Goal: Task Accomplishment & Management: Complete application form

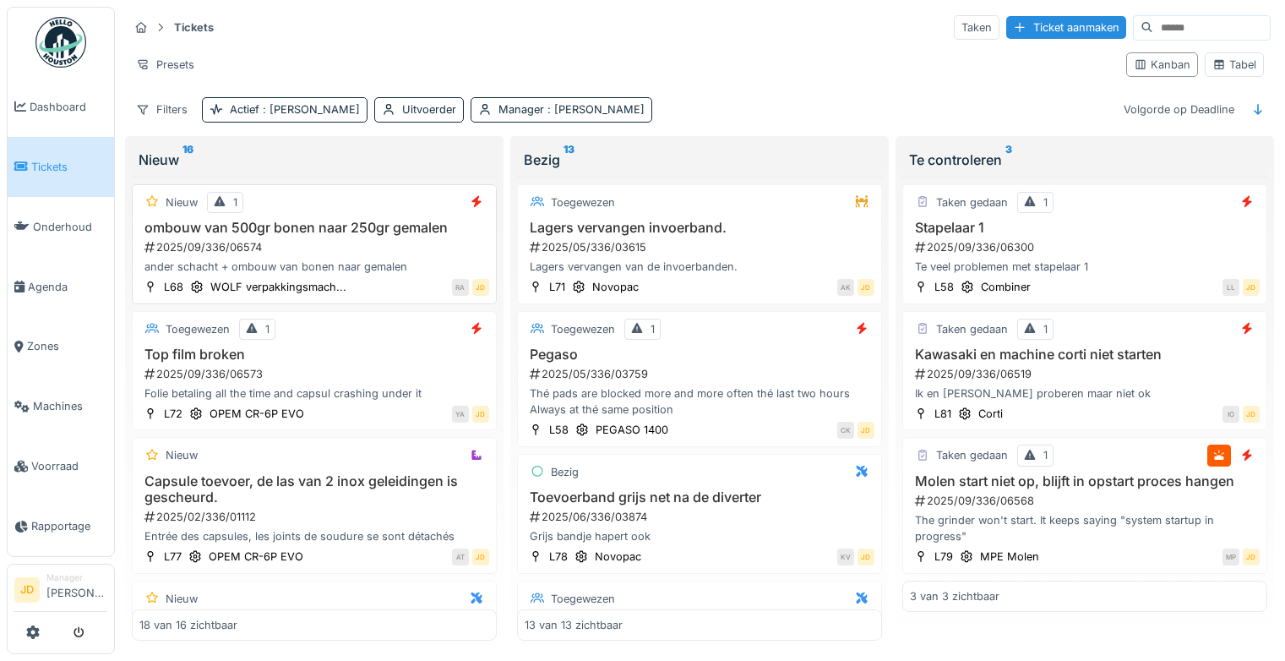
scroll to position [13, 0]
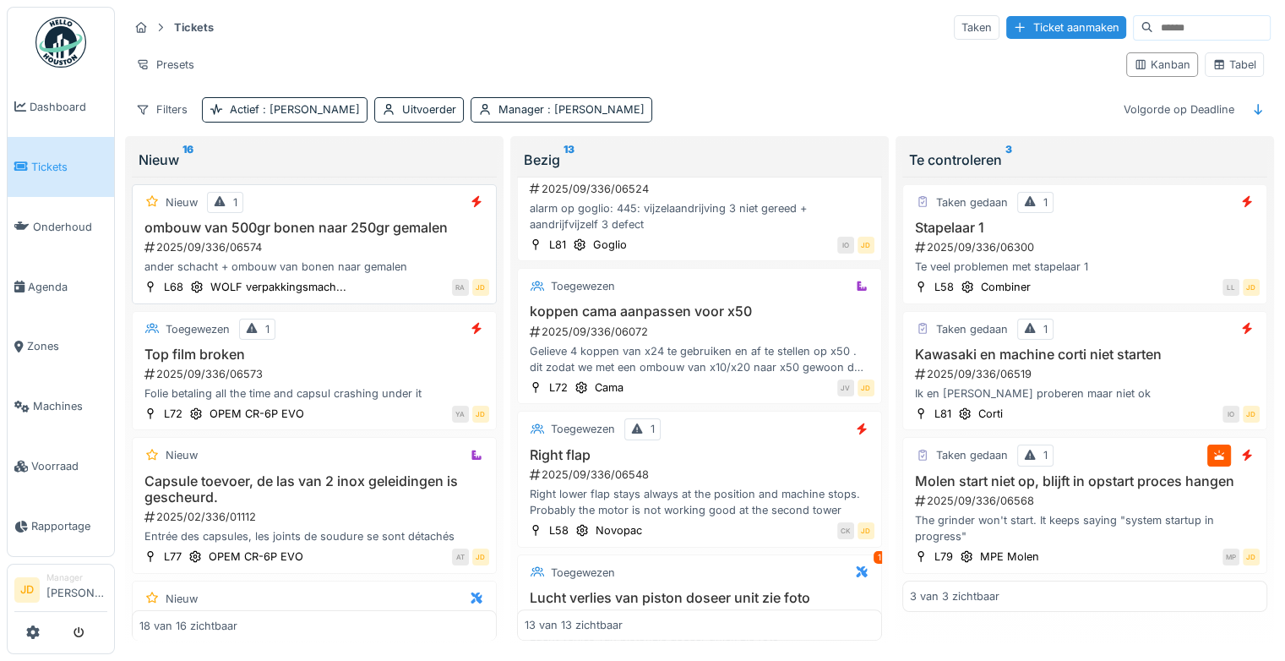
click at [367, 220] on h3 "ombouw van 500gr bonen naar 250gr gemalen" at bounding box center [314, 228] width 350 height 16
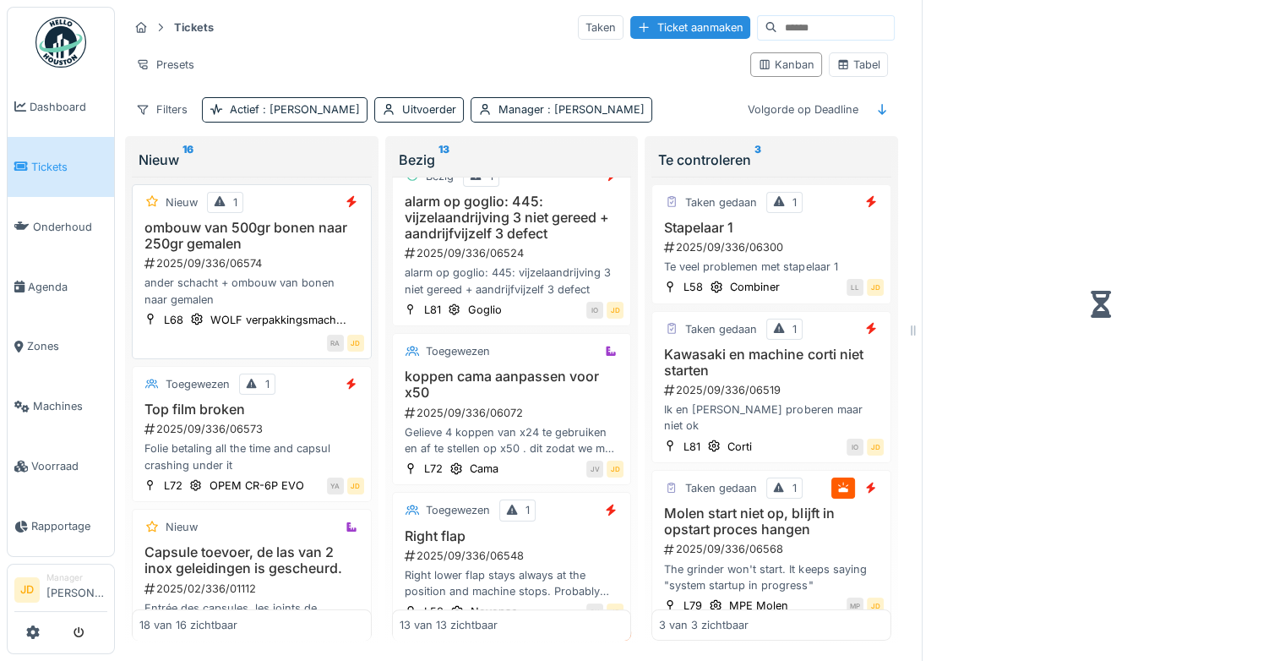
scroll to position [981, 0]
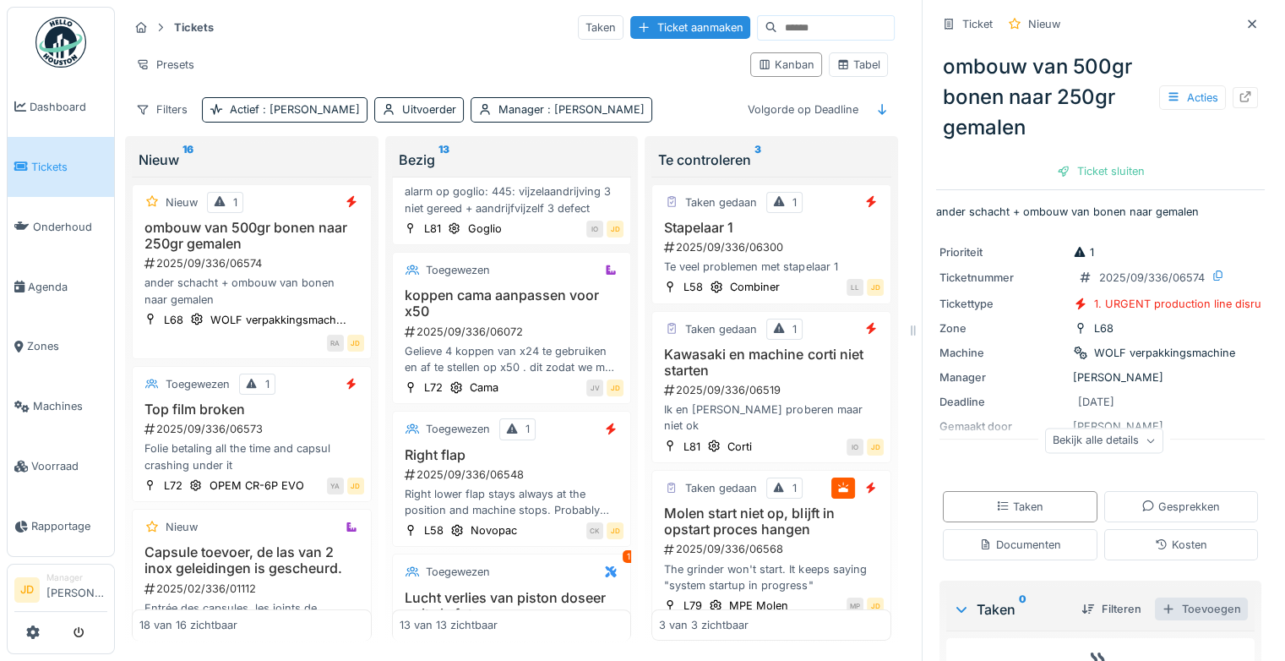
click at [1158, 597] on div "Toevoegen" at bounding box center [1201, 608] width 93 height 23
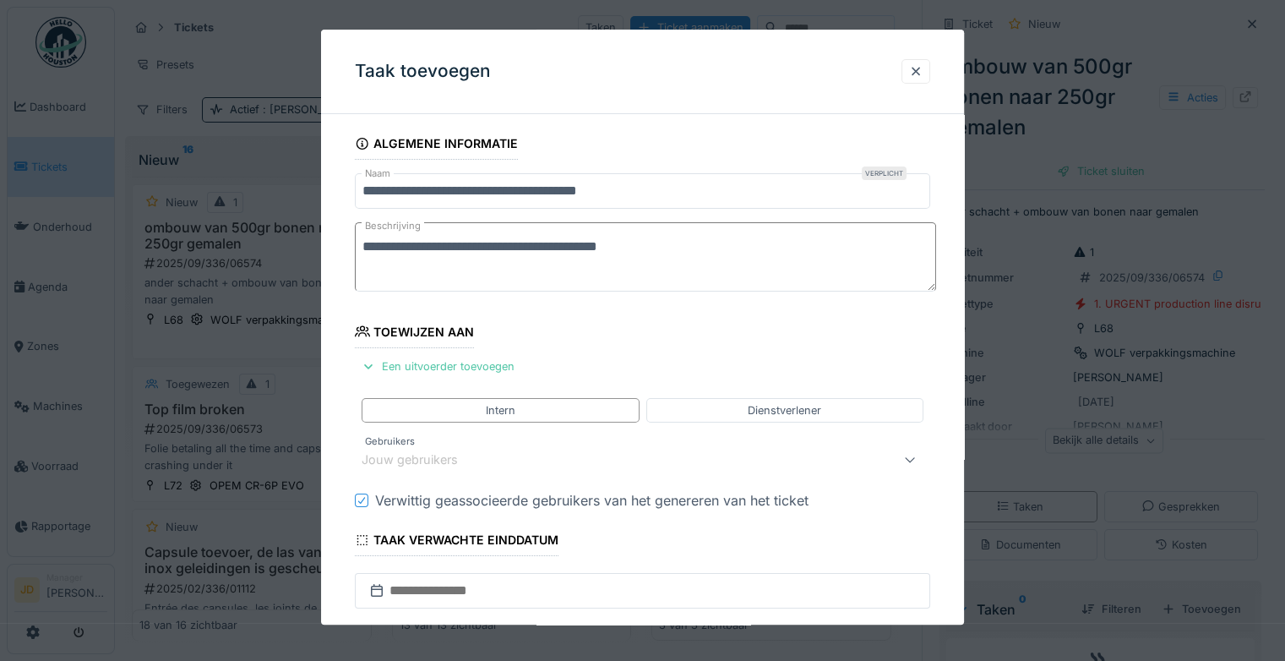
click at [453, 377] on fieldset "**********" at bounding box center [642, 511] width 575 height 766
click at [443, 370] on div "Een uitvoerder toevoegen" at bounding box center [438, 366] width 166 height 23
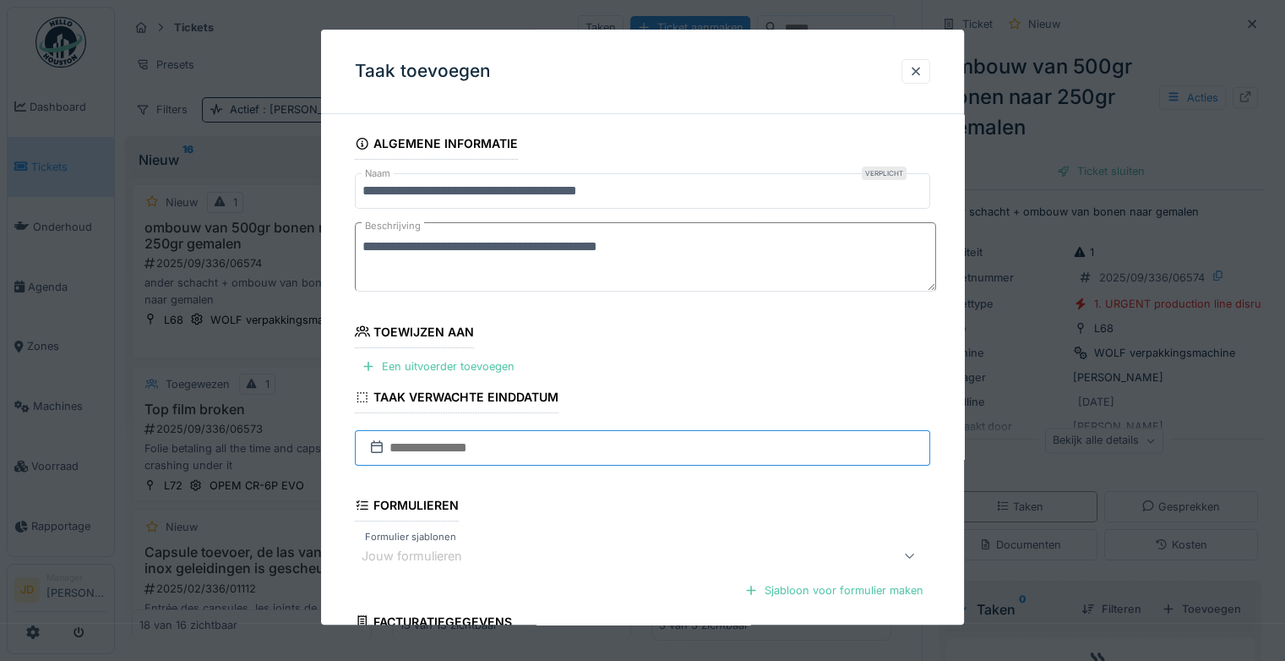
click at [455, 445] on input "text" at bounding box center [642, 447] width 575 height 35
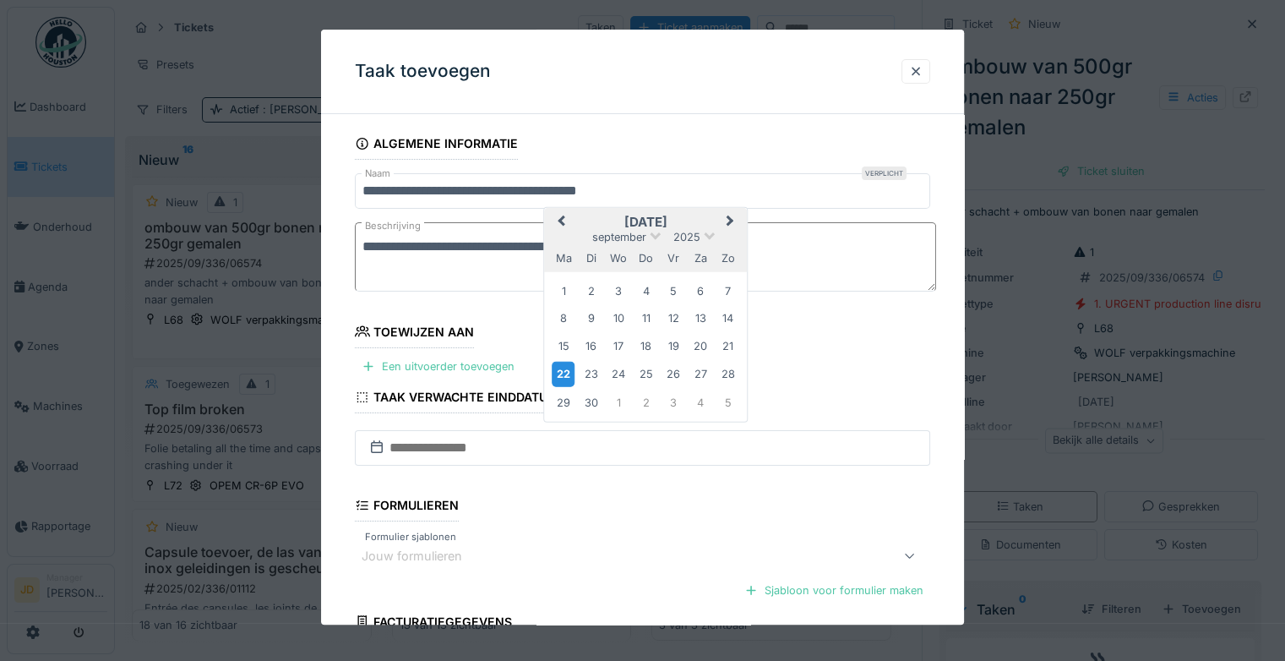
drag, startPoint x: 683, startPoint y: 224, endPoint x: 568, endPoint y: 367, distance: 183.9
click at [568, 367] on div "september 2025 september 2025 ma di wo do vr za zo 1 2 3 4 5 6 7 8 9 10 11 12 1…" at bounding box center [645, 315] width 203 height 214
click at [568, 367] on div "22" at bounding box center [563, 374] width 23 height 24
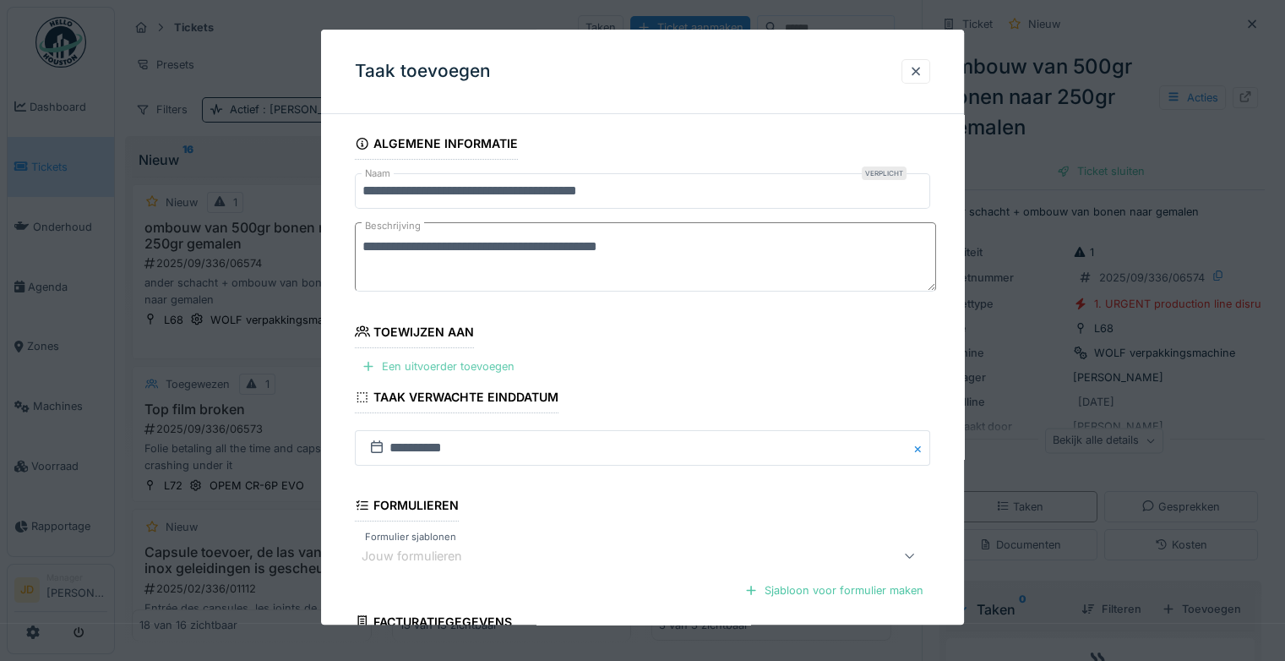
click at [476, 363] on div "Een uitvoerder toevoegen" at bounding box center [438, 366] width 166 height 23
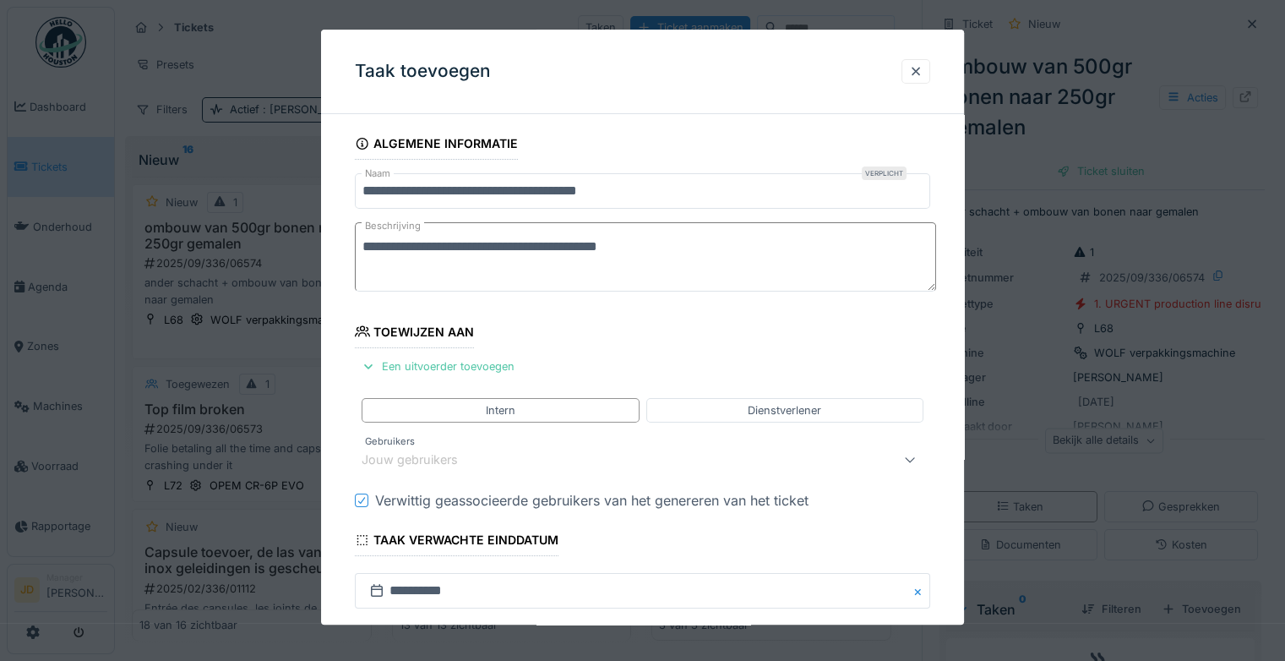
click at [483, 451] on div "Jouw gebruikers" at bounding box center [608, 459] width 492 height 20
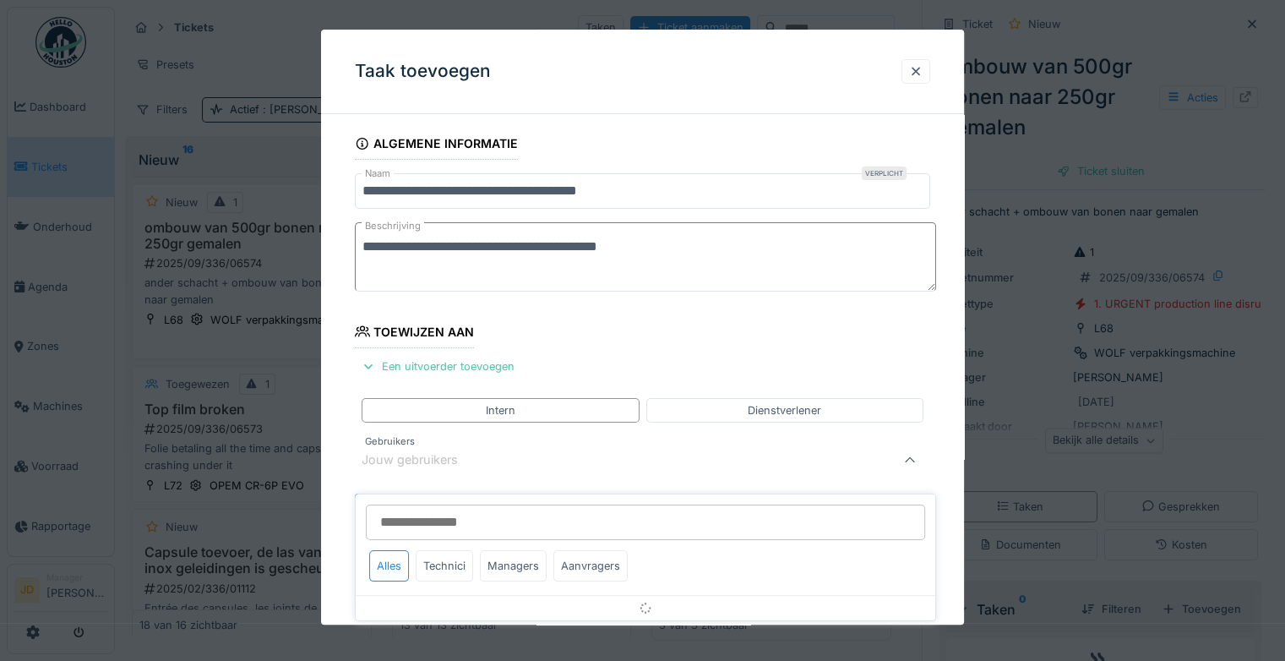
scroll to position [132, 0]
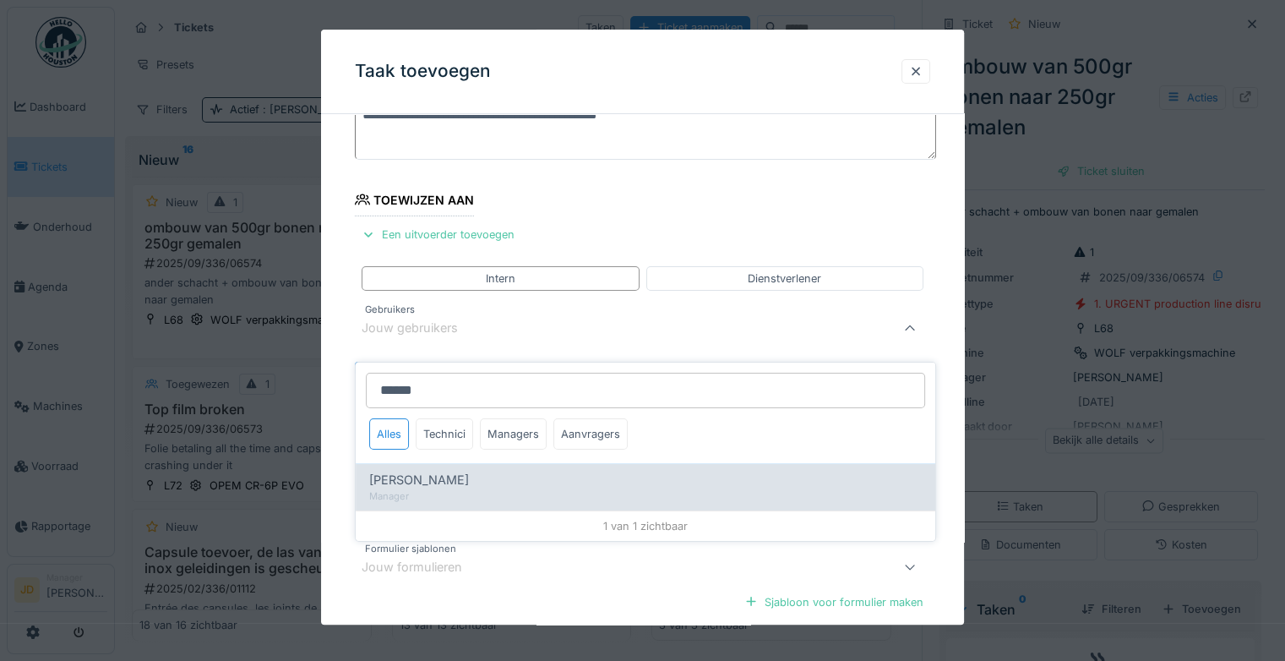
type input "******"
click at [447, 470] on span "[PERSON_NAME]" at bounding box center [419, 479] width 100 height 19
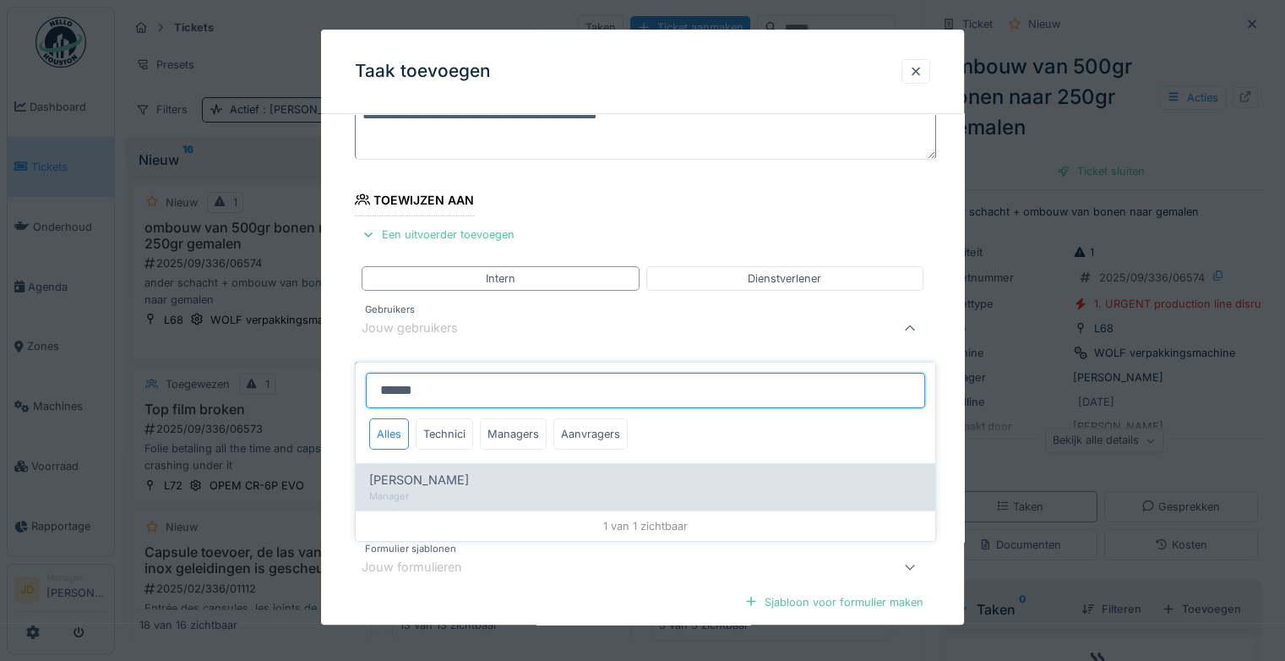
type input "****"
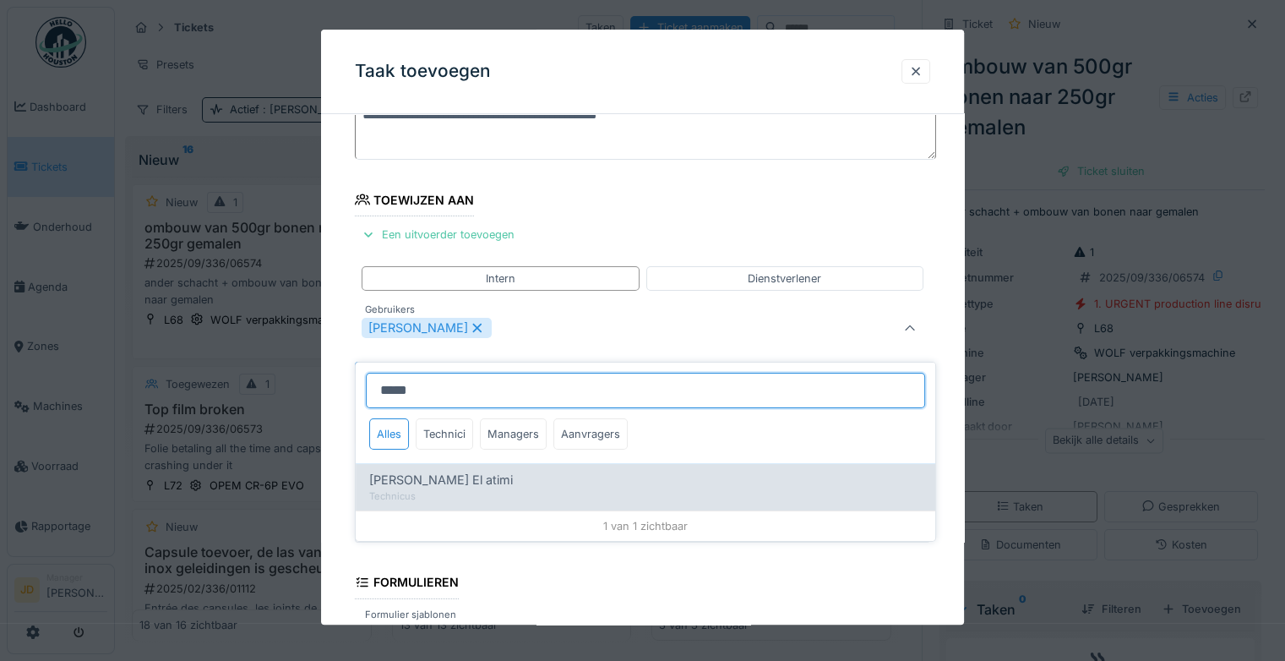
type input "*****"
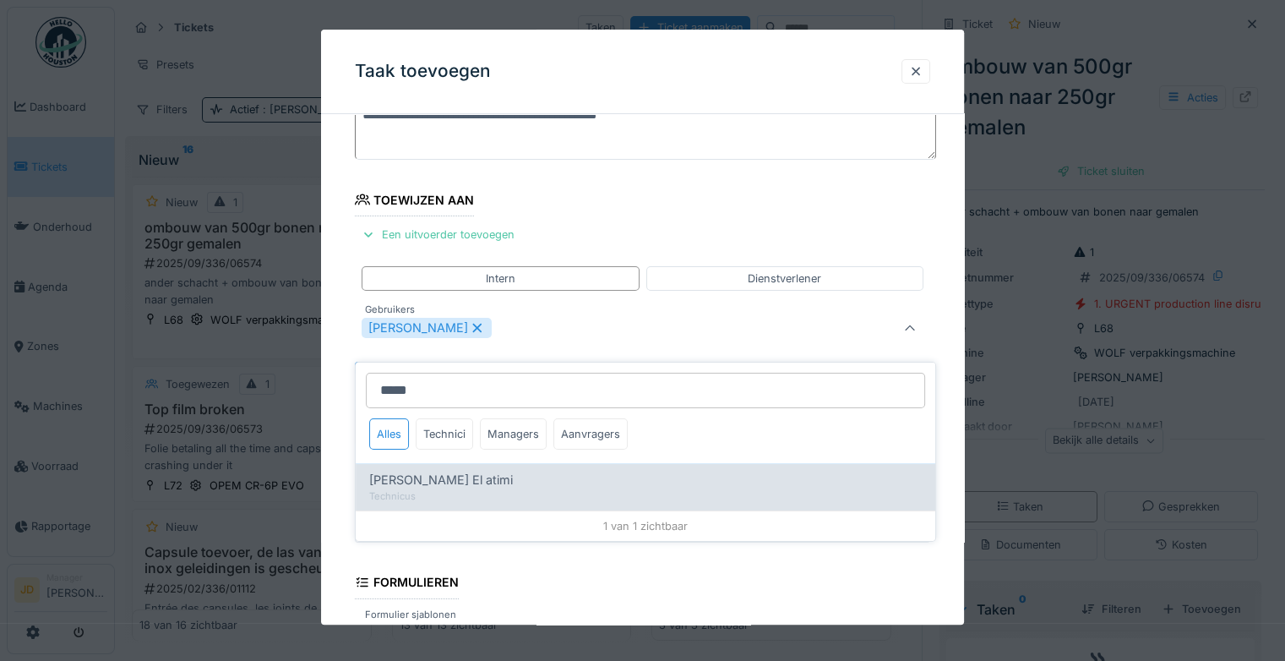
click at [481, 474] on div "Karim El atimi" at bounding box center [645, 479] width 552 height 19
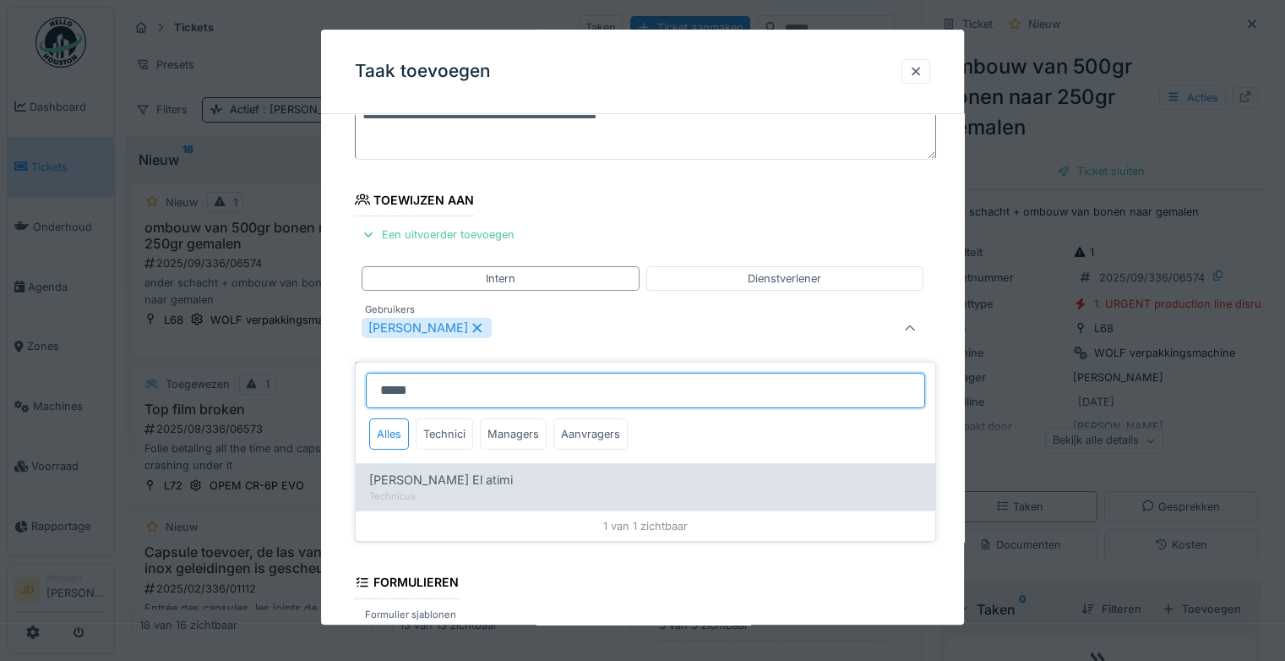
type input "*********"
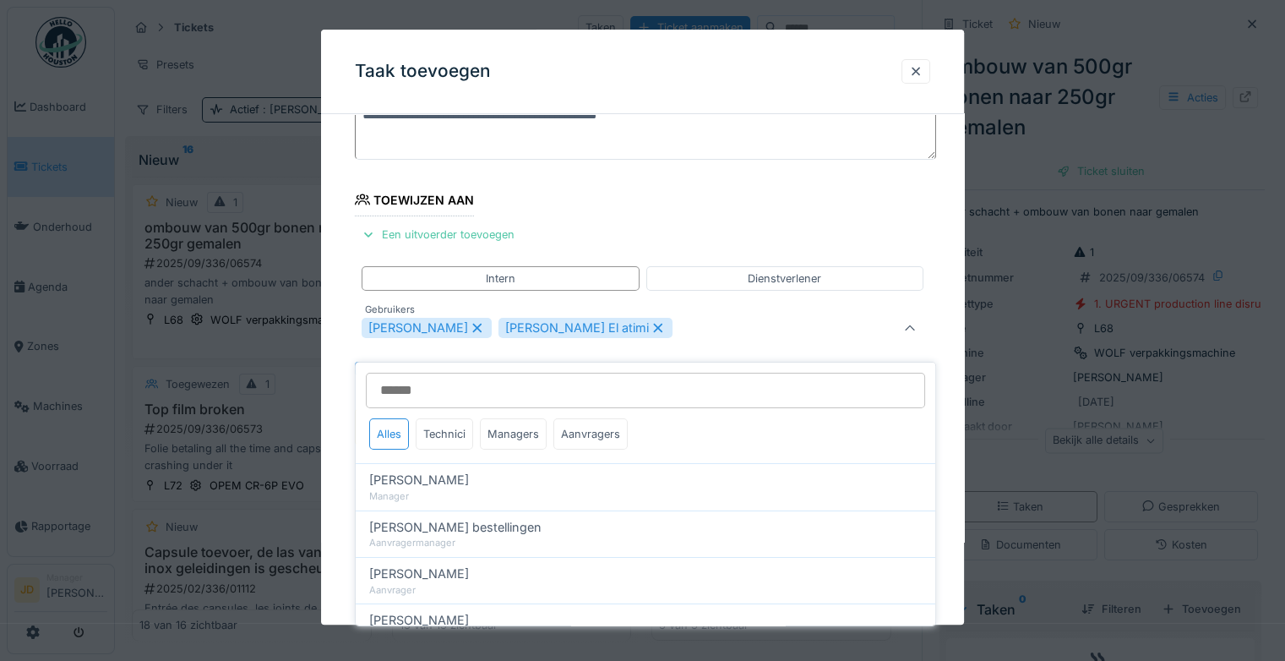
click at [919, 337] on div at bounding box center [909, 328] width 41 height 34
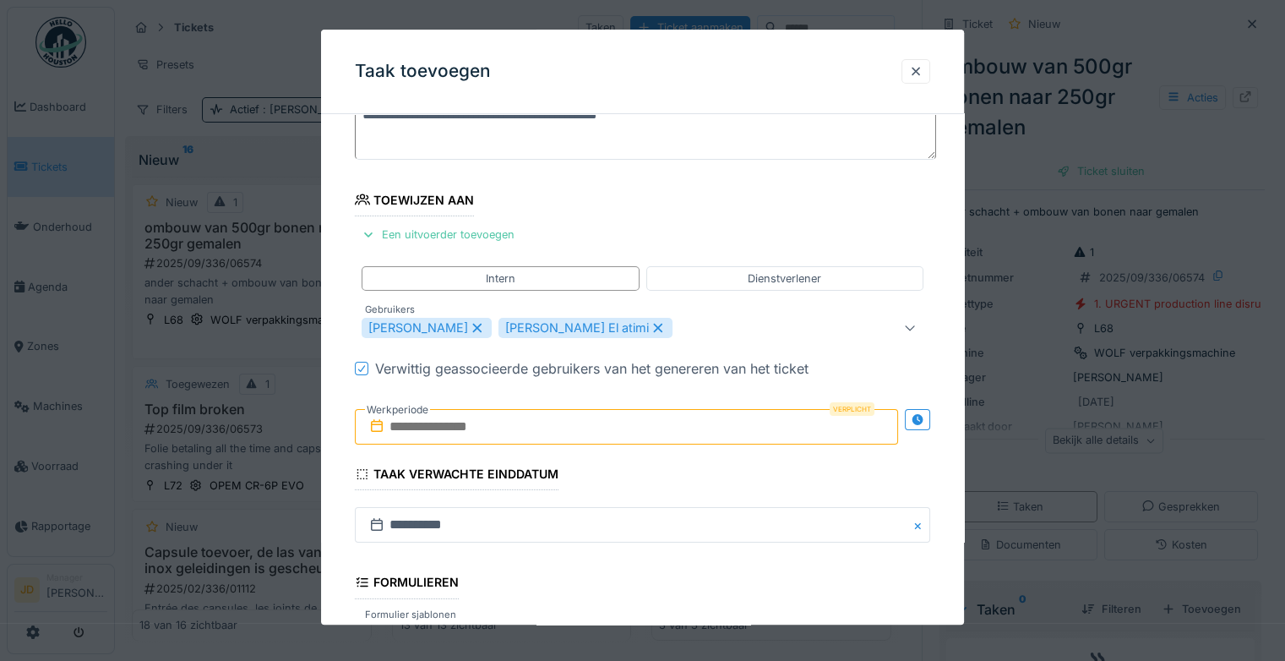
click at [516, 433] on input "text" at bounding box center [626, 426] width 543 height 35
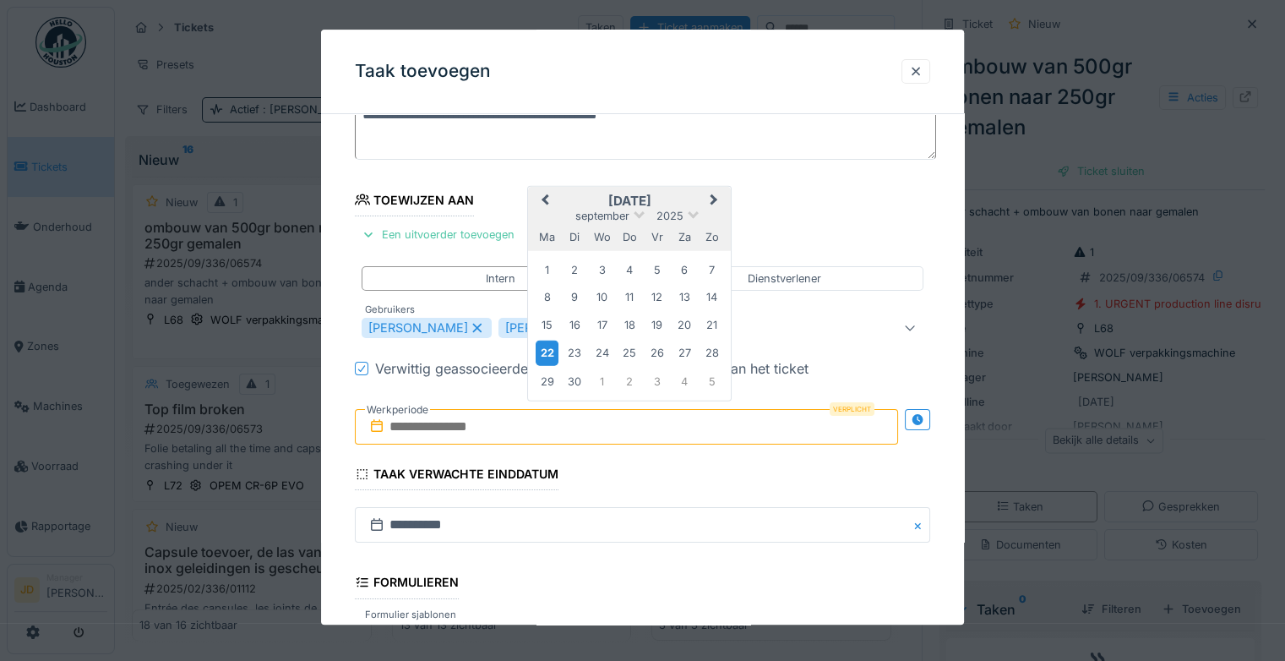
click at [549, 358] on div "22" at bounding box center [547, 352] width 23 height 24
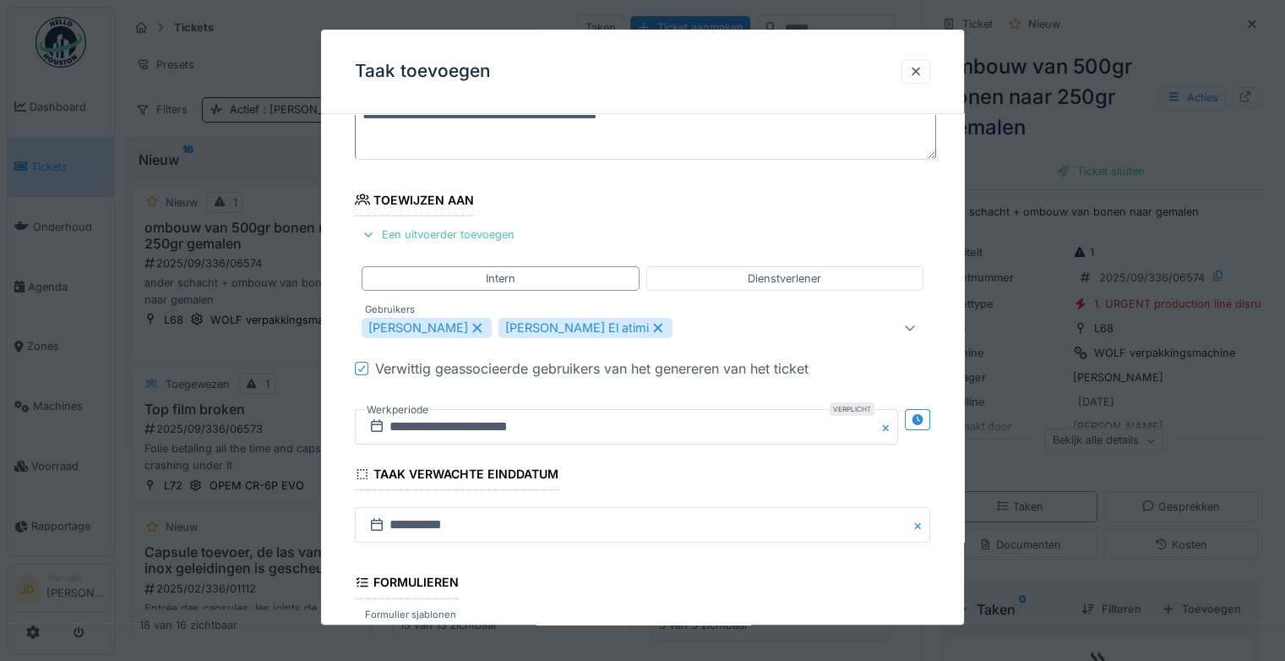
scroll to position [366, 0]
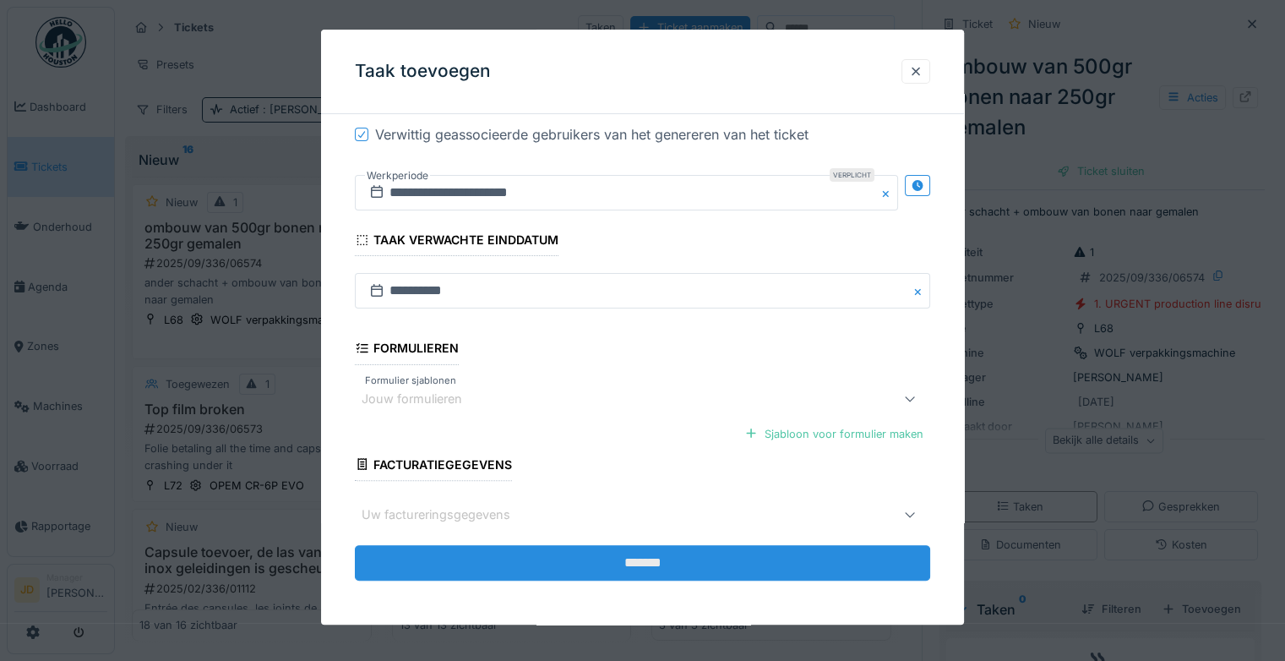
click at [601, 546] on input "*******" at bounding box center [642, 562] width 575 height 35
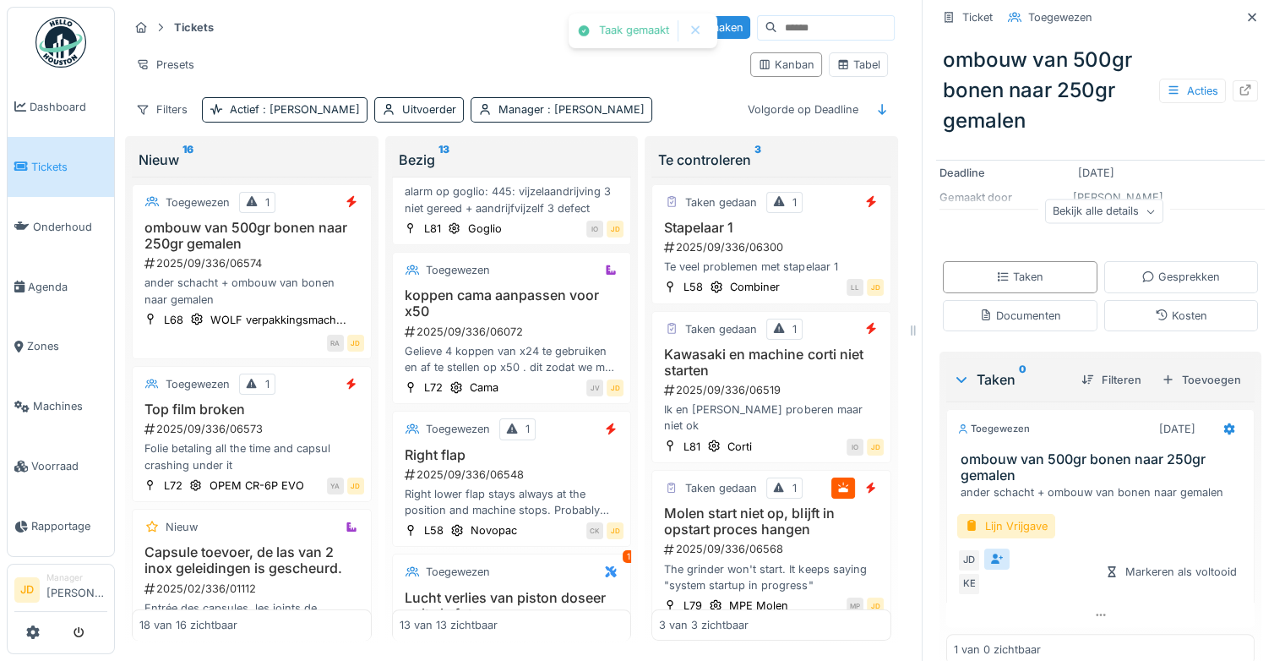
scroll to position [206, 0]
click at [998, 514] on div "Lijn Vrijgave" at bounding box center [1006, 526] width 98 height 24
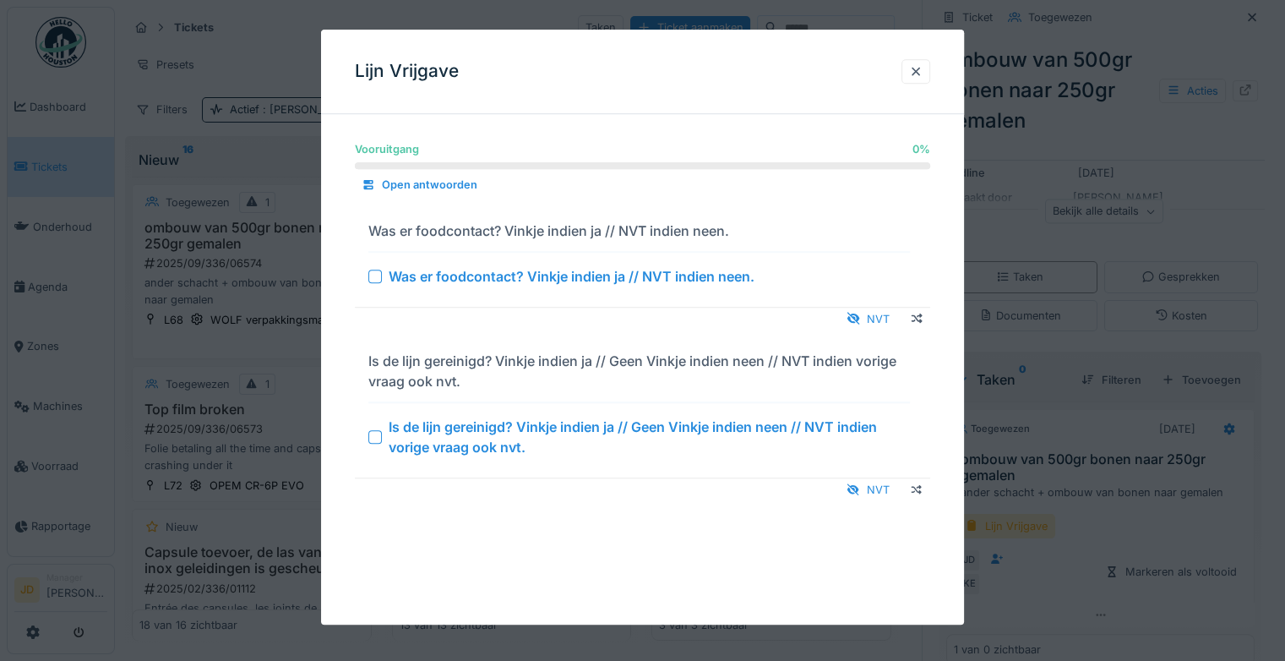
click at [378, 440] on div at bounding box center [375, 437] width 14 height 14
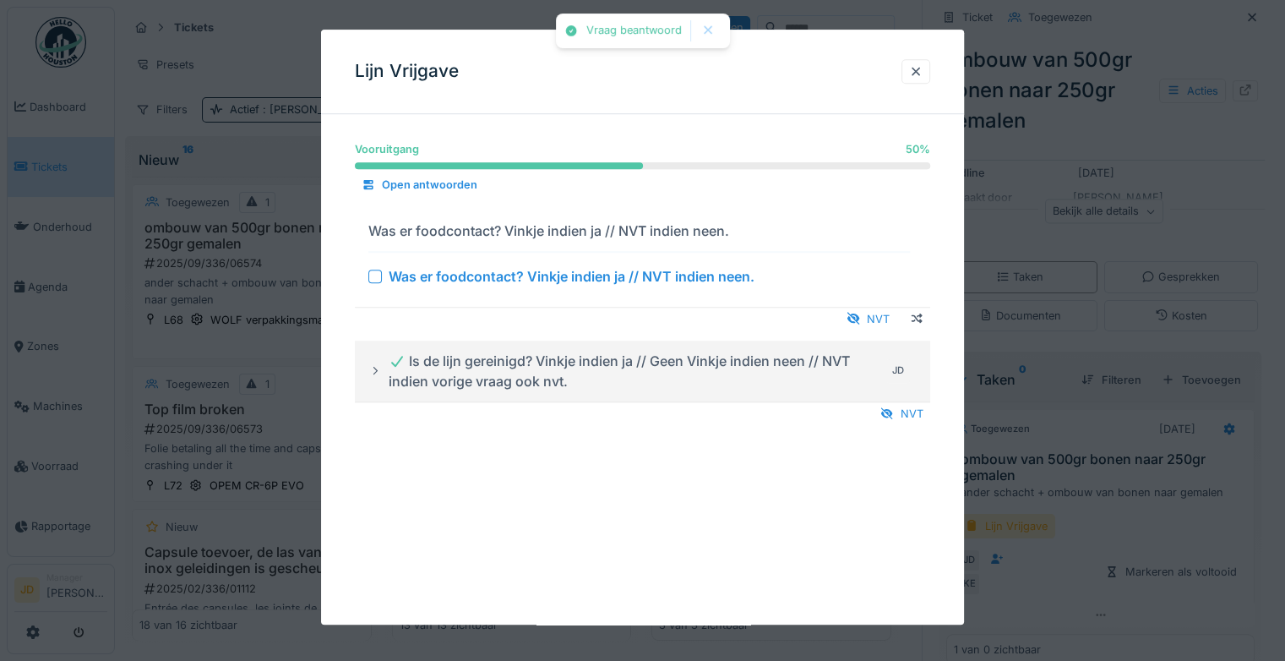
click at [375, 272] on div at bounding box center [375, 276] width 14 height 14
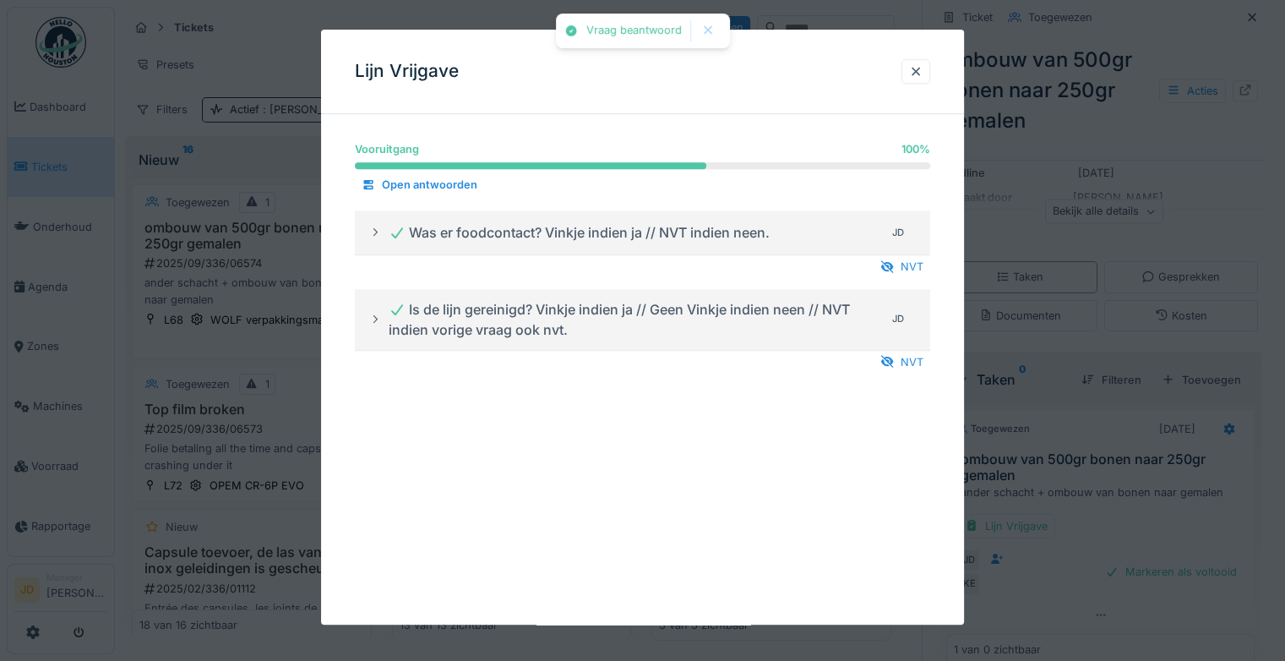
click at [1051, 524] on div at bounding box center [642, 330] width 1285 height 661
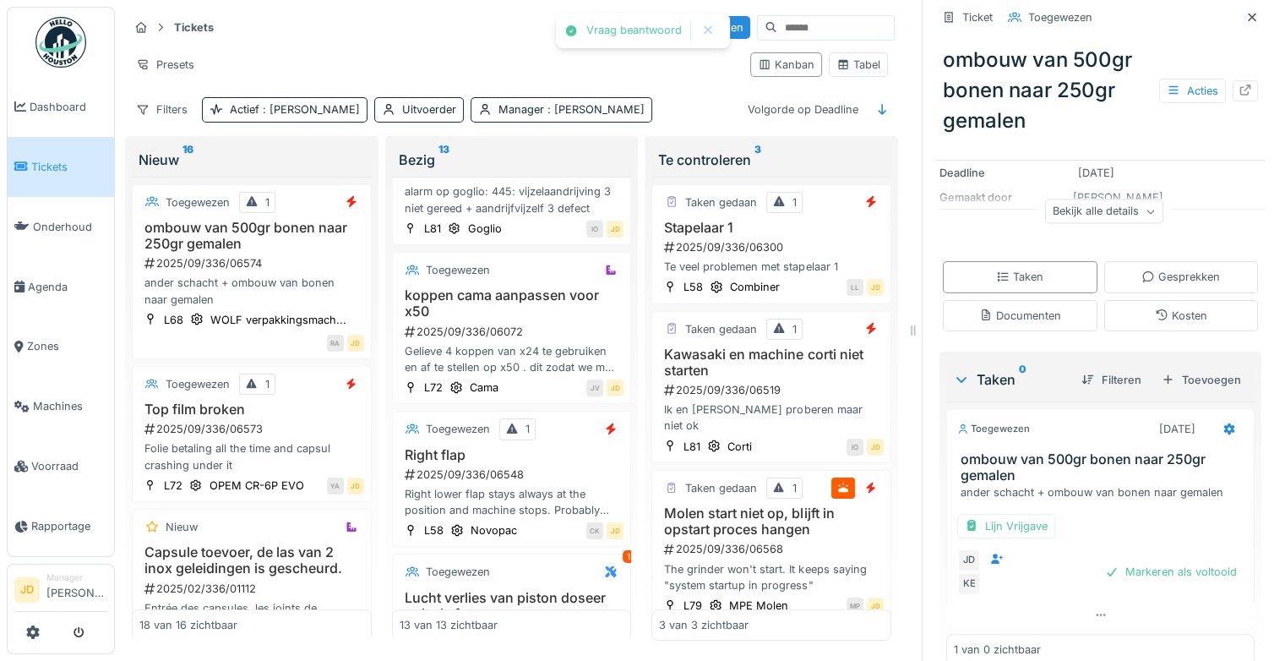
click at [1098, 560] on div "Markeren als voltooid" at bounding box center [1170, 571] width 145 height 23
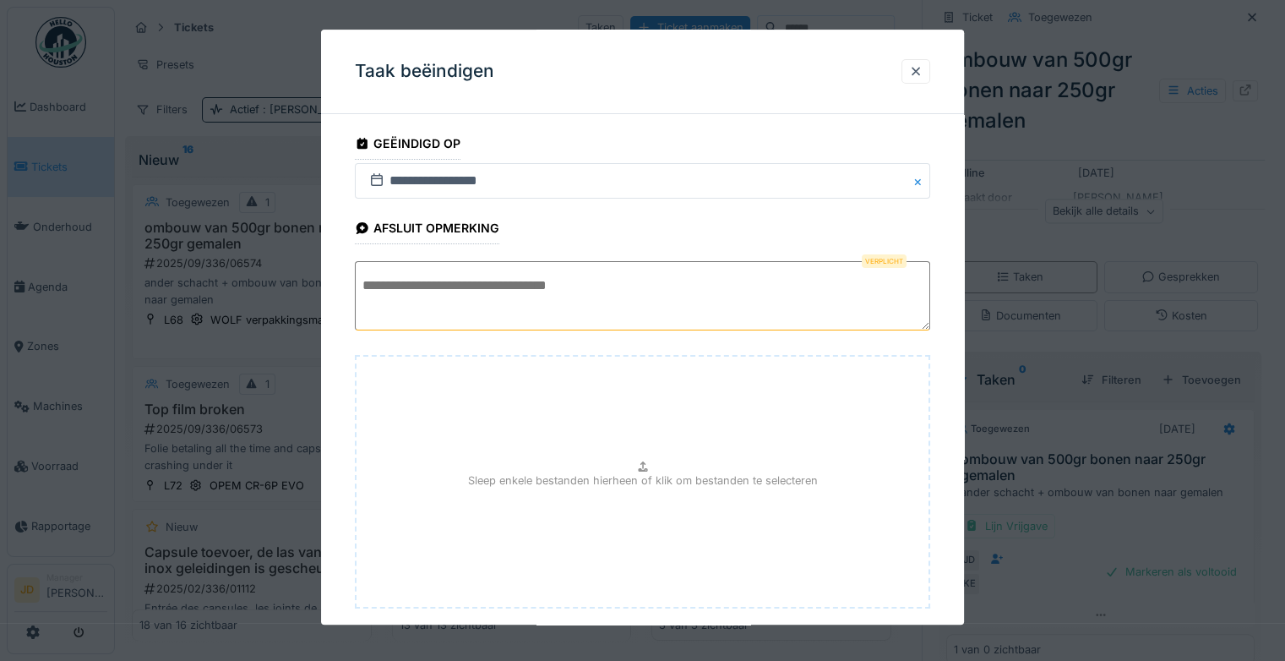
click at [662, 263] on textarea at bounding box center [642, 295] width 575 height 69
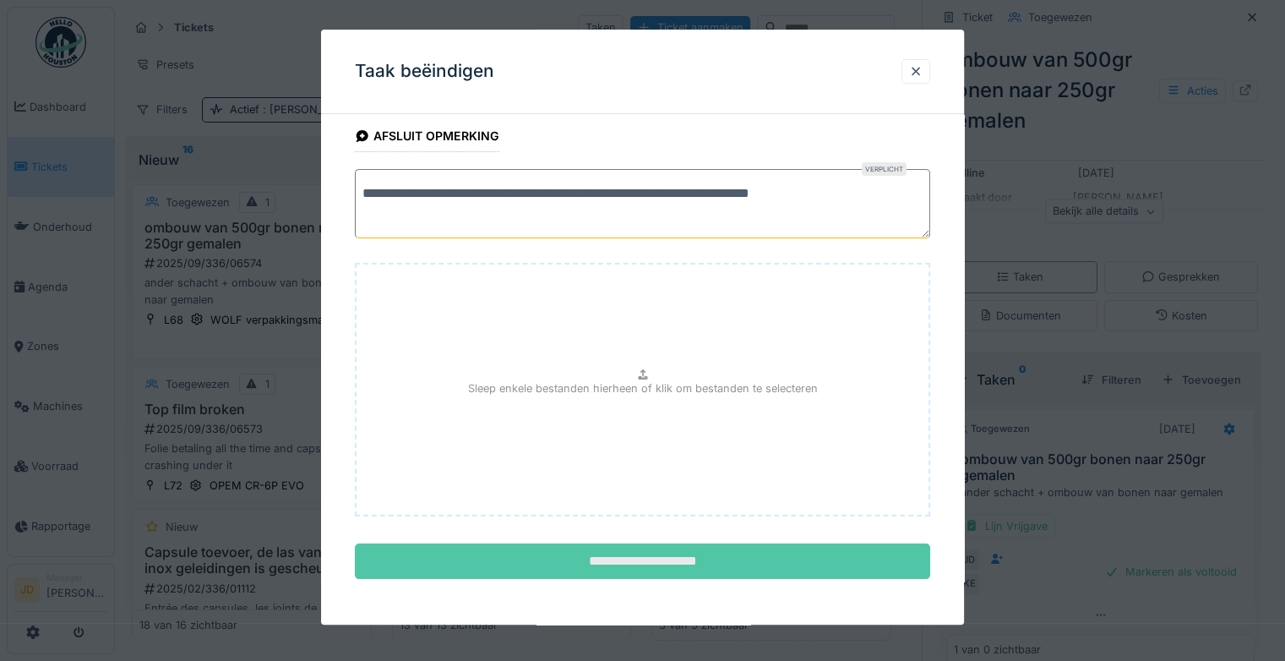
type textarea "**********"
click at [720, 560] on input "**********" at bounding box center [642, 561] width 575 height 35
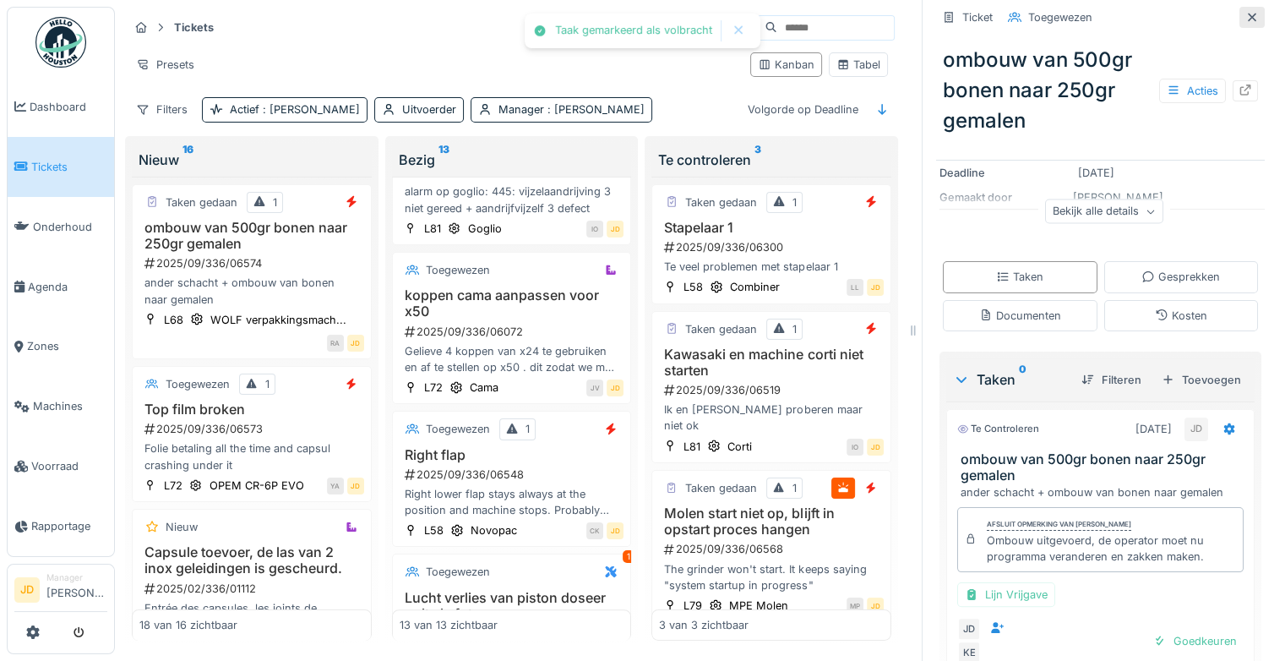
scroll to position [229, 0]
click at [1248, 13] on icon at bounding box center [1252, 17] width 8 height 8
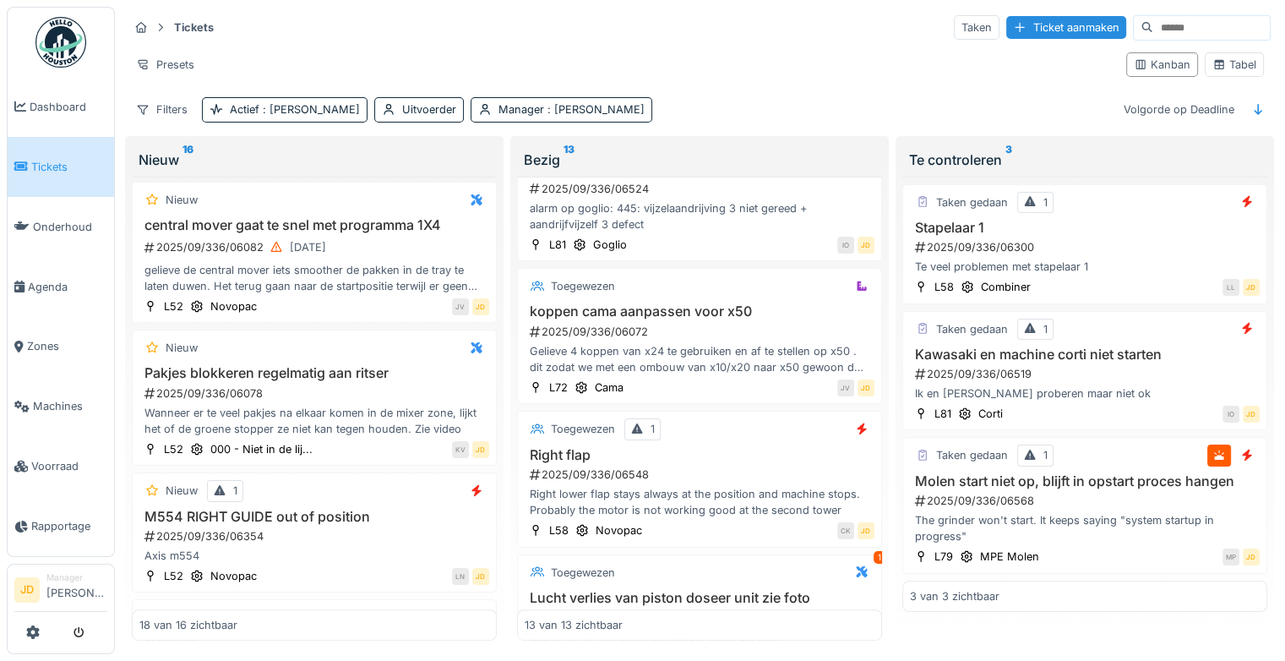
scroll to position [975, 0]
click at [1139, 512] on div "The grinder won't start. It keeps saying "system startup in progress"" at bounding box center [1085, 528] width 350 height 32
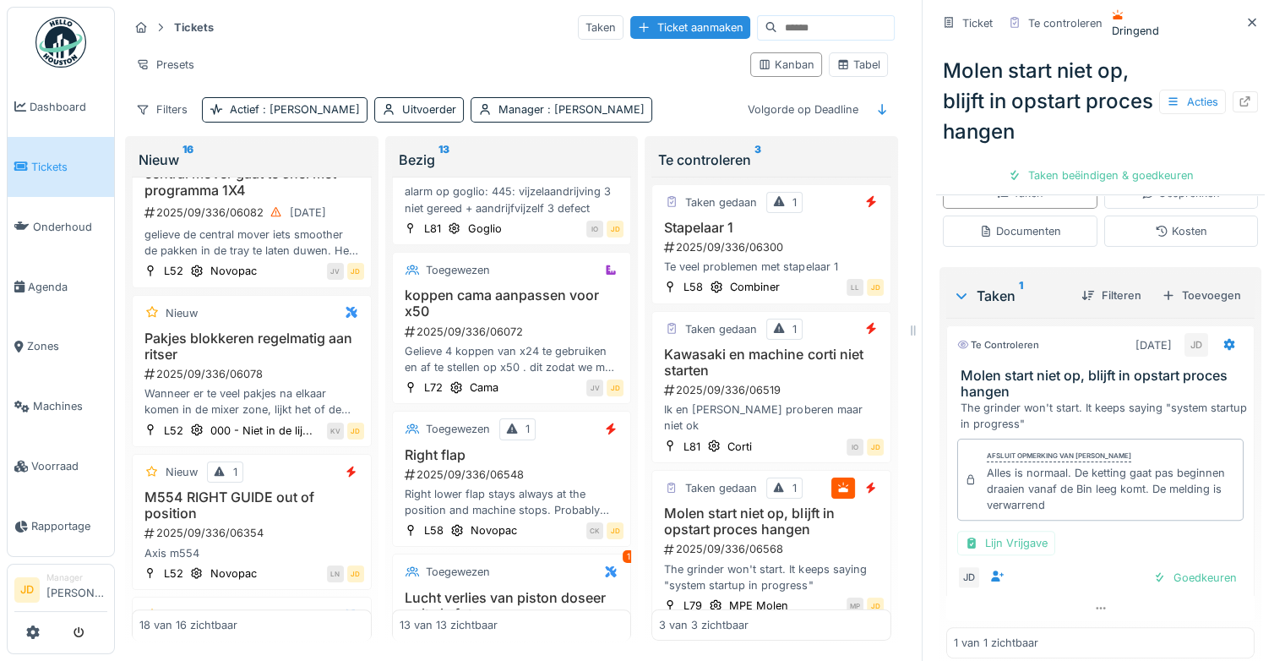
scroll to position [347, 0]
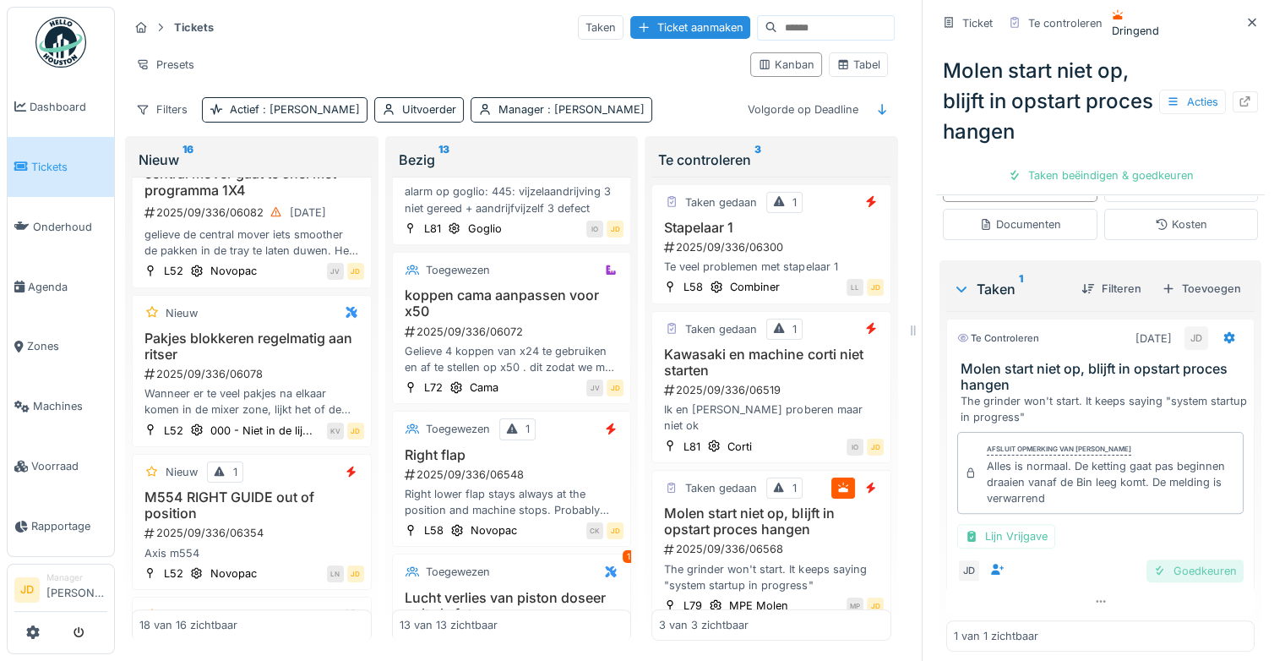
click at [1156, 559] on div "Goedkeuren" at bounding box center [1194, 570] width 97 height 23
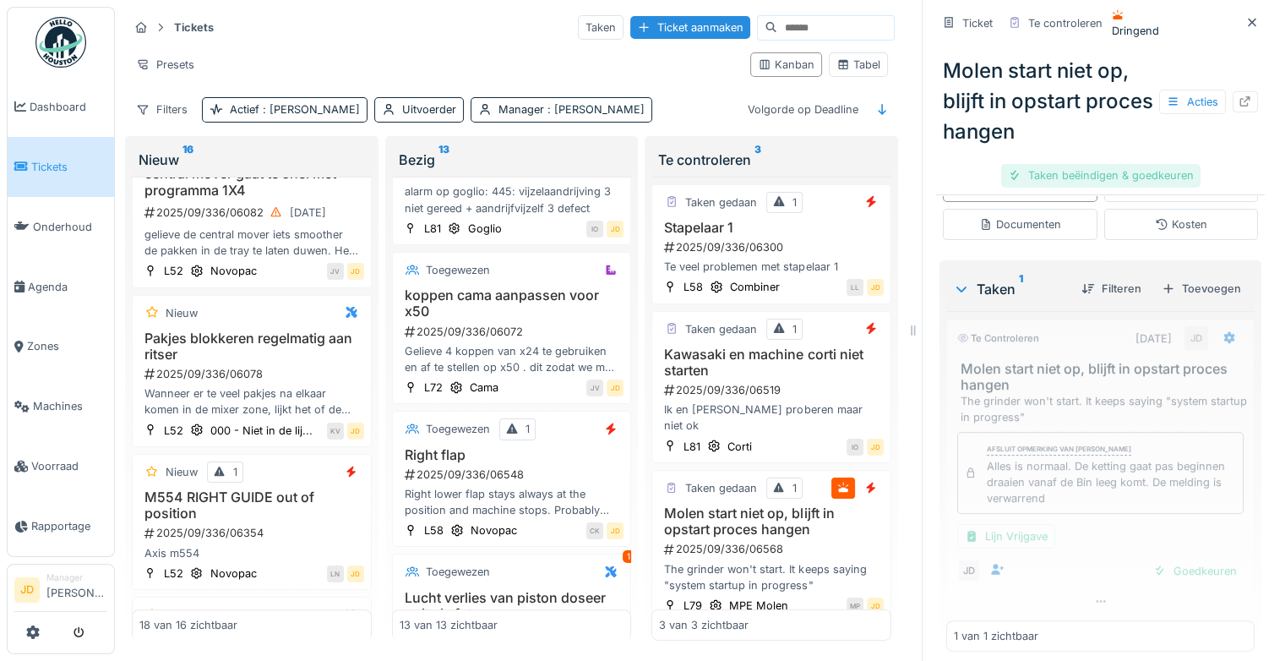
scroll to position [250, 0]
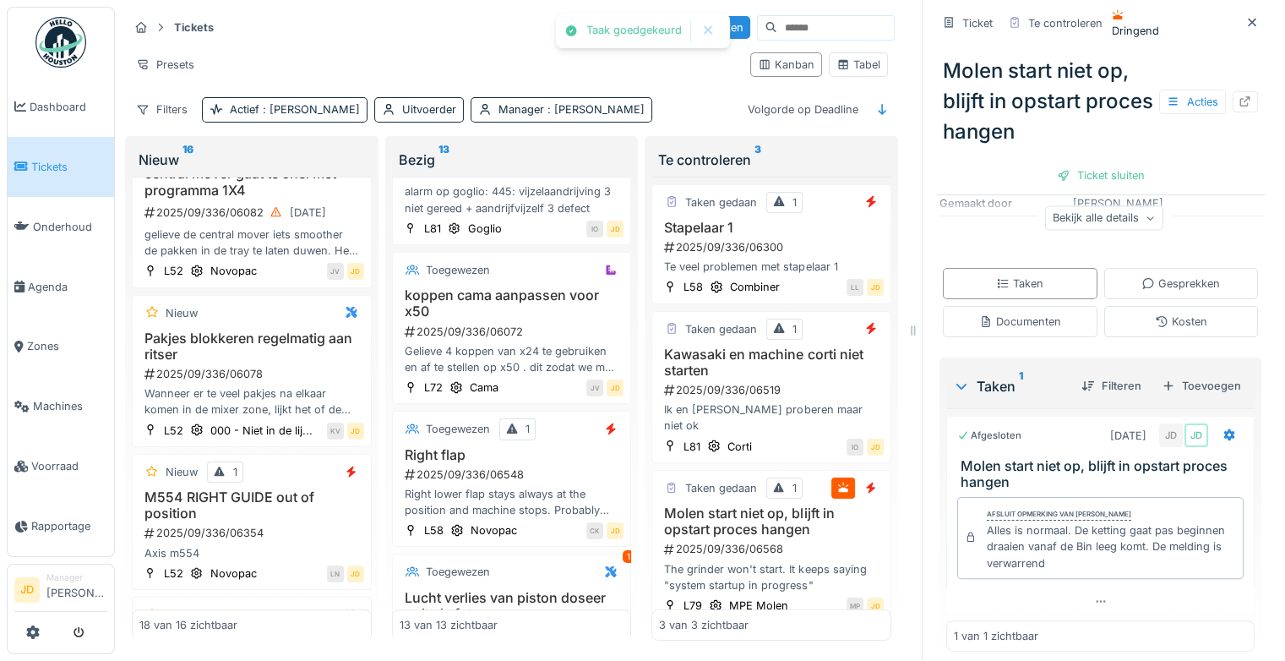
click at [1067, 164] on div "Ticket sluiten" at bounding box center [1100, 175] width 101 height 23
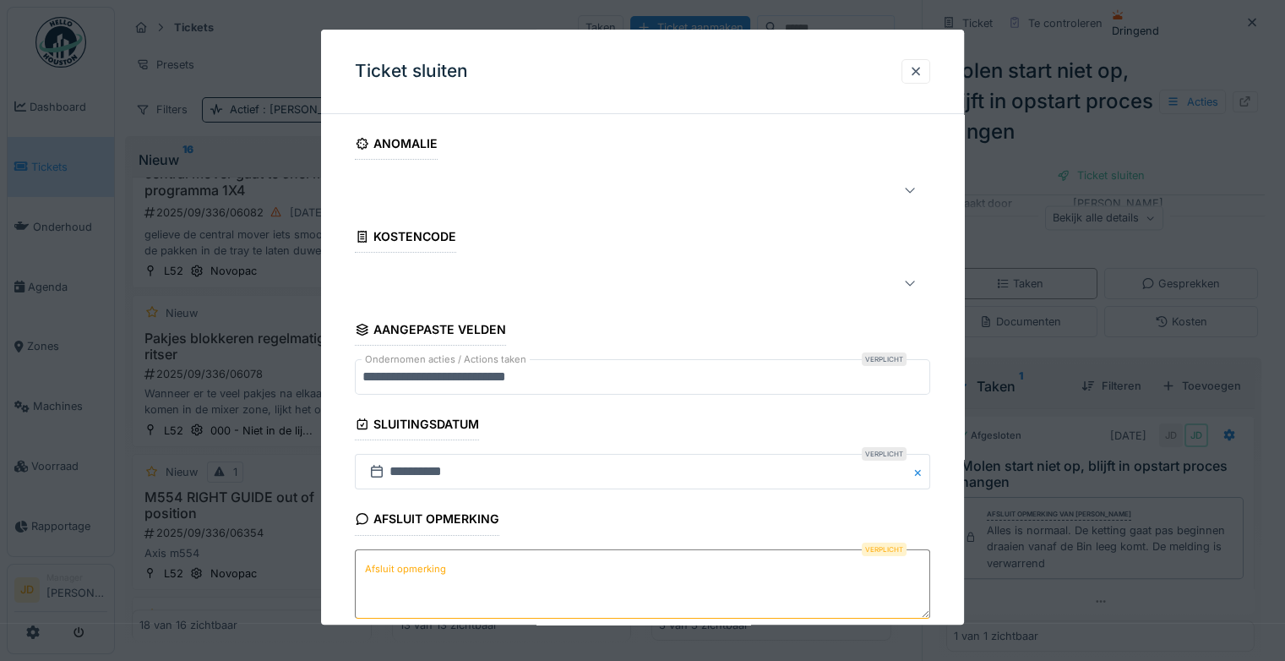
scroll to position [91, 0]
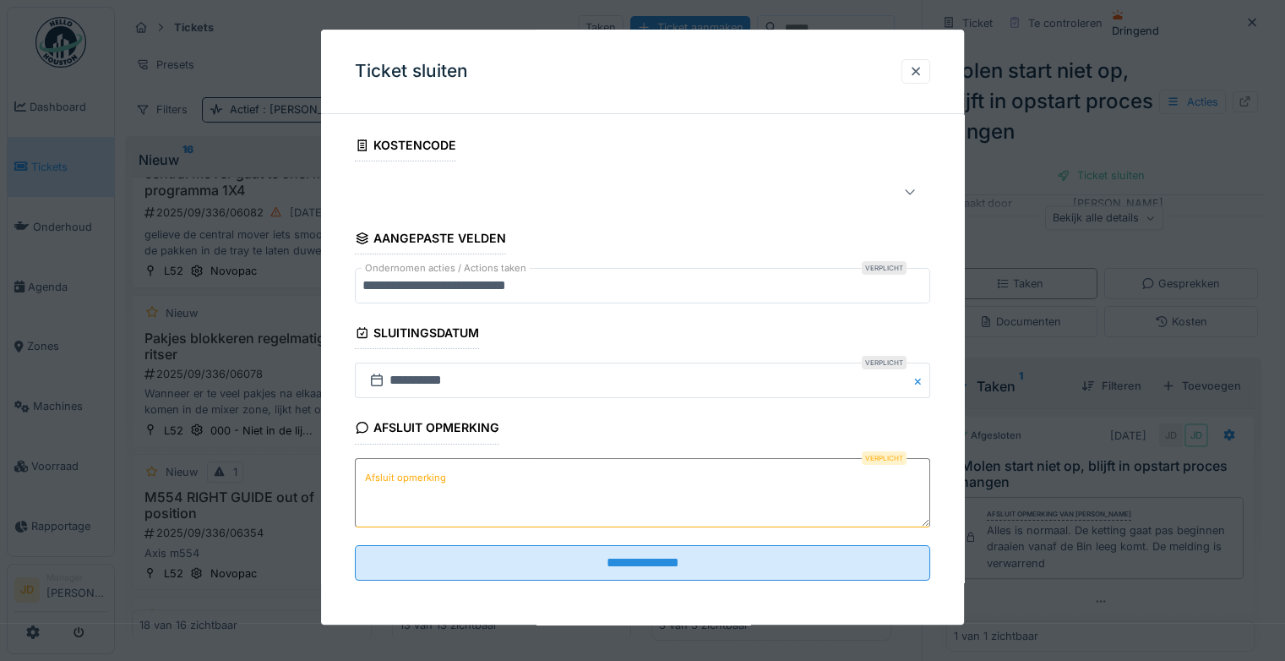
click at [456, 507] on textarea "Afsluit opmerking" at bounding box center [642, 492] width 575 height 69
type textarea "******"
click at [919, 73] on div at bounding box center [916, 71] width 14 height 16
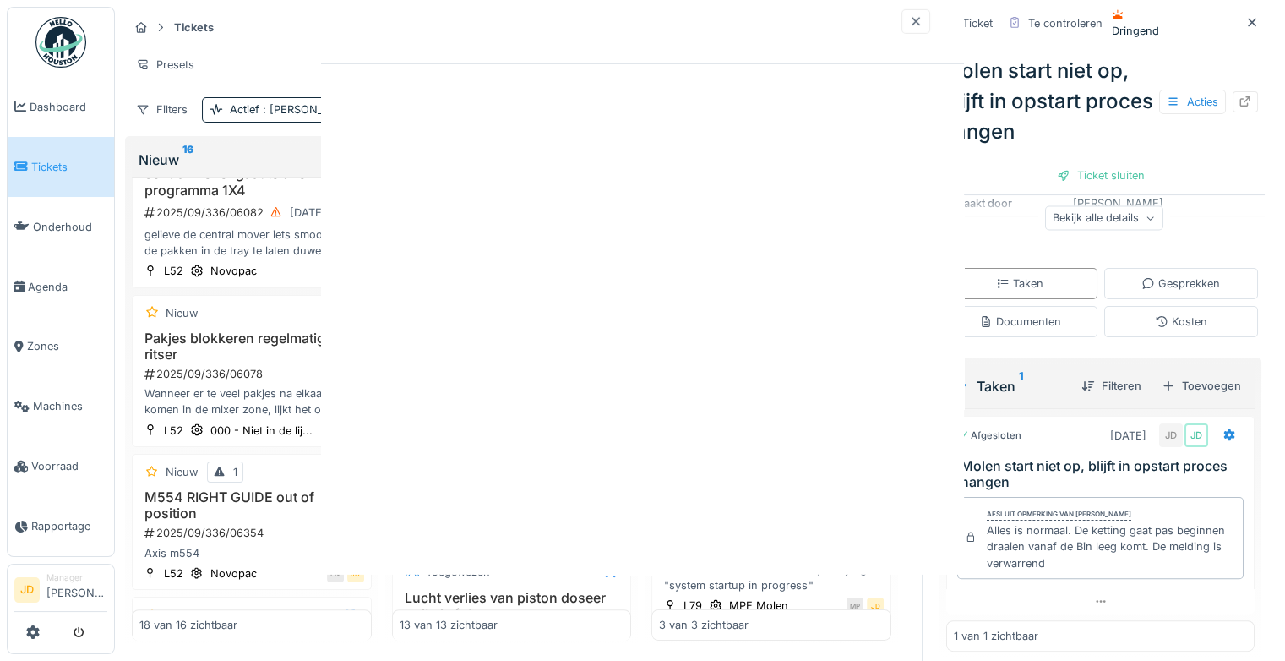
scroll to position [0, 0]
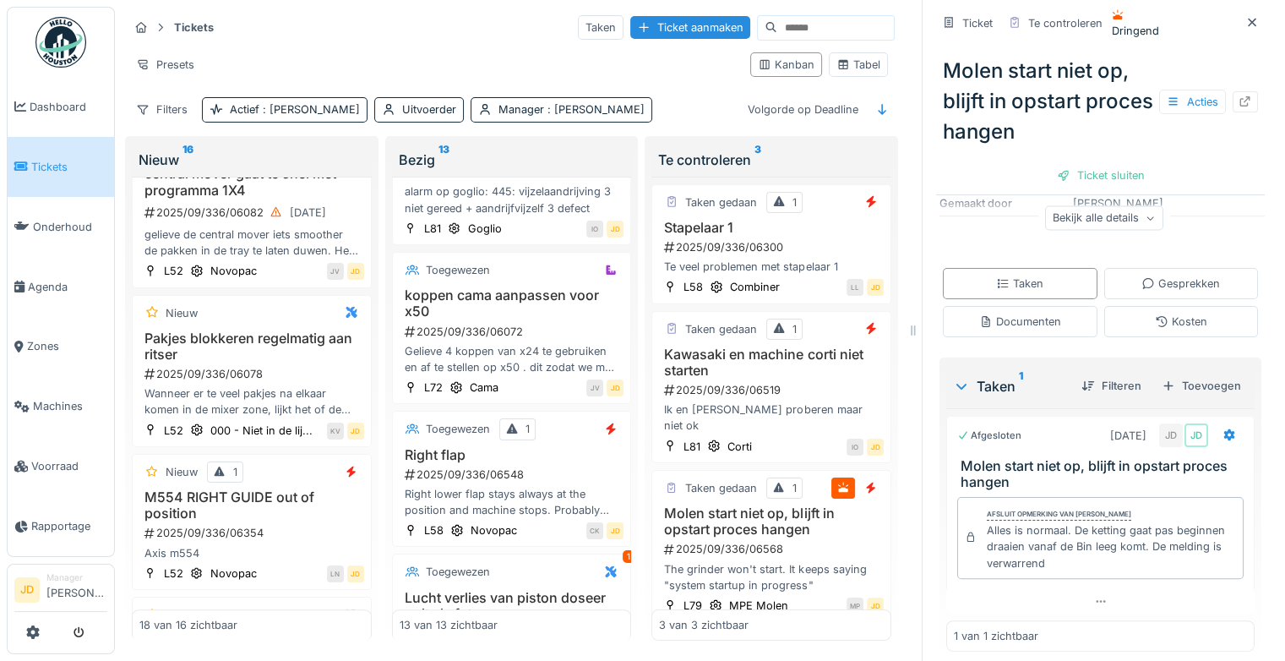
click at [1112, 205] on div "Bekijk alle details" at bounding box center [1104, 217] width 118 height 24
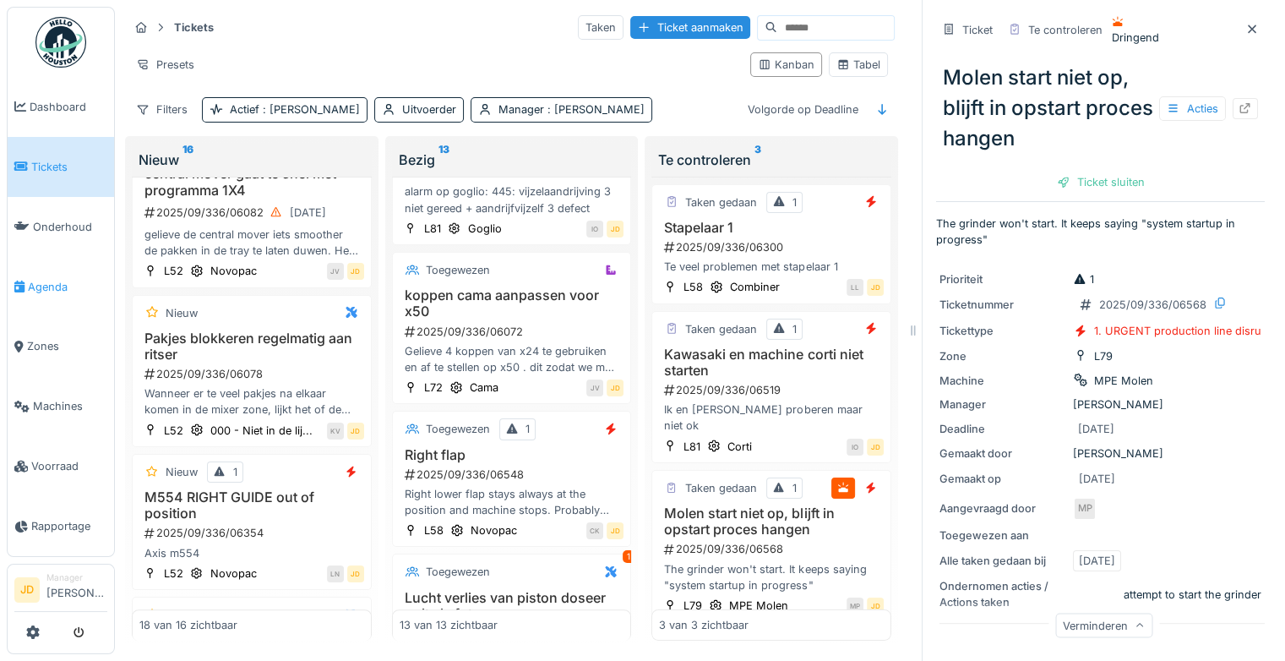
click at [35, 282] on span "Agenda" at bounding box center [67, 287] width 79 height 16
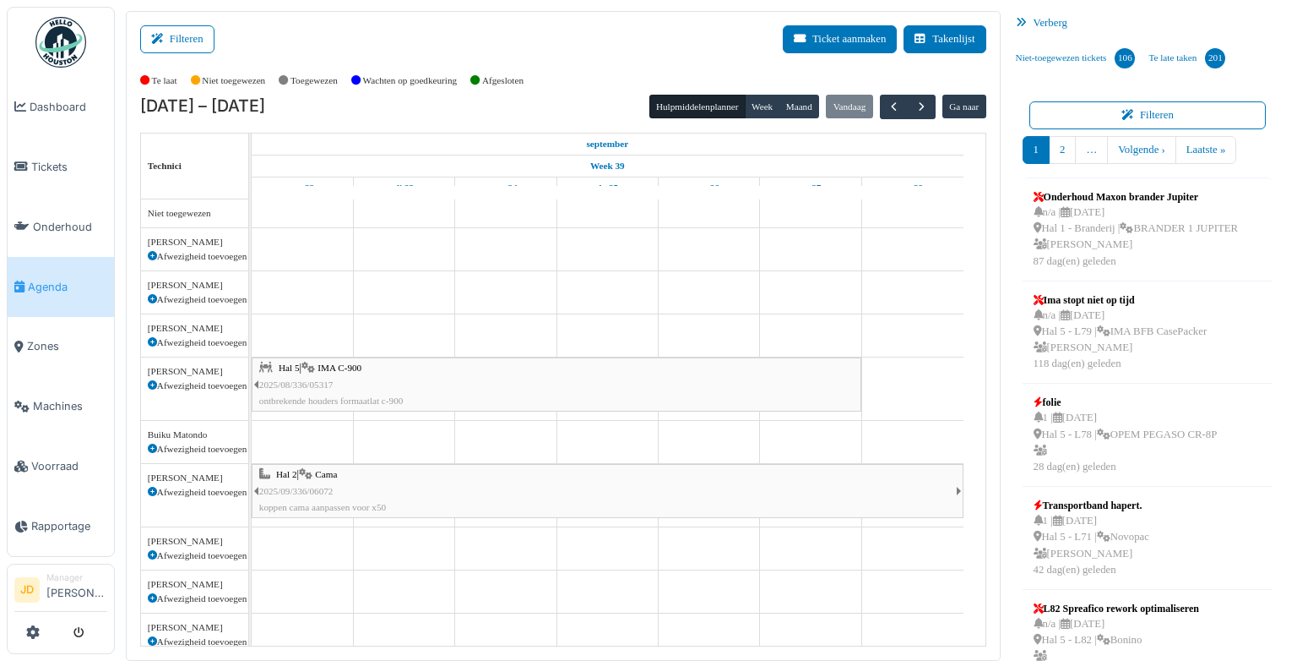
click at [196, 249] on div "Afwezigheid toevoegen" at bounding box center [195, 256] width 94 height 14
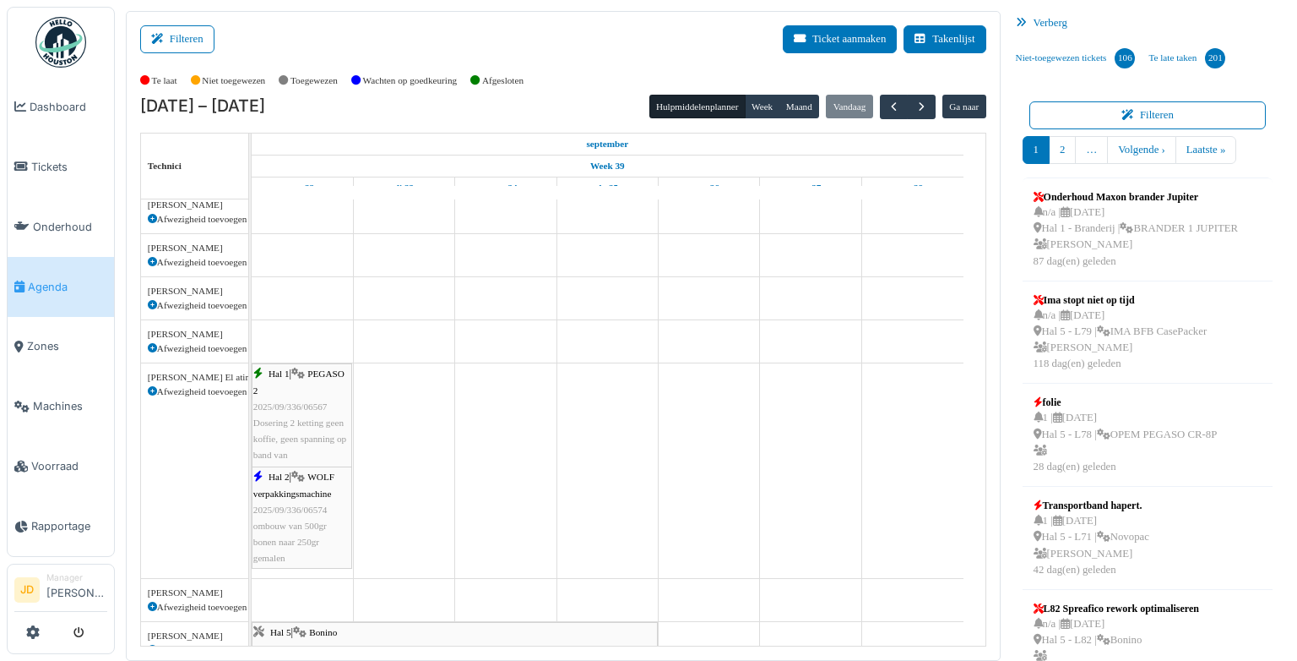
click at [324, 384] on div "Hal 1 | PEGASO 2 2025/09/336/06567 Dosering 2 ketting geen koffie, geen spannin…" at bounding box center [301, 422] width 97 height 113
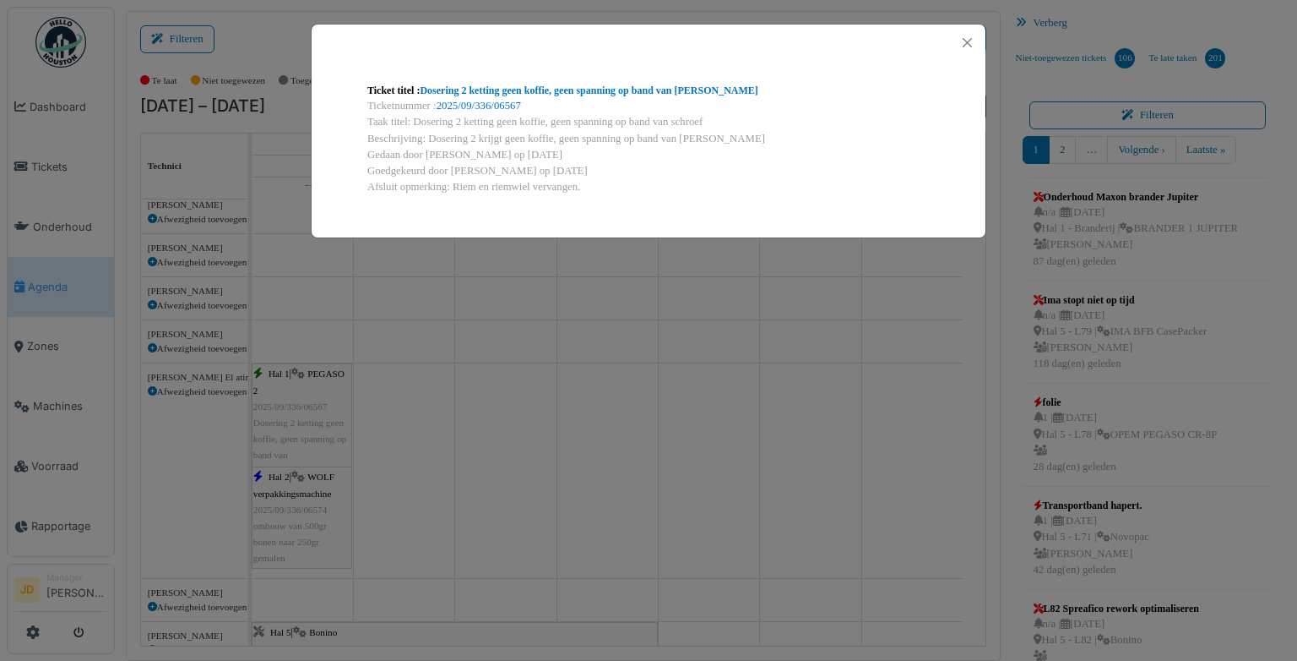
click at [713, 285] on div "Ticket titel : Dosering 2 ketting geen koffie, geen spanning op band van schroe…" at bounding box center [648, 330] width 1297 height 661
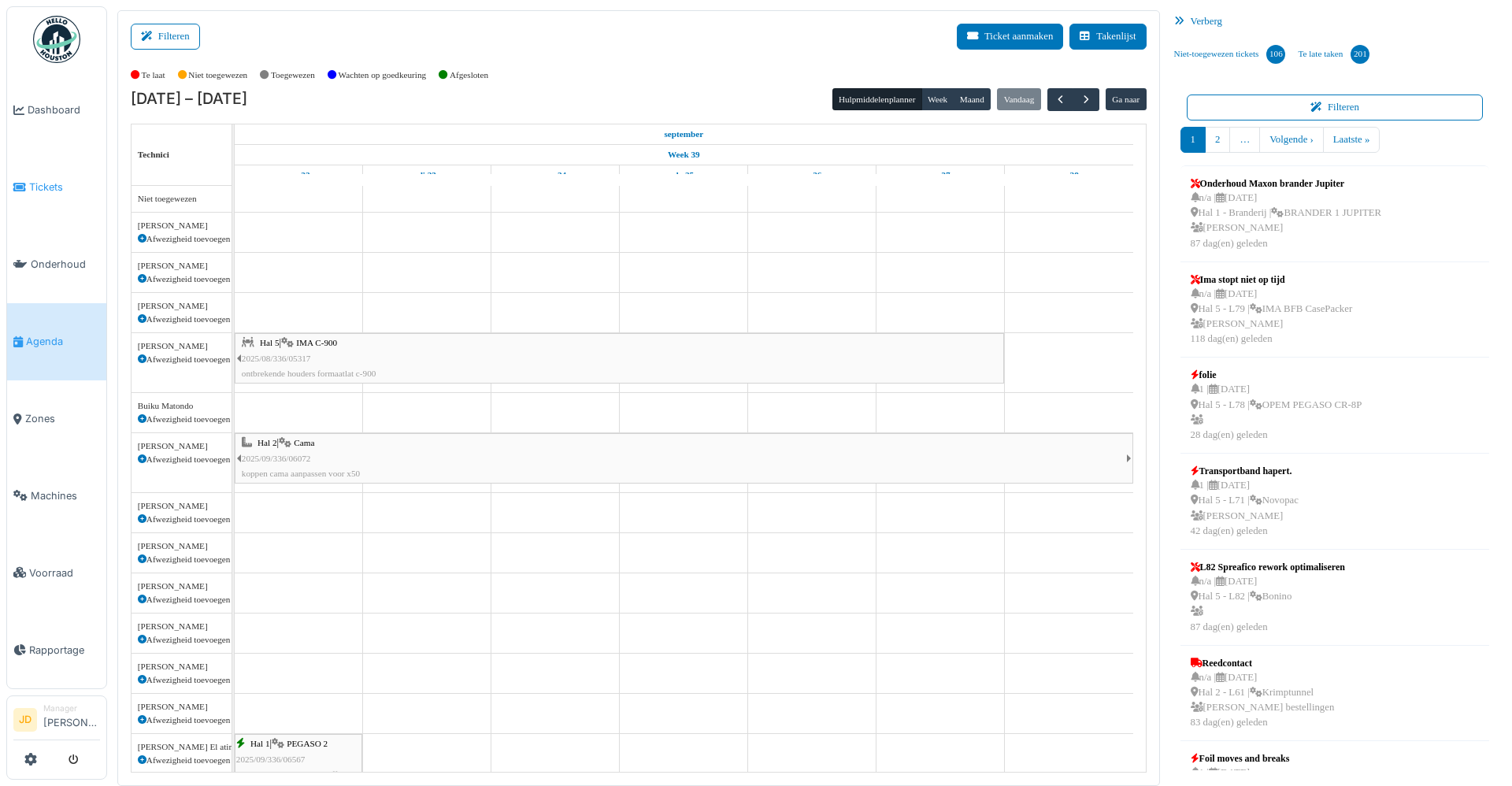
click at [42, 188] on span "Tickets" at bounding box center [64, 187] width 71 height 15
click at [43, 180] on span "Tickets" at bounding box center [64, 187] width 71 height 15
click at [41, 188] on span "Tickets" at bounding box center [64, 187] width 71 height 15
click at [63, 49] on img at bounding box center [56, 39] width 48 height 48
click at [29, 185] on span "Tickets" at bounding box center [64, 187] width 71 height 15
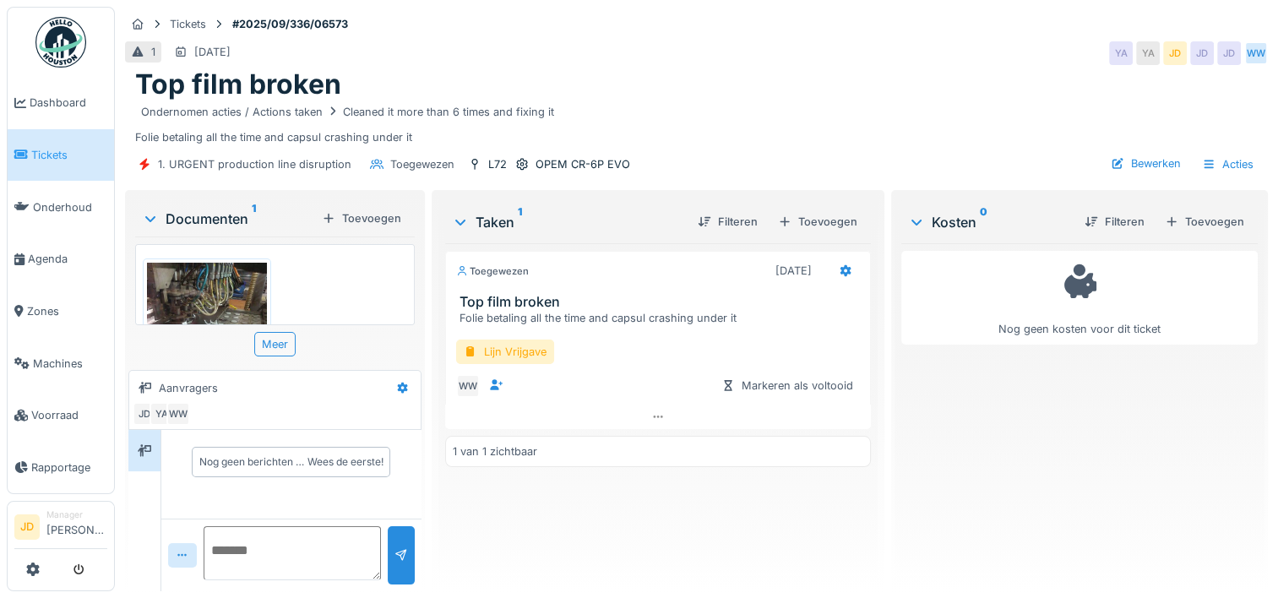
click at [190, 287] on img at bounding box center [207, 343] width 120 height 160
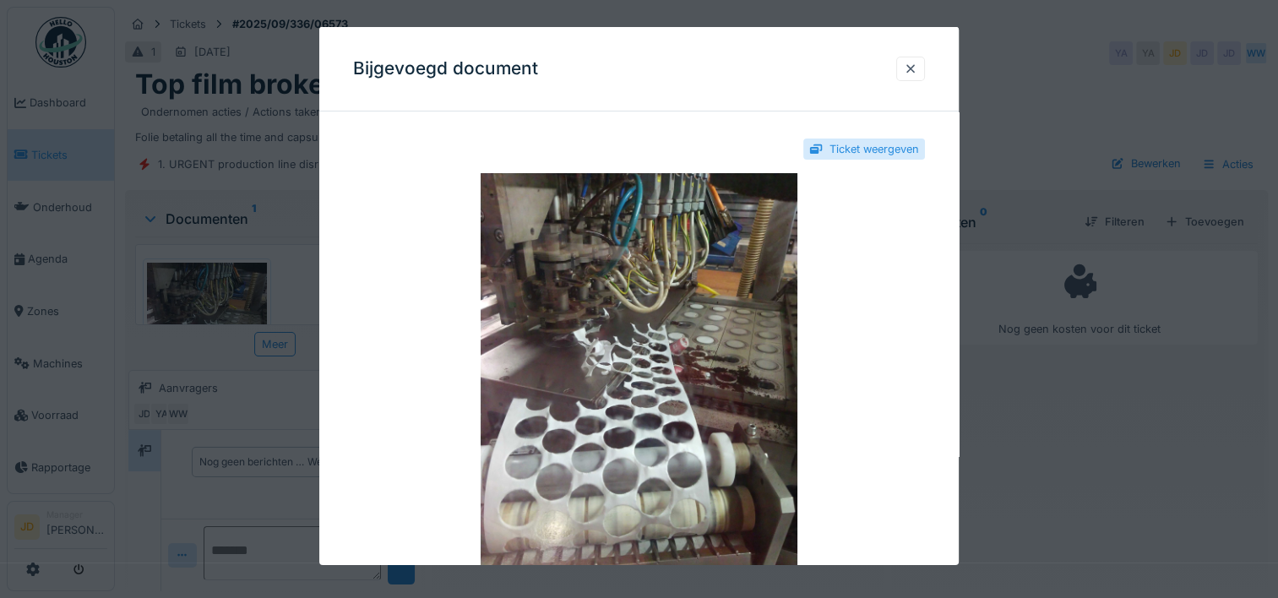
click at [1154, 481] on div at bounding box center [639, 299] width 1278 height 598
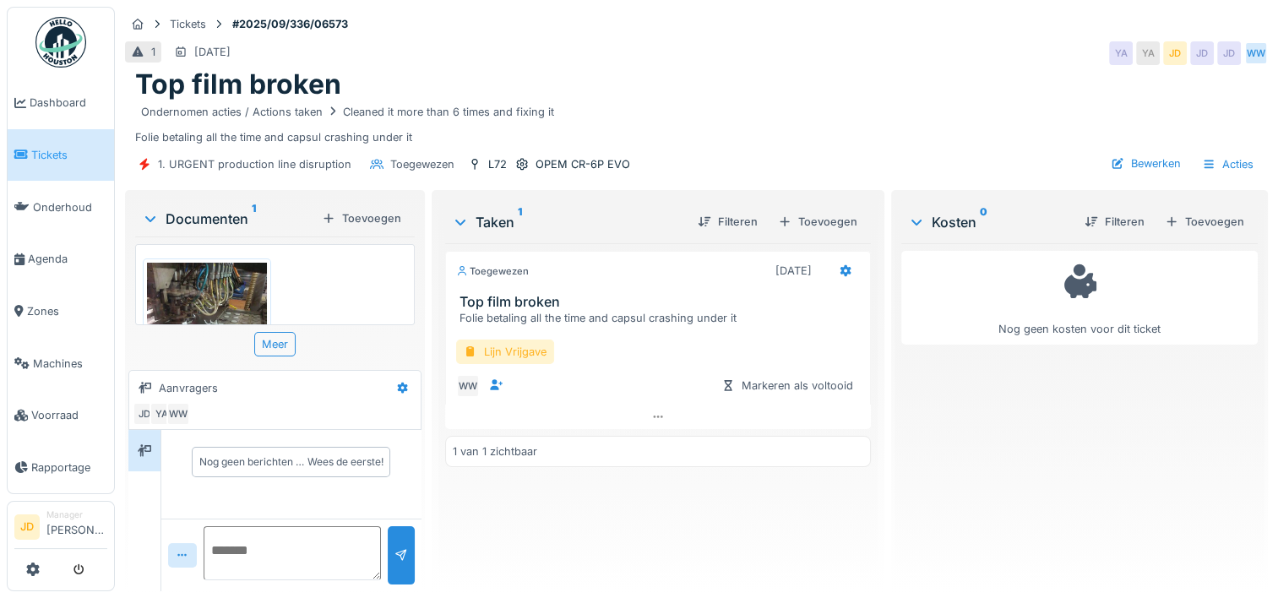
click at [514, 355] on div "Lijn Vrijgave" at bounding box center [505, 352] width 98 height 24
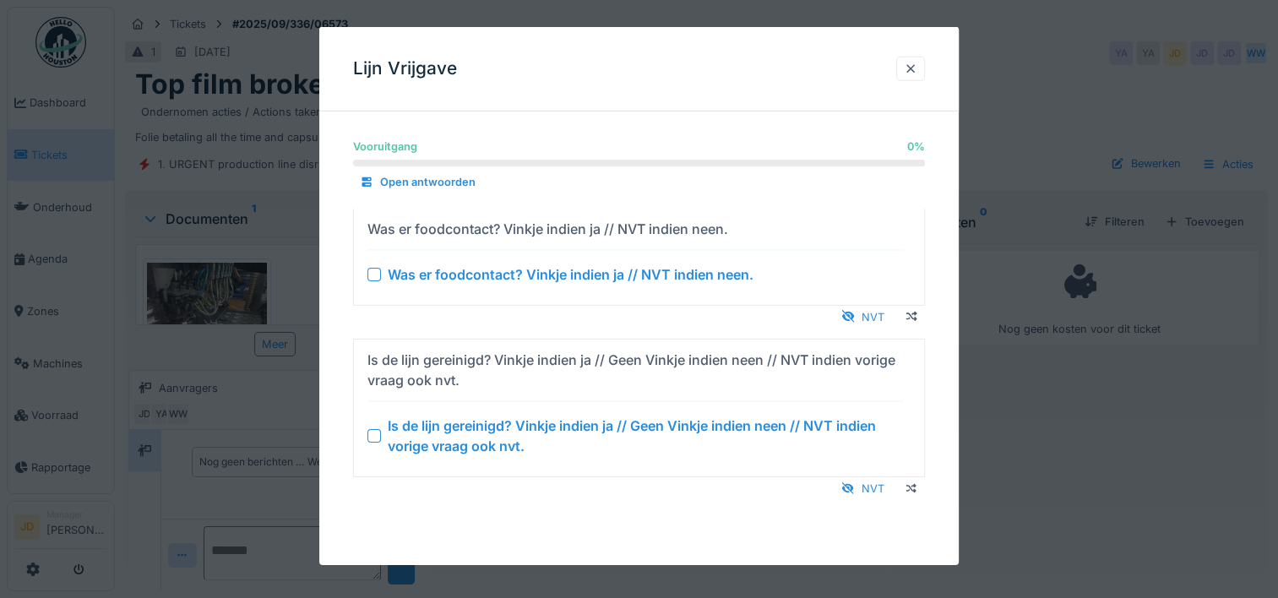
click at [209, 300] on div at bounding box center [639, 299] width 1278 height 598
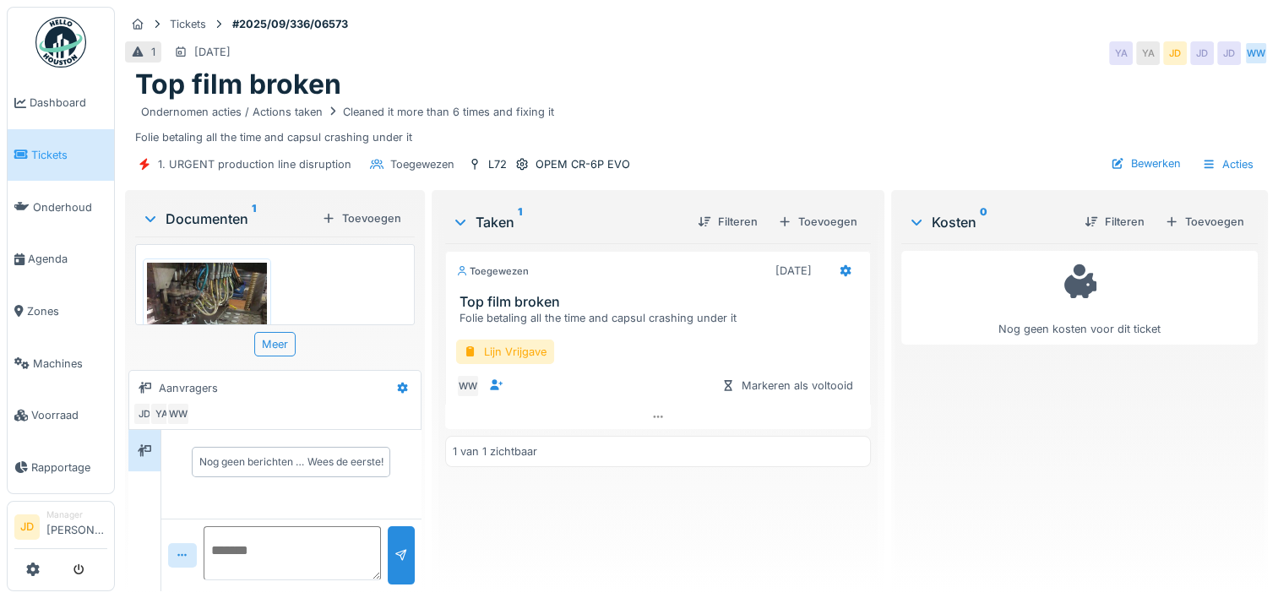
click at [208, 300] on img at bounding box center [207, 343] width 120 height 160
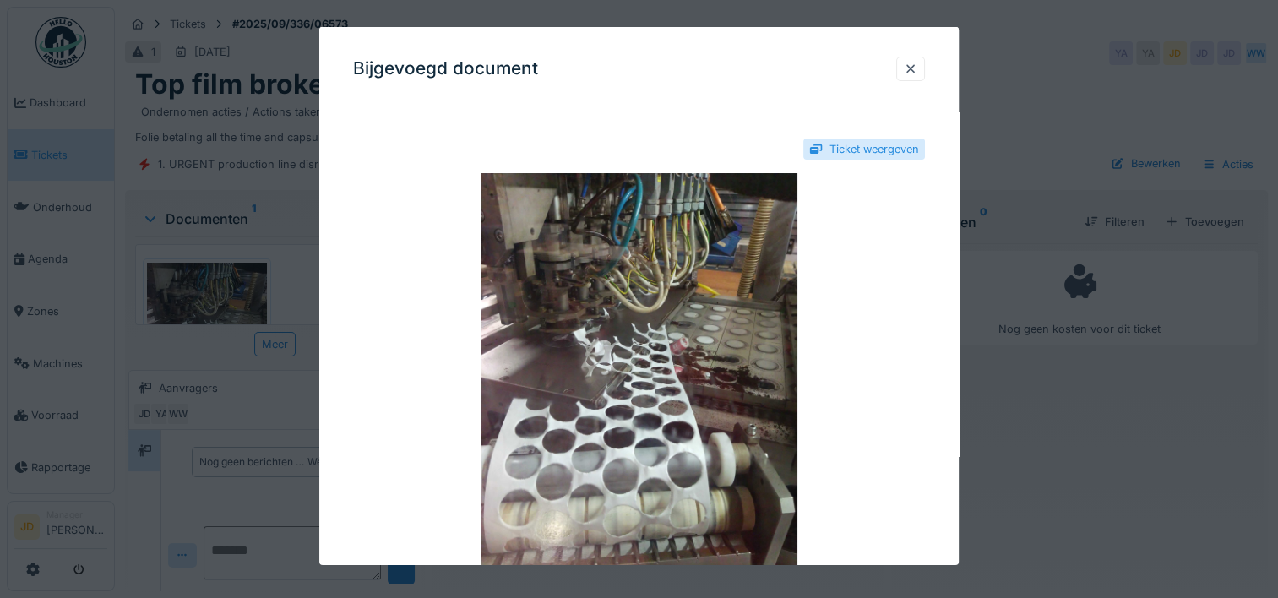
click at [991, 402] on div at bounding box center [639, 299] width 1278 height 598
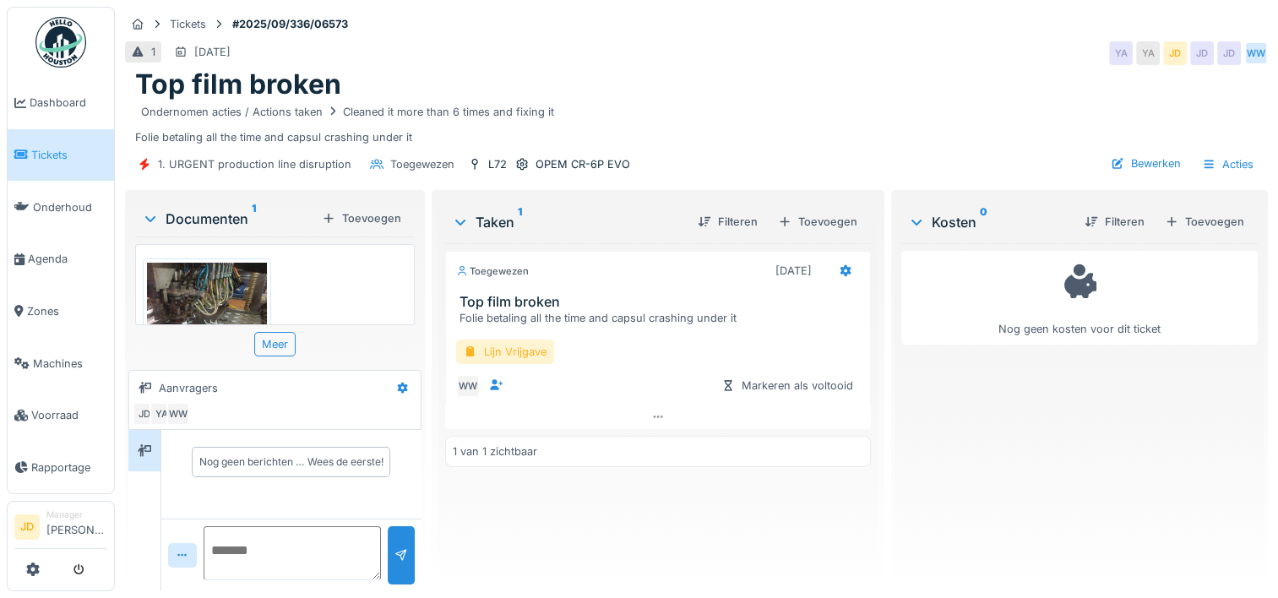
click at [490, 347] on div "Lijn Vrijgave" at bounding box center [505, 352] width 98 height 24
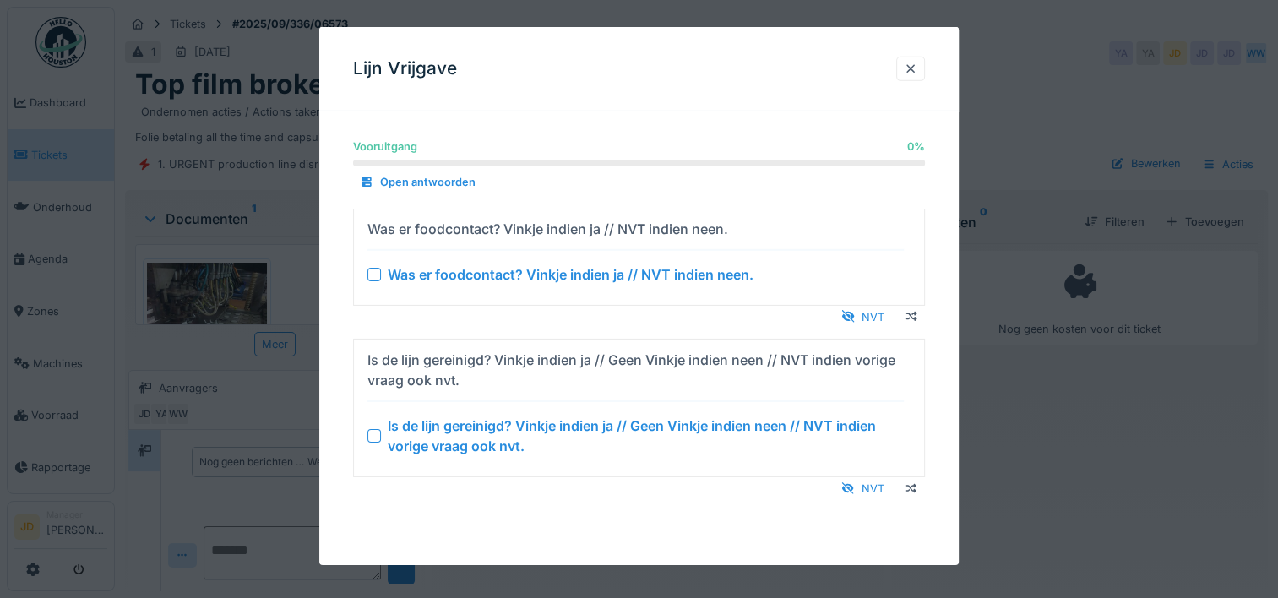
click at [375, 276] on div at bounding box center [374, 274] width 14 height 14
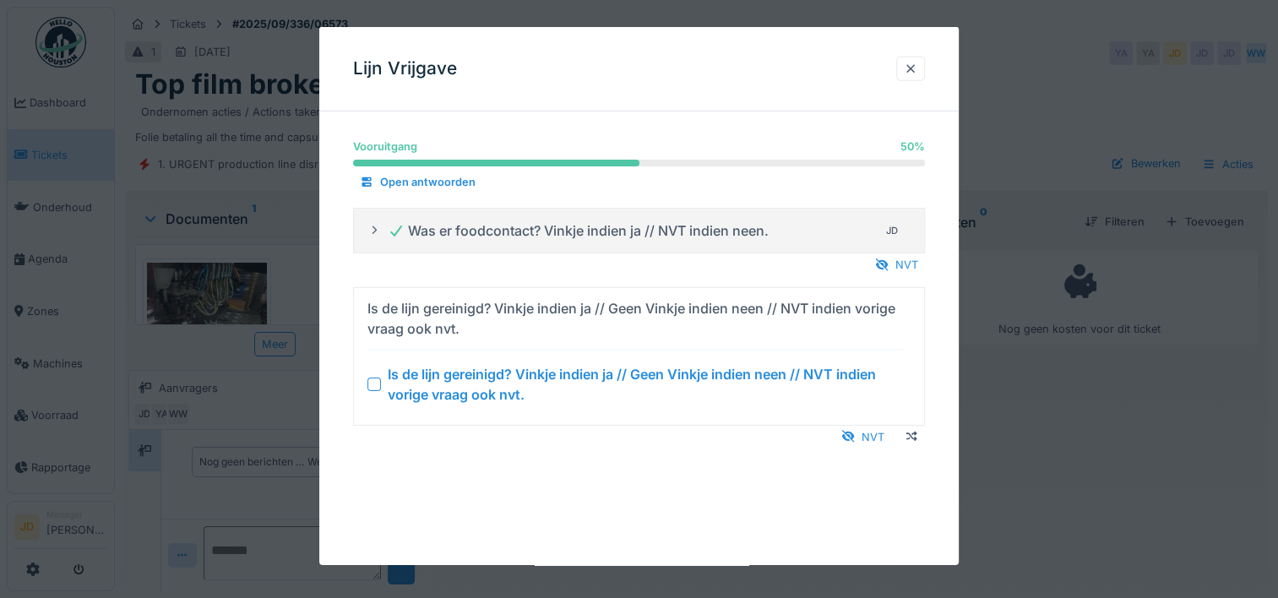
click at [375, 383] on div at bounding box center [374, 384] width 14 height 14
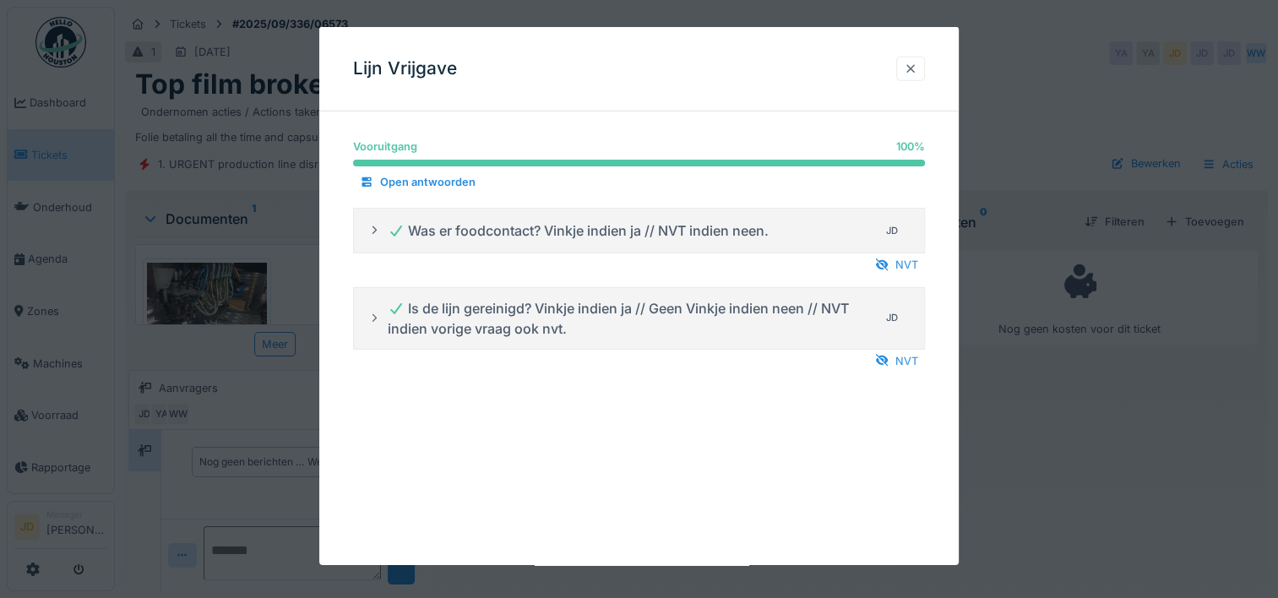
click at [911, 67] on div at bounding box center [911, 69] width 14 height 16
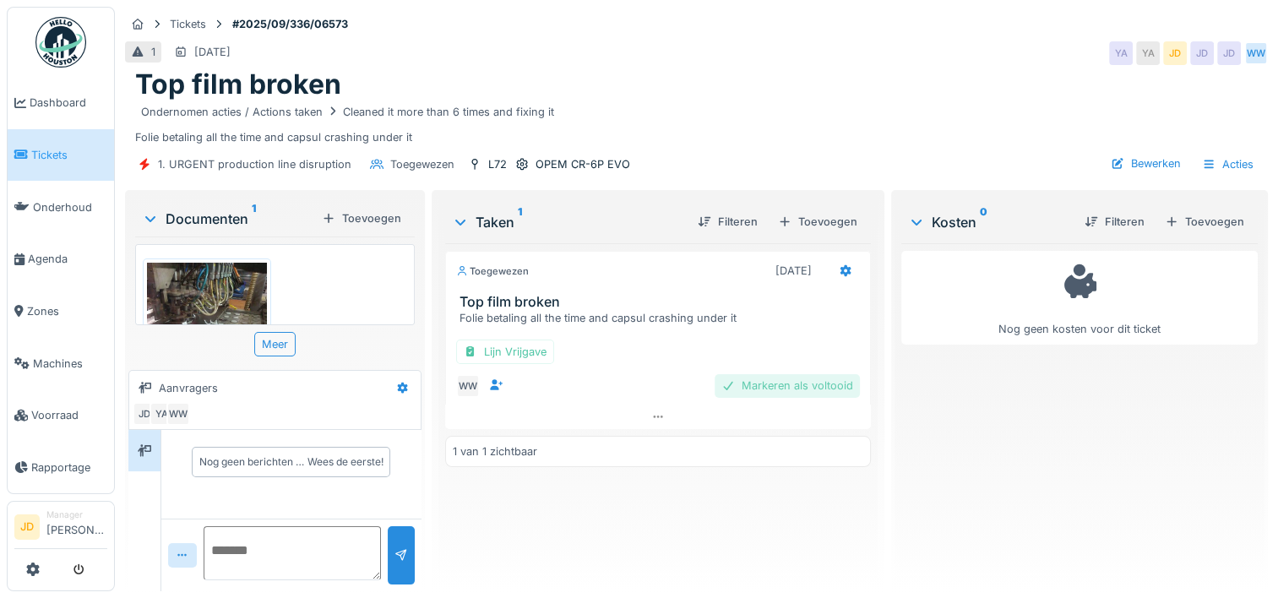
click at [774, 388] on div "Markeren als voltooid" at bounding box center [787, 385] width 145 height 23
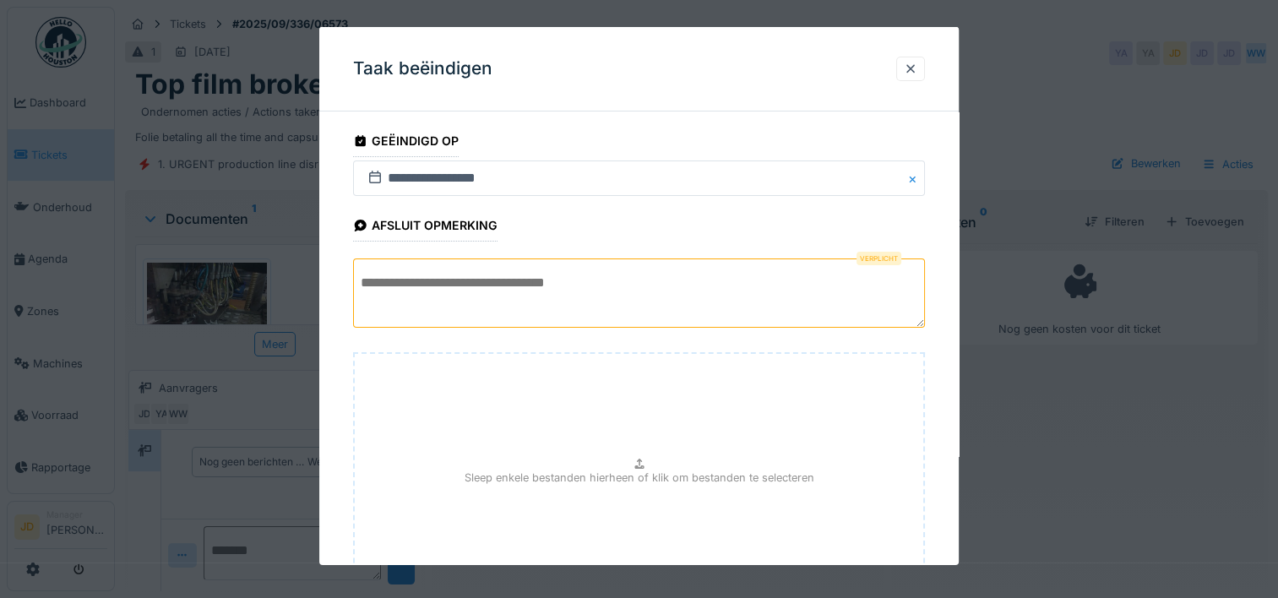
scroll to position [149, 0]
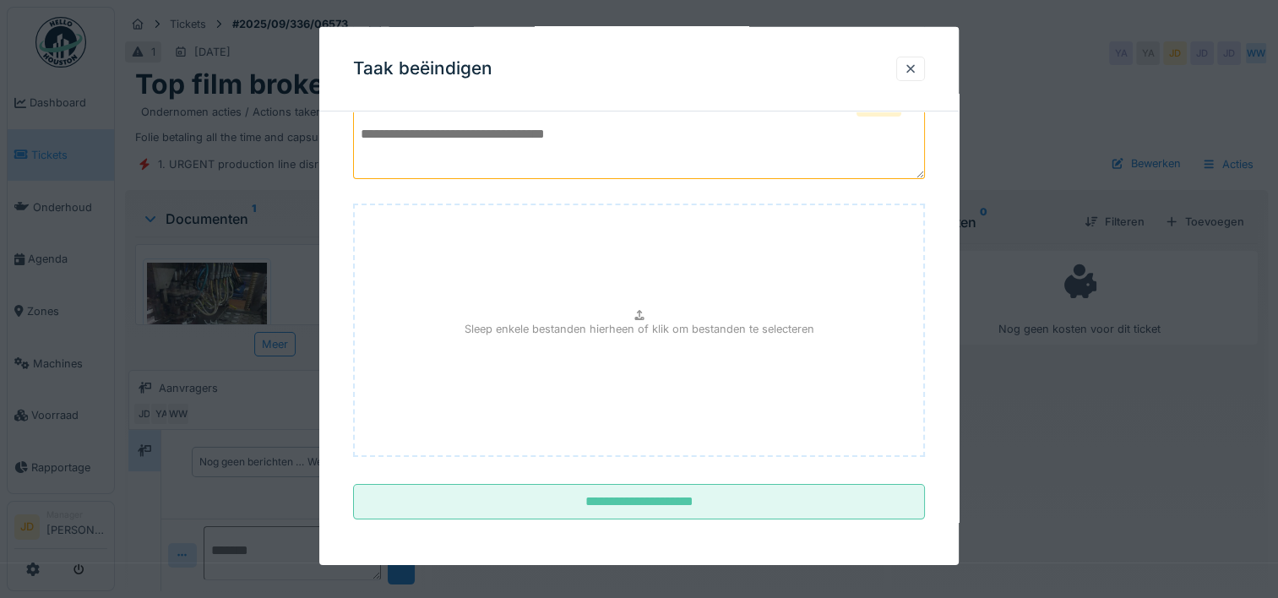
click at [1058, 480] on div at bounding box center [639, 299] width 1278 height 598
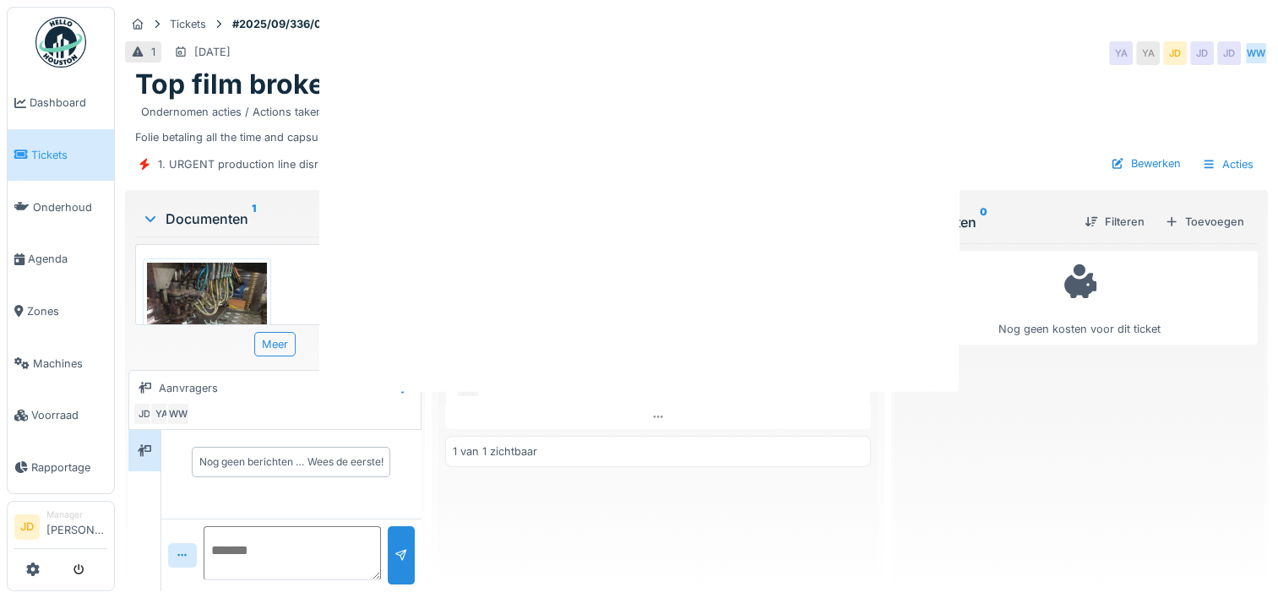
scroll to position [0, 0]
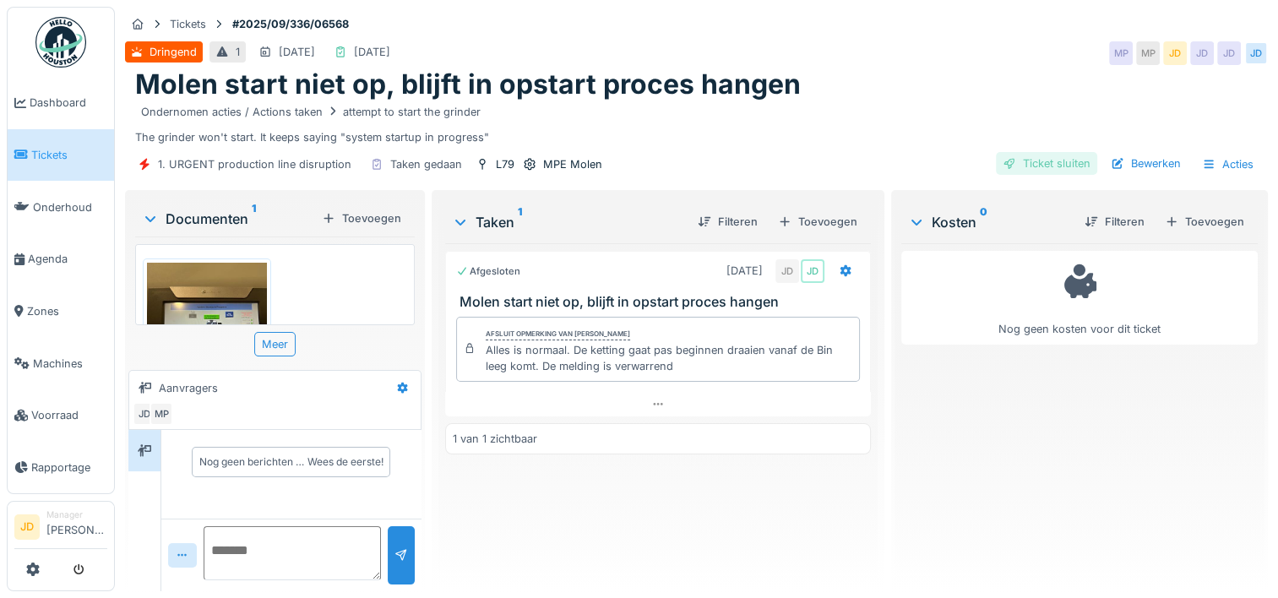
click at [1031, 155] on div "Ticket sluiten" at bounding box center [1046, 163] width 101 height 23
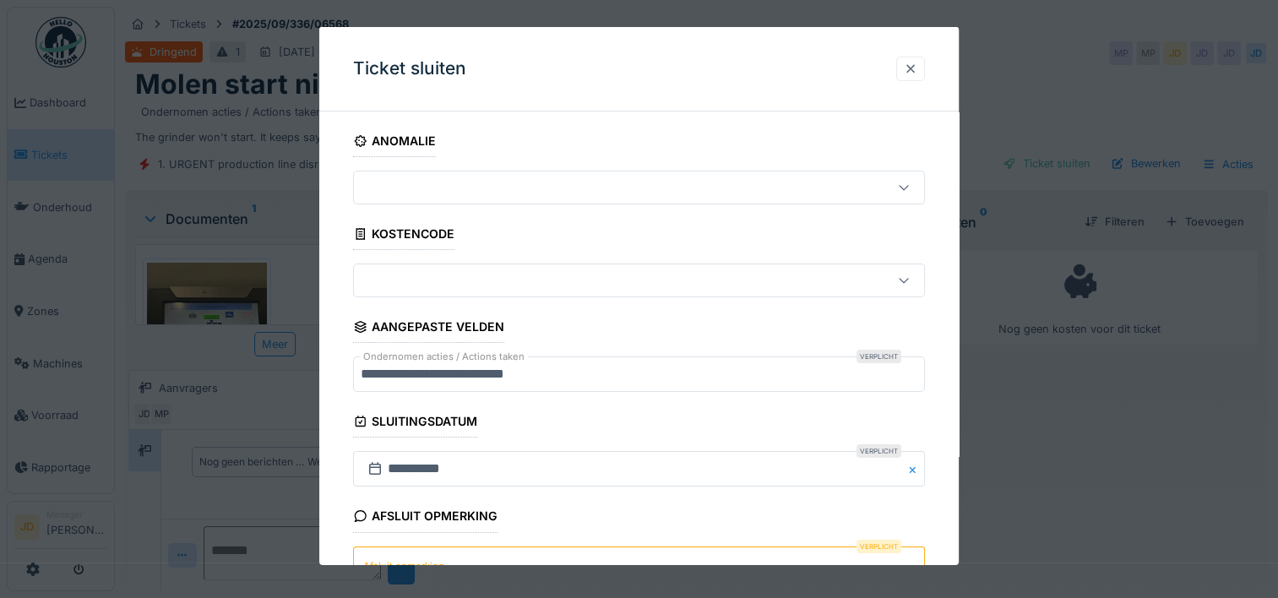
click at [915, 66] on div at bounding box center [911, 69] width 14 height 16
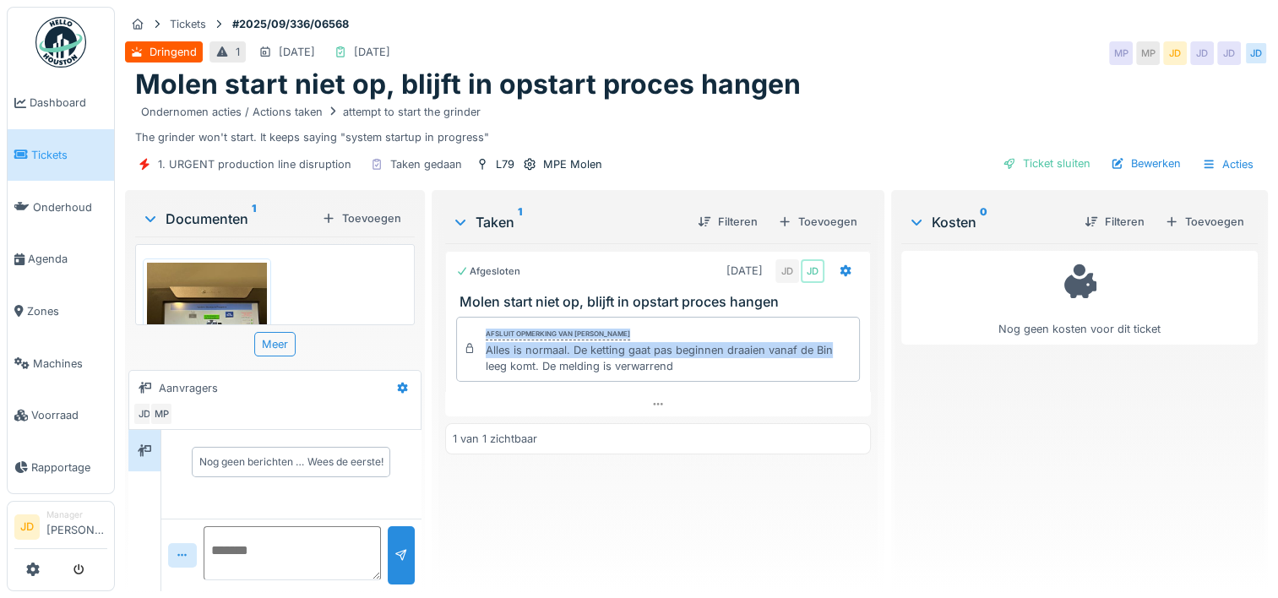
drag, startPoint x: 484, startPoint y: 340, endPoint x: 831, endPoint y: 356, distance: 347.6
click at [831, 356] on div "Afsluit opmerking van Jasper De wit Alles is normaal. De ketting gaat pas begin…" at bounding box center [658, 350] width 404 height 66
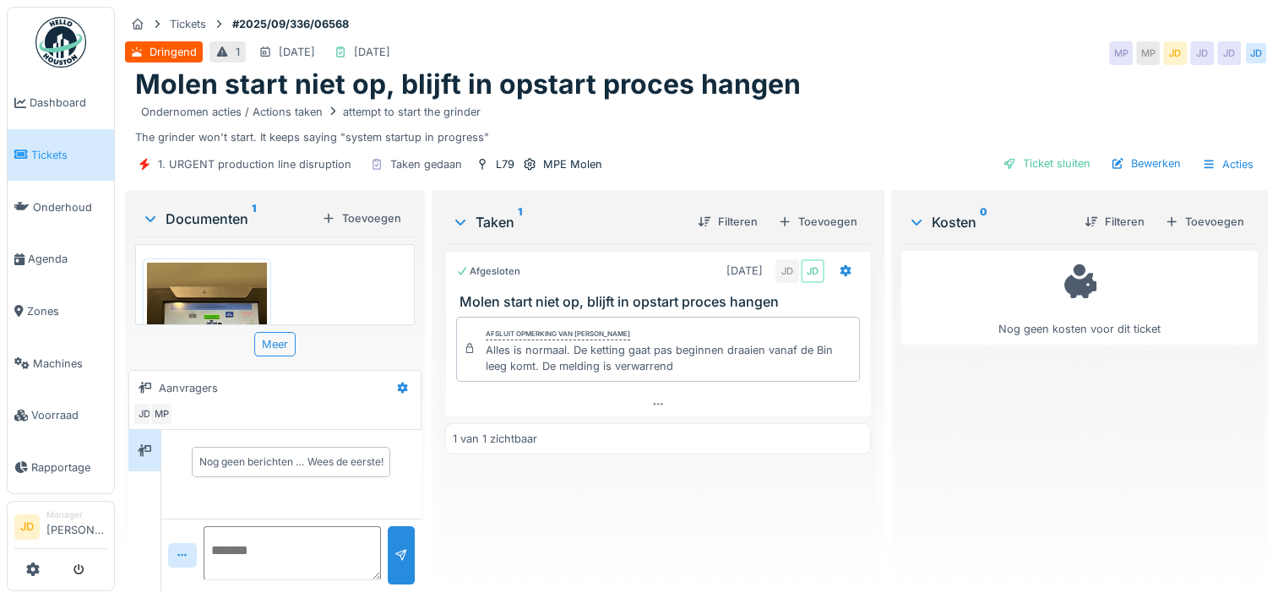
drag, startPoint x: 831, startPoint y: 356, endPoint x: 793, endPoint y: 476, distance: 125.8
click at [793, 476] on div "Afgesloten 22-9-2025 JD JD Molen start niet op, blijft in opstart proces hangen…" at bounding box center [658, 410] width 426 height 334
click at [1025, 163] on div "Ticket sluiten" at bounding box center [1046, 163] width 101 height 23
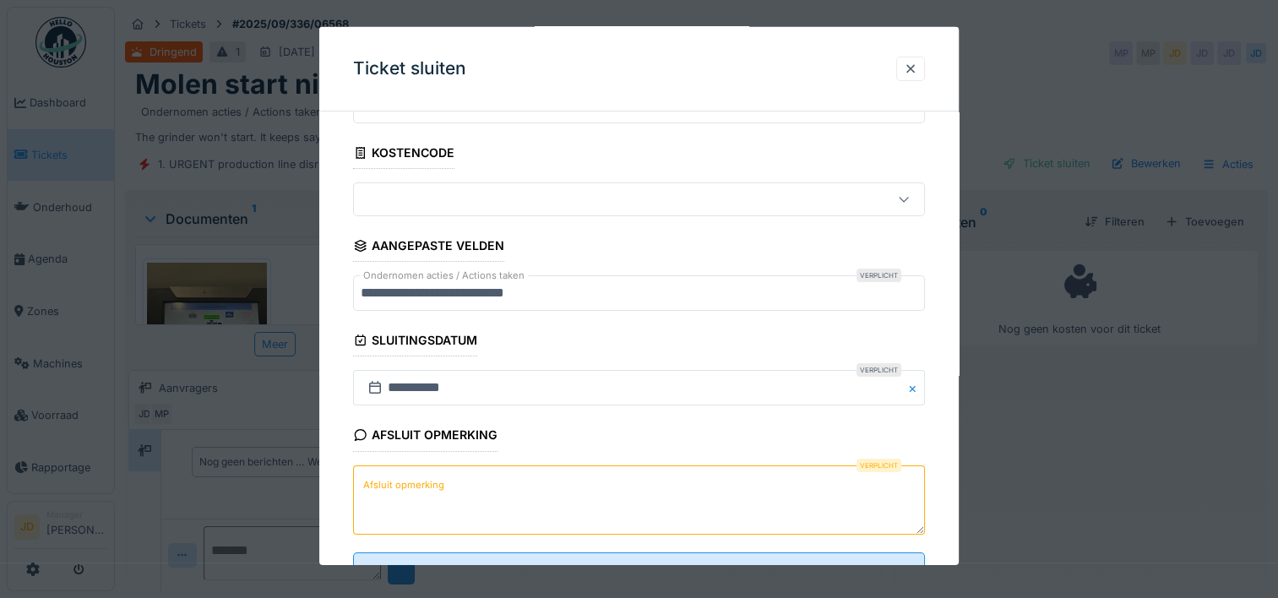
scroll to position [148, 0]
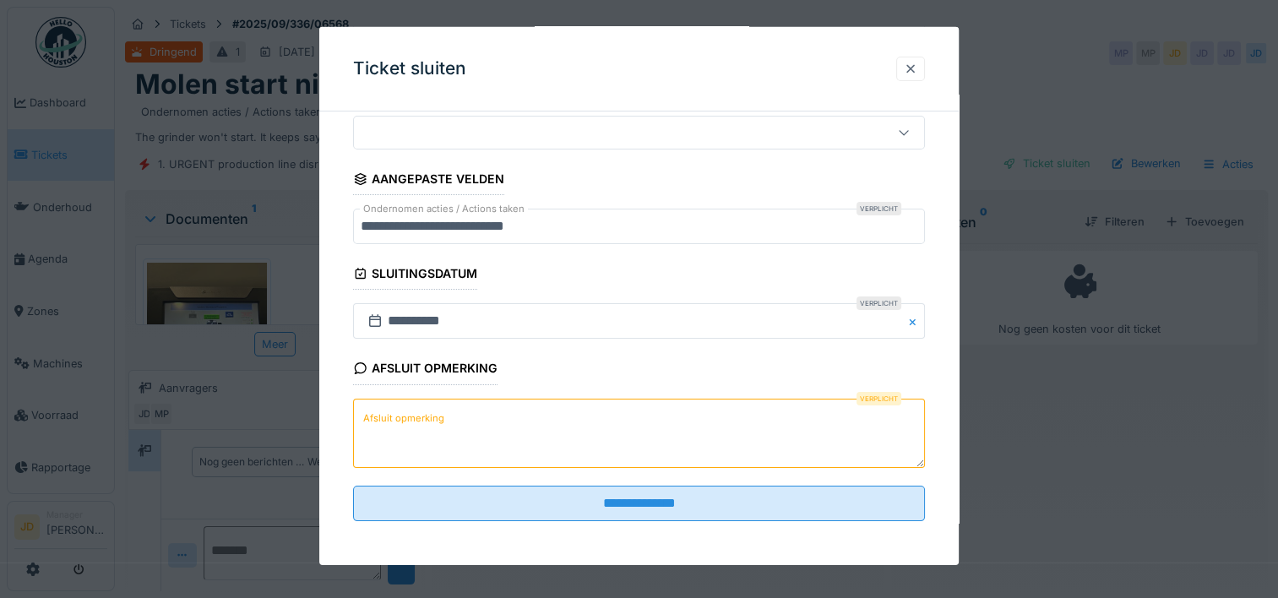
click at [917, 68] on div at bounding box center [911, 69] width 14 height 16
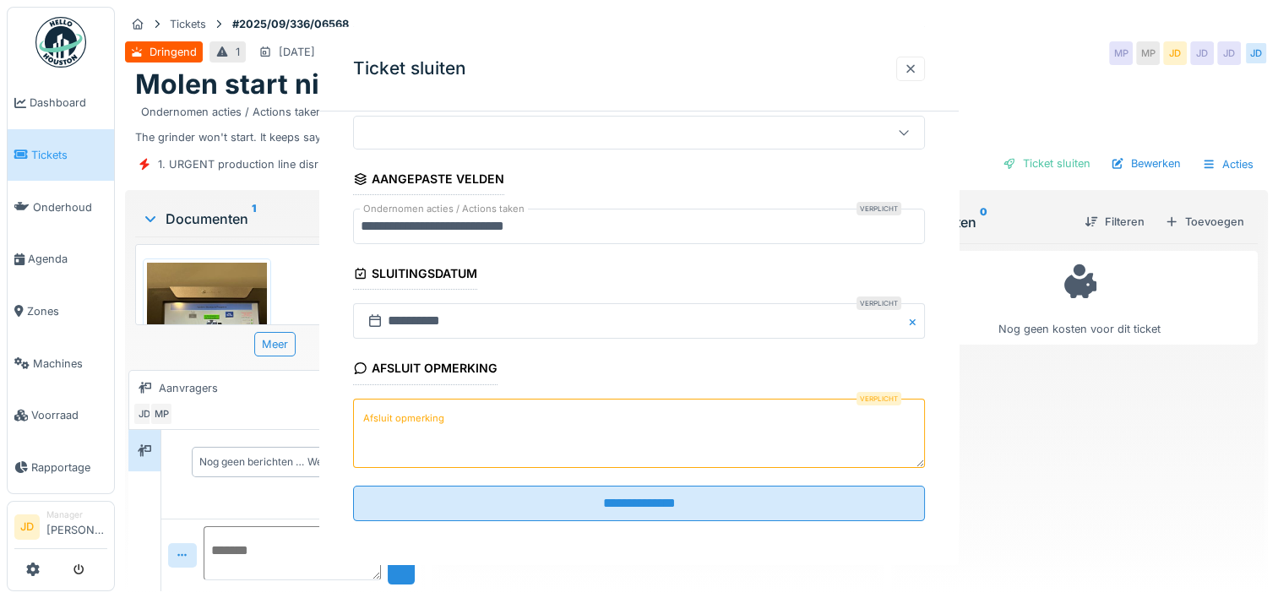
scroll to position [0, 0]
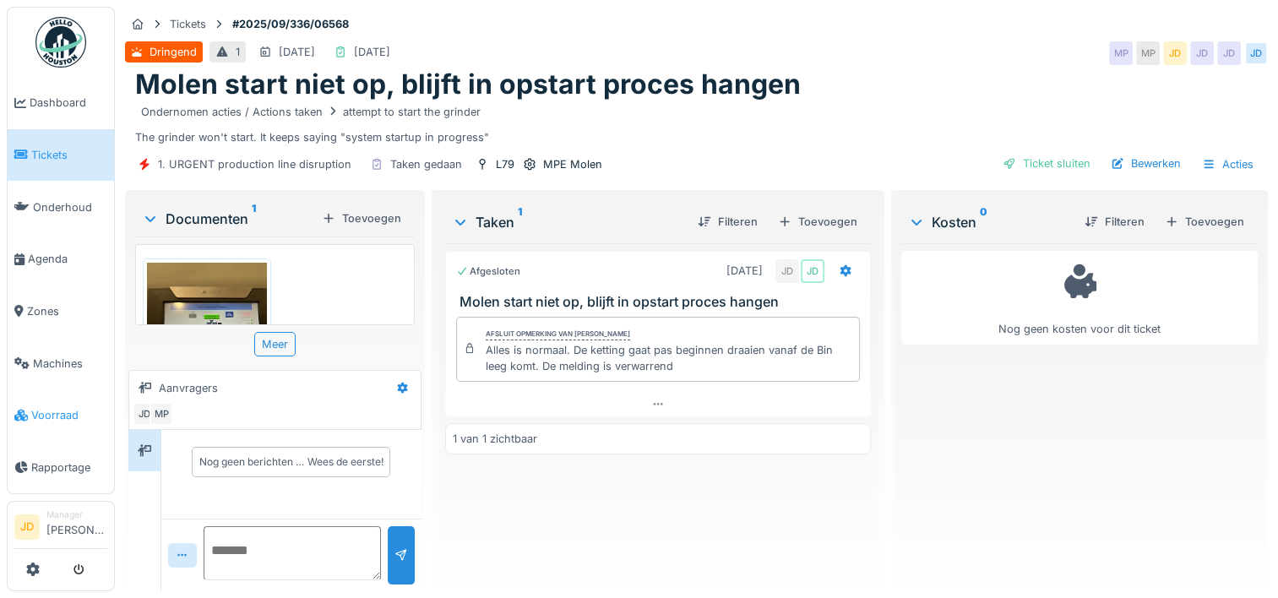
click at [49, 412] on link "Voorraad" at bounding box center [61, 415] width 106 height 52
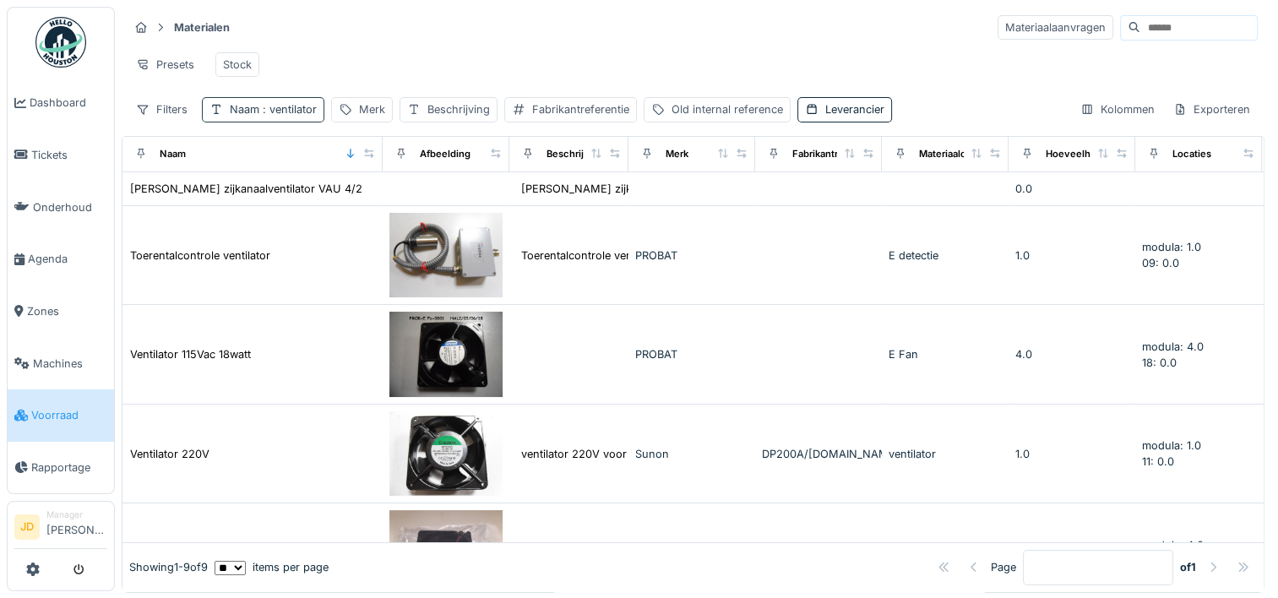
click at [301, 112] on div "Naam : ventilator" at bounding box center [263, 109] width 122 height 24
click at [367, 206] on icon at bounding box center [361, 202] width 14 height 11
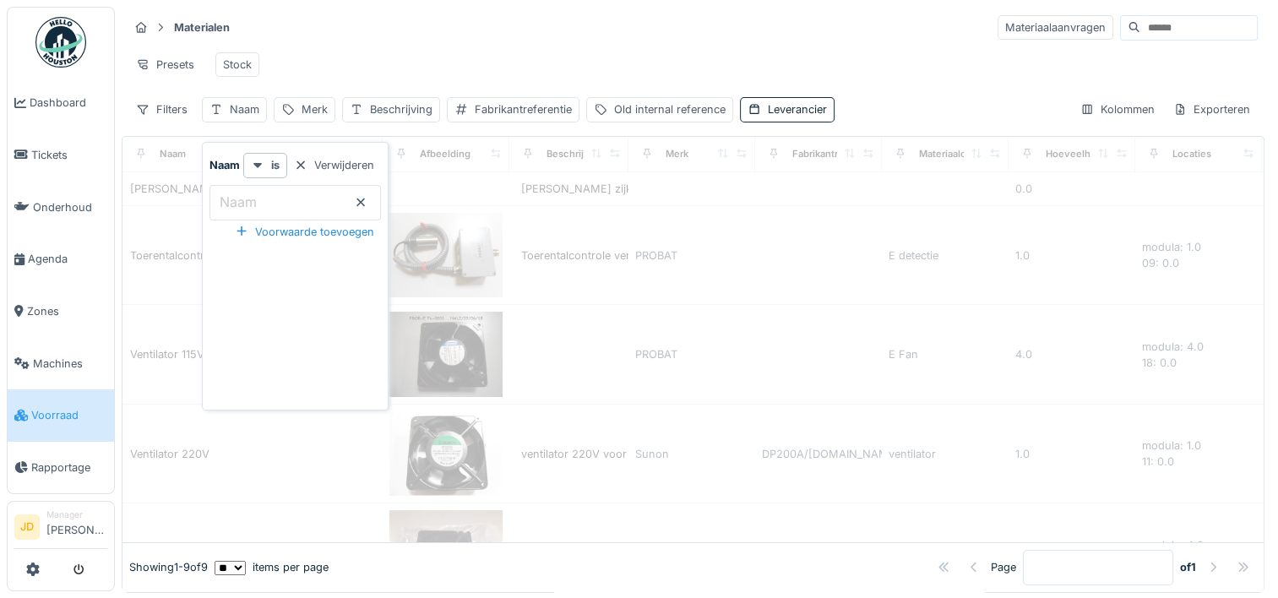
click at [367, 199] on icon at bounding box center [361, 202] width 14 height 11
click at [438, 53] on div "Presets Stock" at bounding box center [692, 65] width 1129 height 38
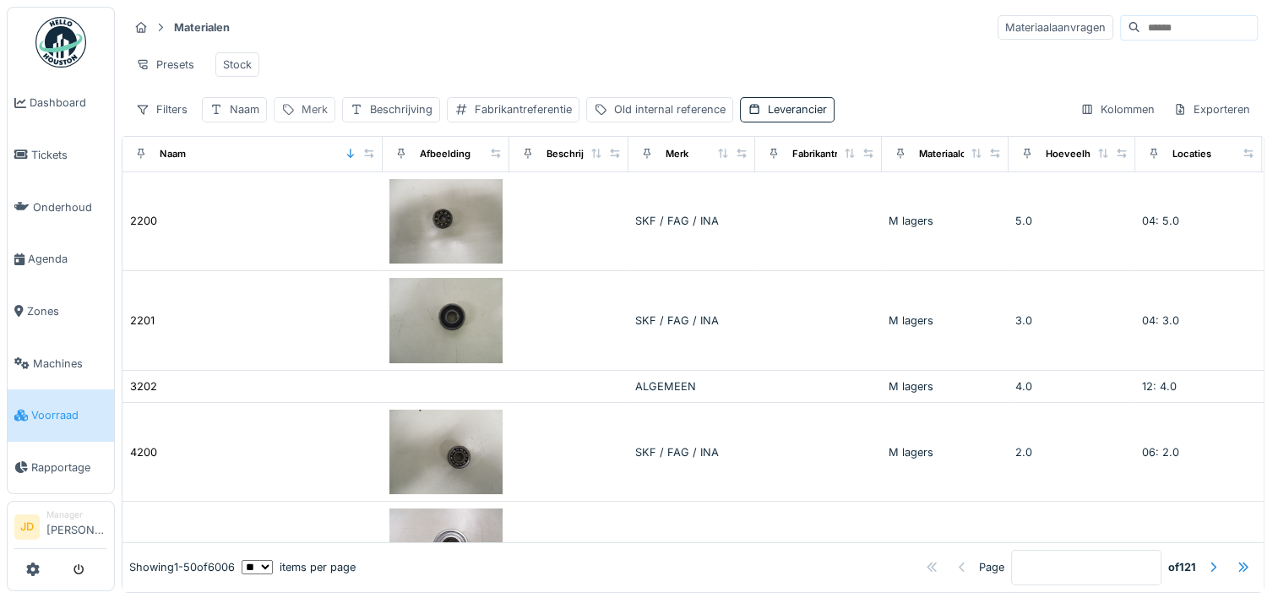
click at [313, 117] on div "Merk" at bounding box center [315, 109] width 26 height 16
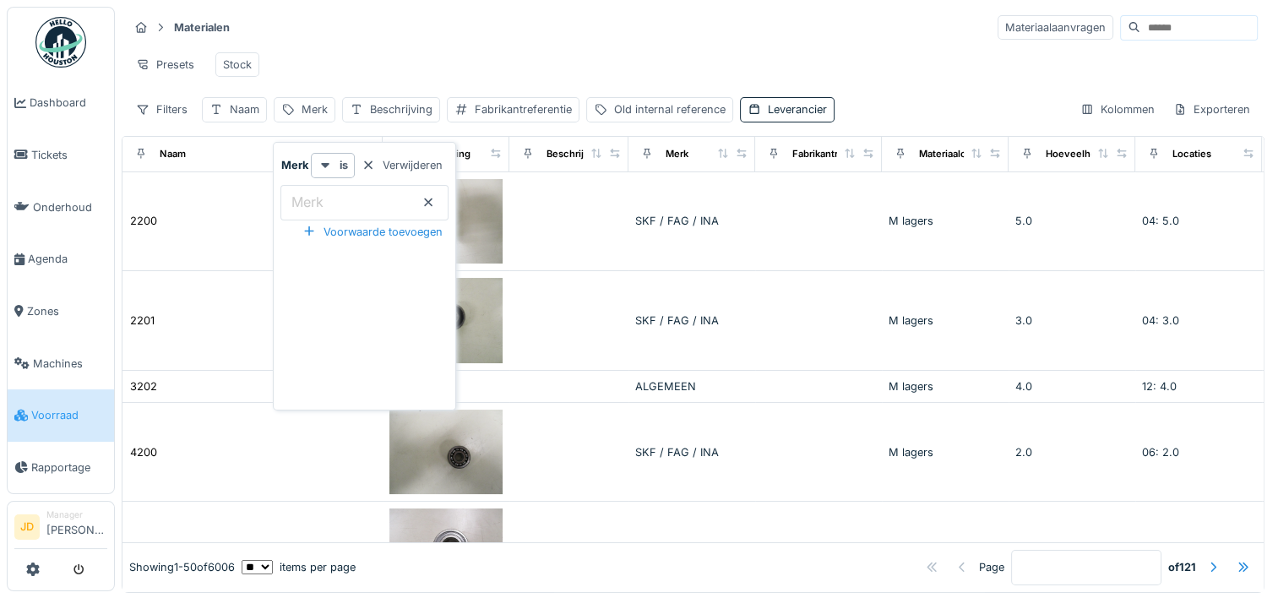
click at [382, 208] on input "Merk" at bounding box center [364, 202] width 168 height 35
type input "***"
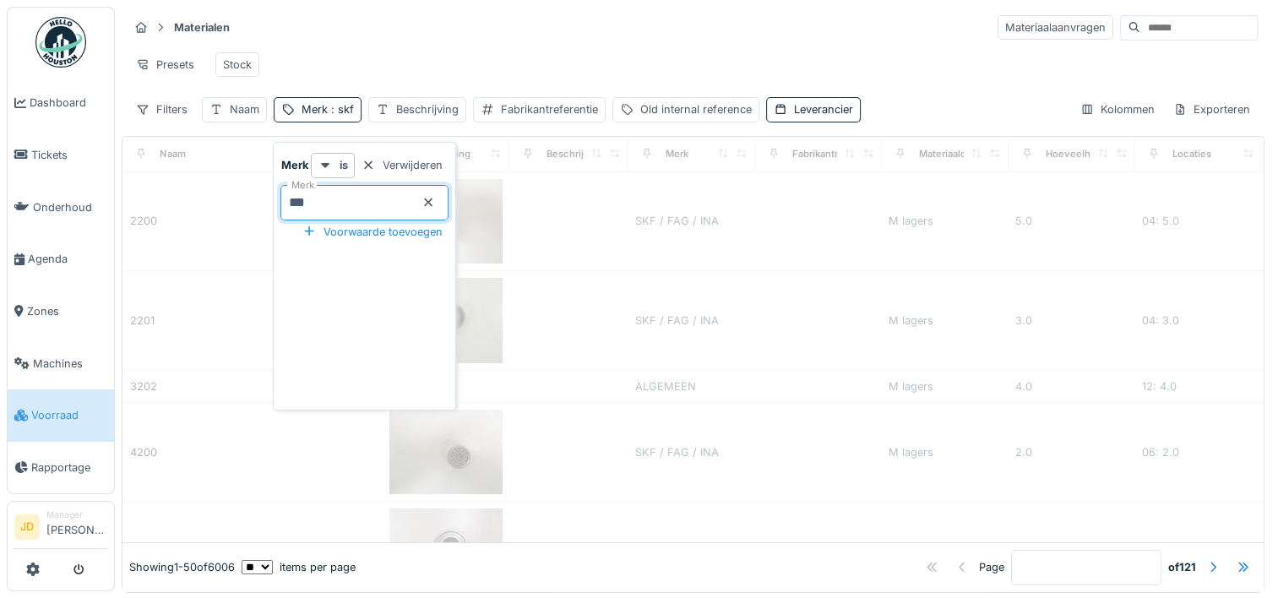
click at [378, 61] on div "Presets Stock" at bounding box center [692, 65] width 1129 height 38
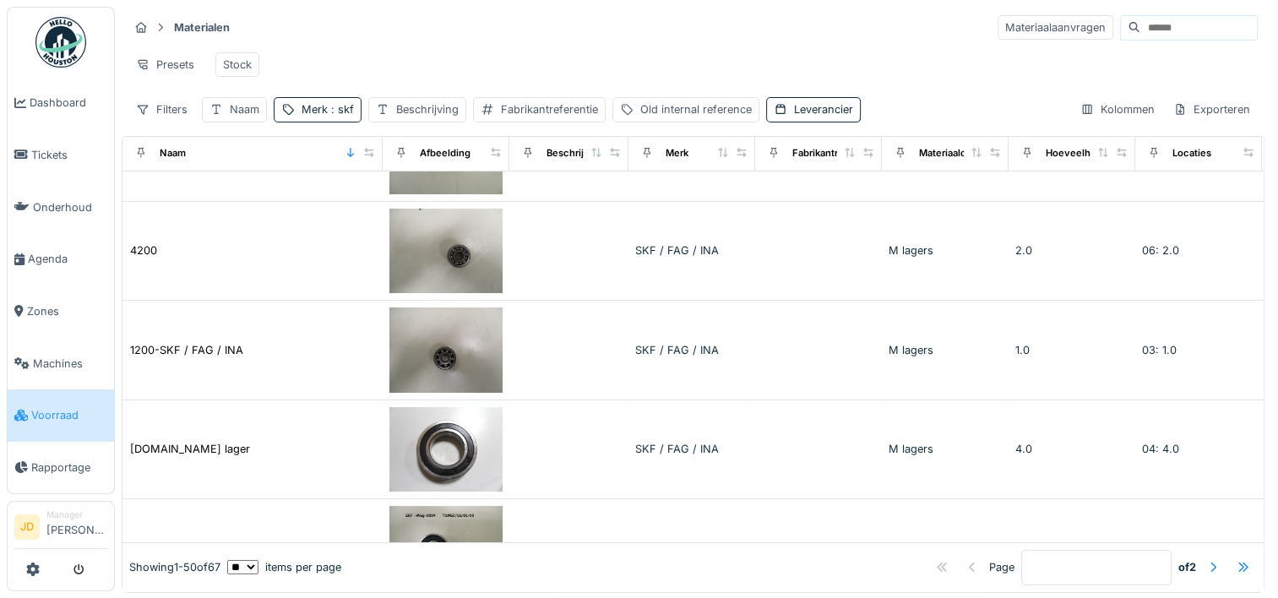
scroll to position [169, 0]
click at [247, 117] on div "Naam" at bounding box center [245, 109] width 30 height 16
click at [264, 193] on input "Naam" at bounding box center [294, 202] width 171 height 35
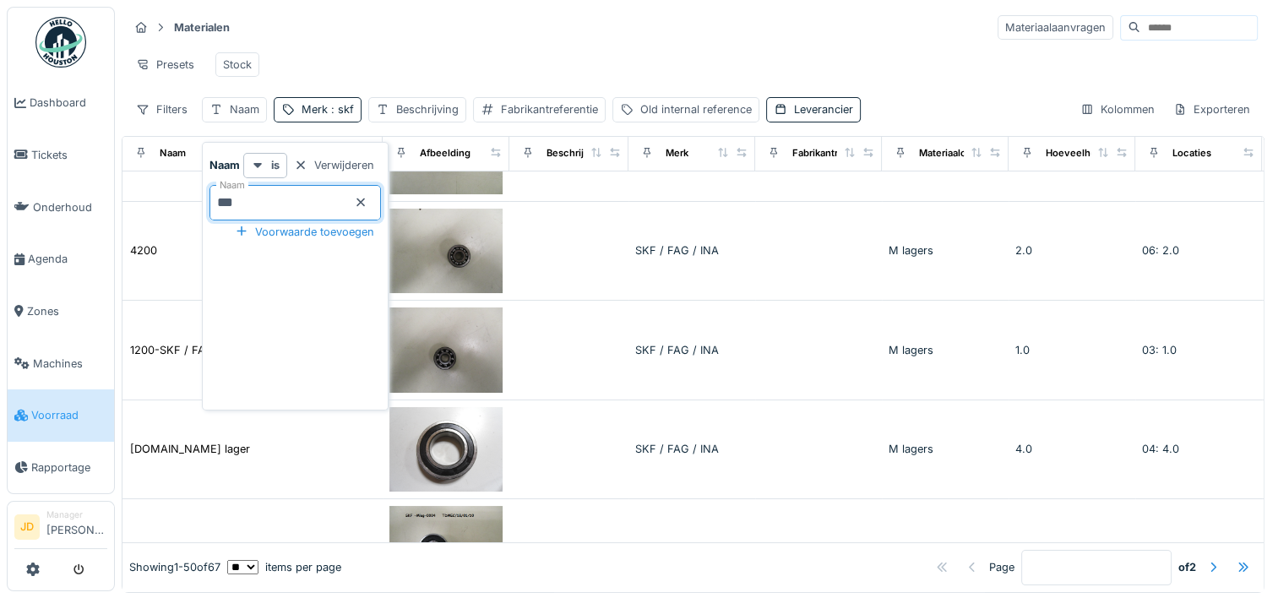
type input "****"
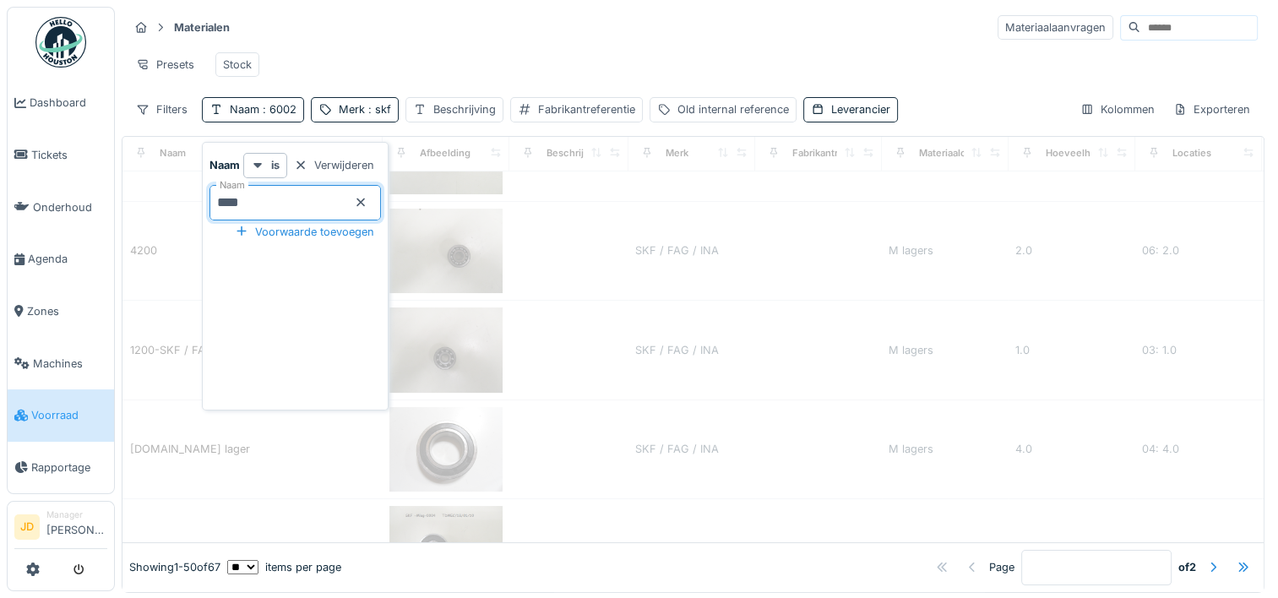
click at [438, 49] on div "Presets Stock" at bounding box center [692, 65] width 1129 height 38
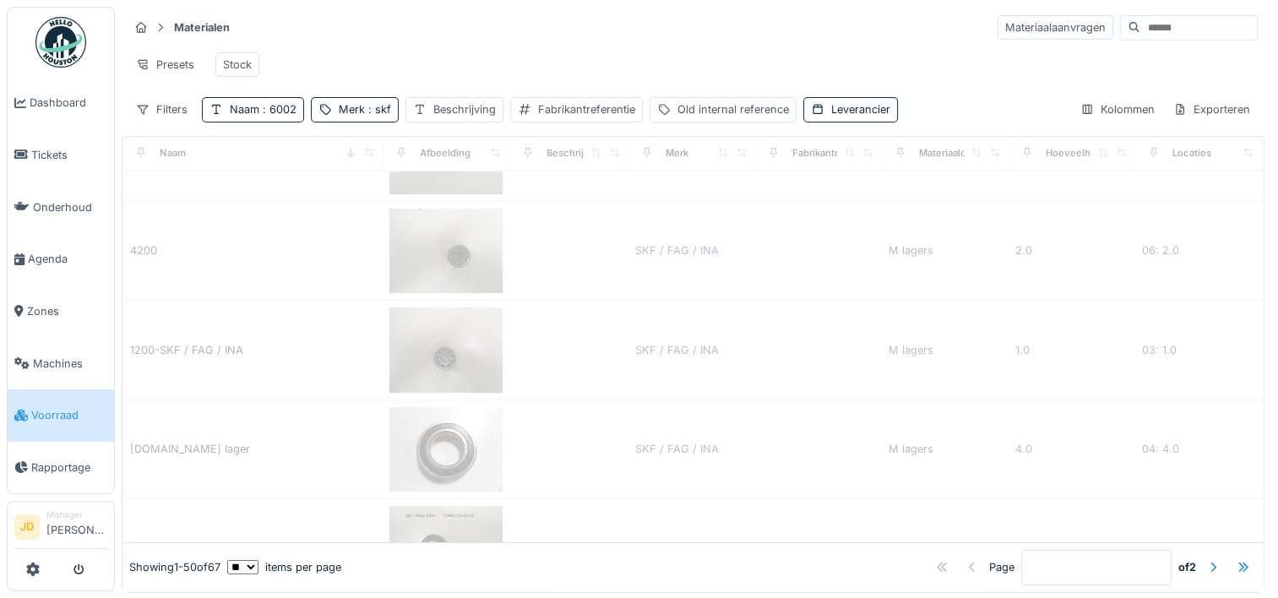
scroll to position [0, 0]
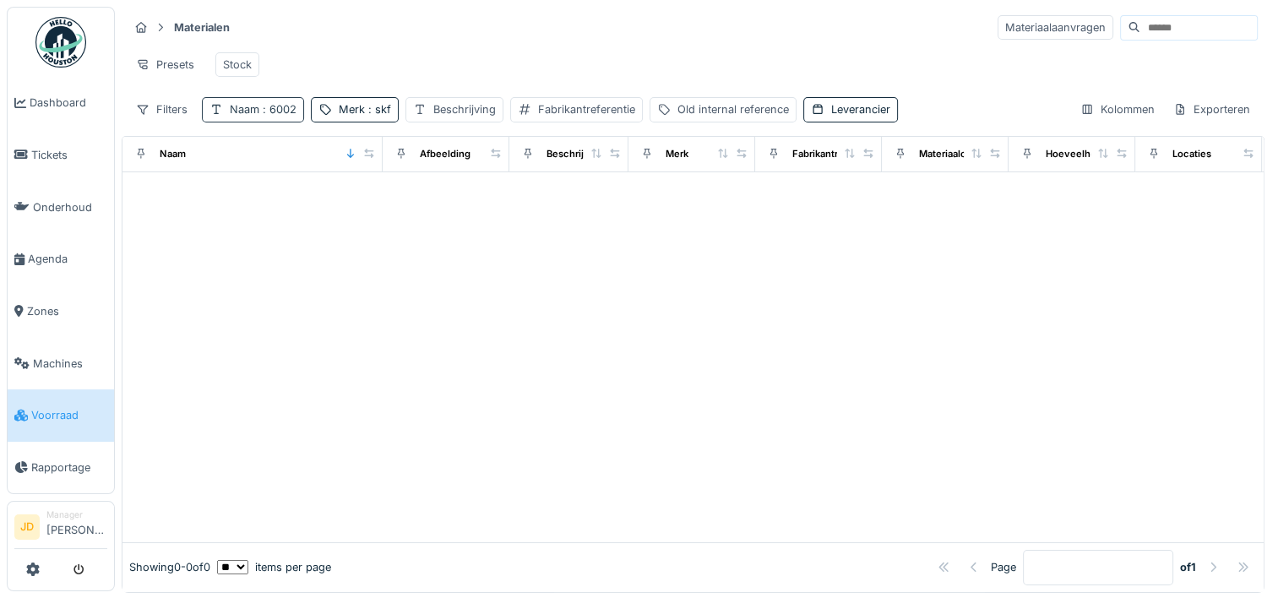
click at [275, 116] on span ": 6002" at bounding box center [277, 109] width 37 height 13
click at [321, 211] on input "****" at bounding box center [294, 202] width 171 height 35
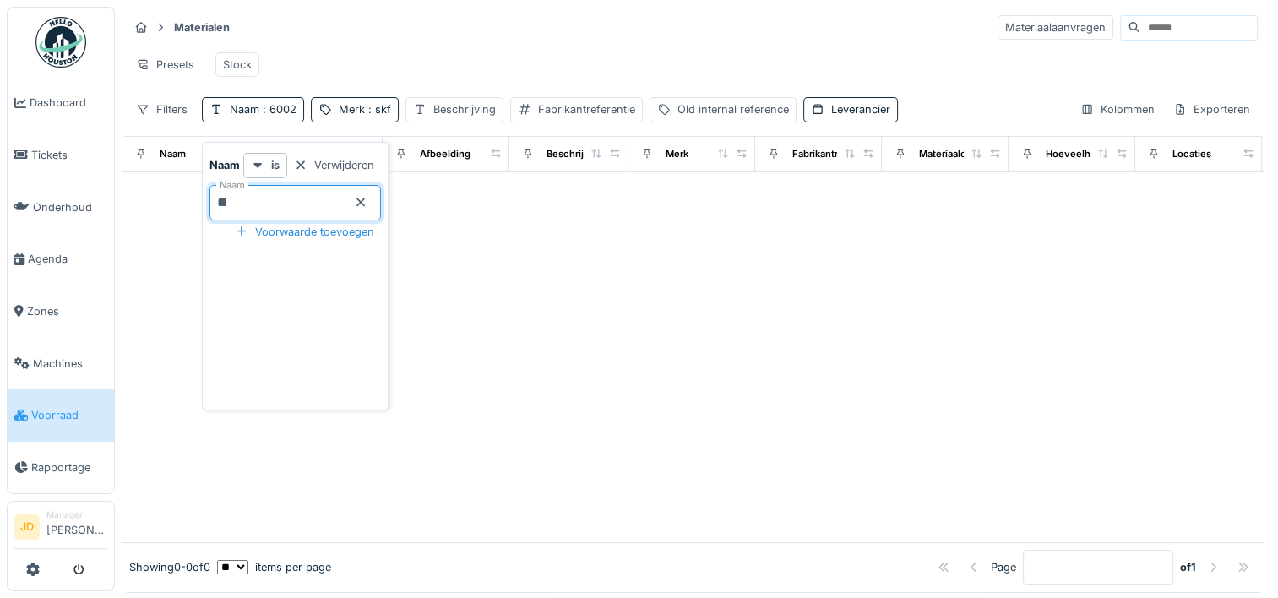
type input "*"
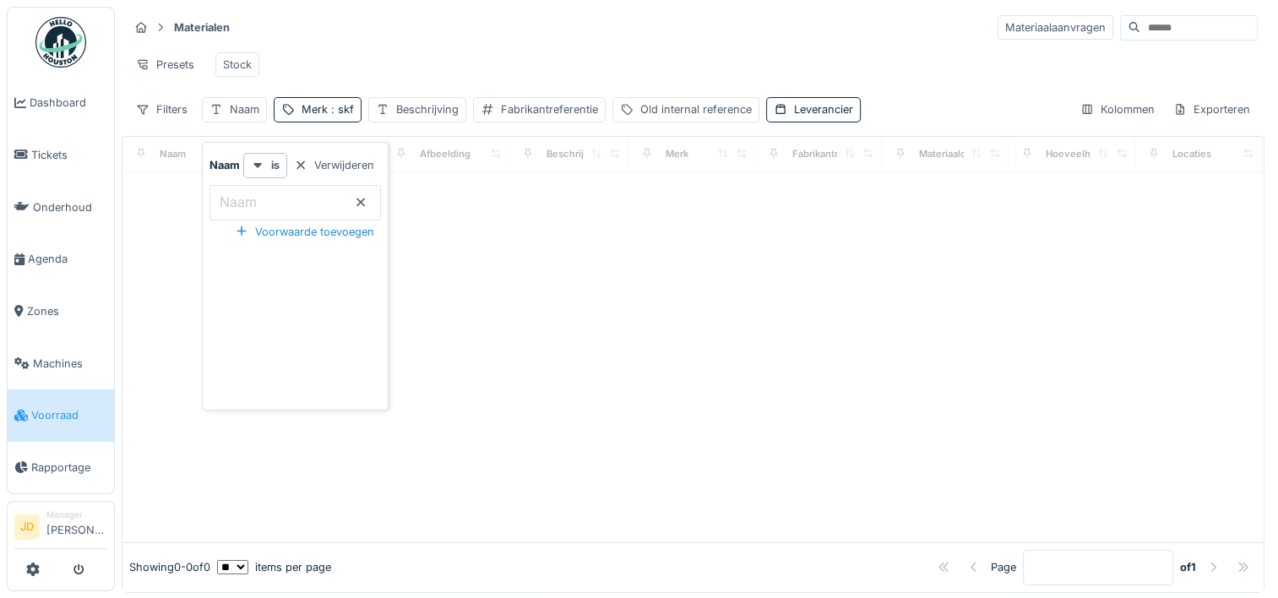
click at [483, 64] on div "Presets Stock" at bounding box center [692, 65] width 1129 height 38
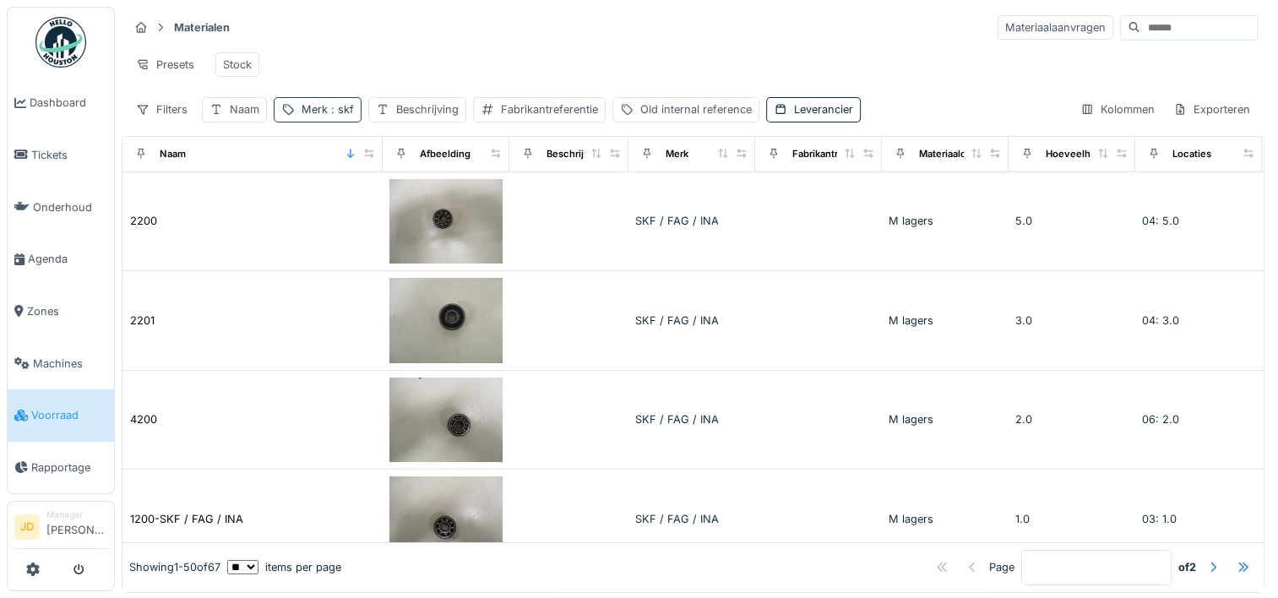
click at [332, 116] on span ": skf" at bounding box center [341, 109] width 26 height 13
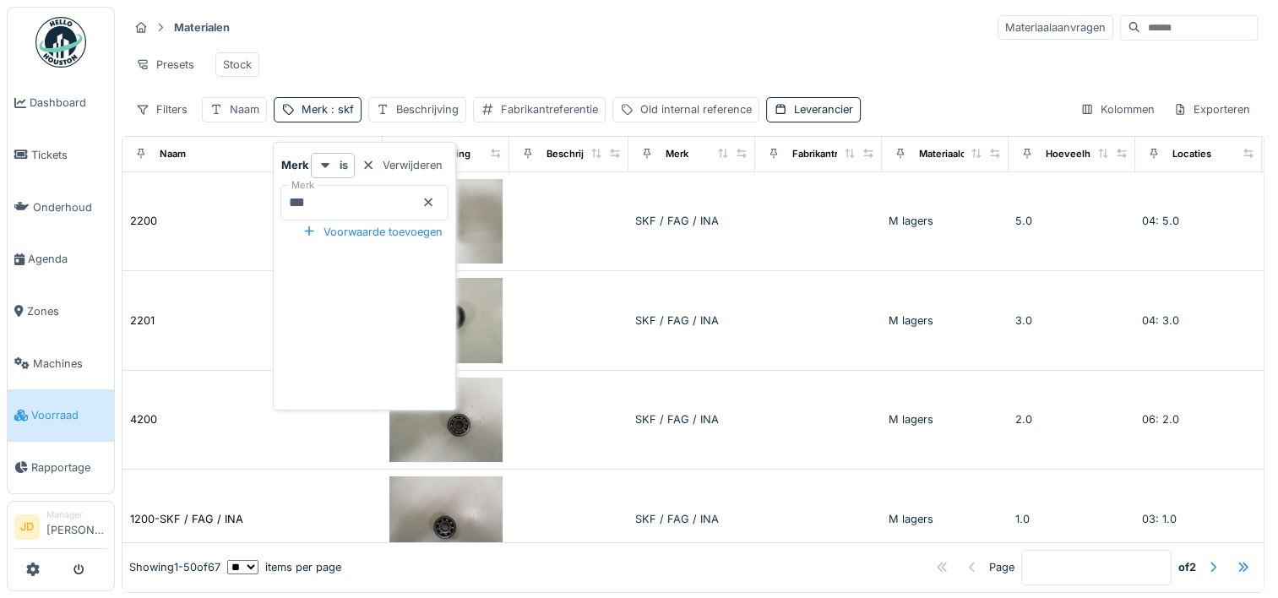
click at [529, 19] on div "Materialen Materiaalaanvragen" at bounding box center [692, 28] width 1129 height 28
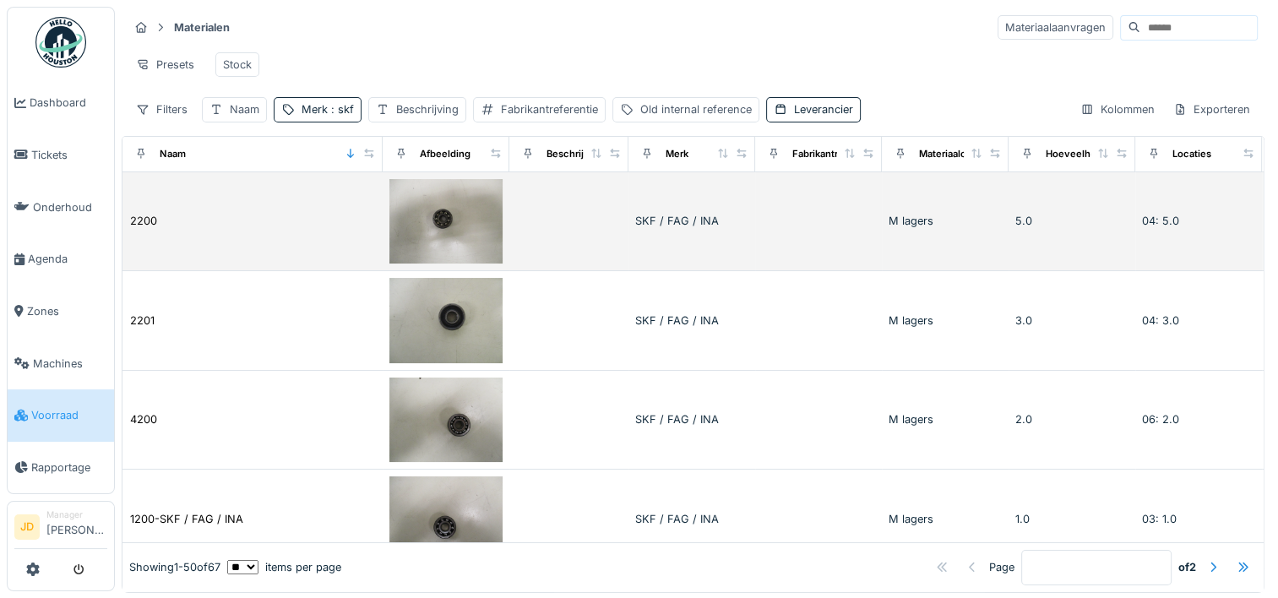
click at [614, 239] on td at bounding box center [568, 222] width 119 height 100
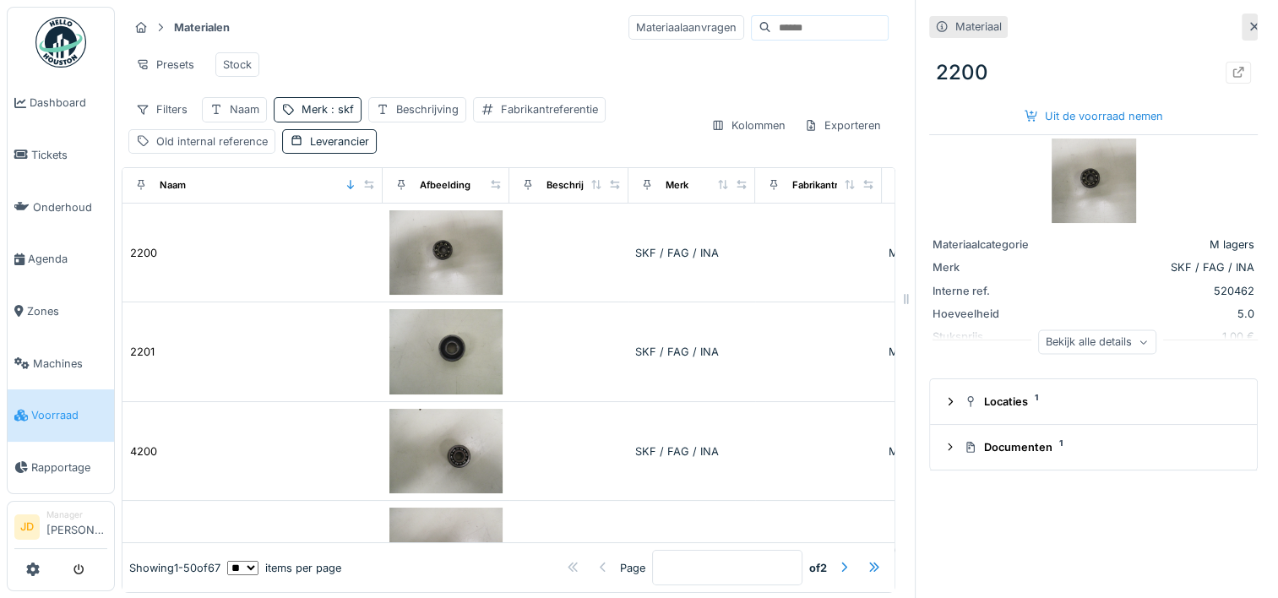
click at [1059, 351] on div "Bekijk alle details" at bounding box center [1097, 341] width 118 height 24
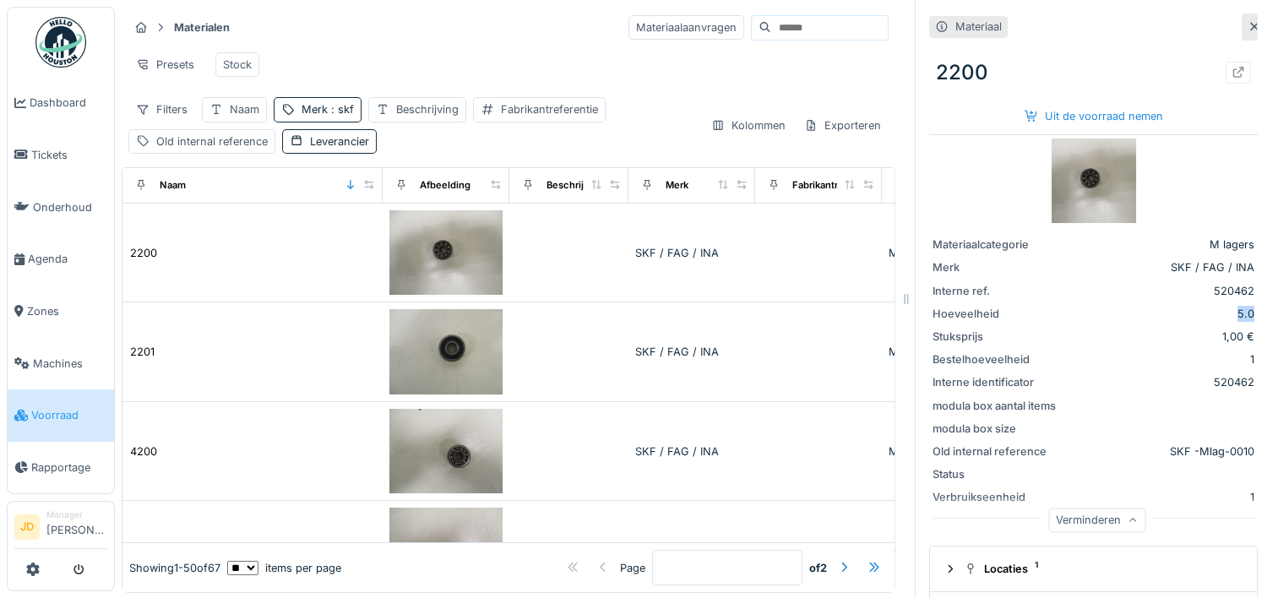
scroll to position [0, 3]
drag, startPoint x: 1202, startPoint y: 304, endPoint x: 1229, endPoint y: 314, distance: 28.9
click at [1229, 314] on div "Materiaalcategorie M lagers Merk SKF / FAG / INA Interne ref. 520462 Hoeveelhei…" at bounding box center [1093, 337] width 329 height 404
click at [1068, 192] on img at bounding box center [1090, 181] width 84 height 84
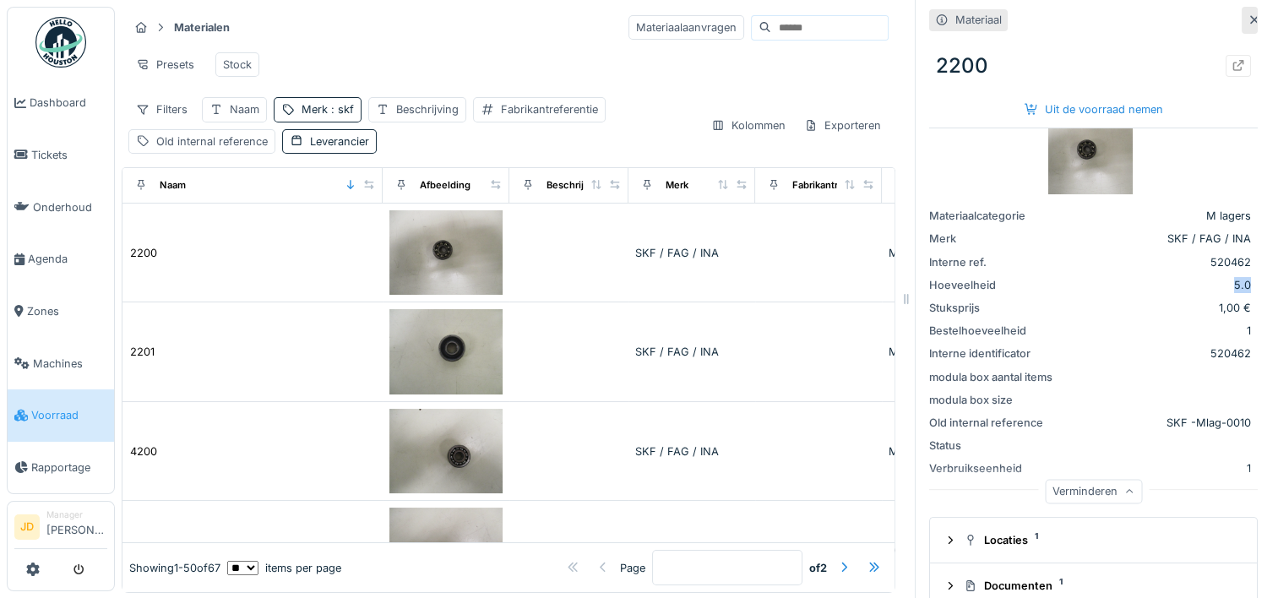
scroll to position [52, 0]
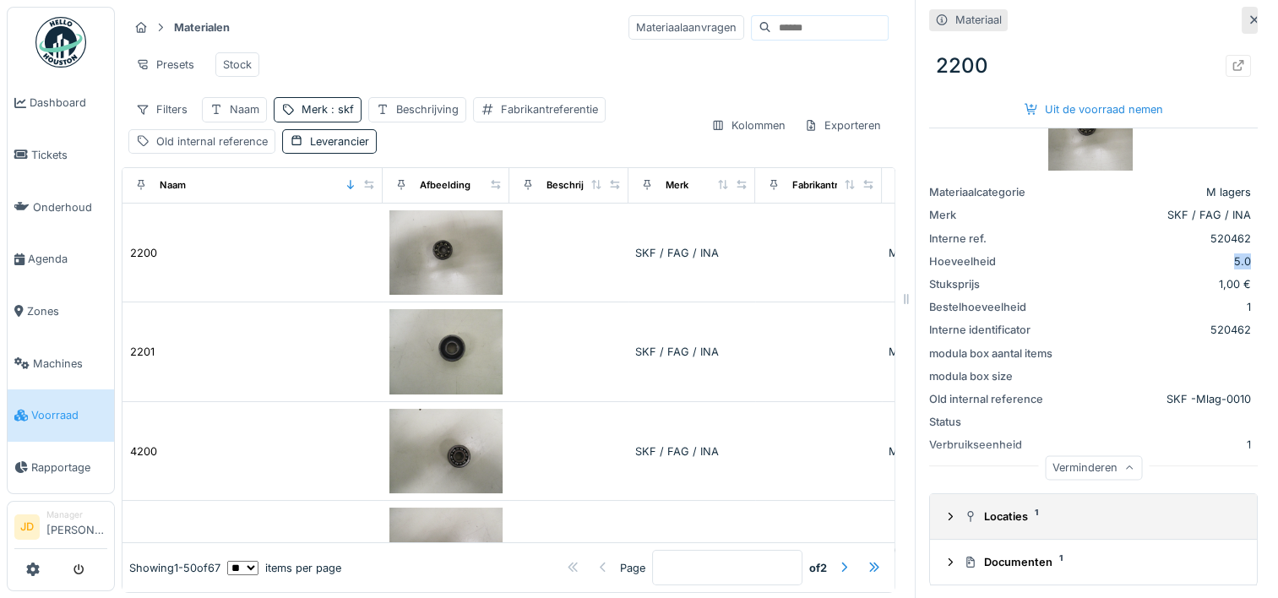
click at [944, 515] on icon at bounding box center [951, 516] width 14 height 11
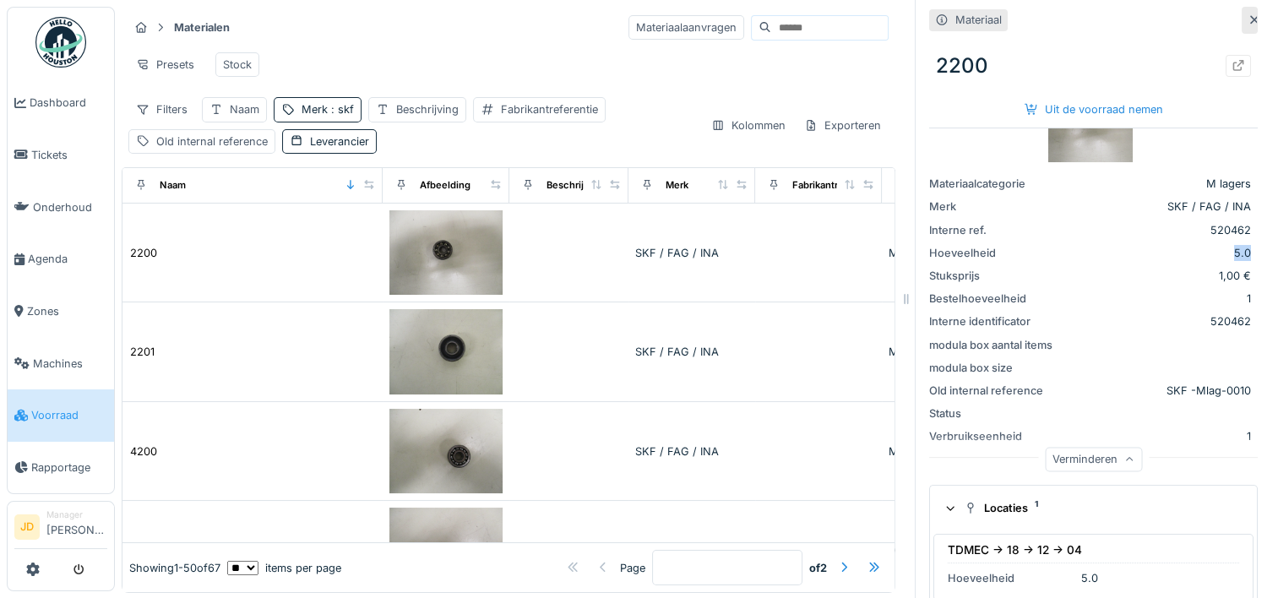
scroll to position [139, 0]
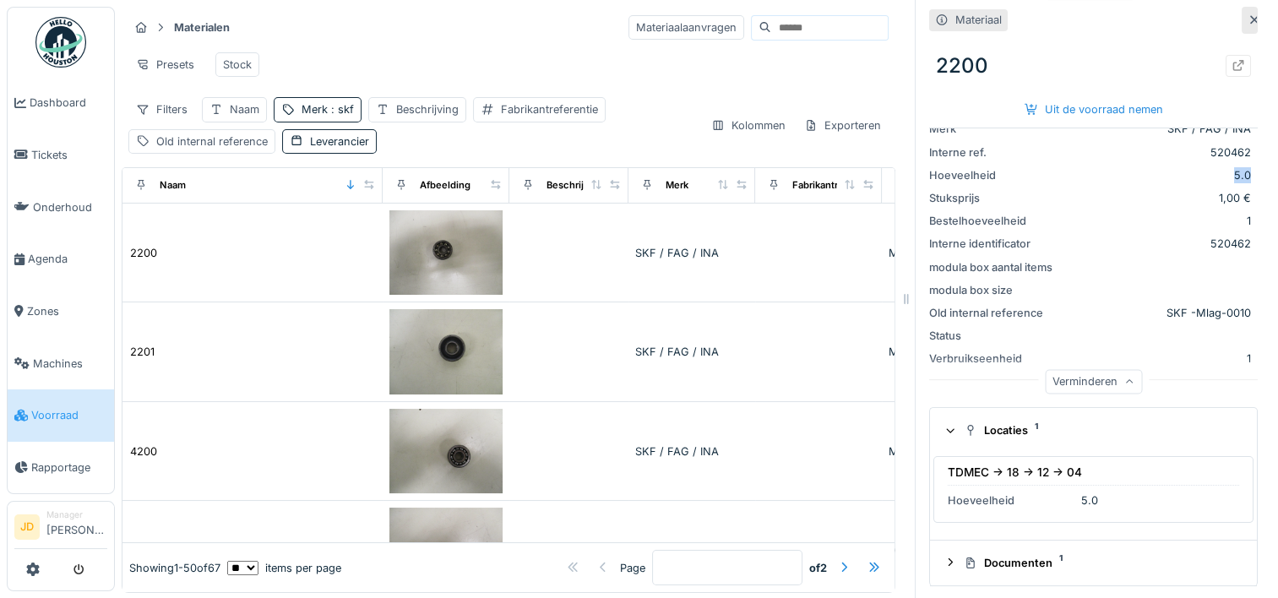
click at [1248, 17] on icon at bounding box center [1255, 19] width 14 height 11
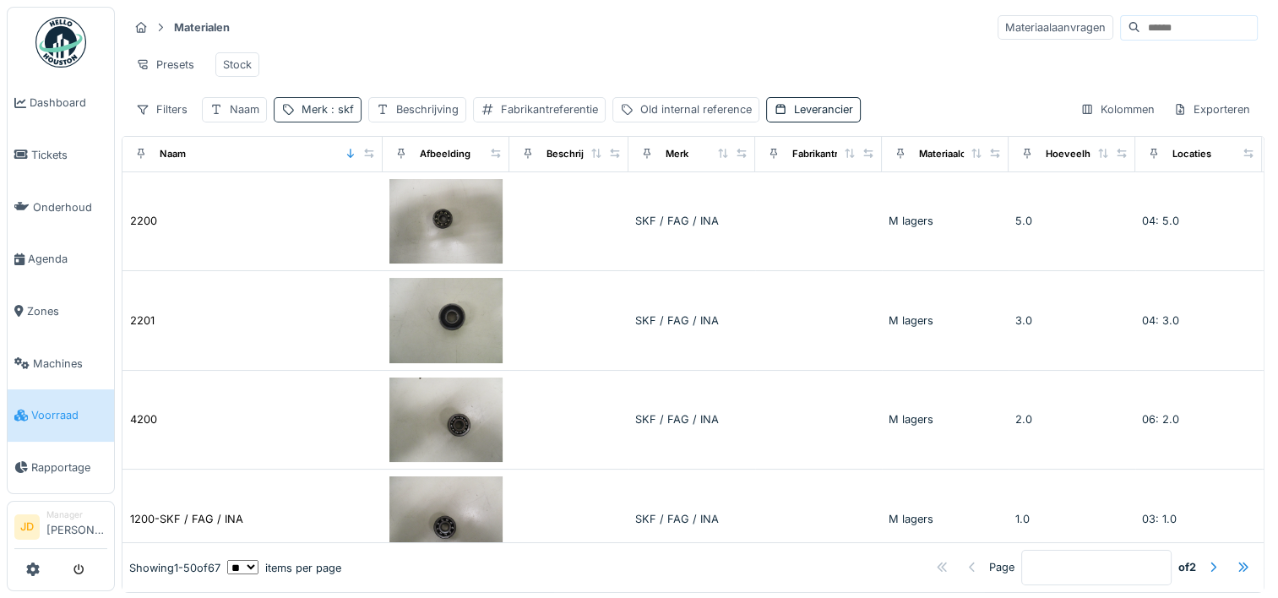
click at [334, 116] on span ": skf" at bounding box center [341, 109] width 26 height 13
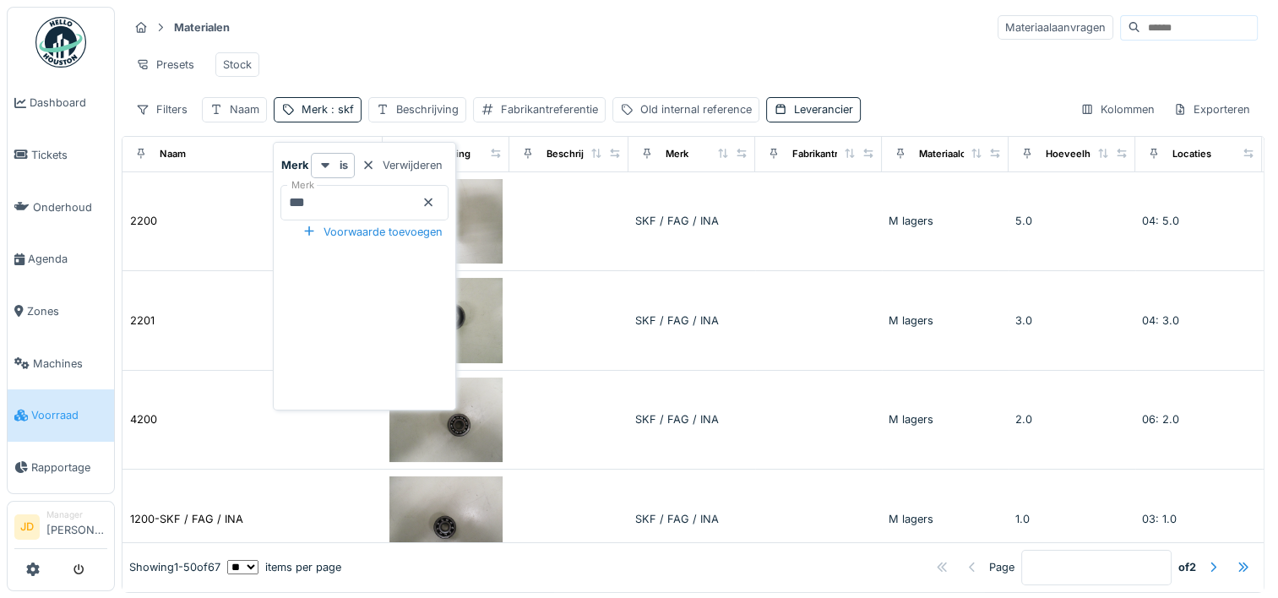
click at [435, 201] on icon at bounding box center [428, 202] width 14 height 11
click at [397, 67] on div "Presets Stock" at bounding box center [692, 65] width 1129 height 38
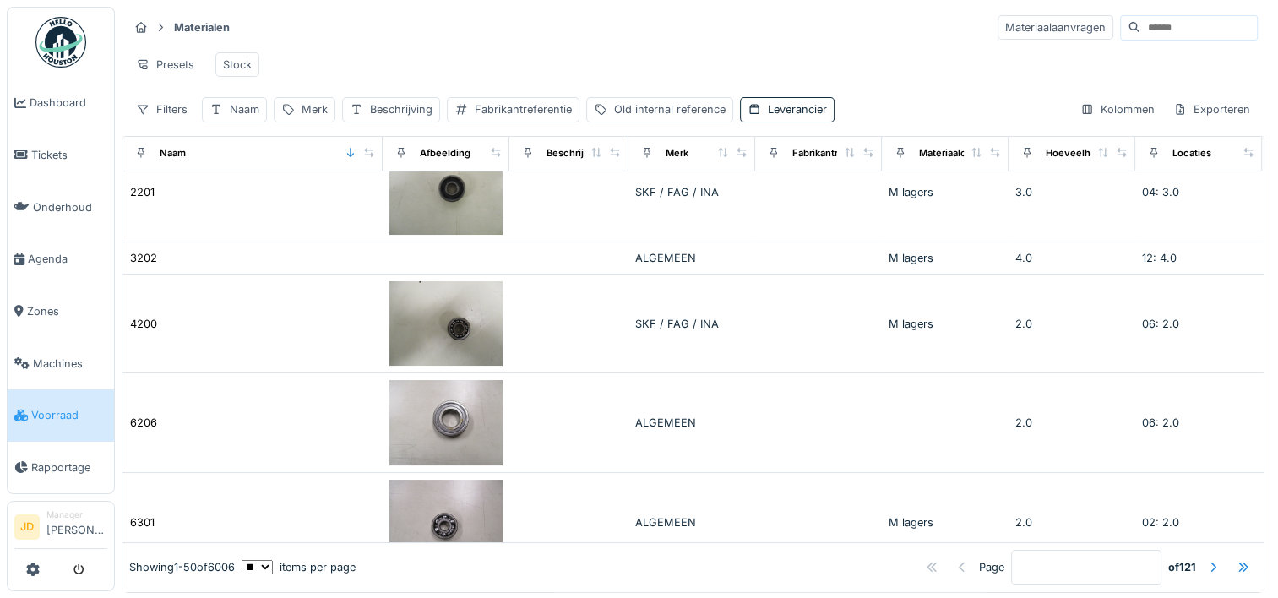
scroll to position [591, 0]
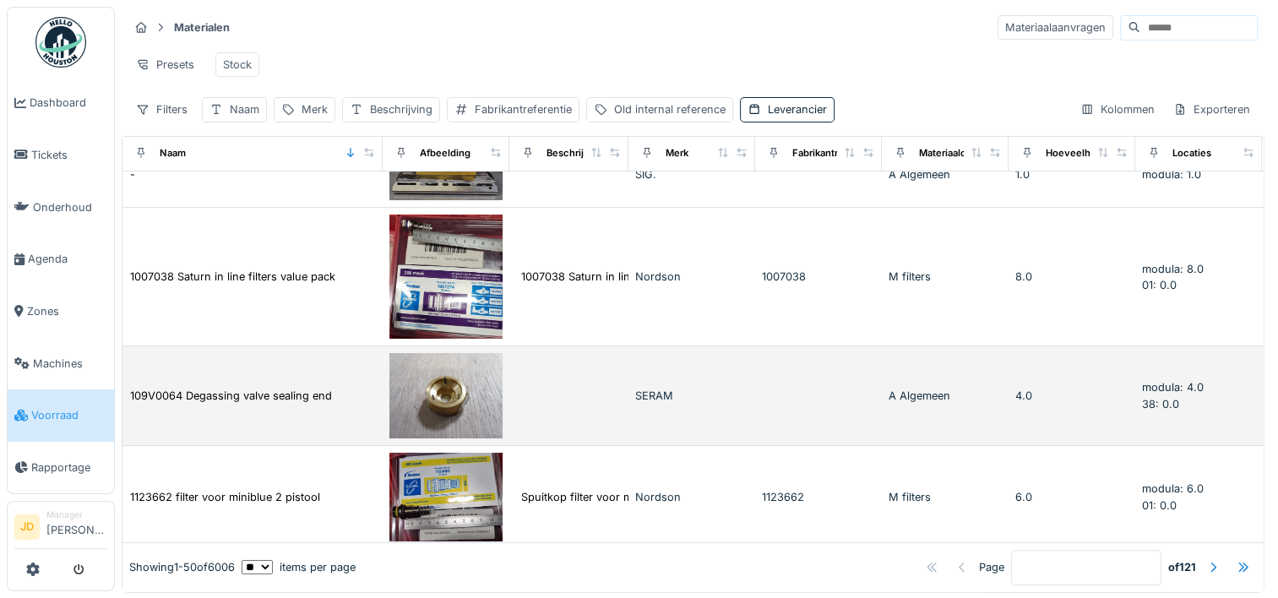
click at [305, 389] on td "109V0064 Degassing valve sealing end" at bounding box center [252, 396] width 260 height 100
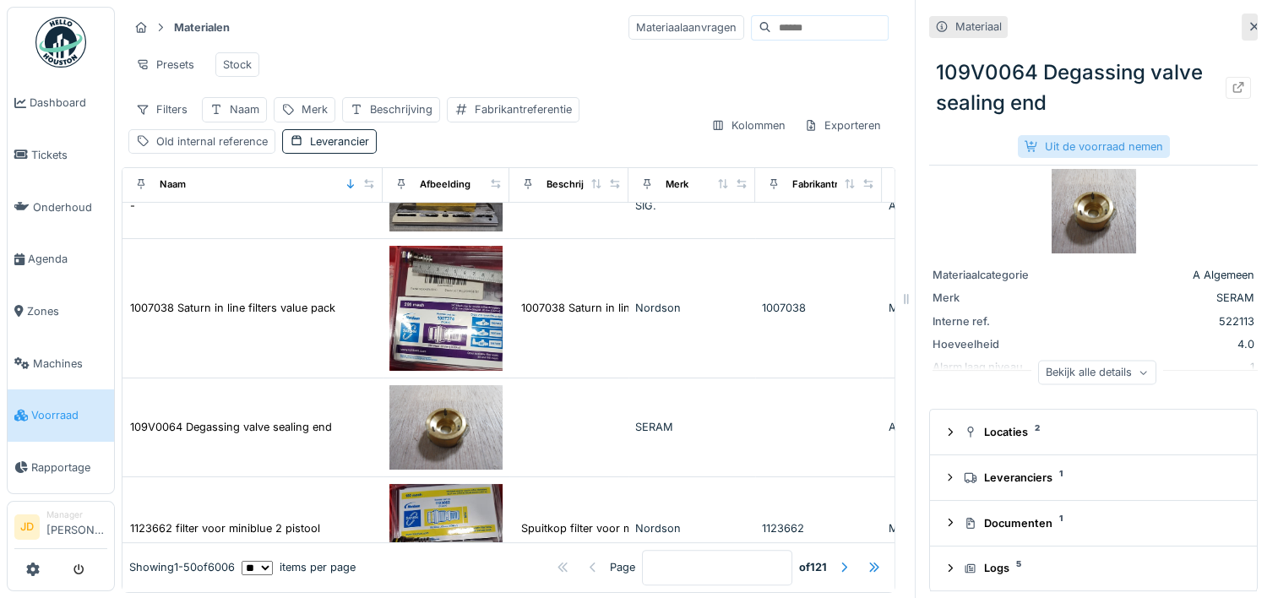
click at [1059, 149] on div "Uit de voorraad nemen" at bounding box center [1094, 146] width 152 height 23
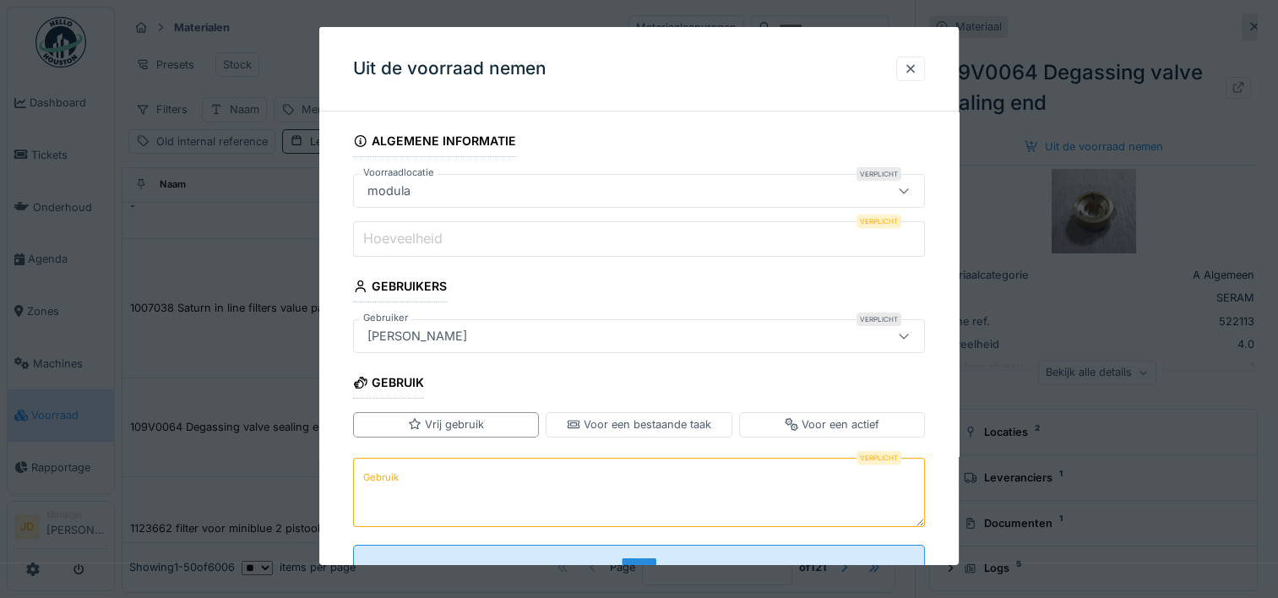
click at [423, 230] on label "Hoeveelheid" at bounding box center [403, 238] width 86 height 20
click at [423, 230] on input "Hoeveelheid" at bounding box center [639, 238] width 572 height 35
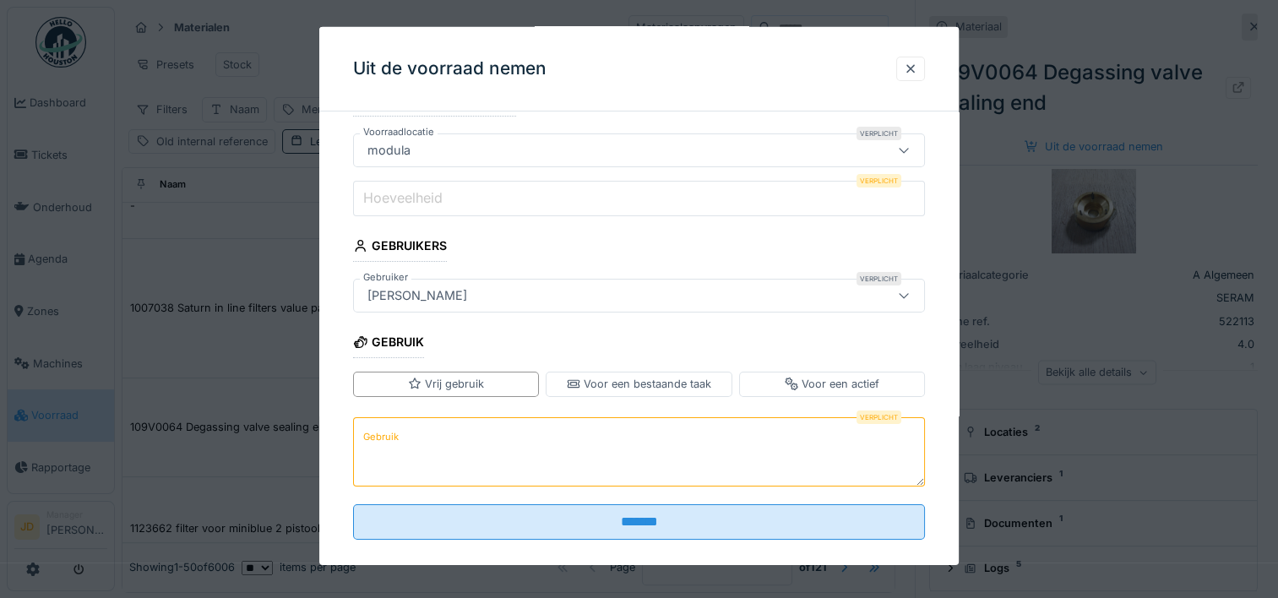
scroll to position [59, 0]
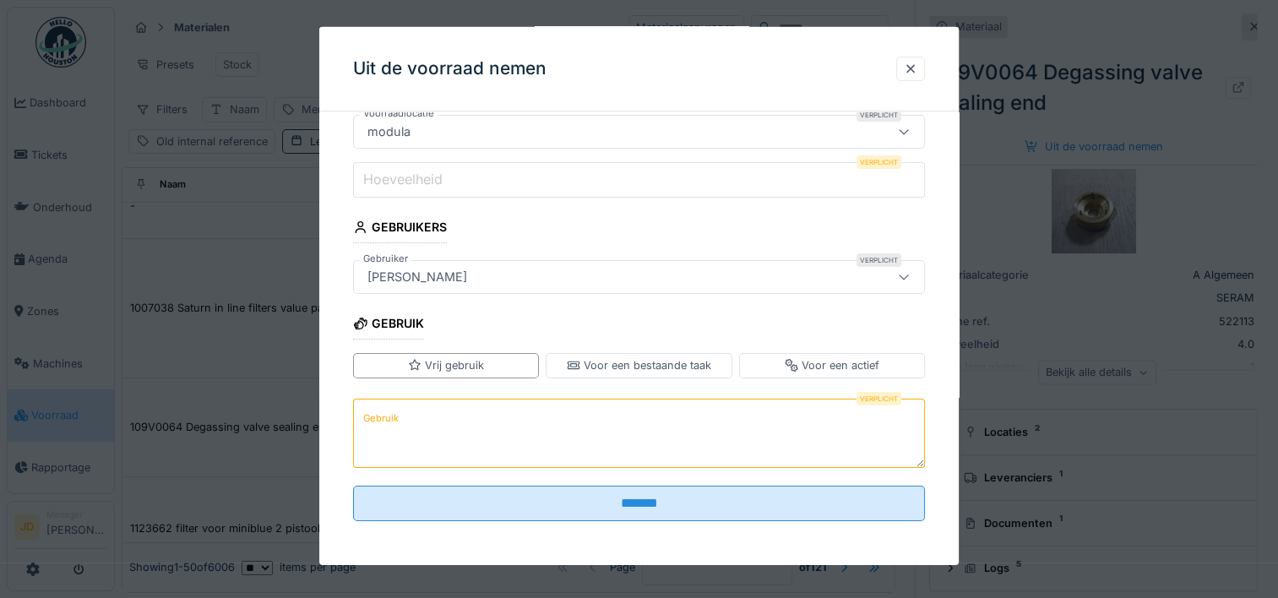
click at [463, 275] on div "[PERSON_NAME]" at bounding box center [604, 277] width 487 height 19
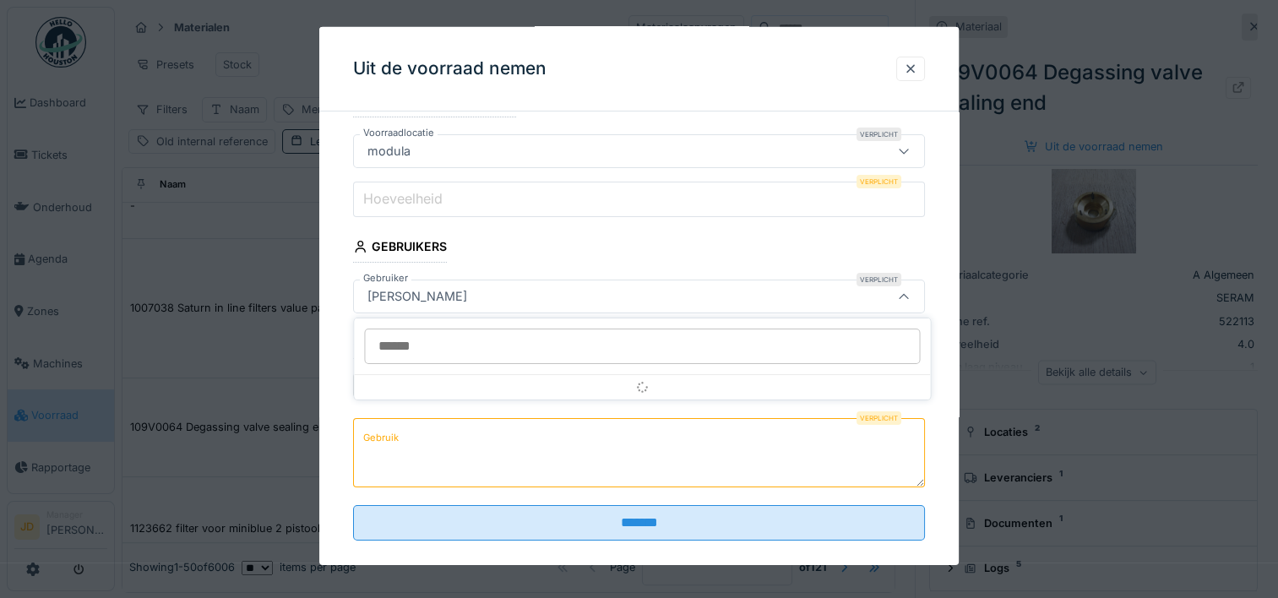
click at [536, 263] on fieldset "Algemene informatie Voorraadlocatie Verplicht modula ****** Hoeveelheid Verplic…" at bounding box center [639, 319] width 572 height 469
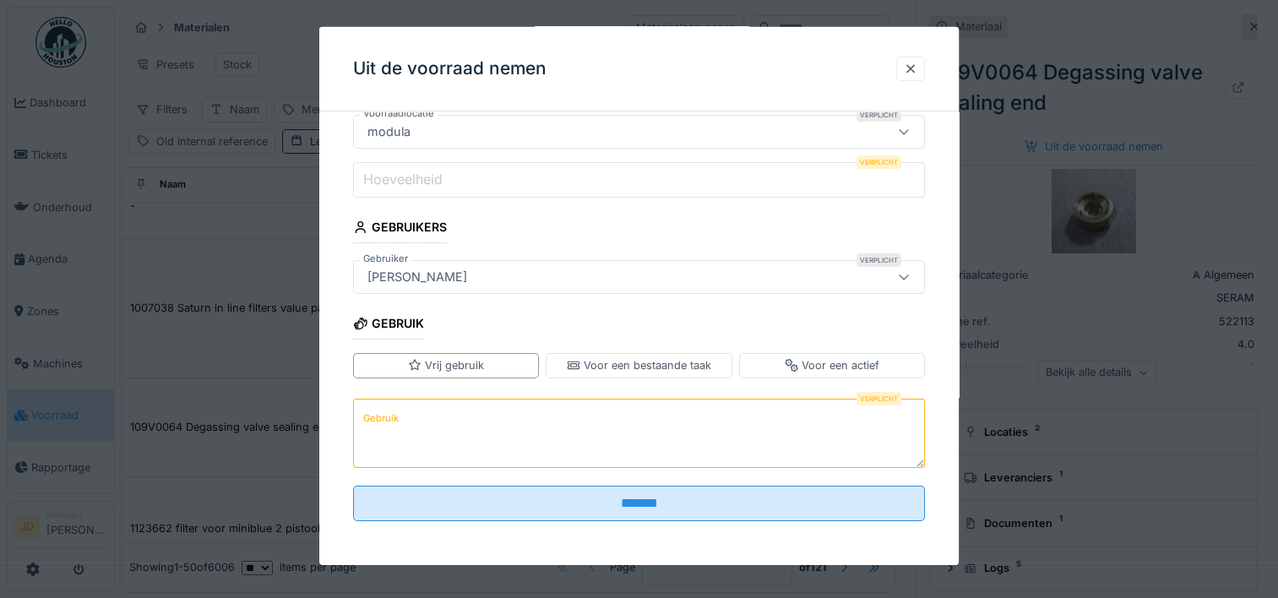
click at [580, 366] on icon at bounding box center [574, 365] width 14 height 11
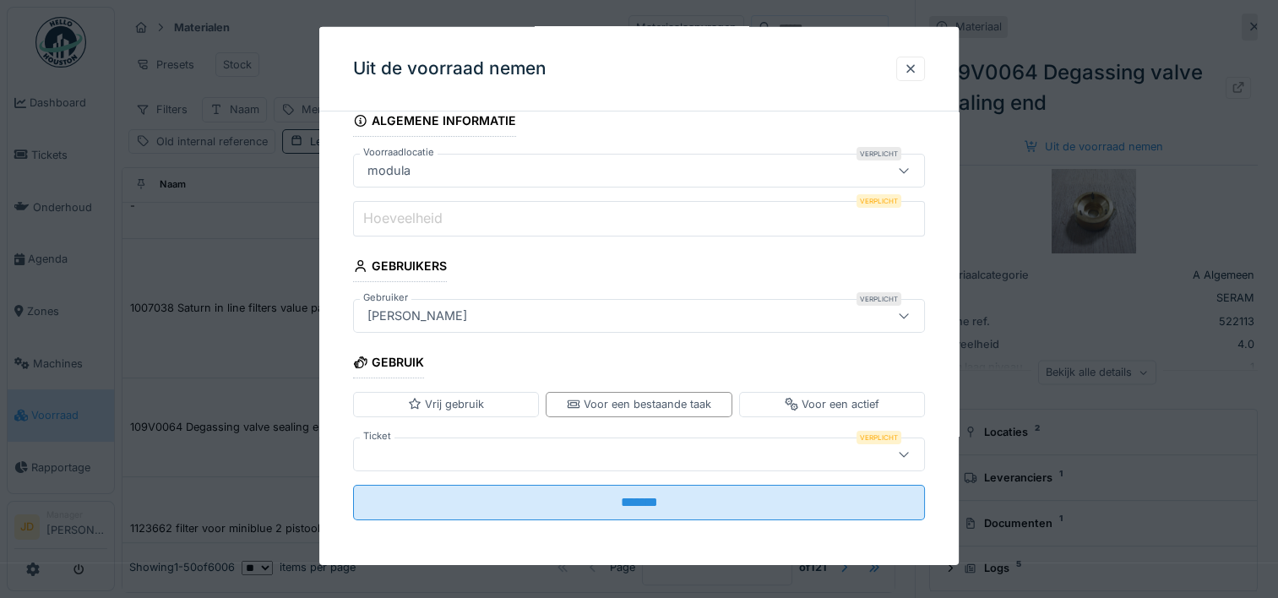
click at [579, 447] on div at bounding box center [604, 453] width 487 height 19
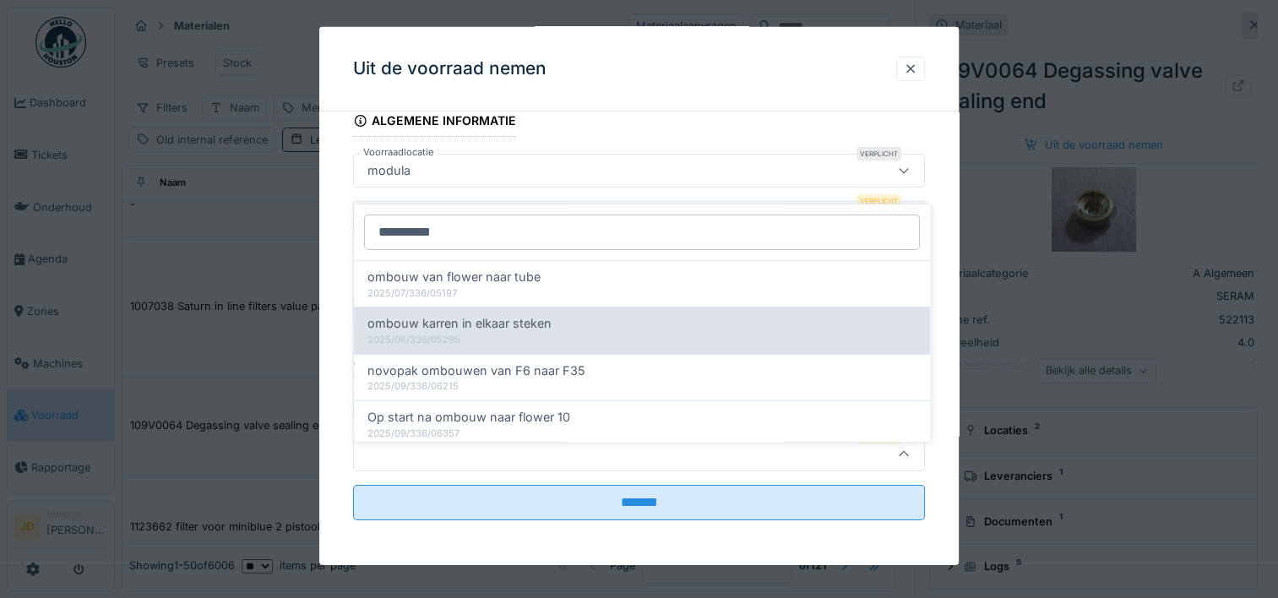
scroll to position [128, 0]
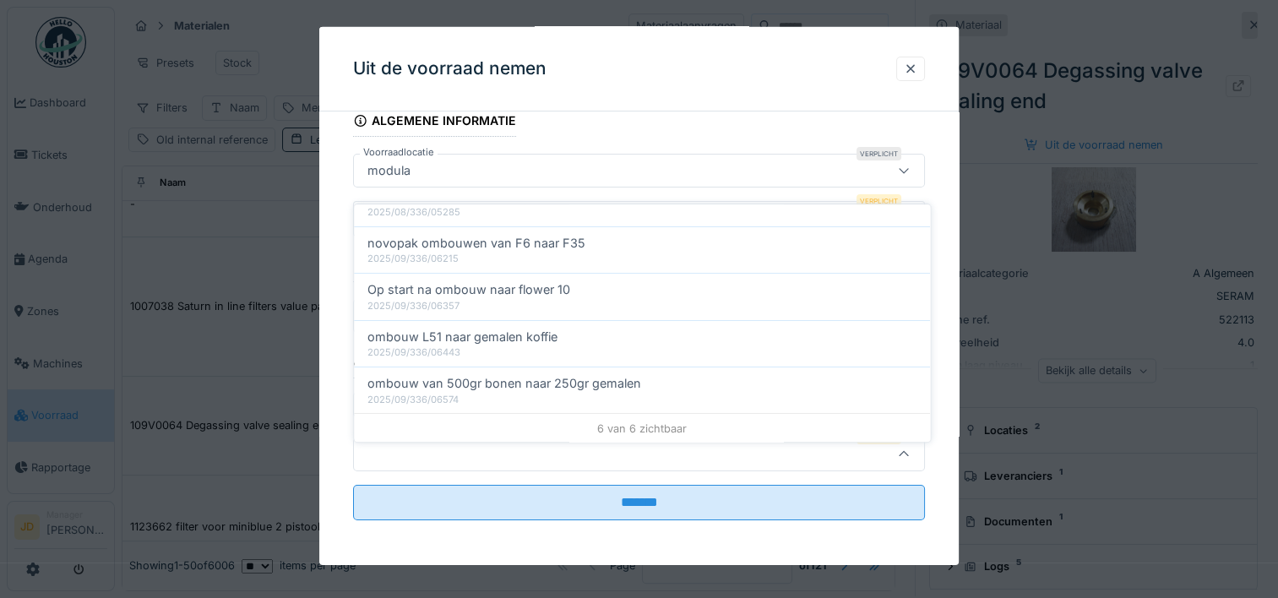
type input "**********"
click at [721, 83] on div "Uit de voorraad nemen" at bounding box center [638, 69] width 639 height 84
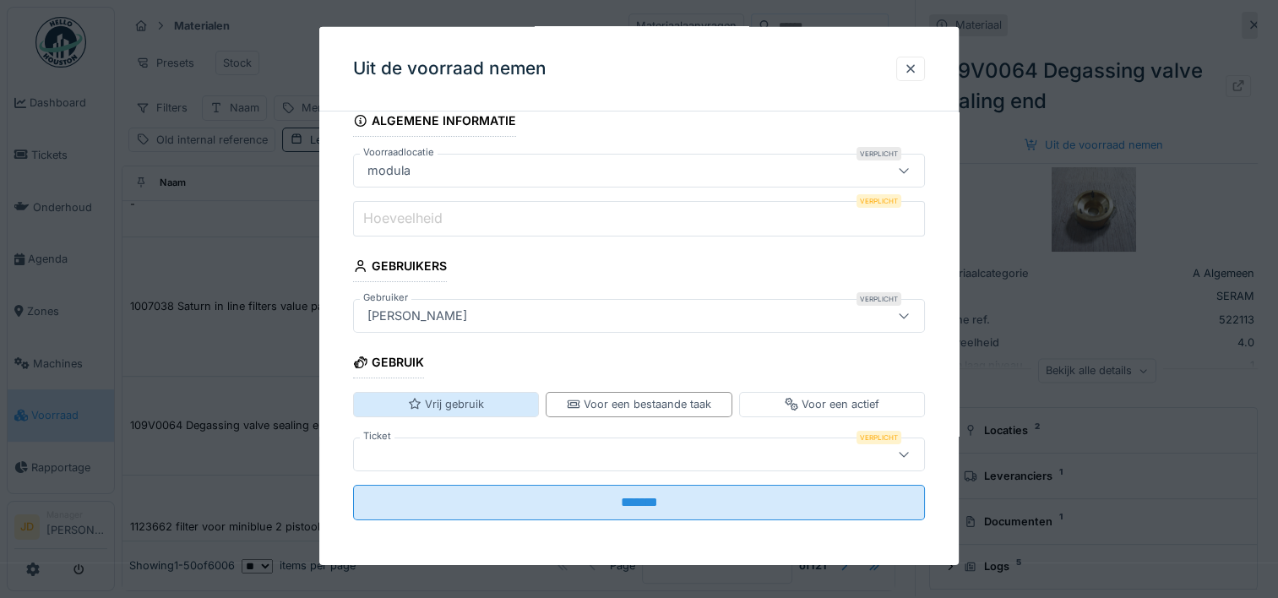
click at [484, 403] on div "Vrij gebruik" at bounding box center [446, 404] width 76 height 16
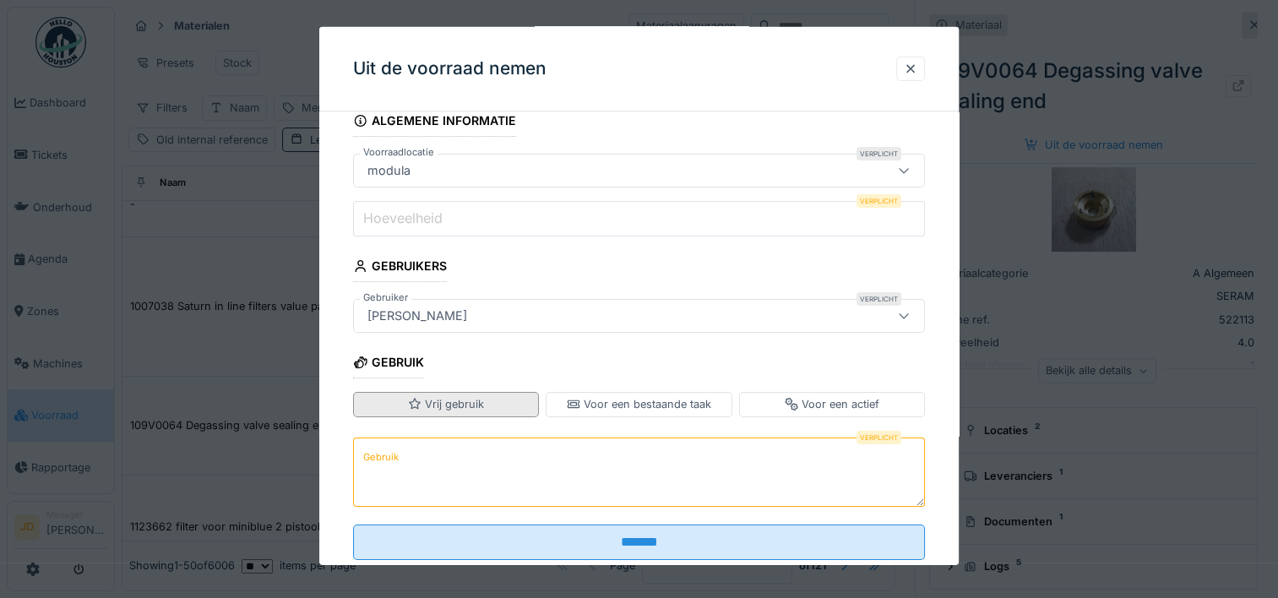
scroll to position [59, 0]
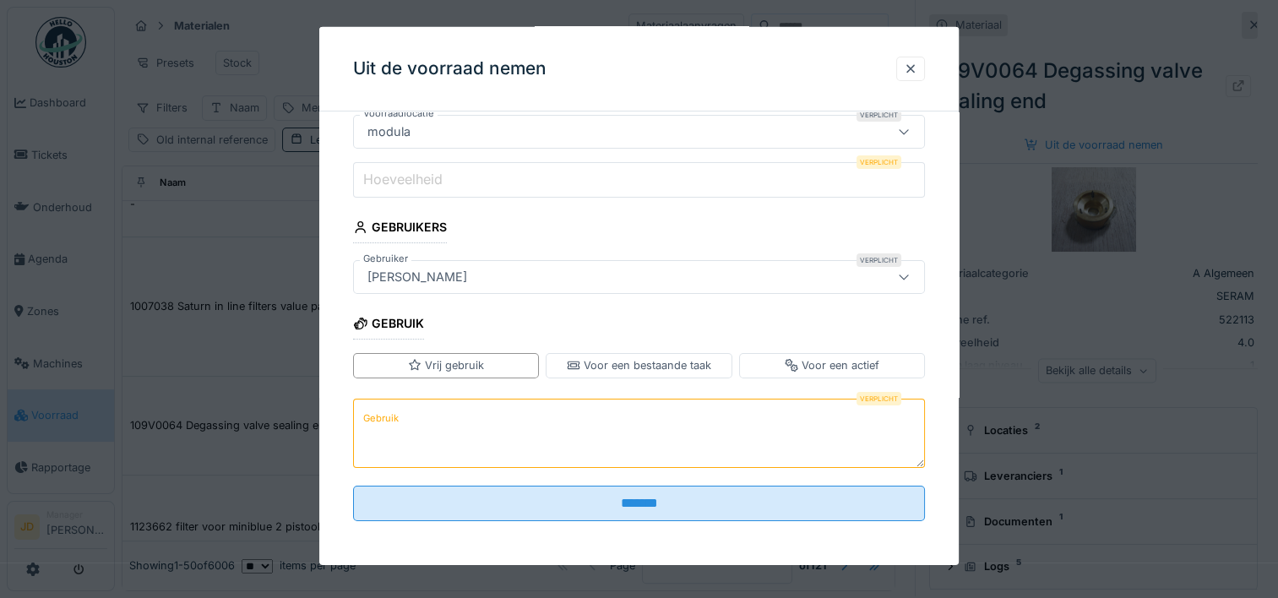
click at [479, 421] on textarea "Gebruik" at bounding box center [639, 432] width 572 height 69
click at [628, 355] on div "Voor een bestaande taak" at bounding box center [639, 365] width 186 height 24
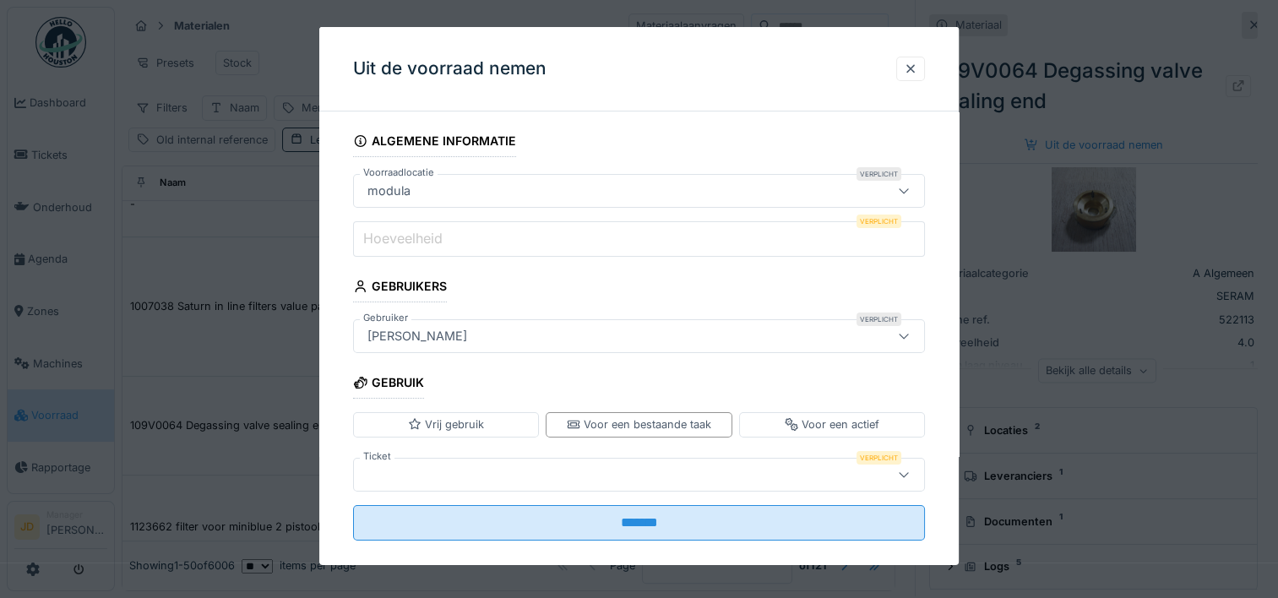
scroll to position [20, 0]
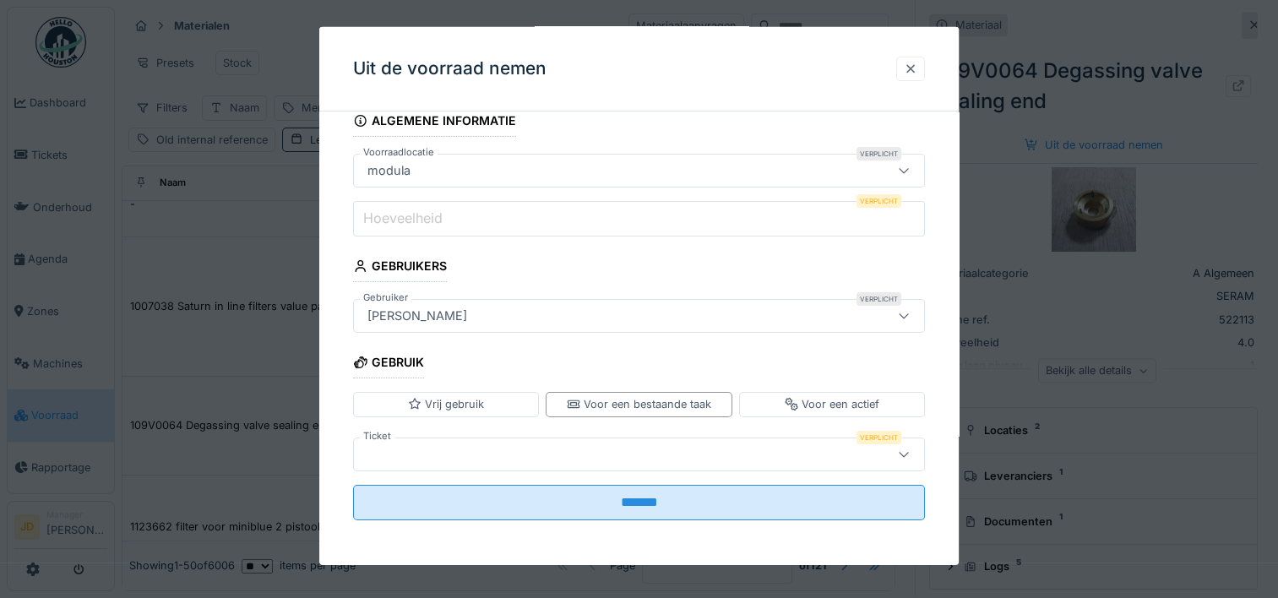
click at [911, 67] on div at bounding box center [911, 69] width 14 height 16
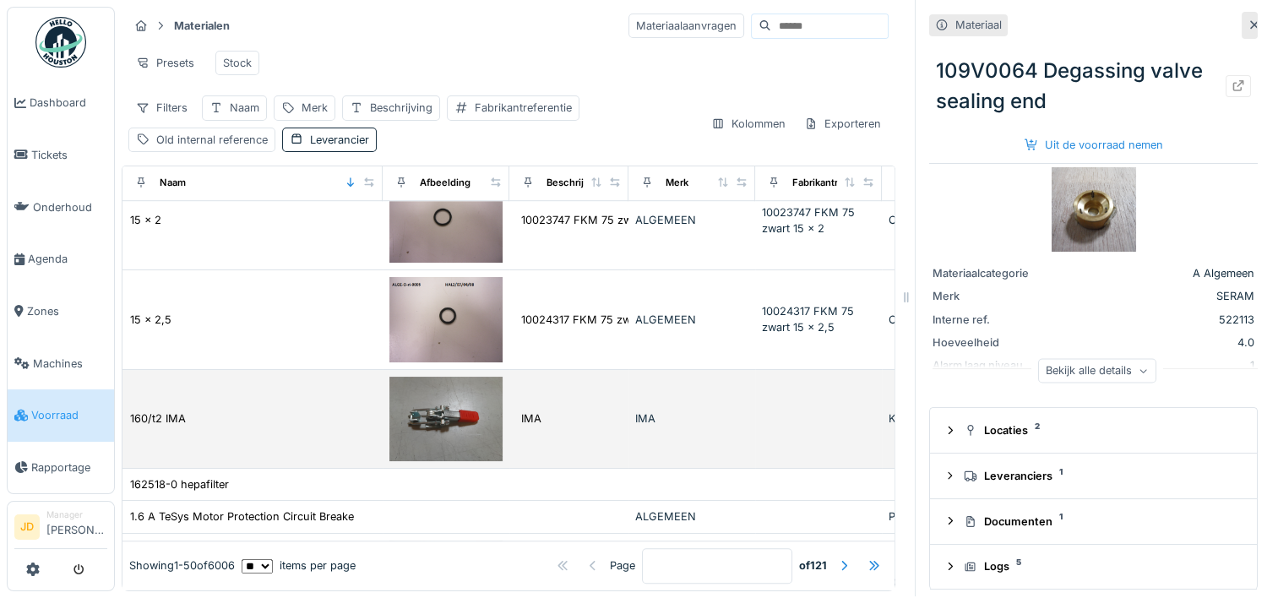
scroll to position [1267, 0]
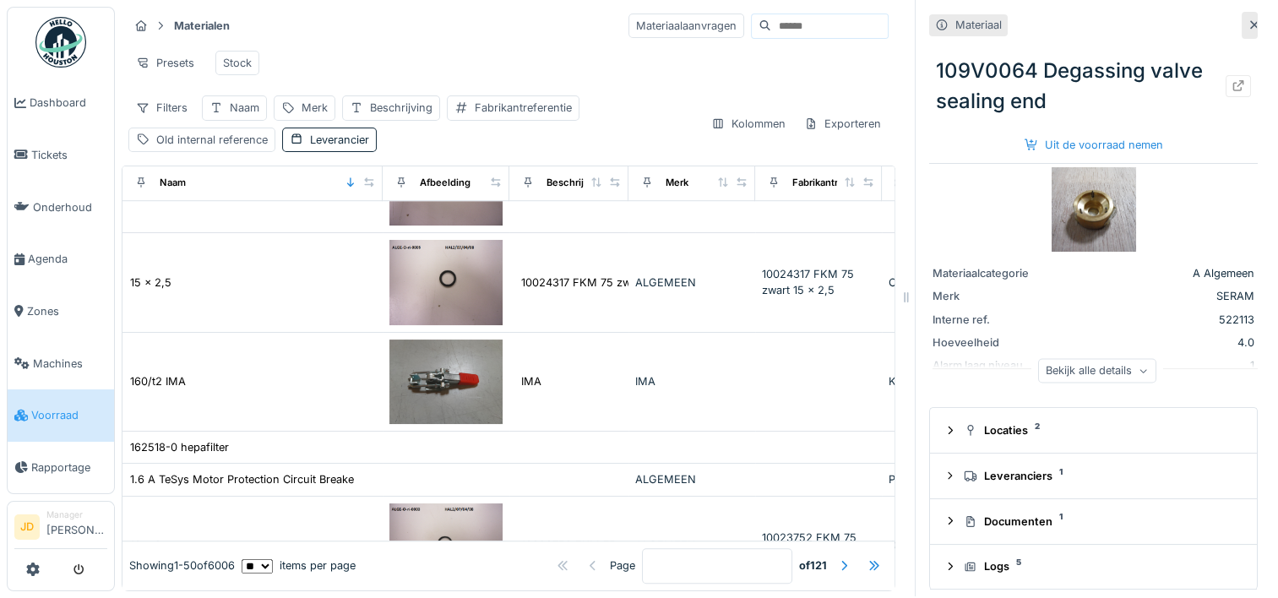
click at [1250, 21] on icon at bounding box center [1254, 25] width 8 height 8
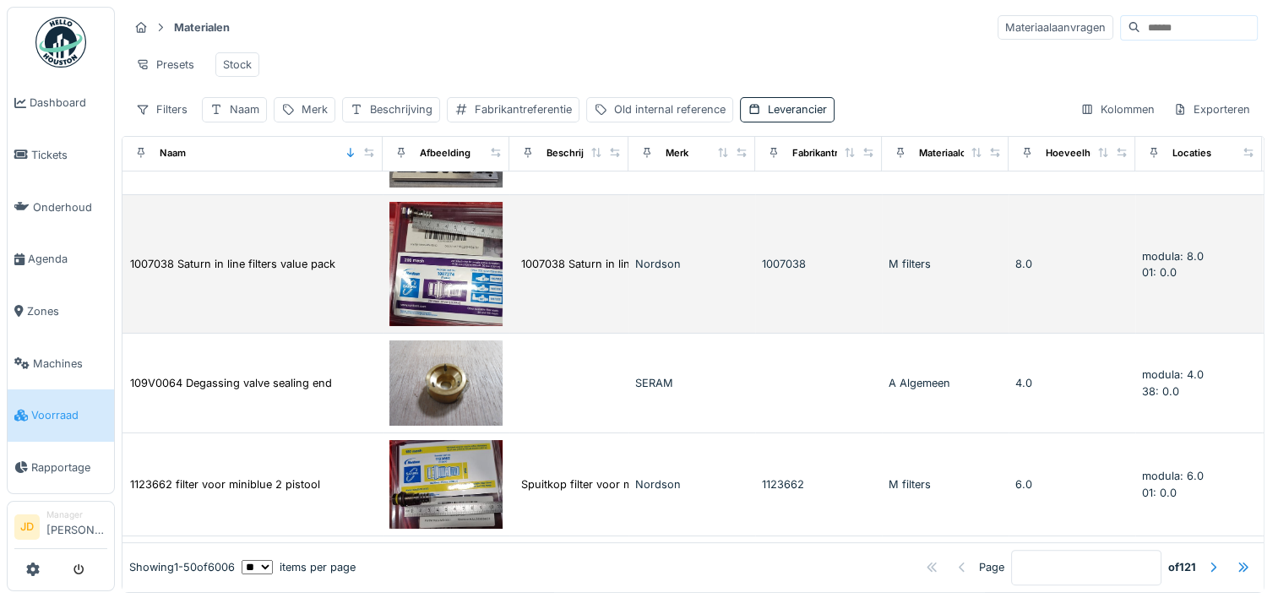
scroll to position [591, 0]
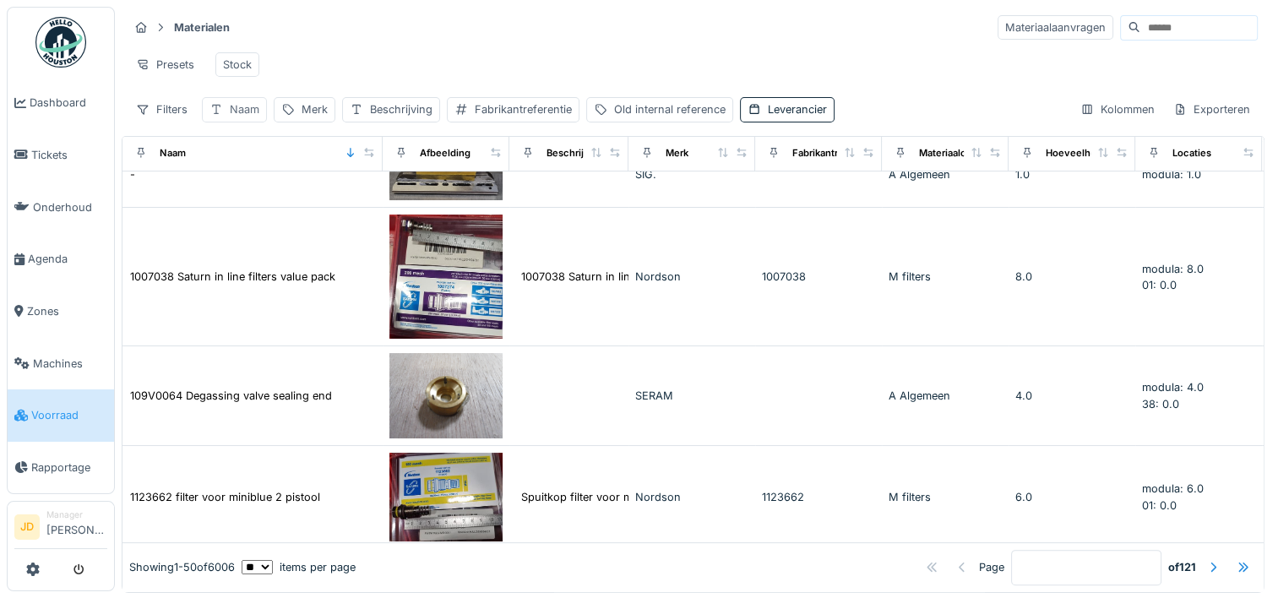
click at [250, 117] on div "Naam" at bounding box center [245, 109] width 30 height 16
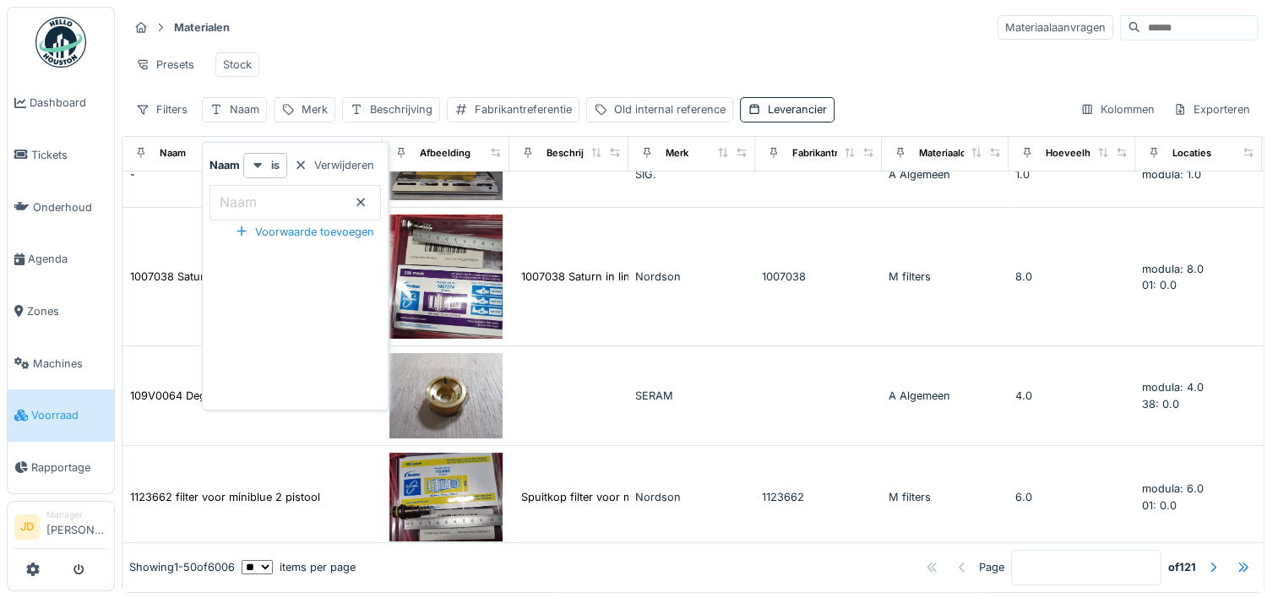
click at [245, 192] on label "Naam" at bounding box center [238, 202] width 44 height 20
click at [245, 191] on input "Naam" at bounding box center [294, 202] width 171 height 35
type input "****"
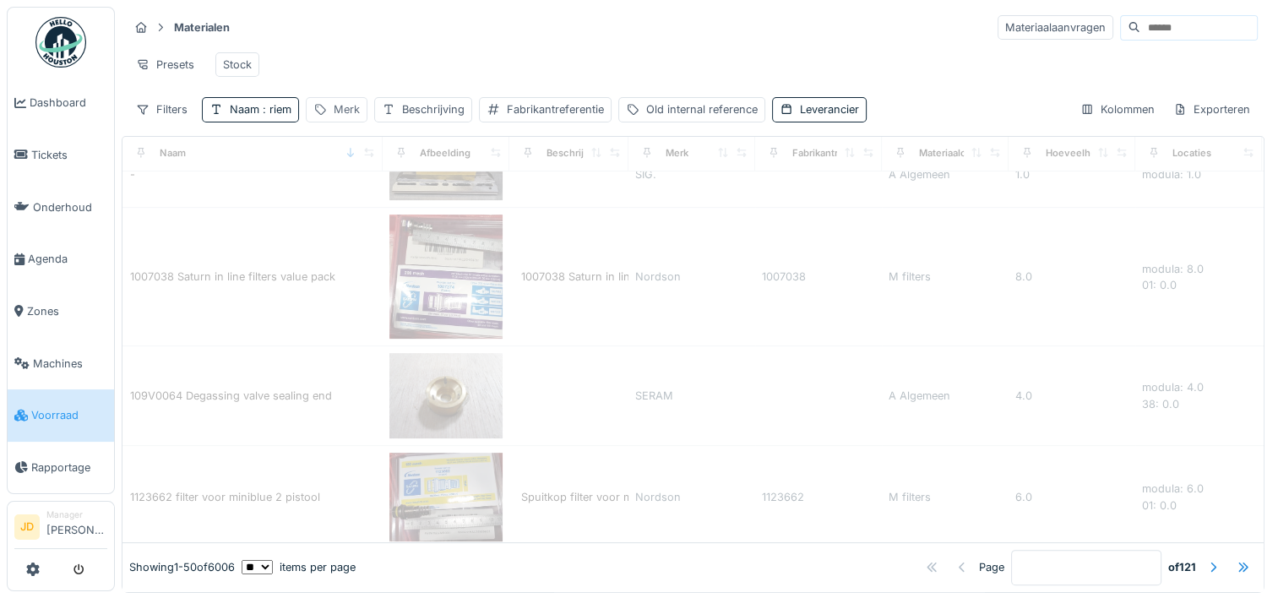
click at [331, 120] on div "Merk" at bounding box center [337, 109] width 62 height 24
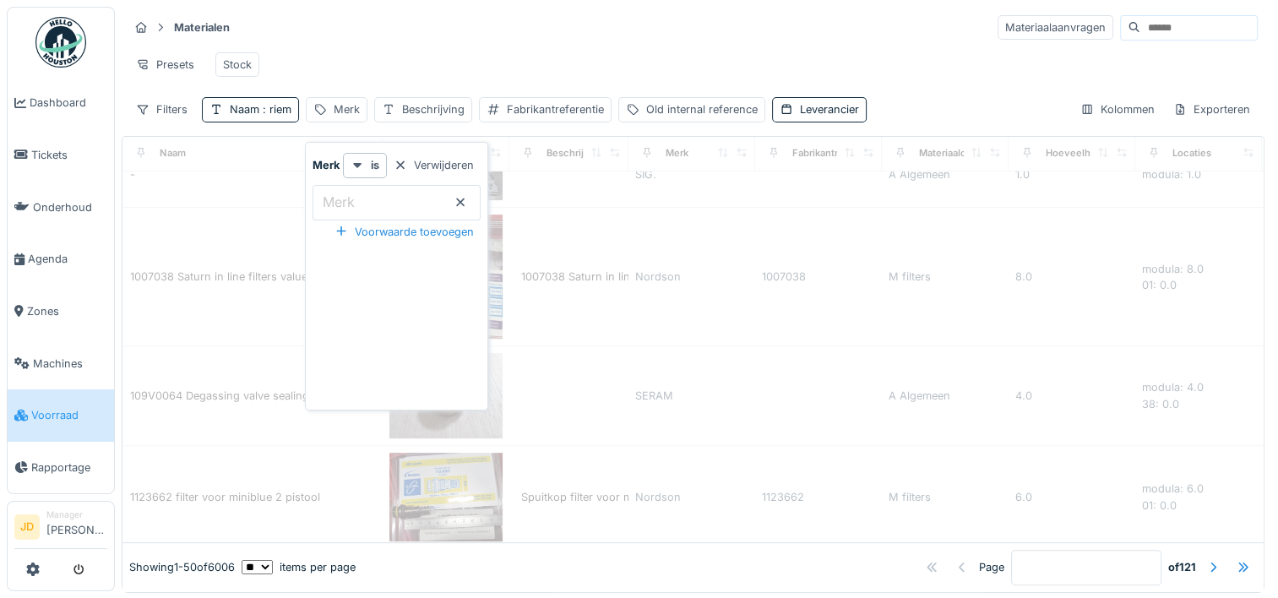
click at [351, 186] on input "Merk" at bounding box center [397, 202] width 168 height 35
type input "****"
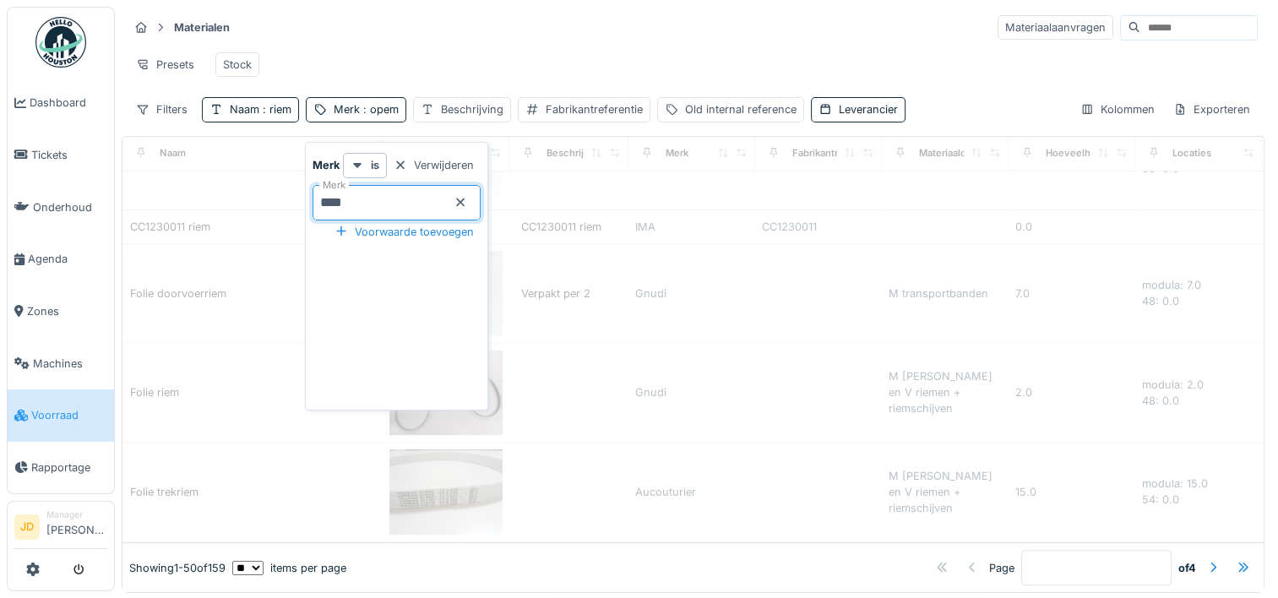
click at [446, 47] on div "Presets Stock" at bounding box center [692, 65] width 1129 height 38
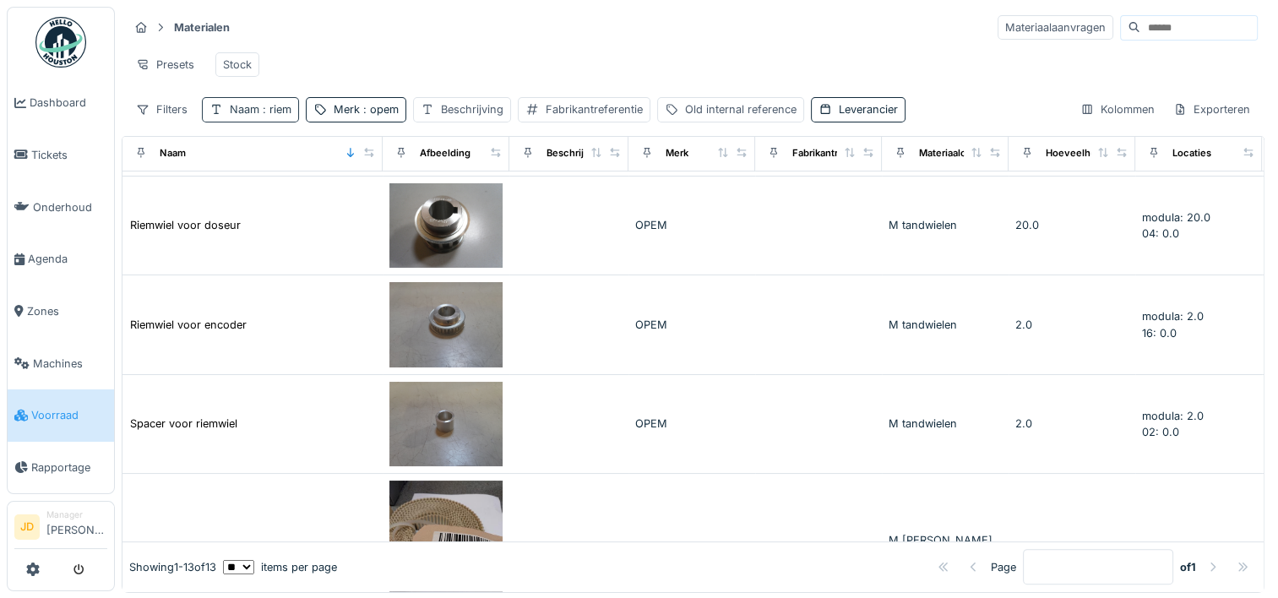
click at [270, 116] on span ": riem" at bounding box center [275, 109] width 32 height 13
click at [314, 196] on input "****" at bounding box center [294, 202] width 171 height 35
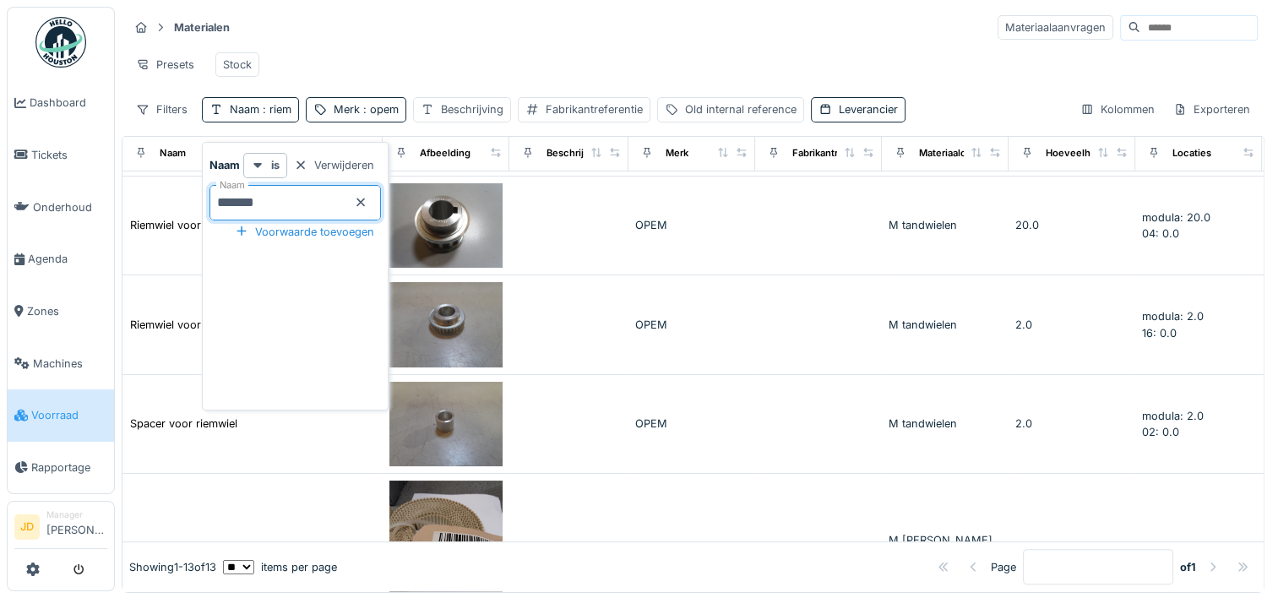
type input "********"
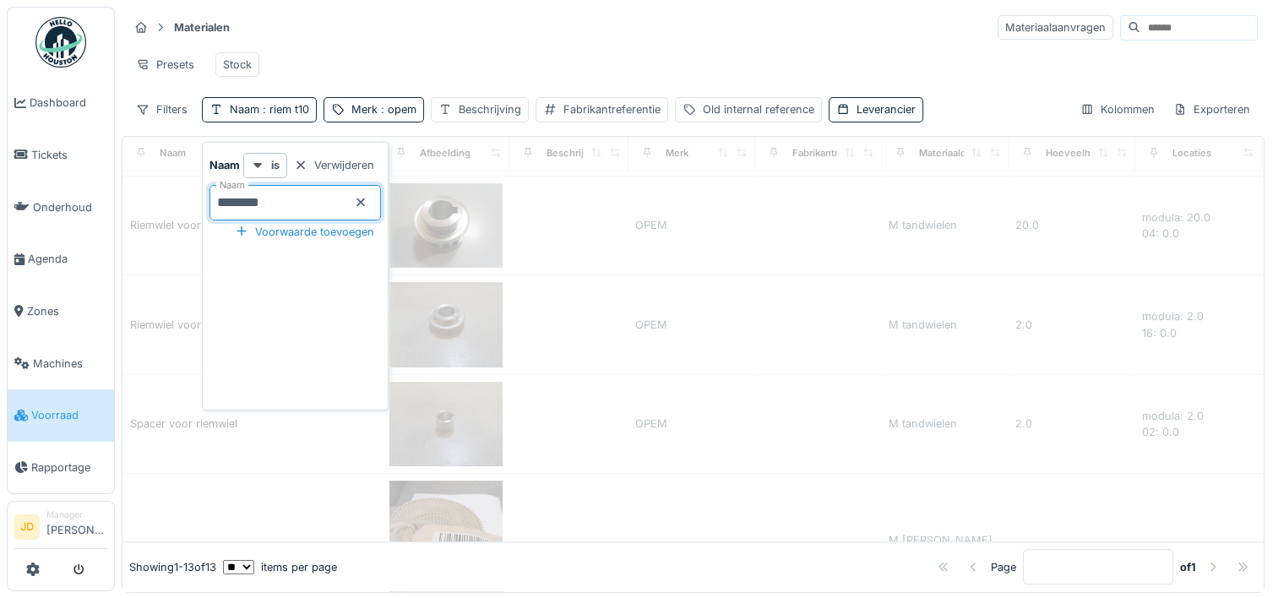
click at [393, 57] on div "Presets Stock" at bounding box center [692, 65] width 1129 height 38
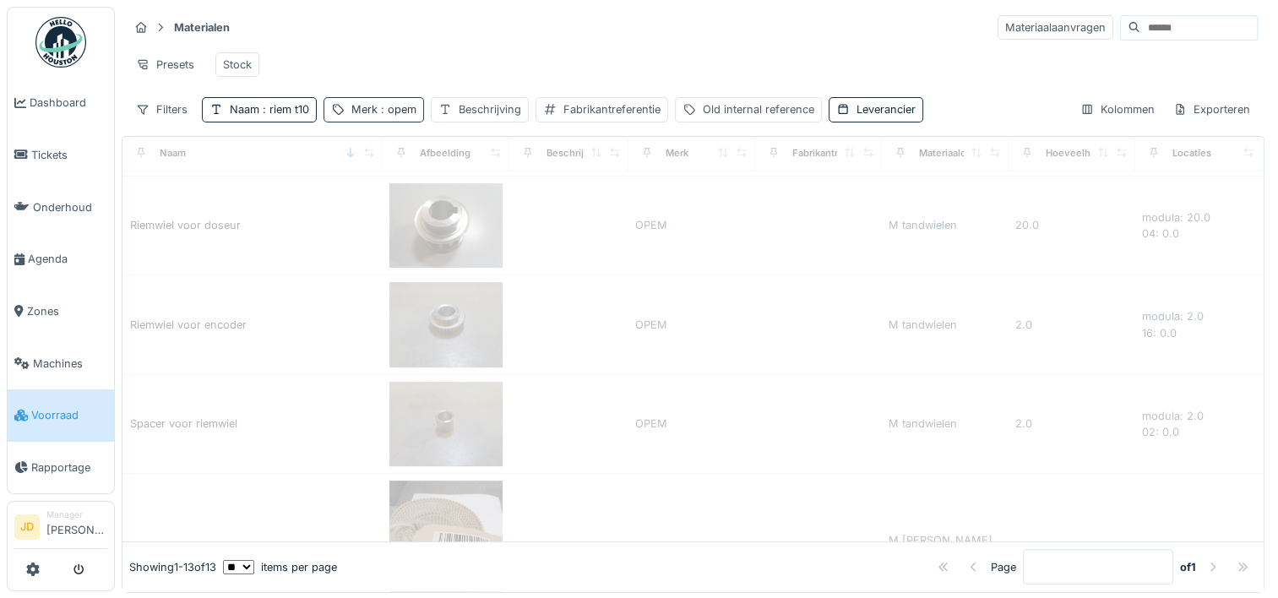
click at [392, 116] on span ": opem" at bounding box center [397, 109] width 39 height 13
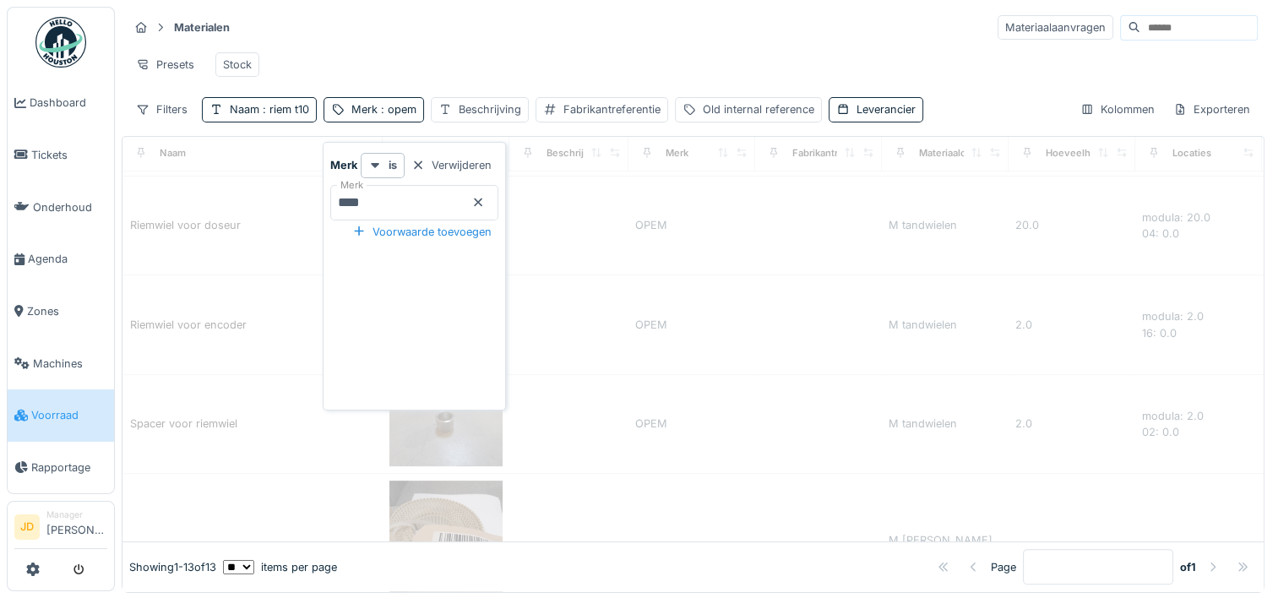
scroll to position [0, 0]
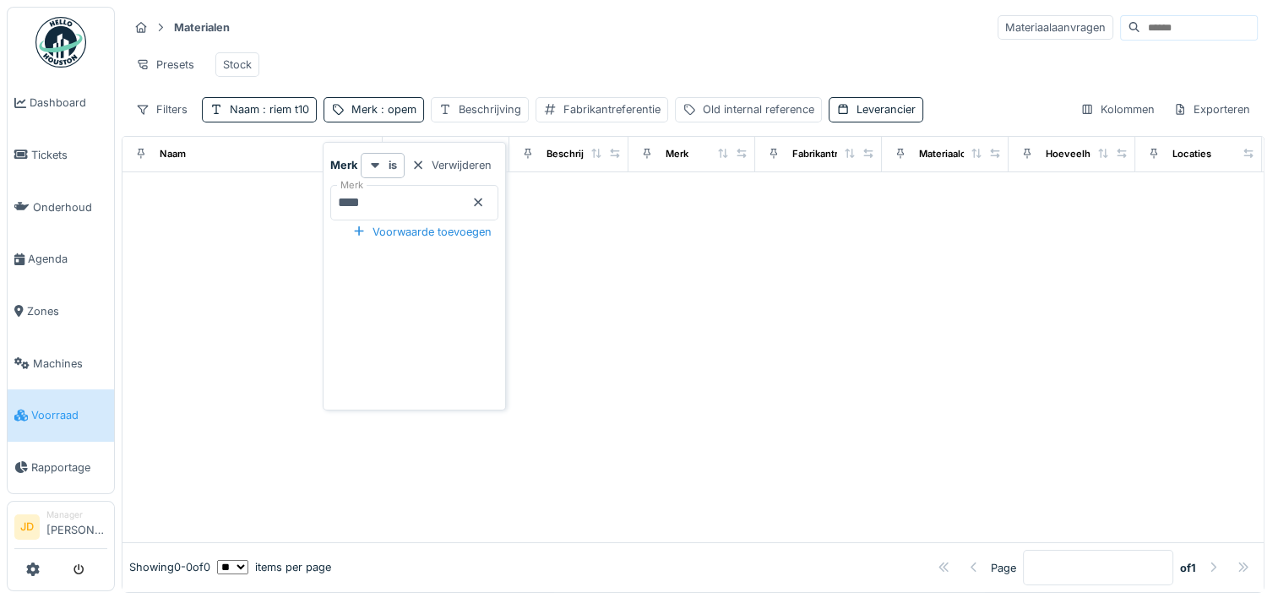
click at [485, 206] on icon at bounding box center [478, 202] width 14 height 11
click at [502, 68] on div "Presets Stock" at bounding box center [692, 65] width 1129 height 38
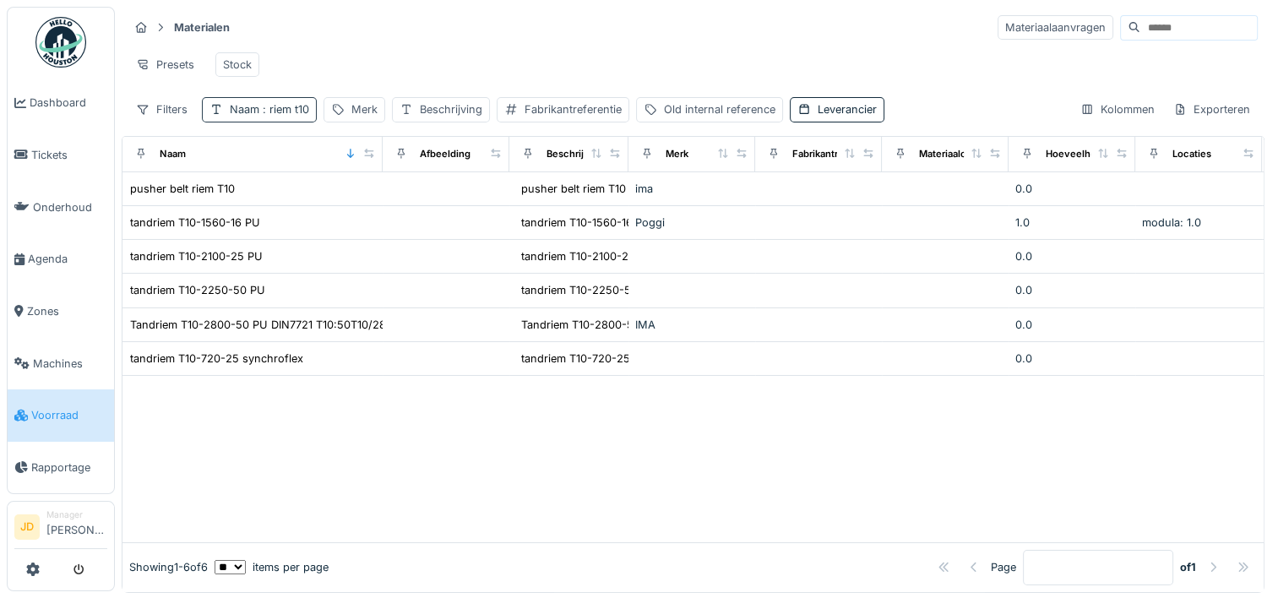
click at [277, 109] on div "Naam : riem t10" at bounding box center [259, 109] width 115 height 24
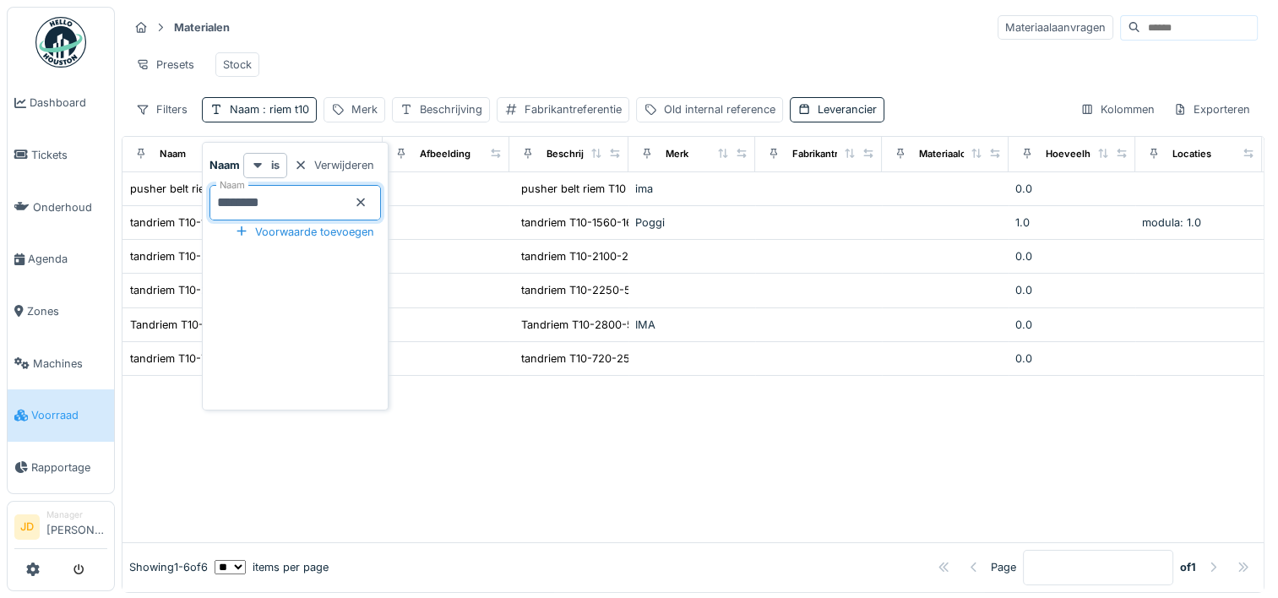
click at [253, 204] on input "********" at bounding box center [294, 202] width 171 height 35
type input "***"
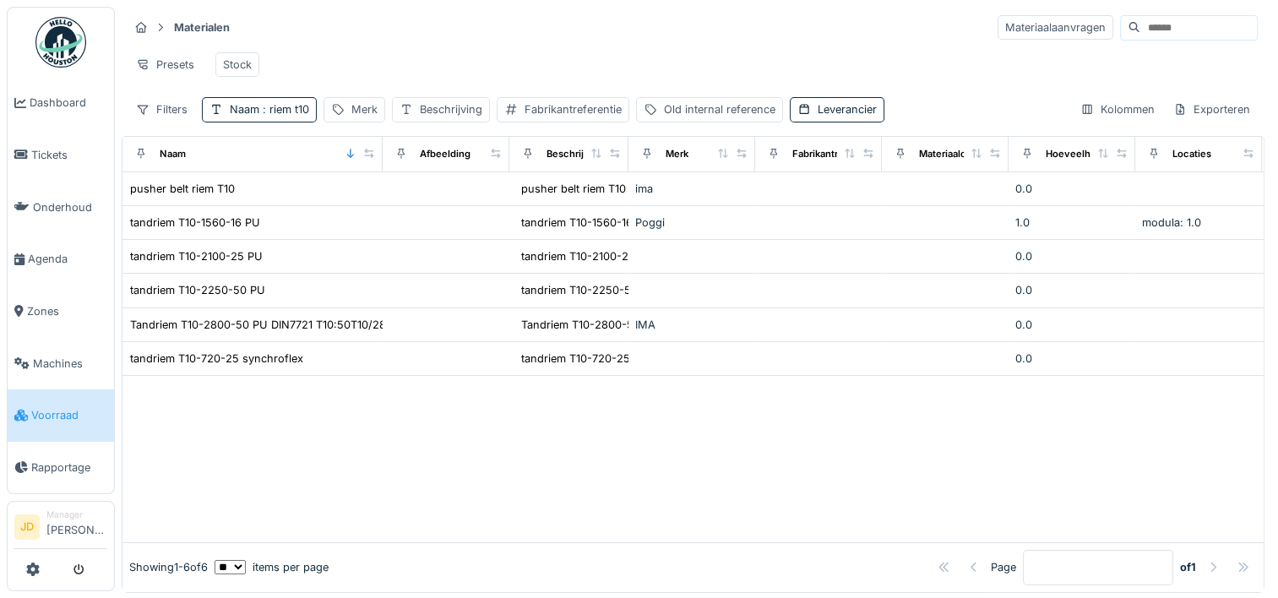
click at [336, 58] on div "Presets Stock" at bounding box center [692, 65] width 1129 height 38
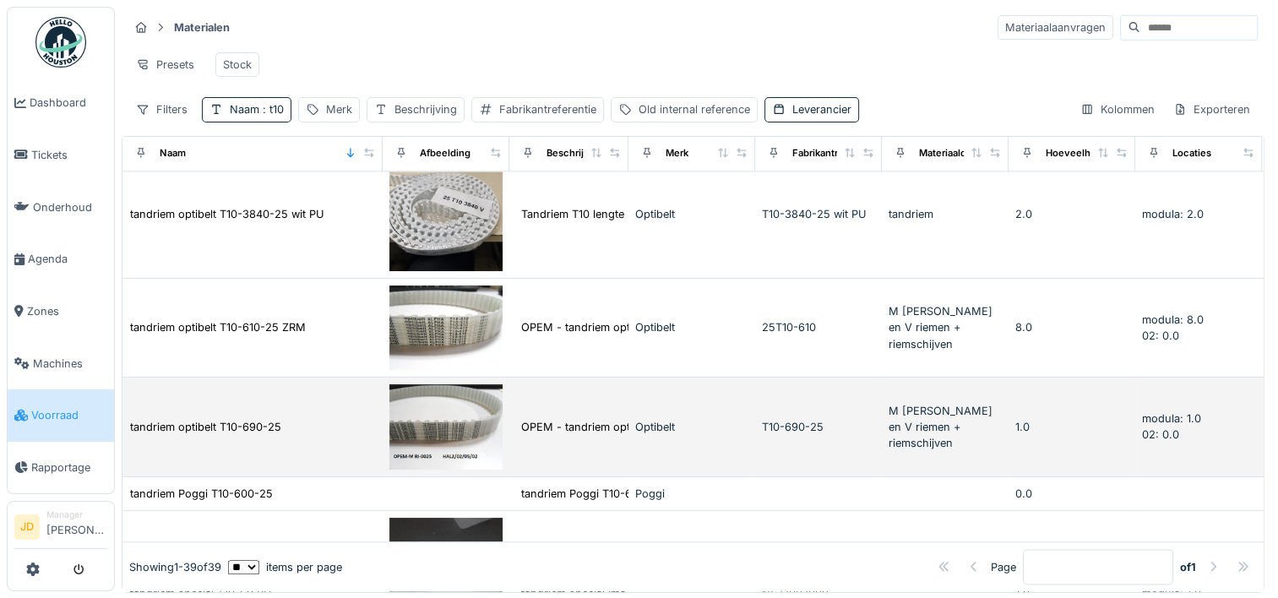
scroll to position [2112, 0]
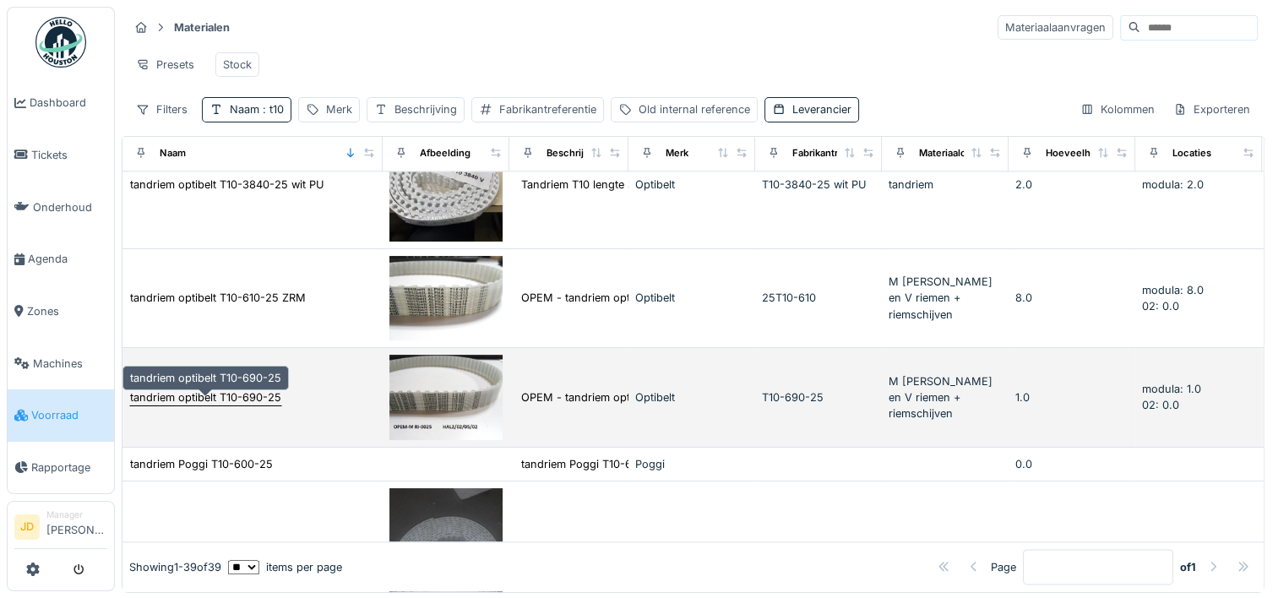
click at [244, 405] on div "tandriem optibelt T10-690-25" at bounding box center [205, 397] width 151 height 16
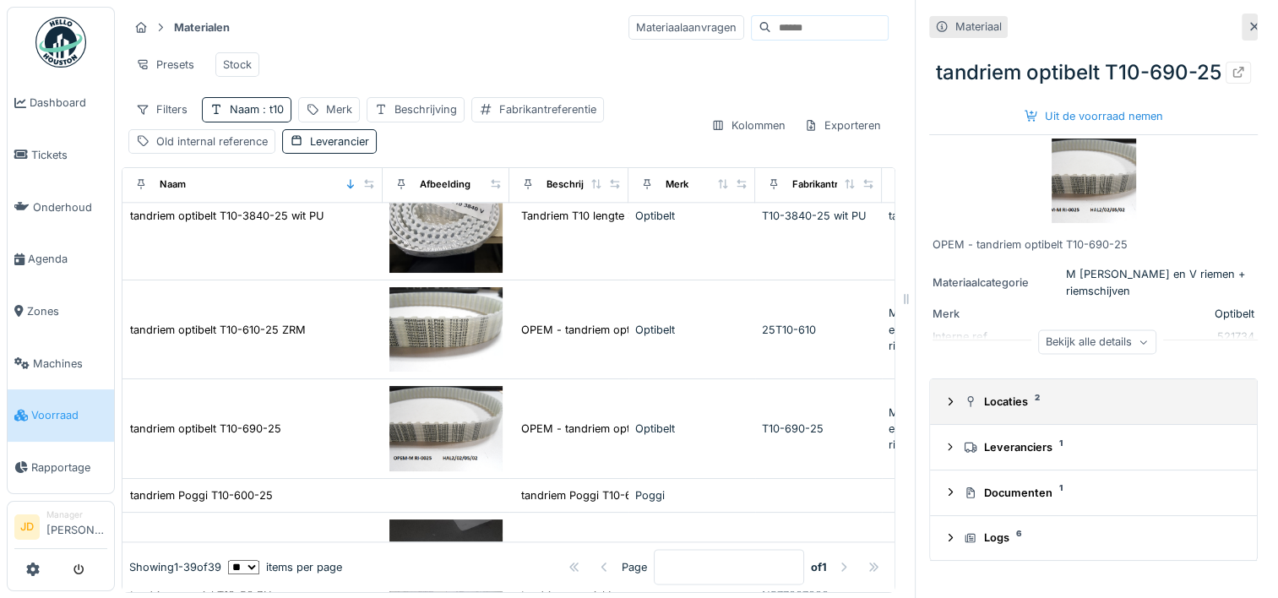
scroll to position [8, 0]
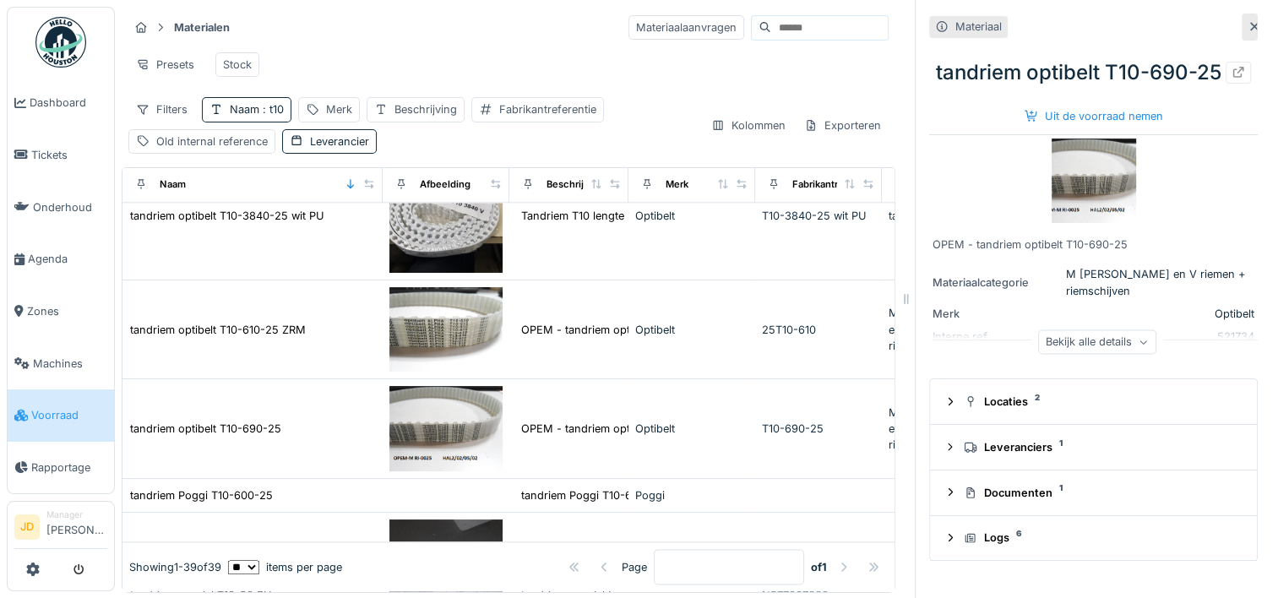
click at [1044, 354] on div "Bekijk alle details" at bounding box center [1097, 341] width 118 height 24
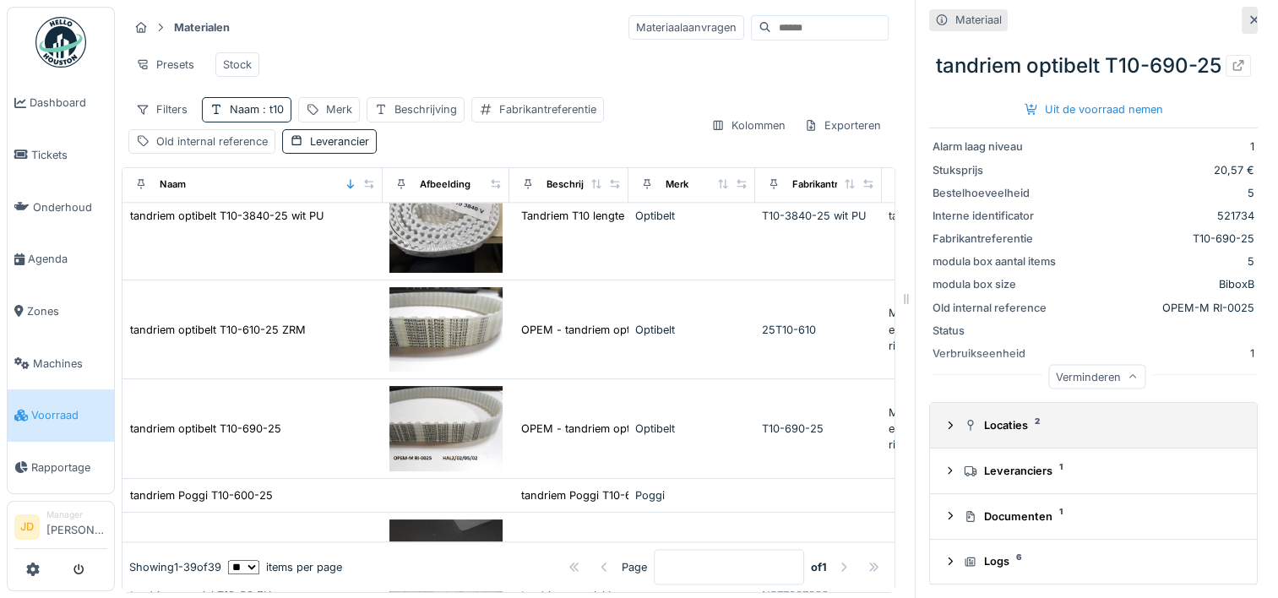
scroll to position [265, 0]
click at [1063, 383] on div "Verminderen" at bounding box center [1096, 376] width 97 height 24
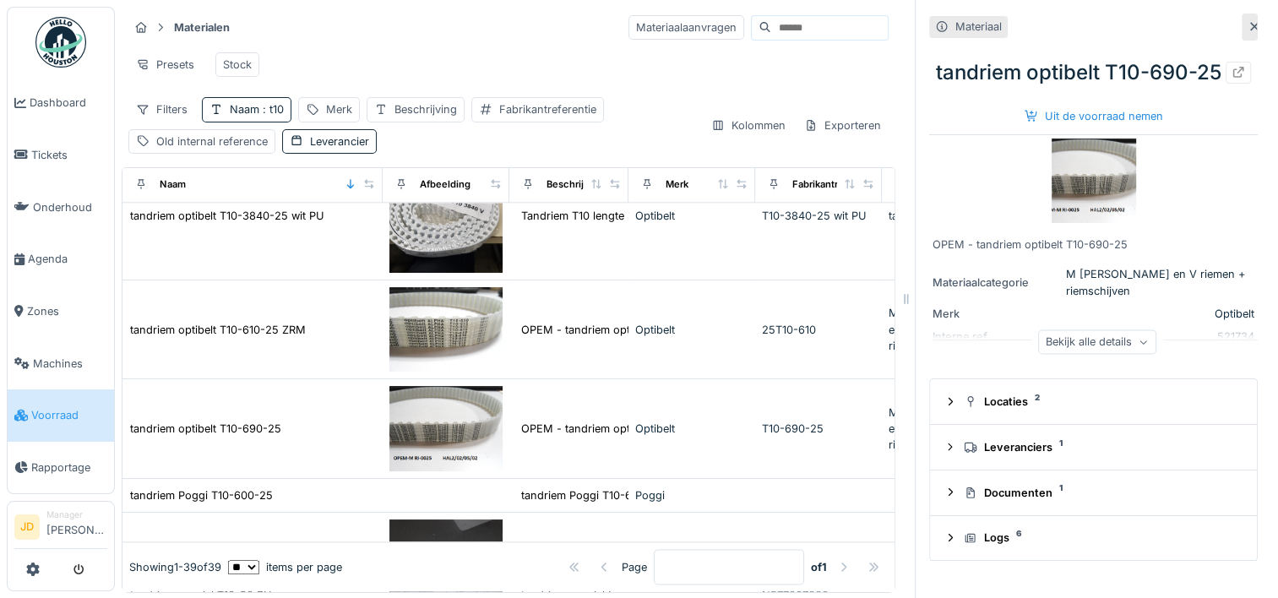
scroll to position [0, 0]
click at [62, 151] on span "Tickets" at bounding box center [69, 155] width 76 height 16
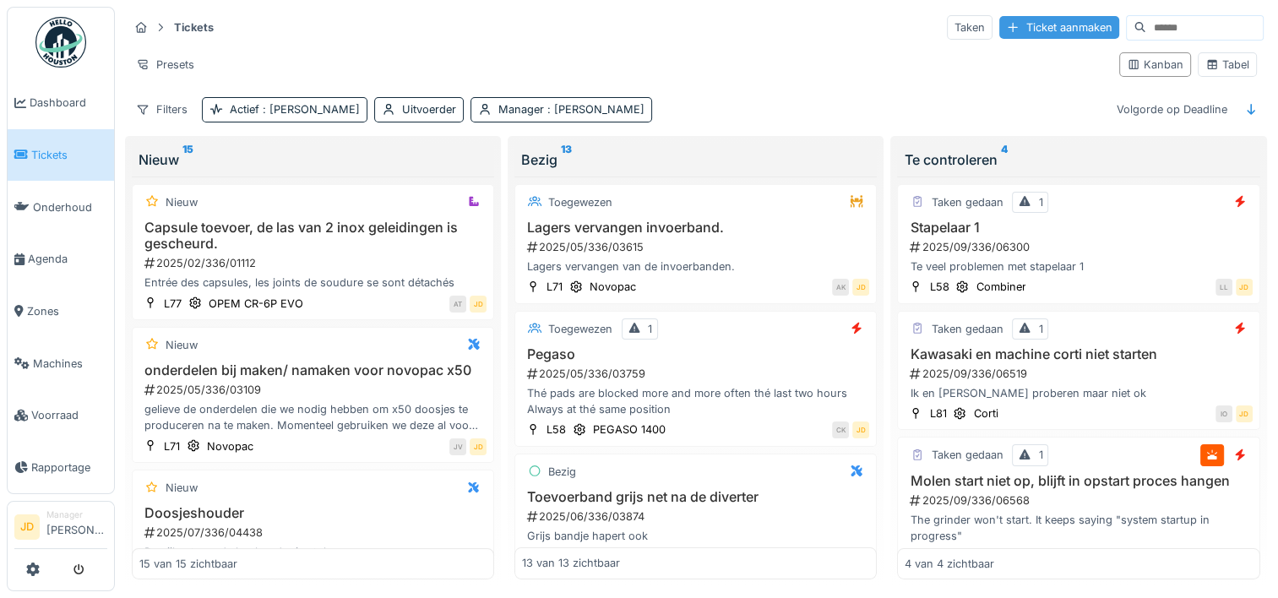
click at [1013, 30] on div "Ticket aanmaken" at bounding box center [1059, 27] width 120 height 23
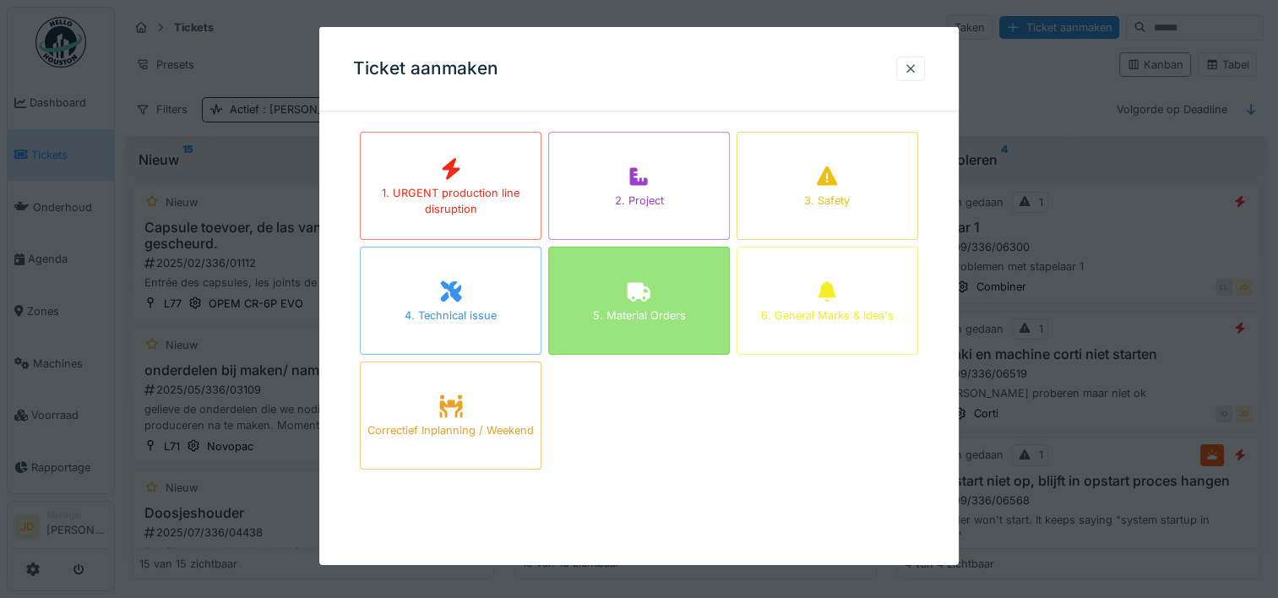
click at [660, 309] on div "5. Material Orders" at bounding box center [638, 315] width 93 height 16
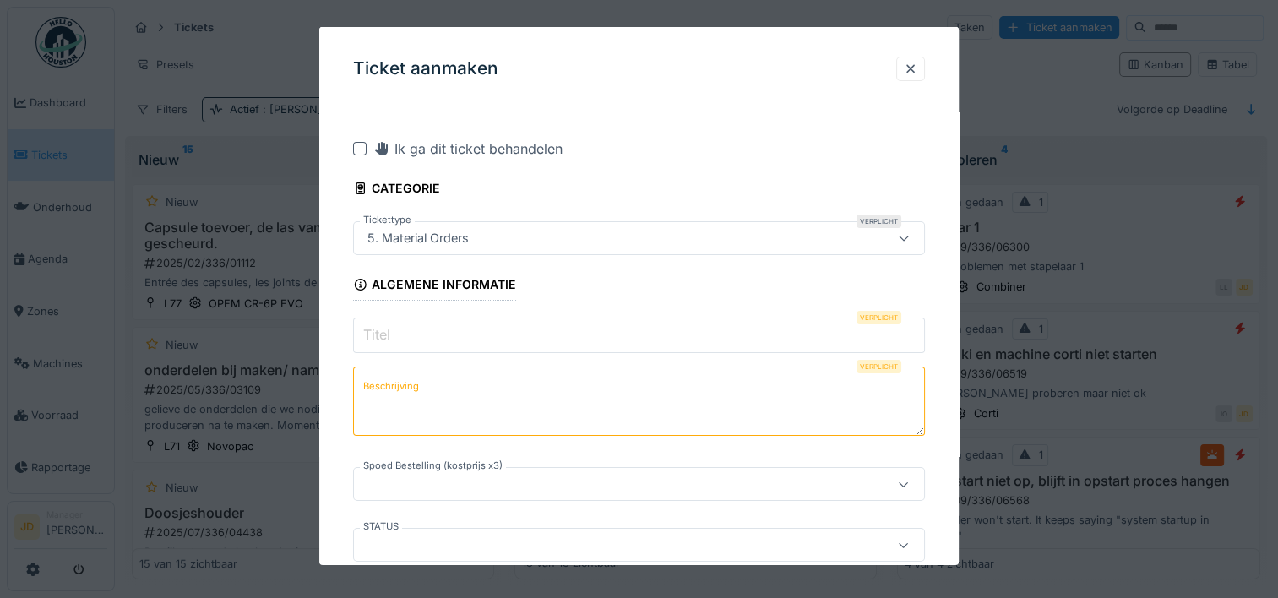
click at [552, 338] on input "Titel" at bounding box center [639, 335] width 572 height 35
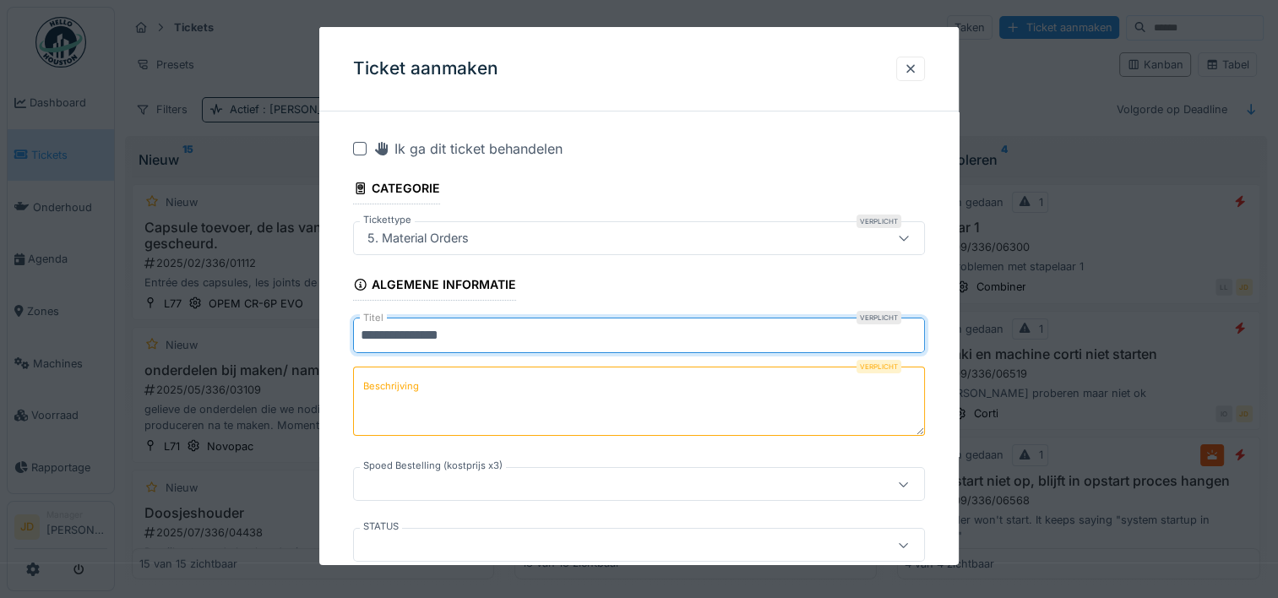
type input "**********"
click at [432, 407] on textarea "Beschrijving" at bounding box center [639, 401] width 572 height 69
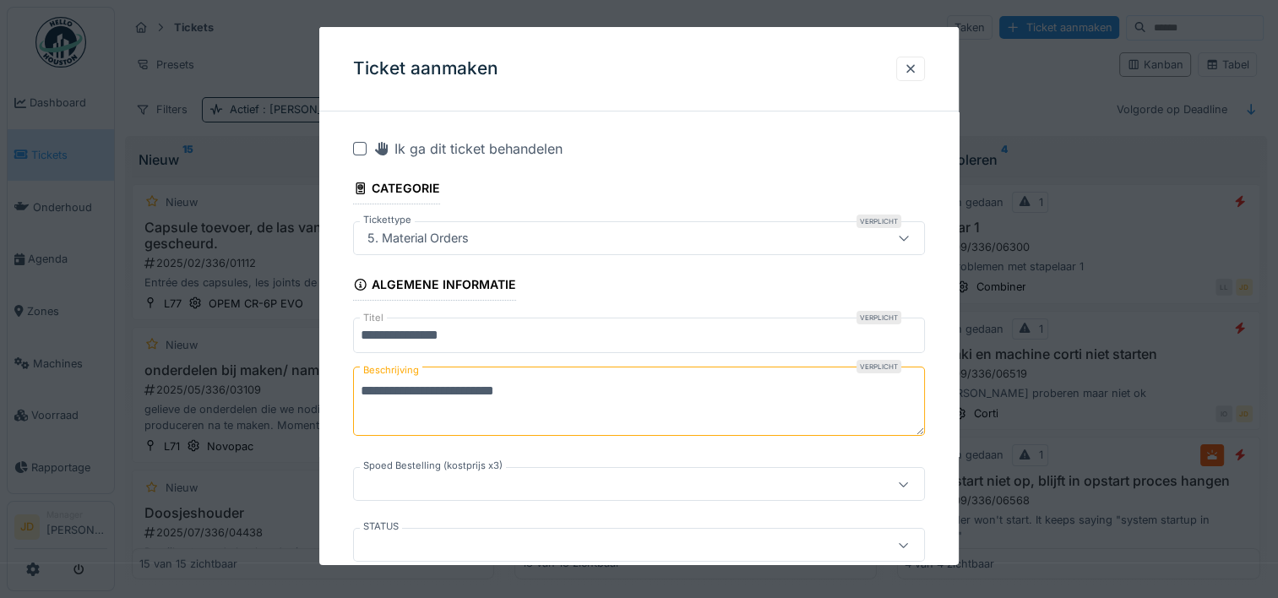
paste textarea "**********"
type textarea "**********"
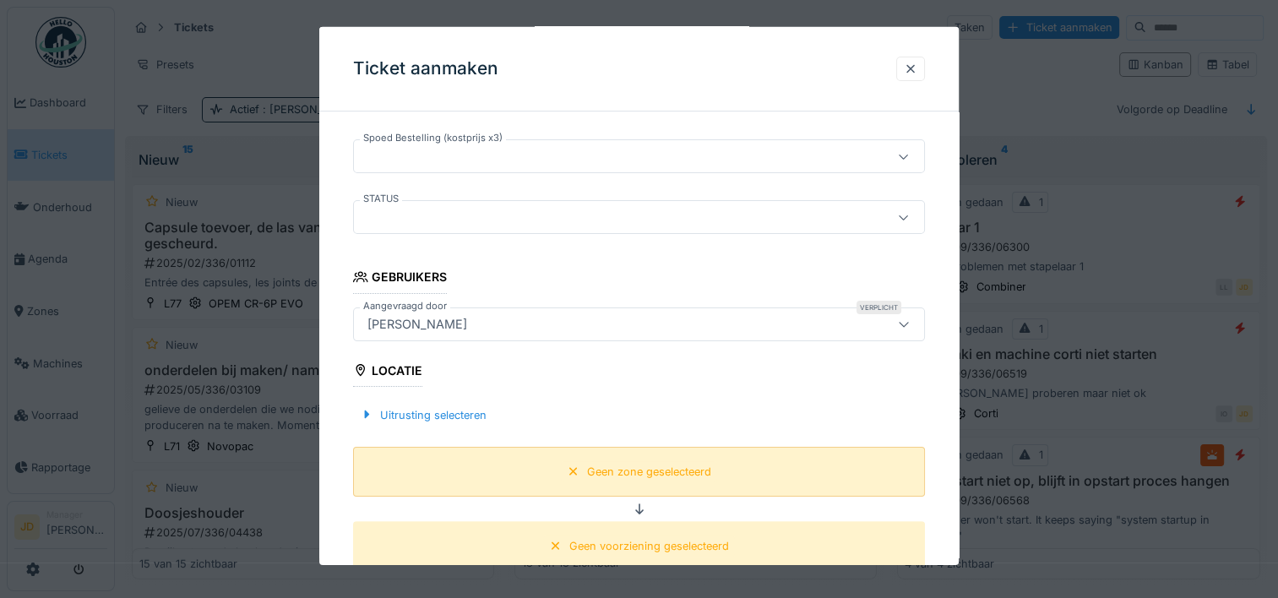
scroll to position [422, 0]
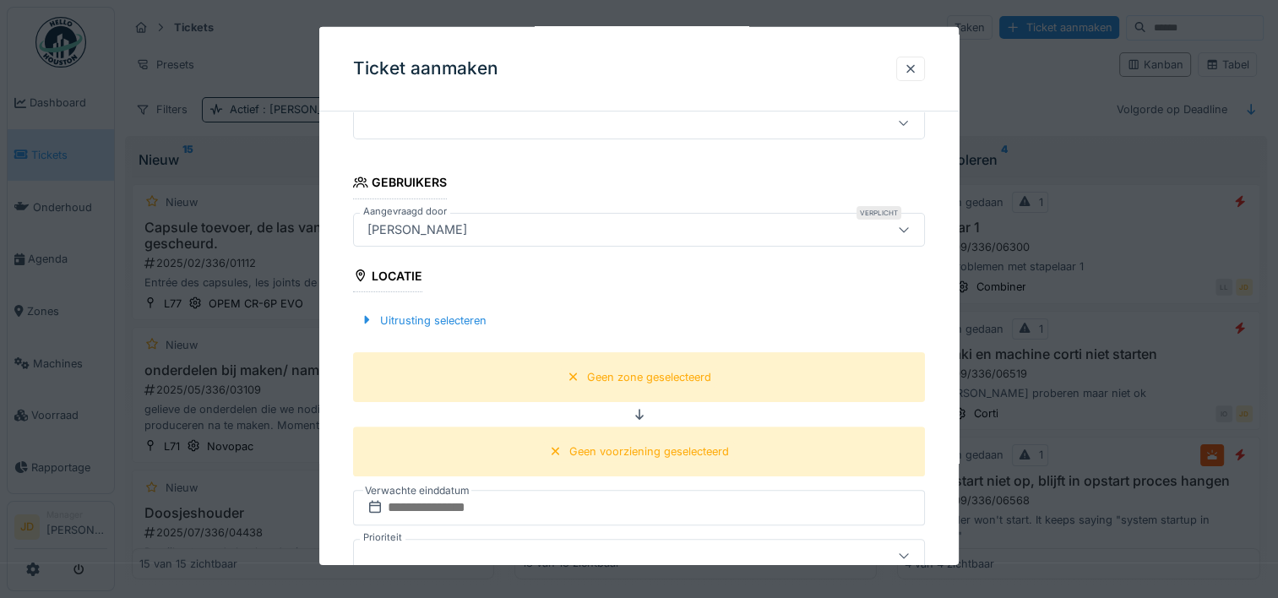
click at [500, 214] on div "[PERSON_NAME]" at bounding box center [639, 229] width 572 height 34
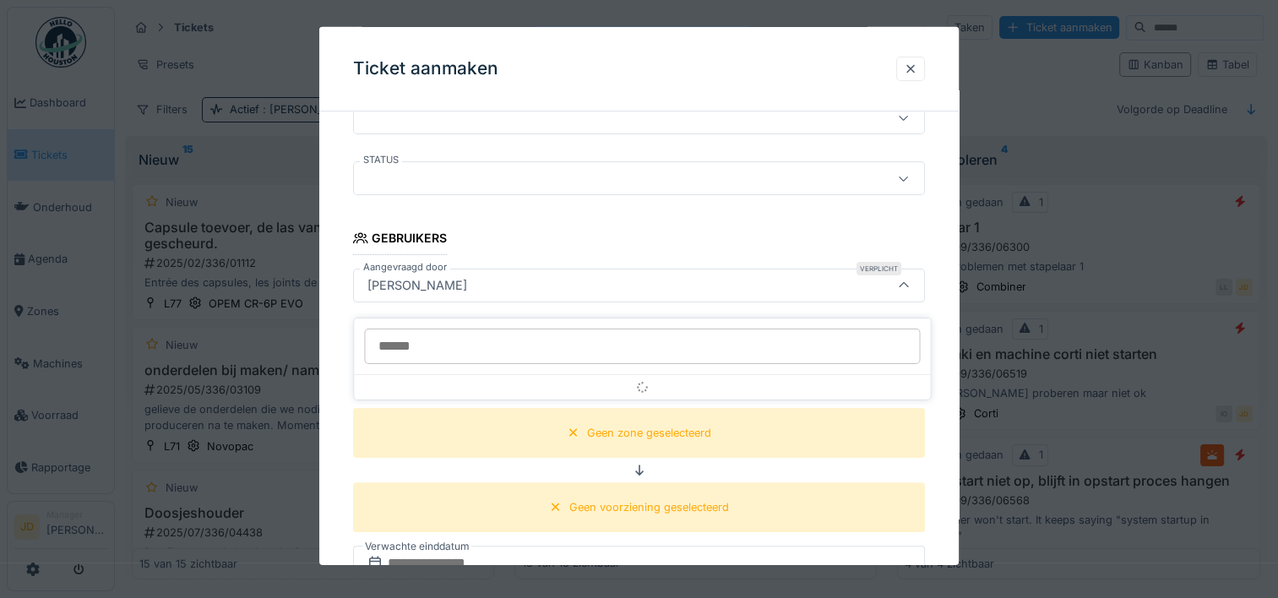
scroll to position [354, 0]
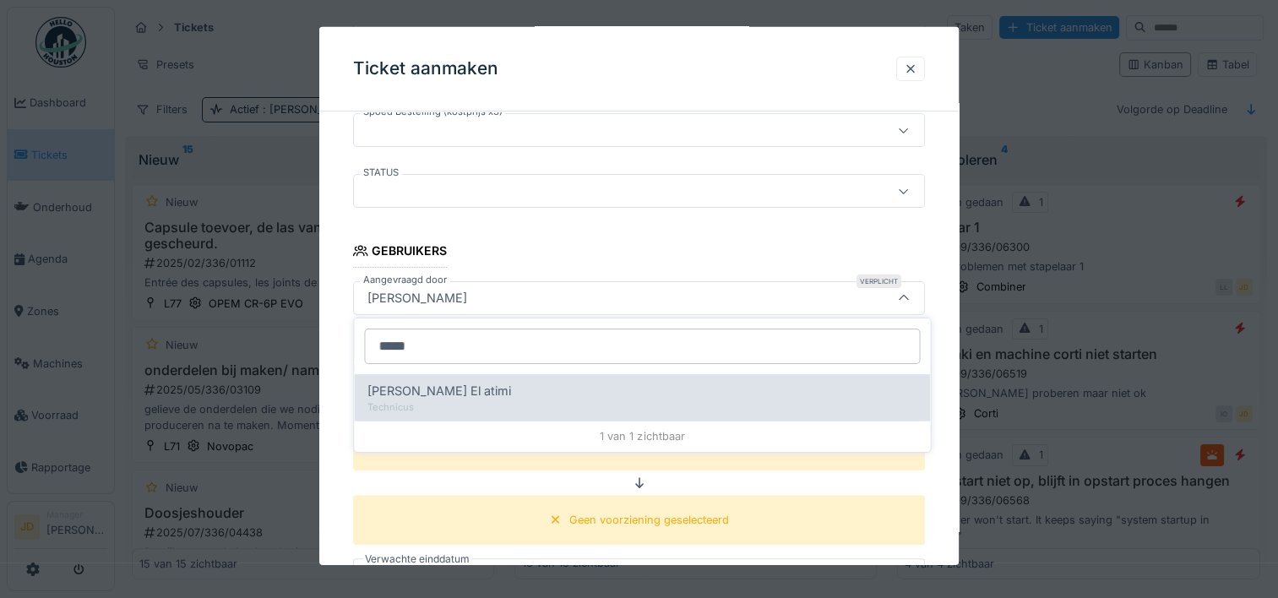
type input "*****"
click at [459, 383] on div "[PERSON_NAME] El atimi" at bounding box center [641, 391] width 549 height 19
type input "****"
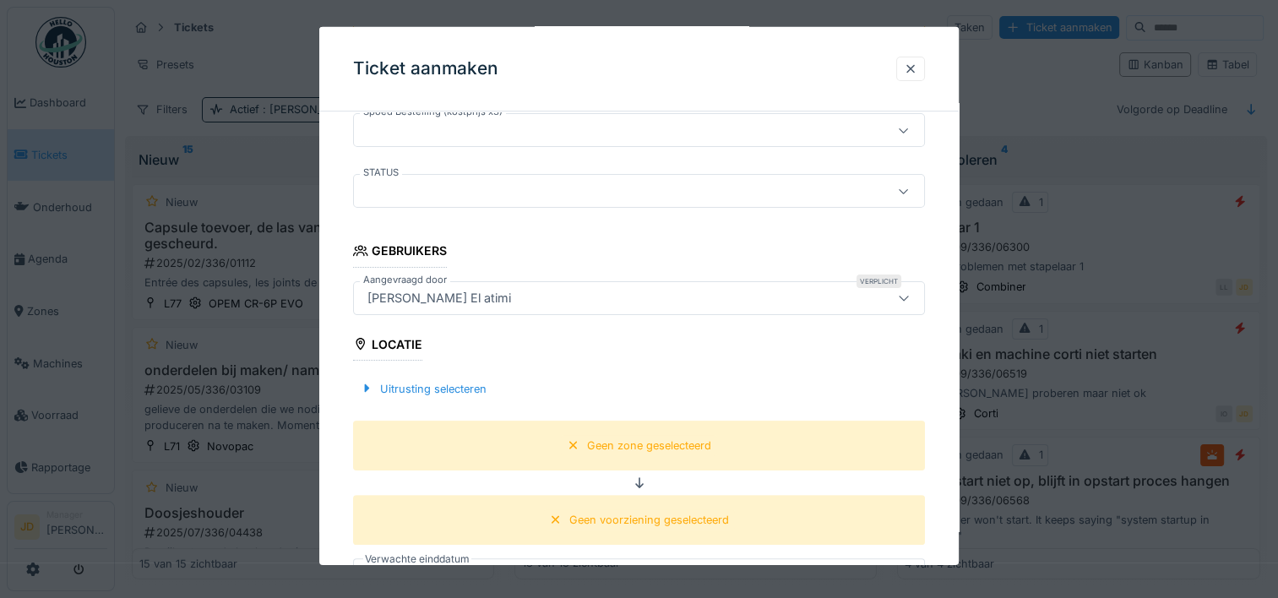
scroll to position [523, 0]
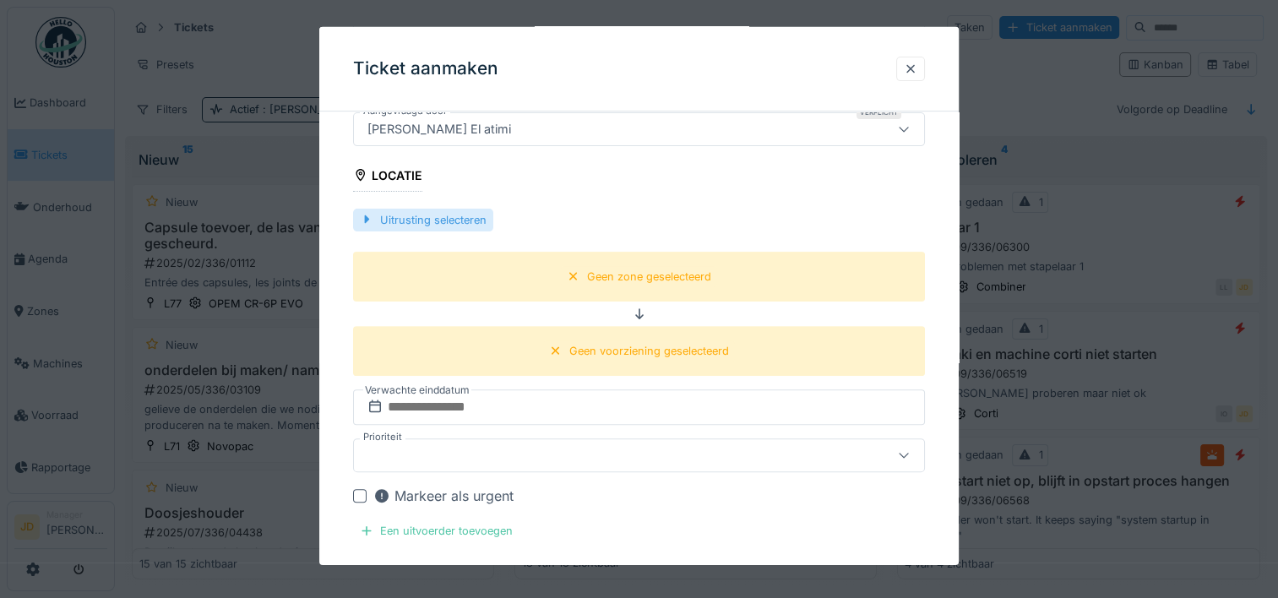
click at [436, 217] on div "Uitrusting selecteren" at bounding box center [423, 219] width 140 height 23
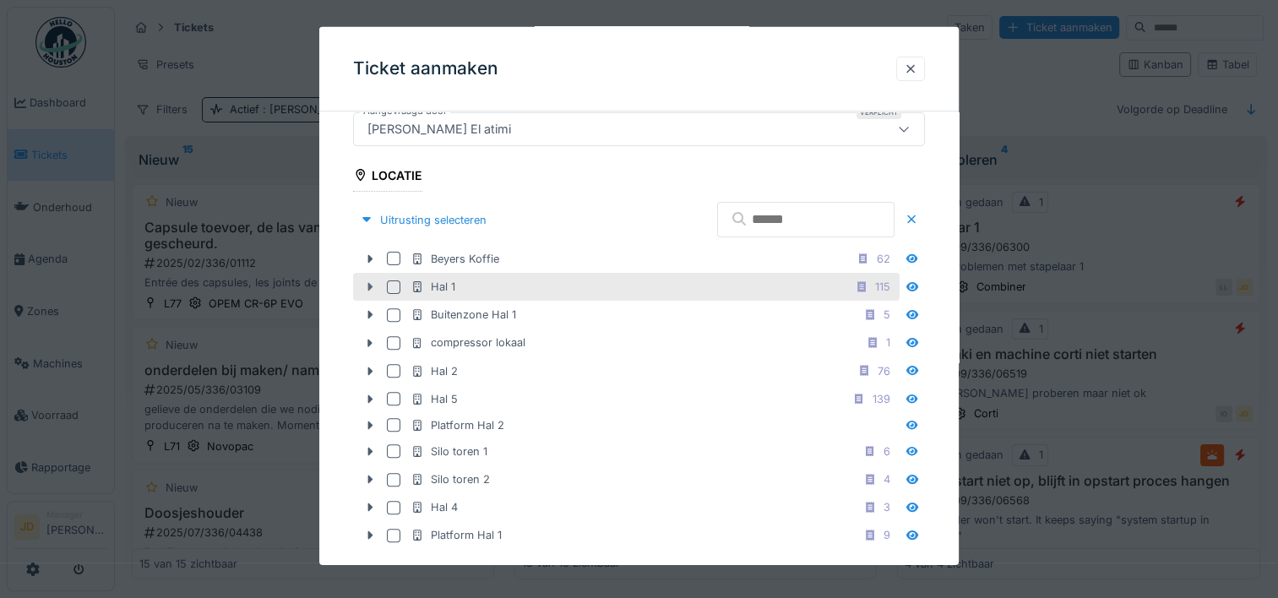
click at [369, 278] on div at bounding box center [369, 287] width 27 height 18
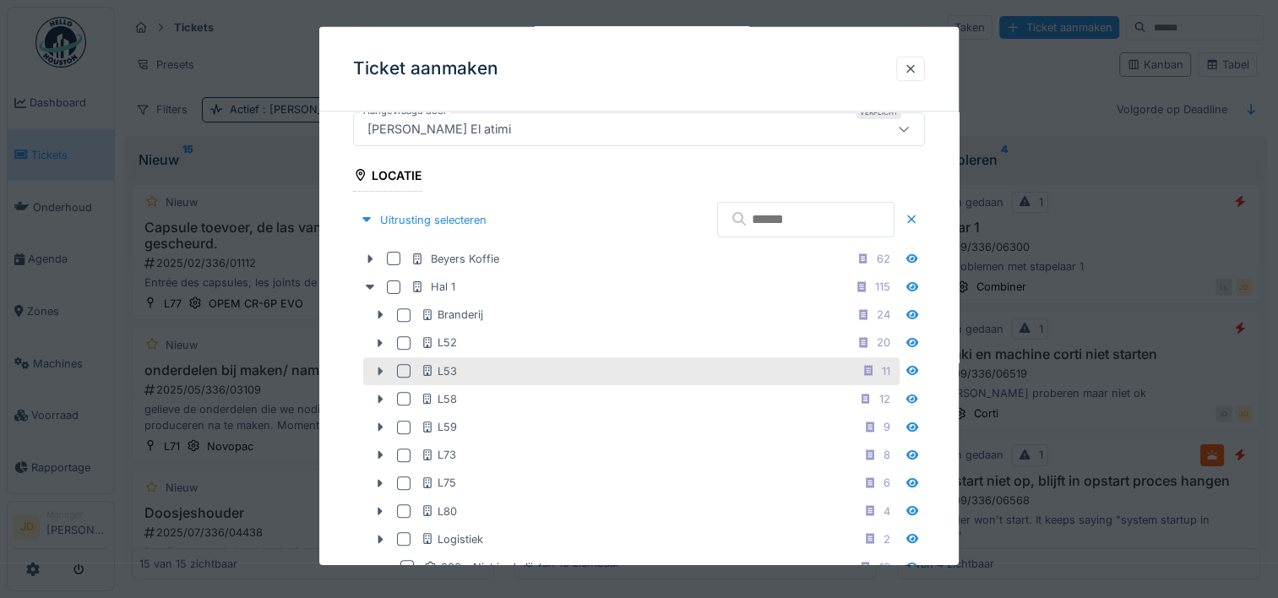
click at [382, 366] on icon at bounding box center [380, 371] width 14 height 11
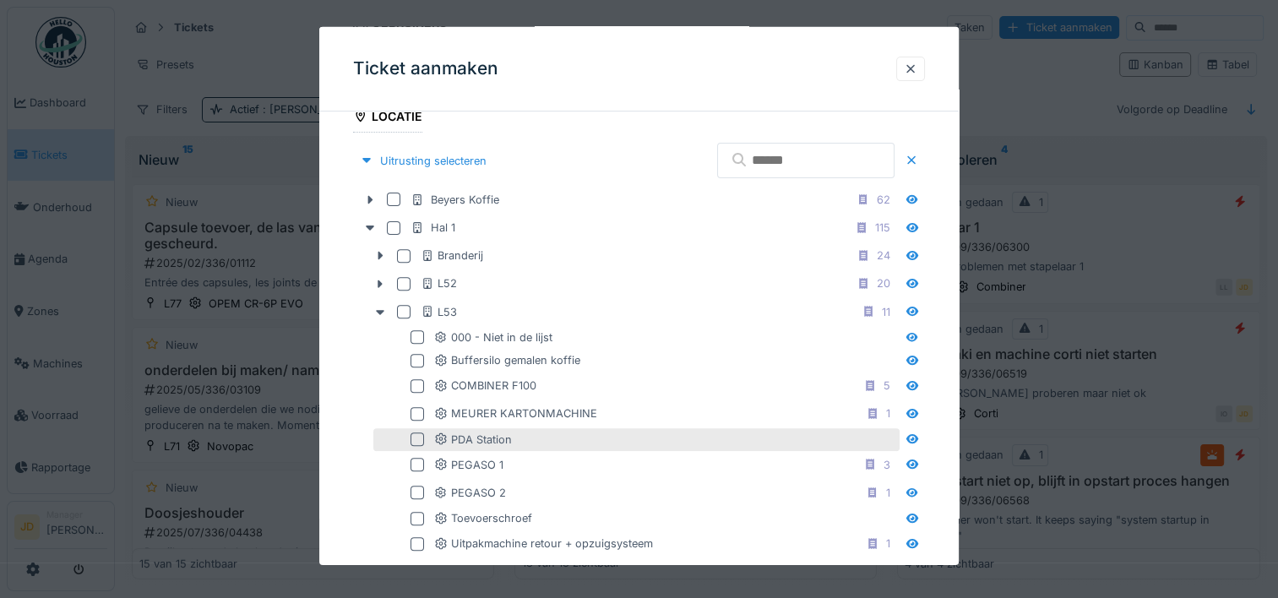
scroll to position [607, 0]
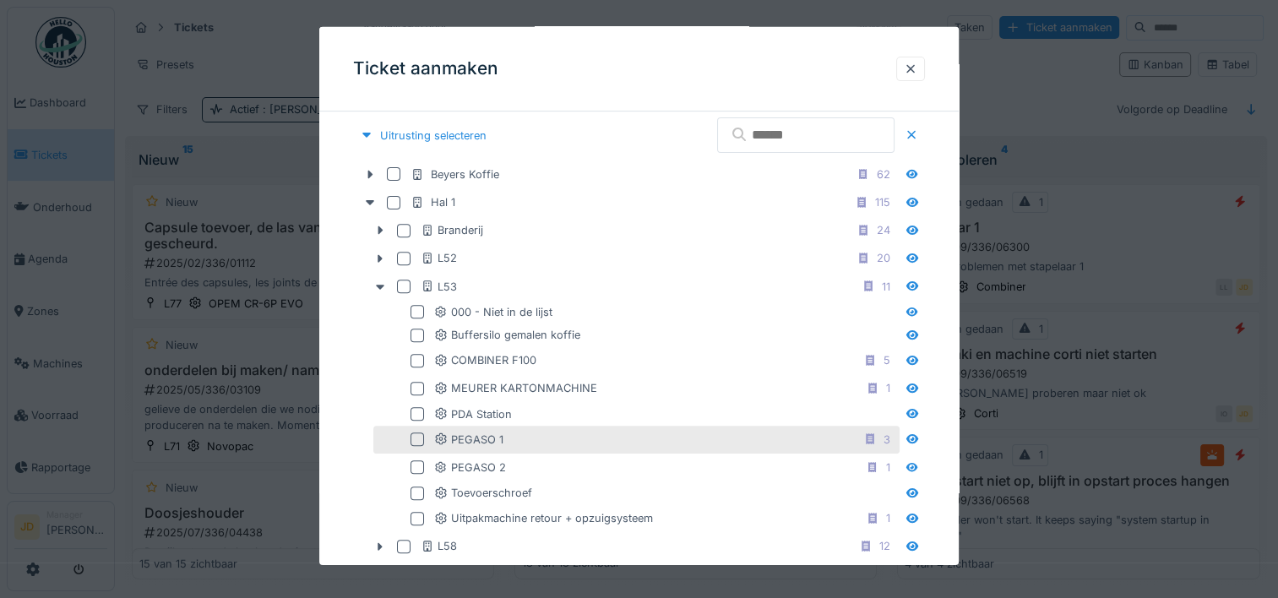
click at [417, 438] on div at bounding box center [418, 439] width 14 height 14
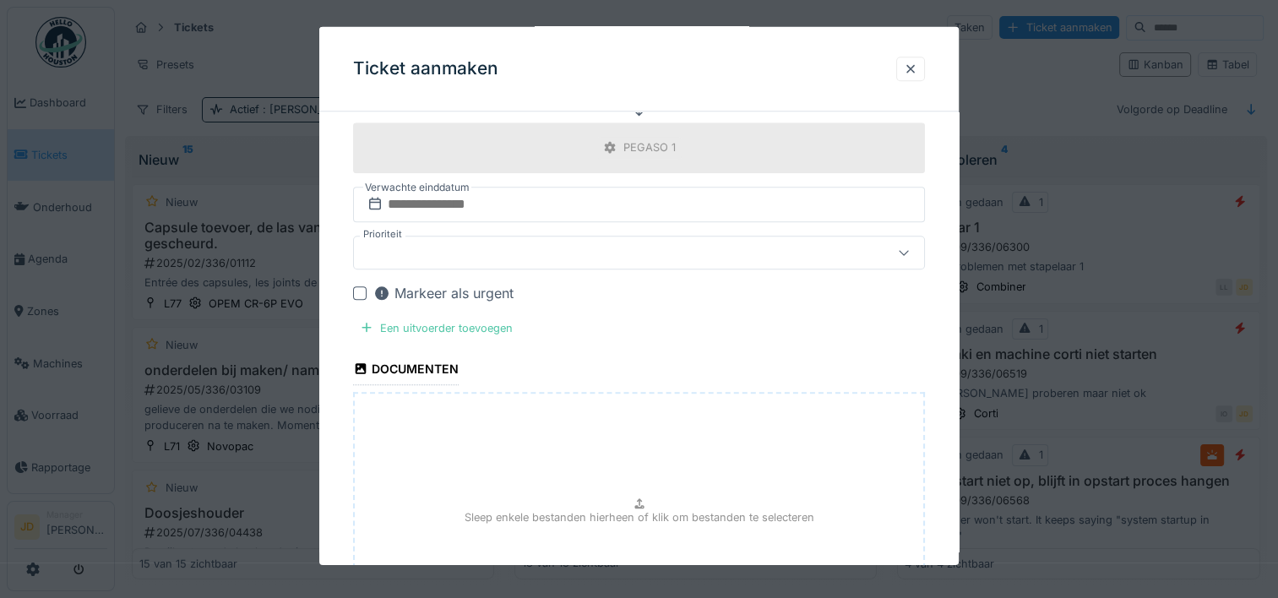
scroll to position [1790, 0]
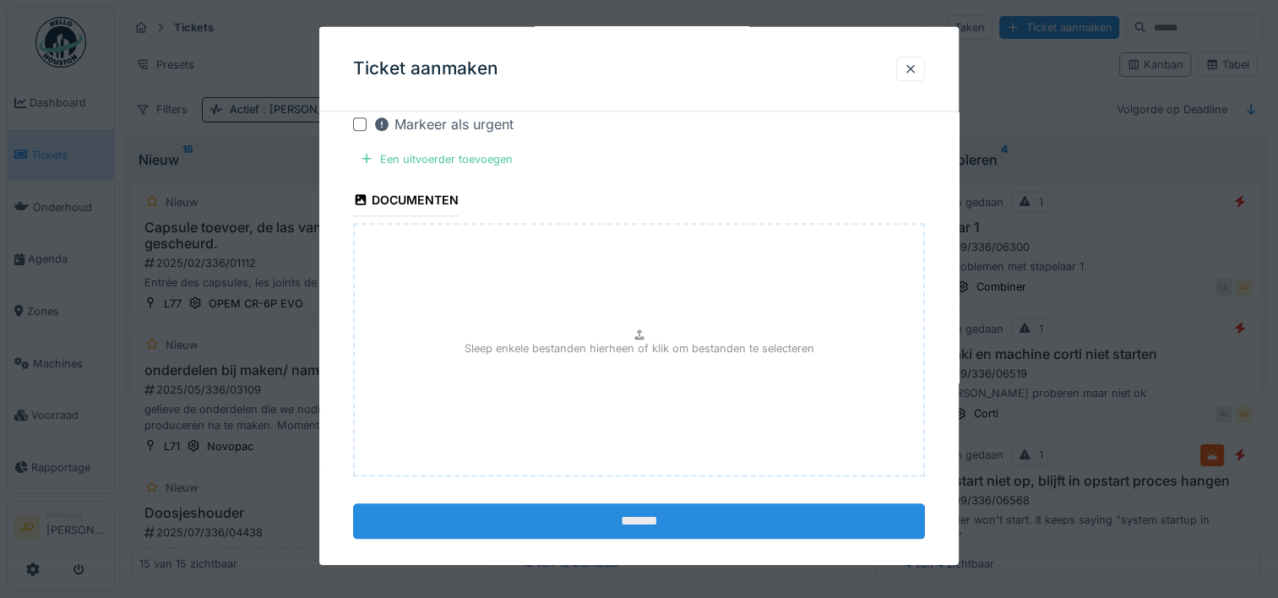
click at [649, 514] on input "*******" at bounding box center [639, 520] width 572 height 35
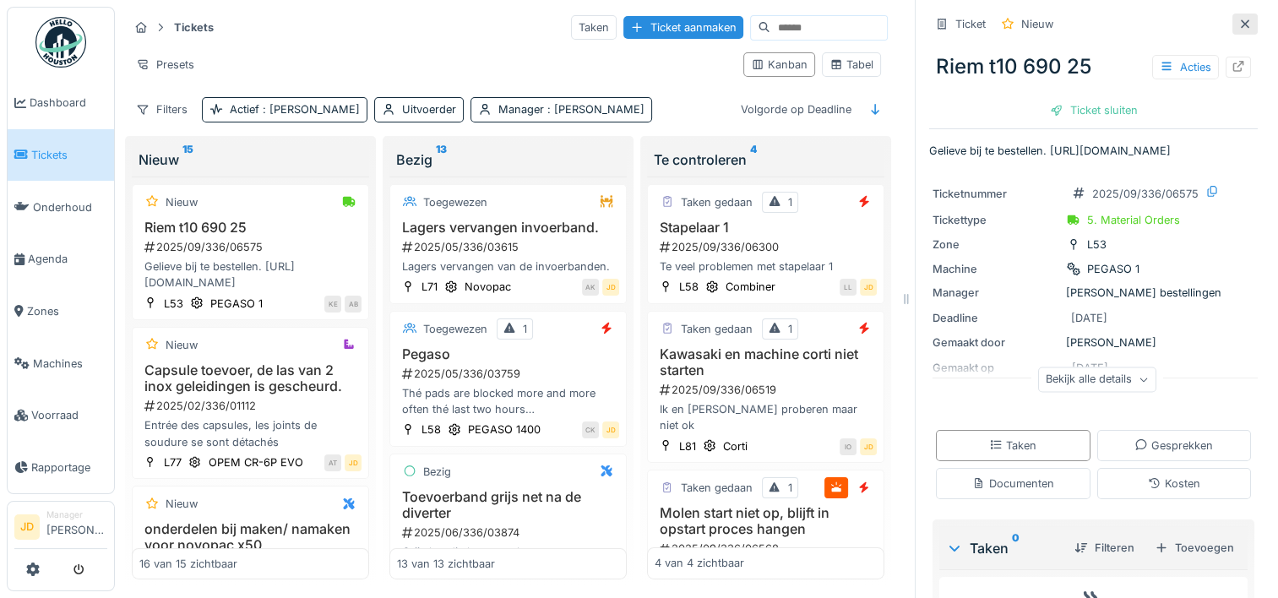
click at [1238, 21] on icon at bounding box center [1245, 24] width 14 height 11
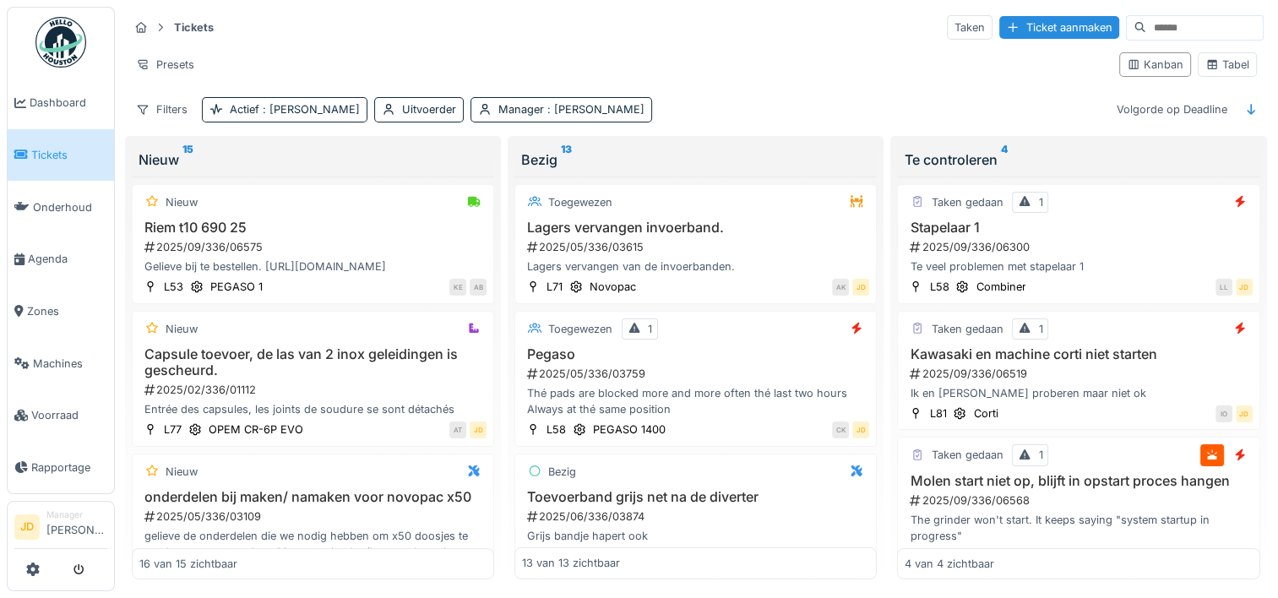
click at [58, 150] on span "Tickets" at bounding box center [69, 155] width 76 height 16
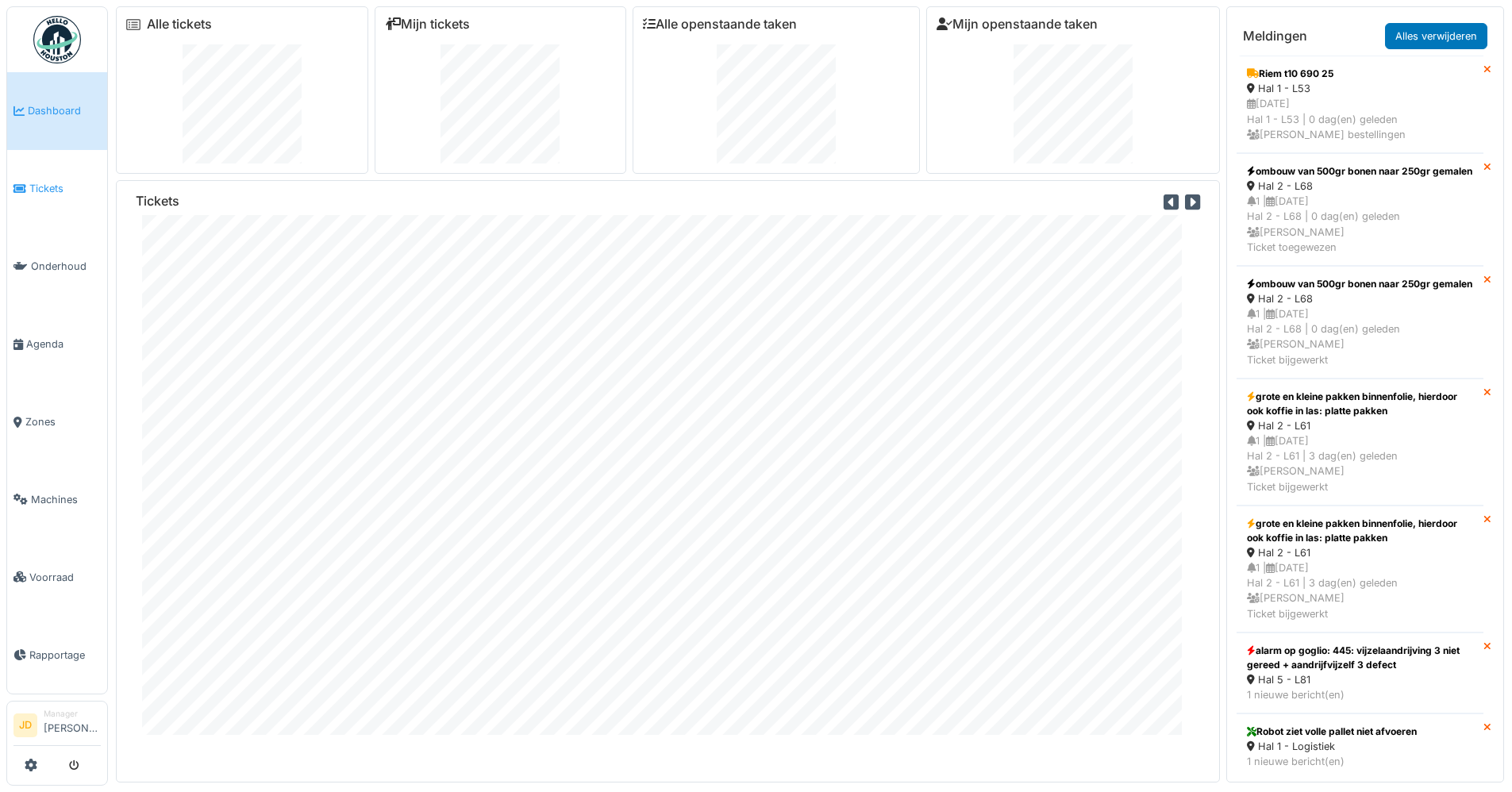
click at [51, 184] on span "Tickets" at bounding box center [65, 189] width 71 height 15
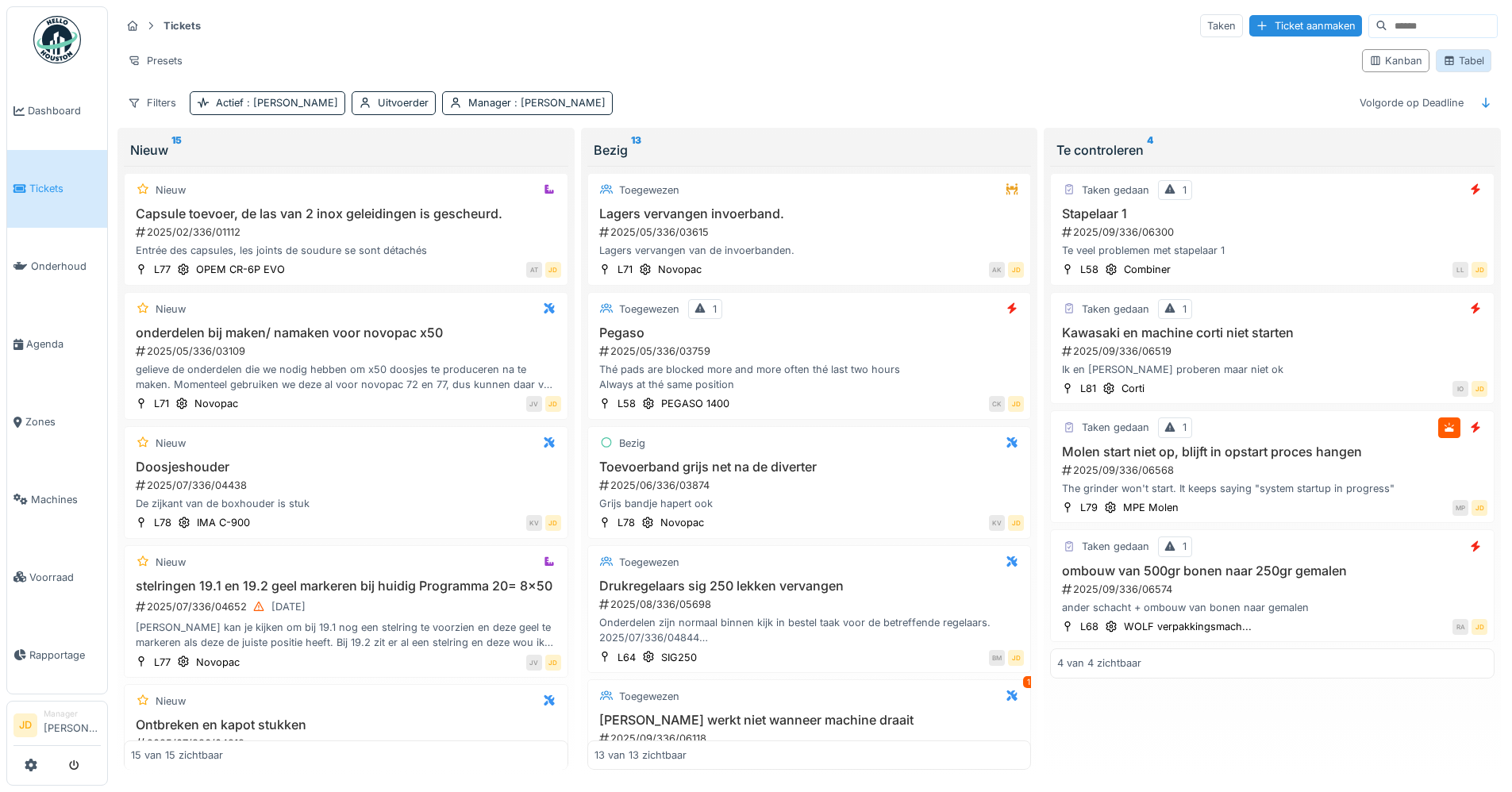
click at [1462, 56] on div "Tabel" at bounding box center [1464, 61] width 41 height 15
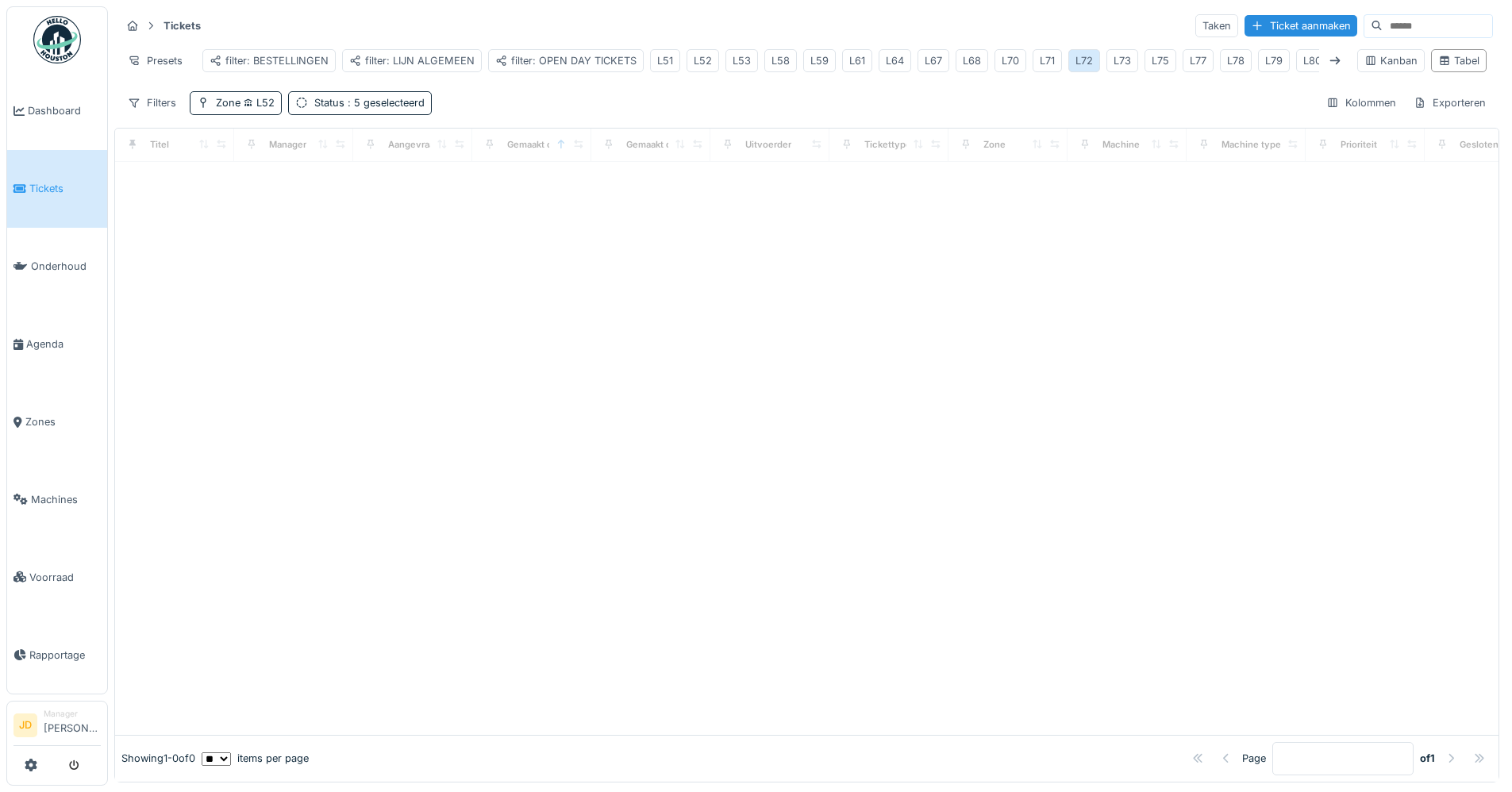
click at [1081, 59] on div "L72" at bounding box center [1084, 61] width 18 height 15
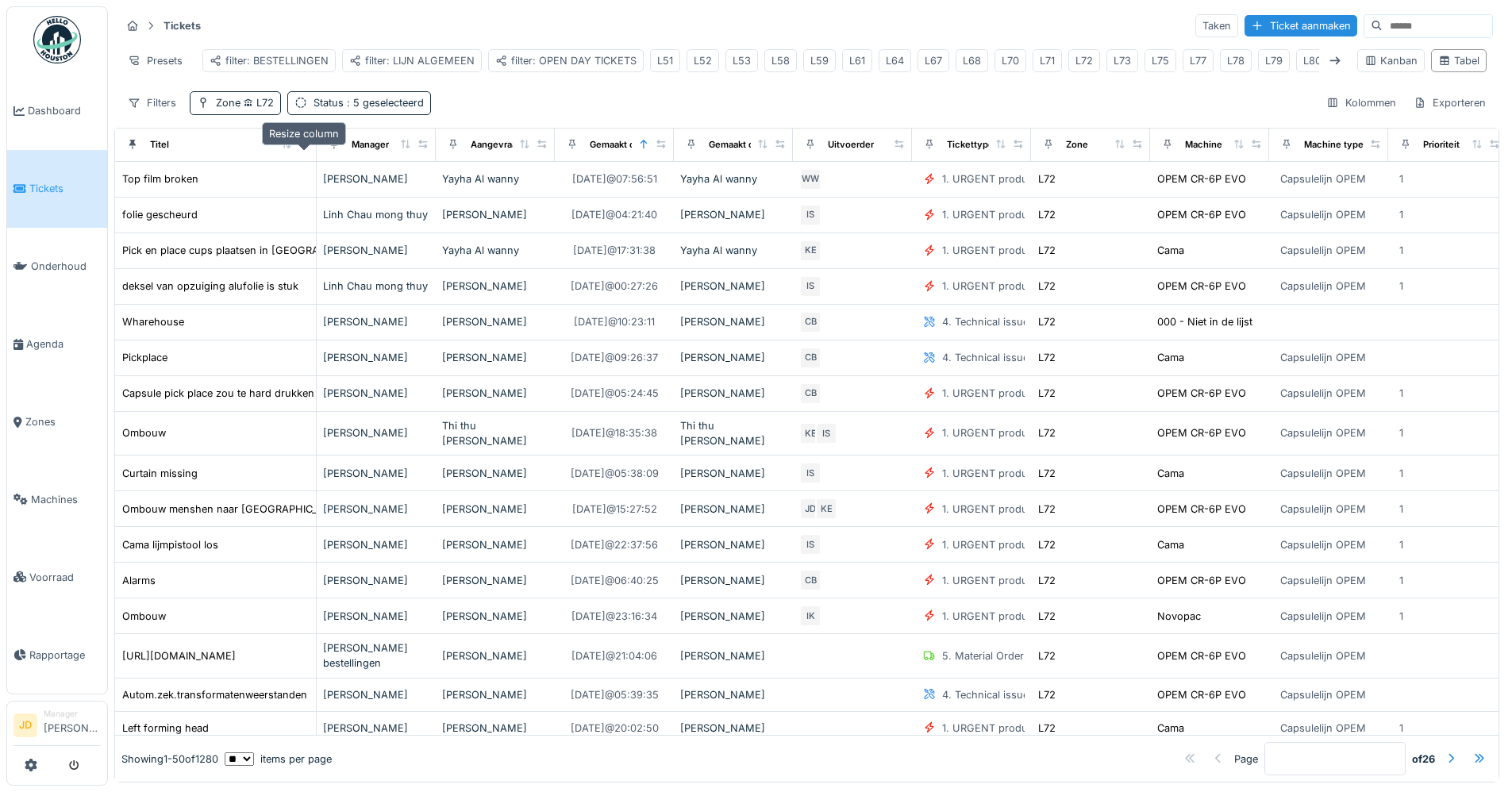
drag, startPoint x: 226, startPoint y: 155, endPoint x: 308, endPoint y: 157, distance: 82.0
click at [308, 148] on icon at bounding box center [304, 144] width 11 height 8
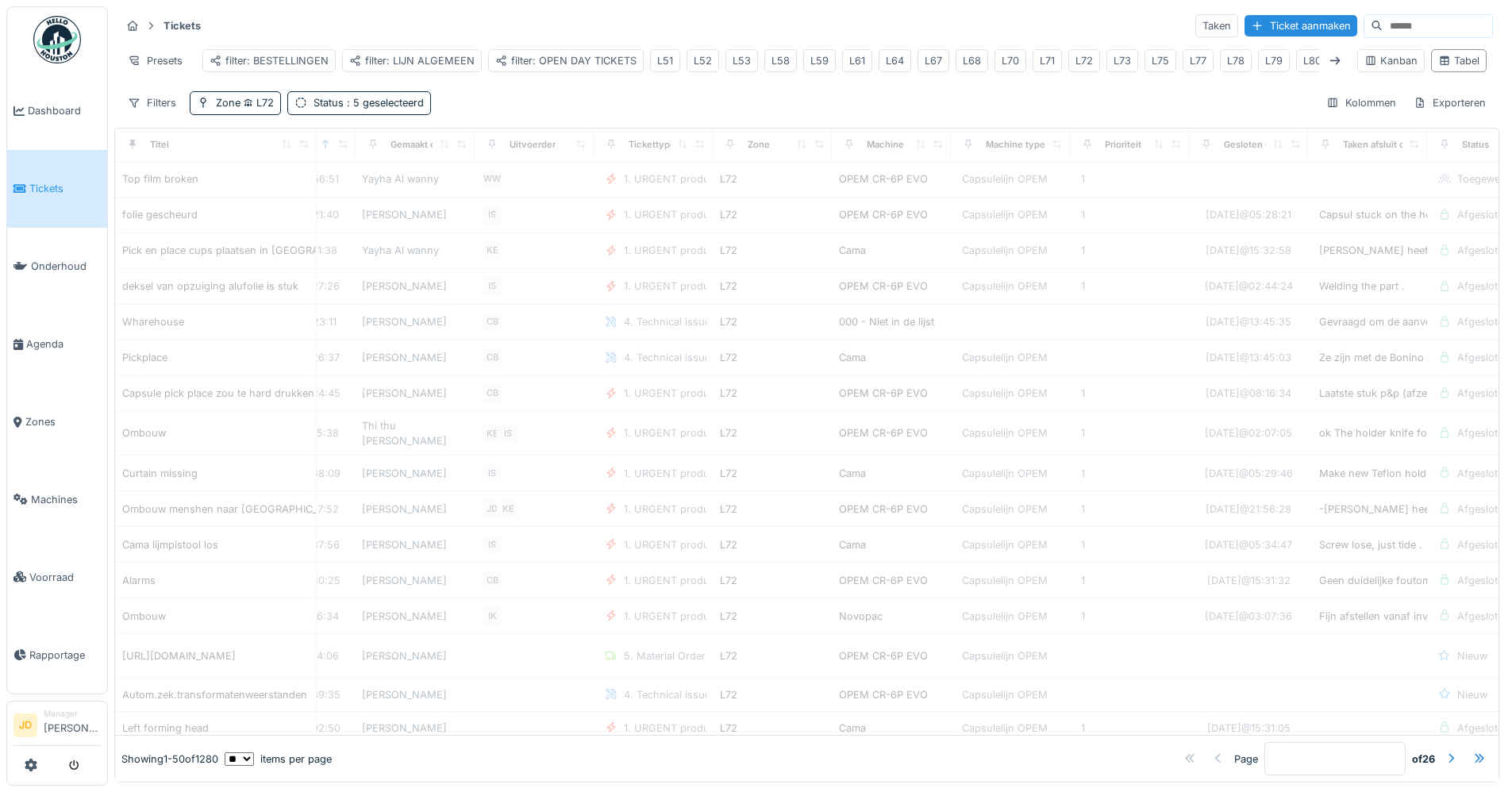
scroll to position [0, 401]
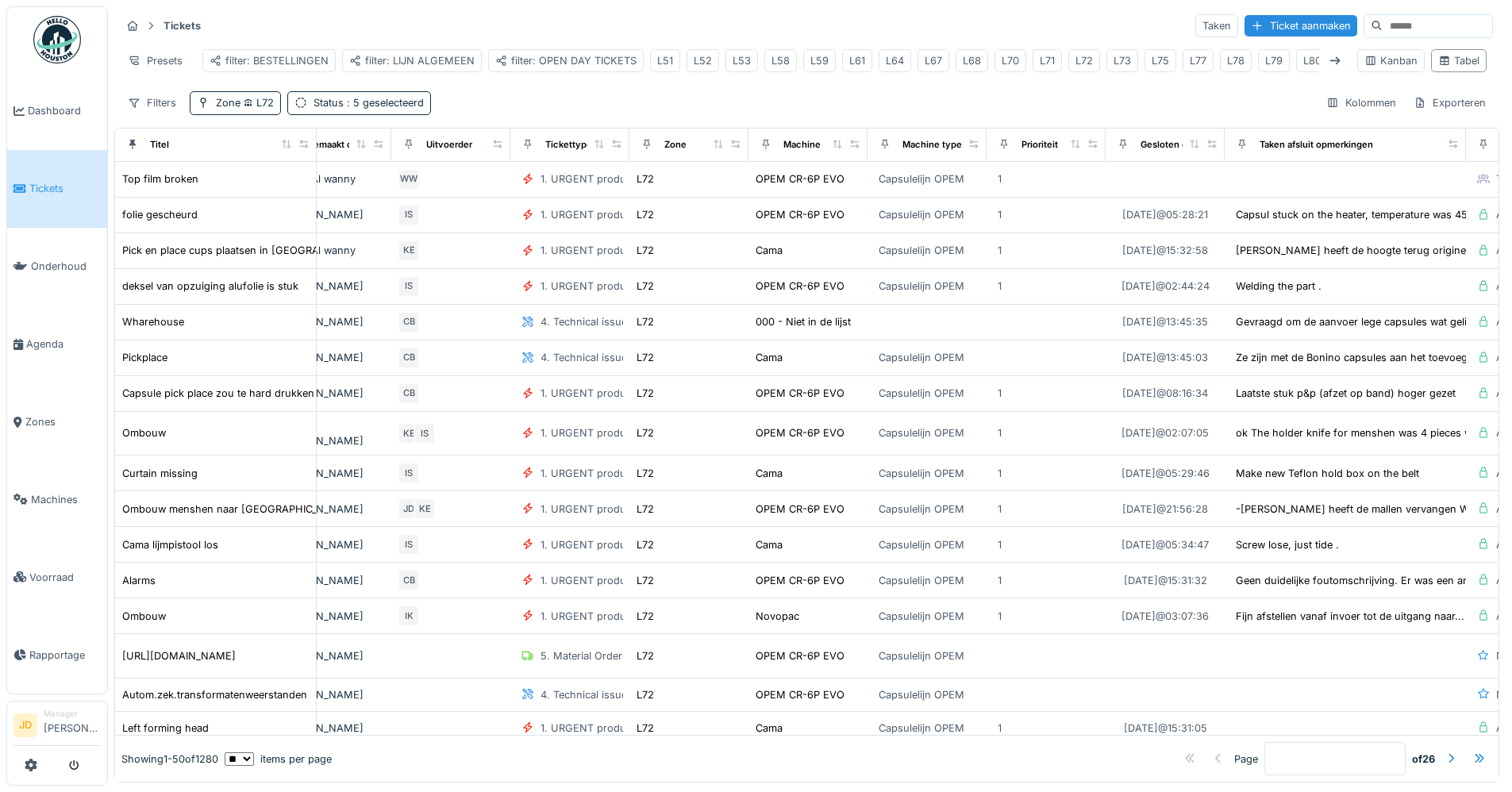
drag, startPoint x: 1333, startPoint y: 156, endPoint x: 1457, endPoint y: 166, distance: 124.4
click at [1457, 162] on th "Taken afsluit opmerkingen" at bounding box center [1345, 145] width 242 height 33
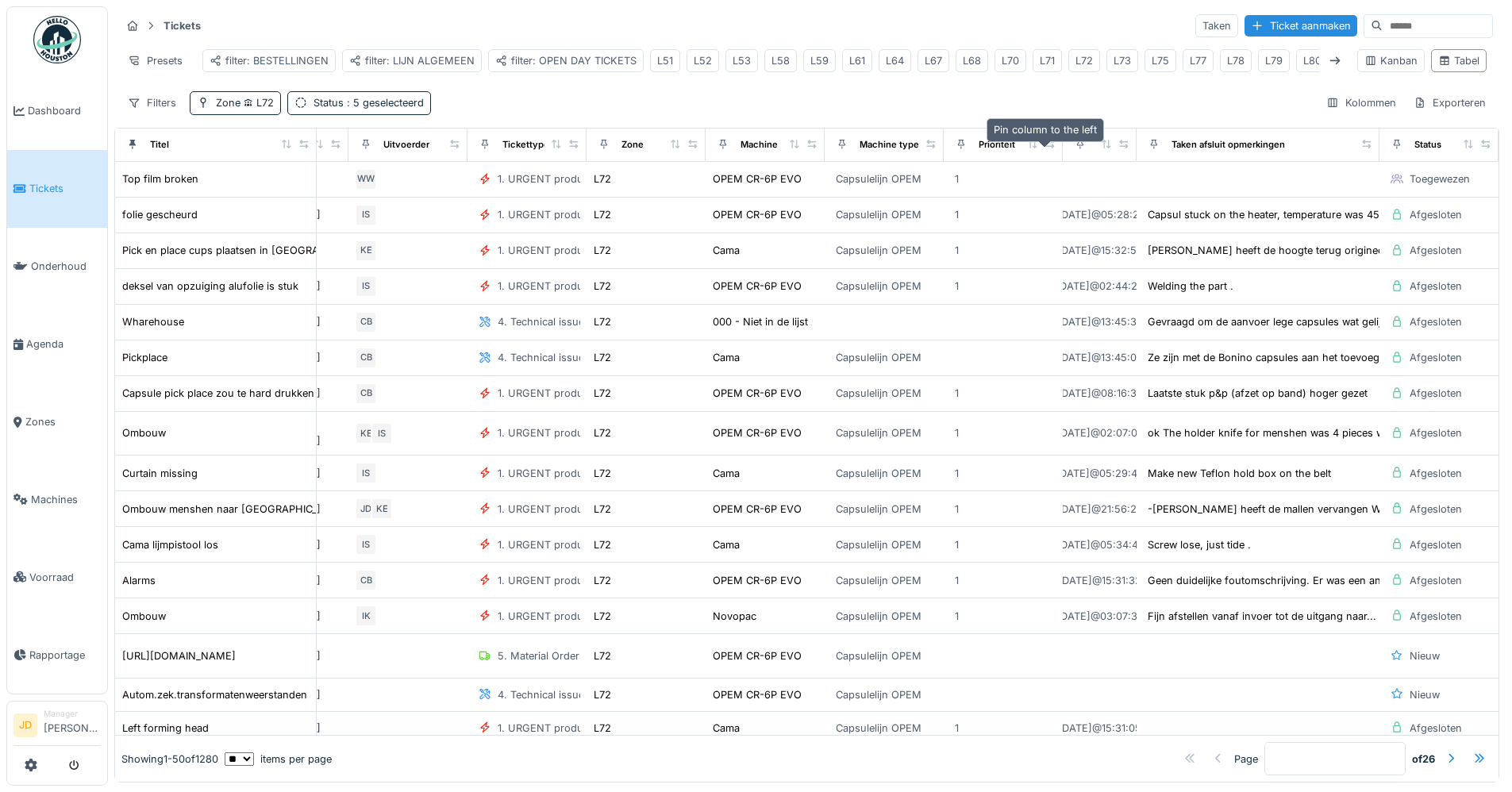
scroll to position [0, 480]
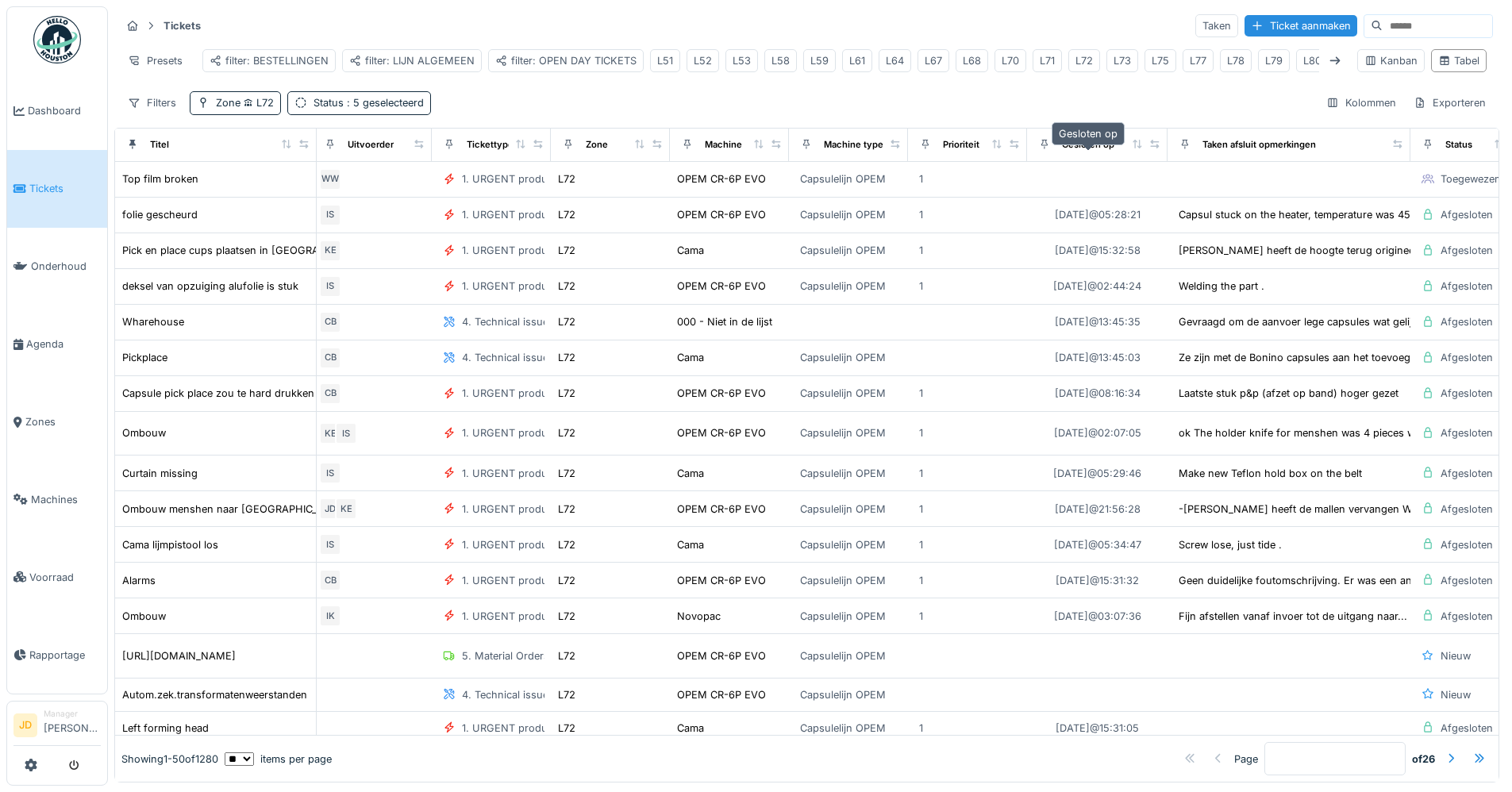
drag, startPoint x: 1091, startPoint y: 150, endPoint x: 1112, endPoint y: 152, distance: 21.1
click at [1112, 152] on div "Gesloten op" at bounding box center [1097, 145] width 127 height 20
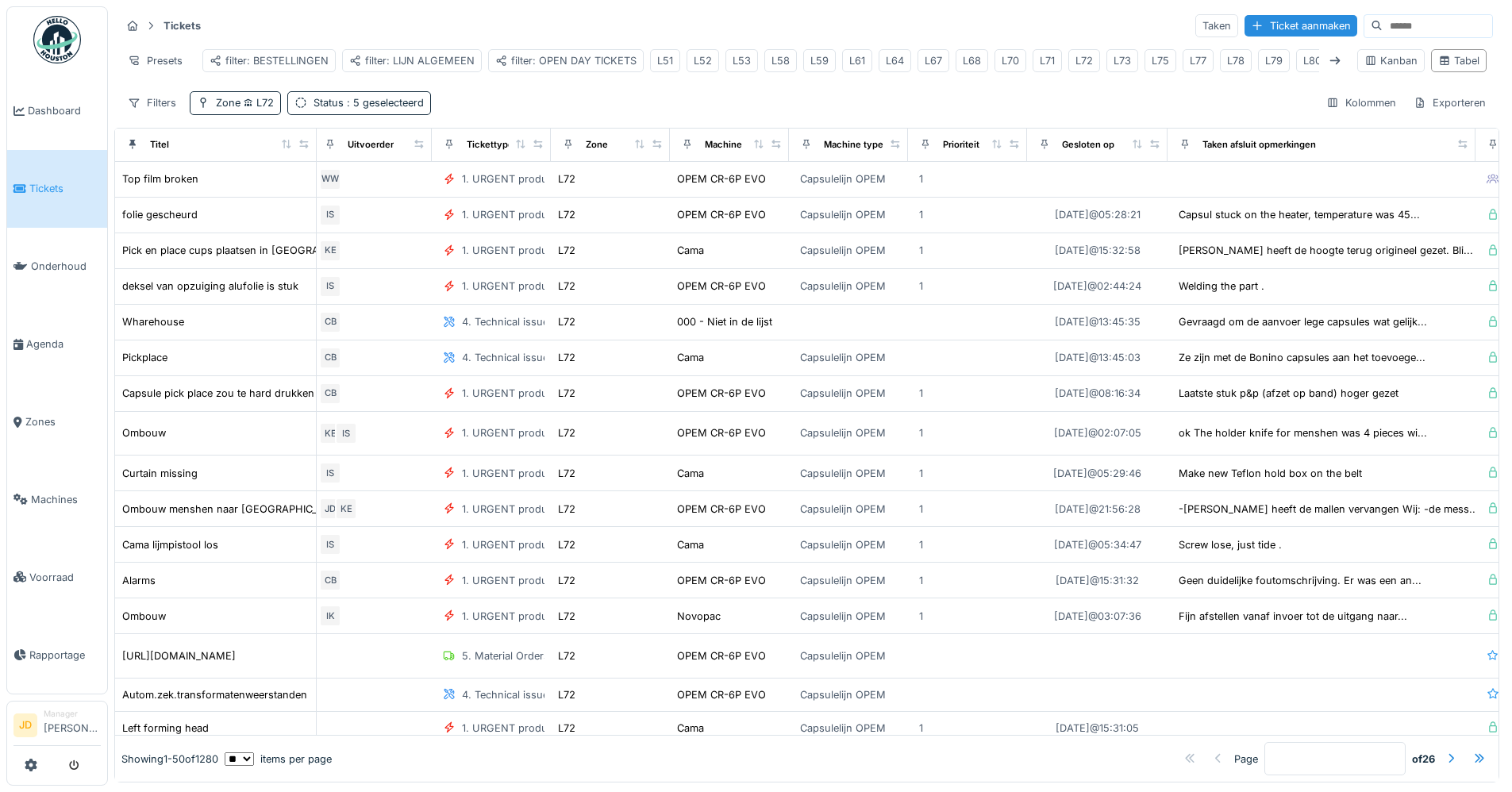
drag, startPoint x: 1402, startPoint y: 161, endPoint x: 1489, endPoint y: 159, distance: 87.0
click at [1489, 159] on div "Tickets Taken Ticket aanmaken Presets filter: BESTELLINGEN filter: LIJN ALGEMEE…" at bounding box center [810, 395] width 1404 height 789
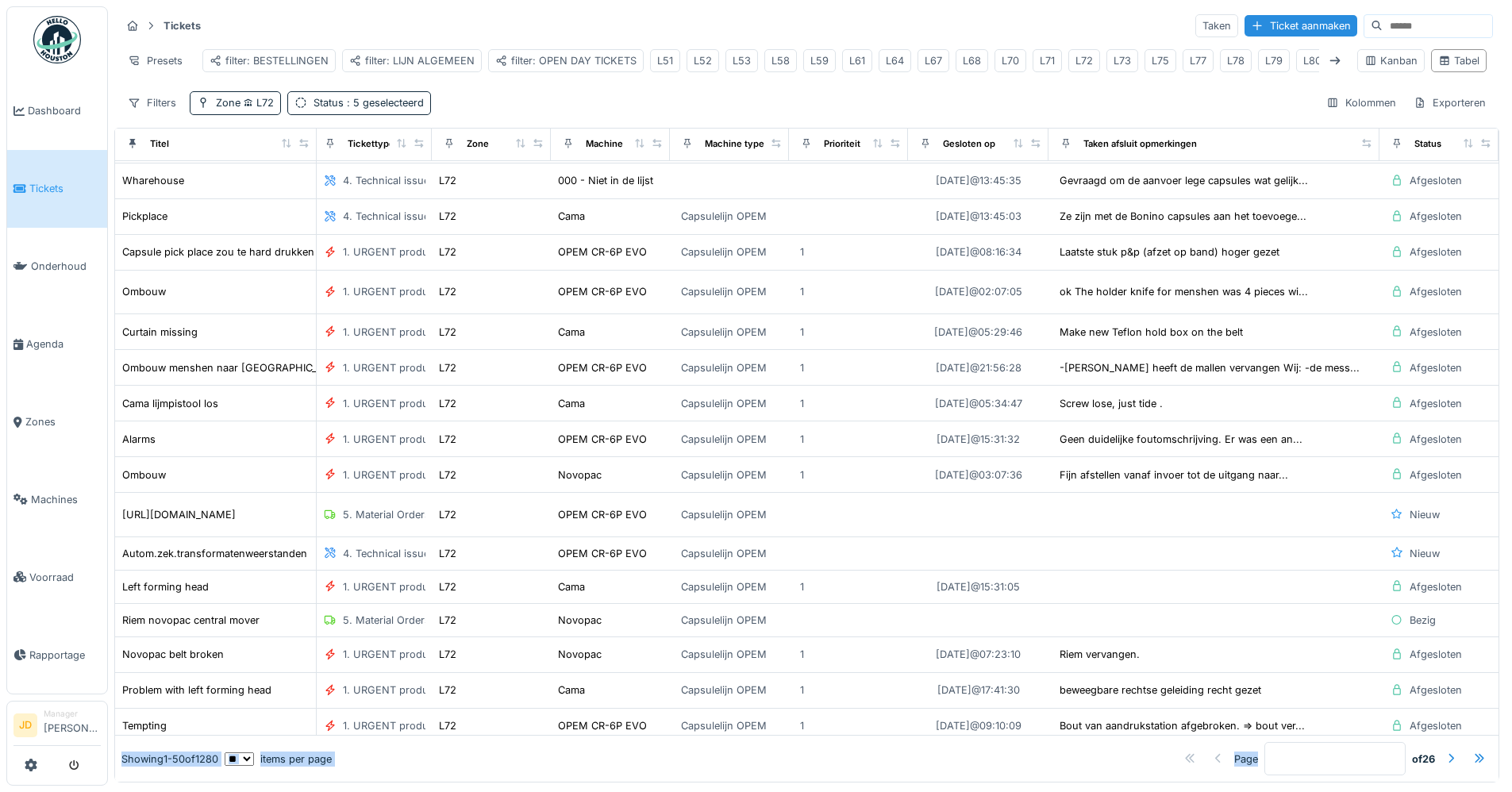
scroll to position [228, 626]
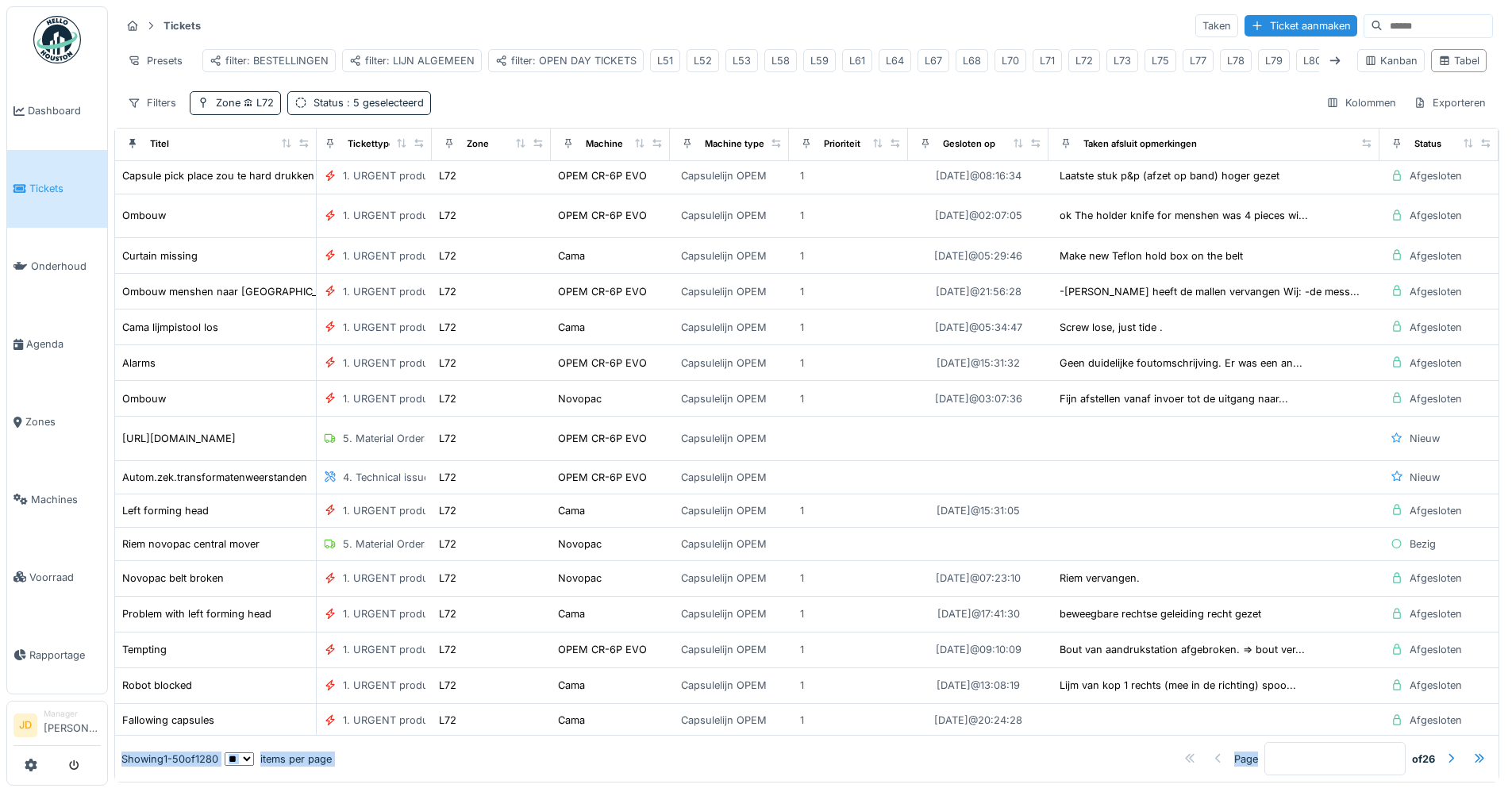
drag, startPoint x: 1208, startPoint y: 758, endPoint x: 1305, endPoint y: 759, distance: 97.0
click at [1305, 759] on div "Titel Manager Aangevraagd door Gemaakt op Gemaakt door Uitvoerder Tickettype Zo…" at bounding box center [807, 455] width 1385 height 655
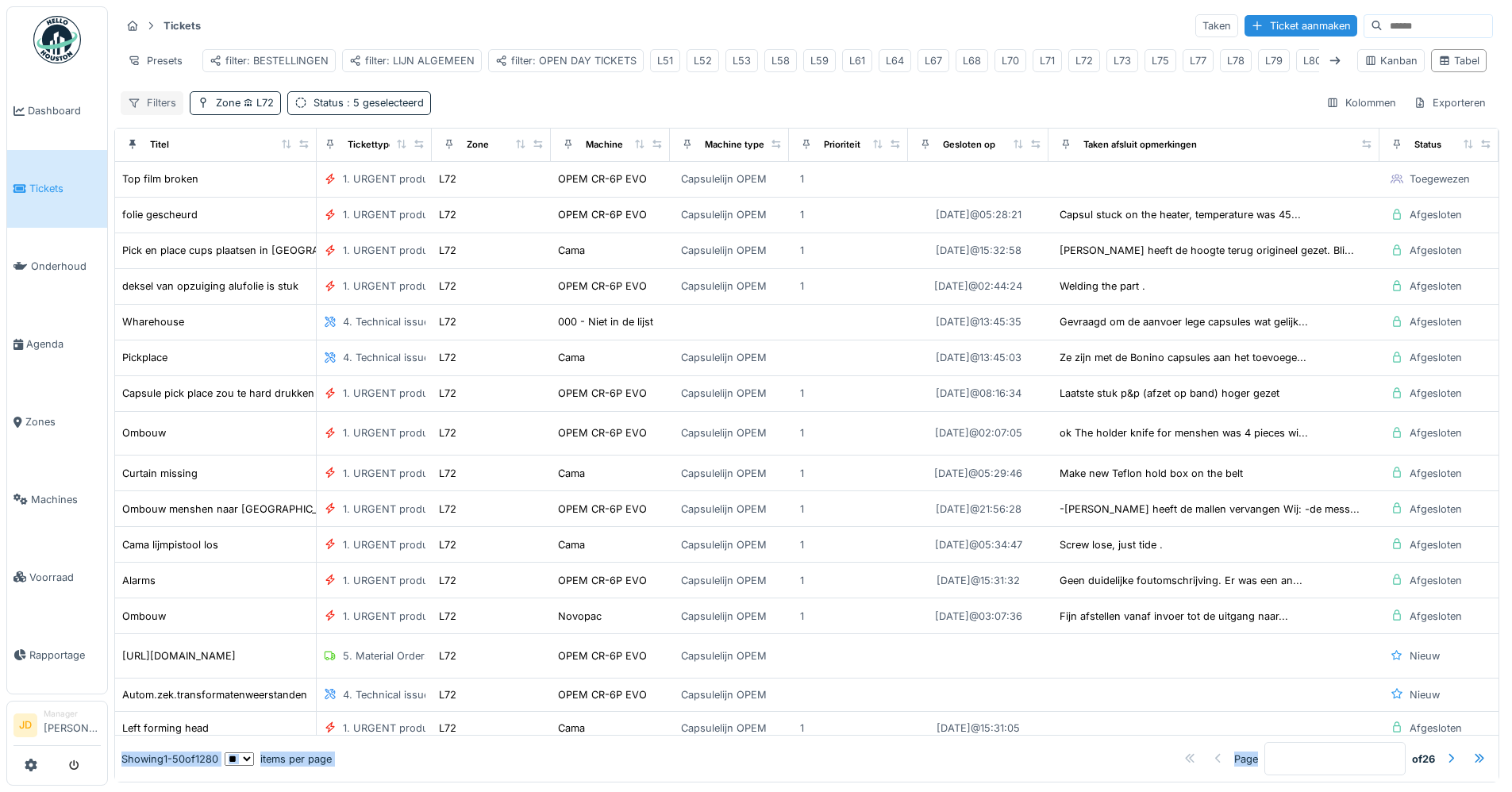
click at [166, 115] on div "Filters" at bounding box center [151, 102] width 63 height 23
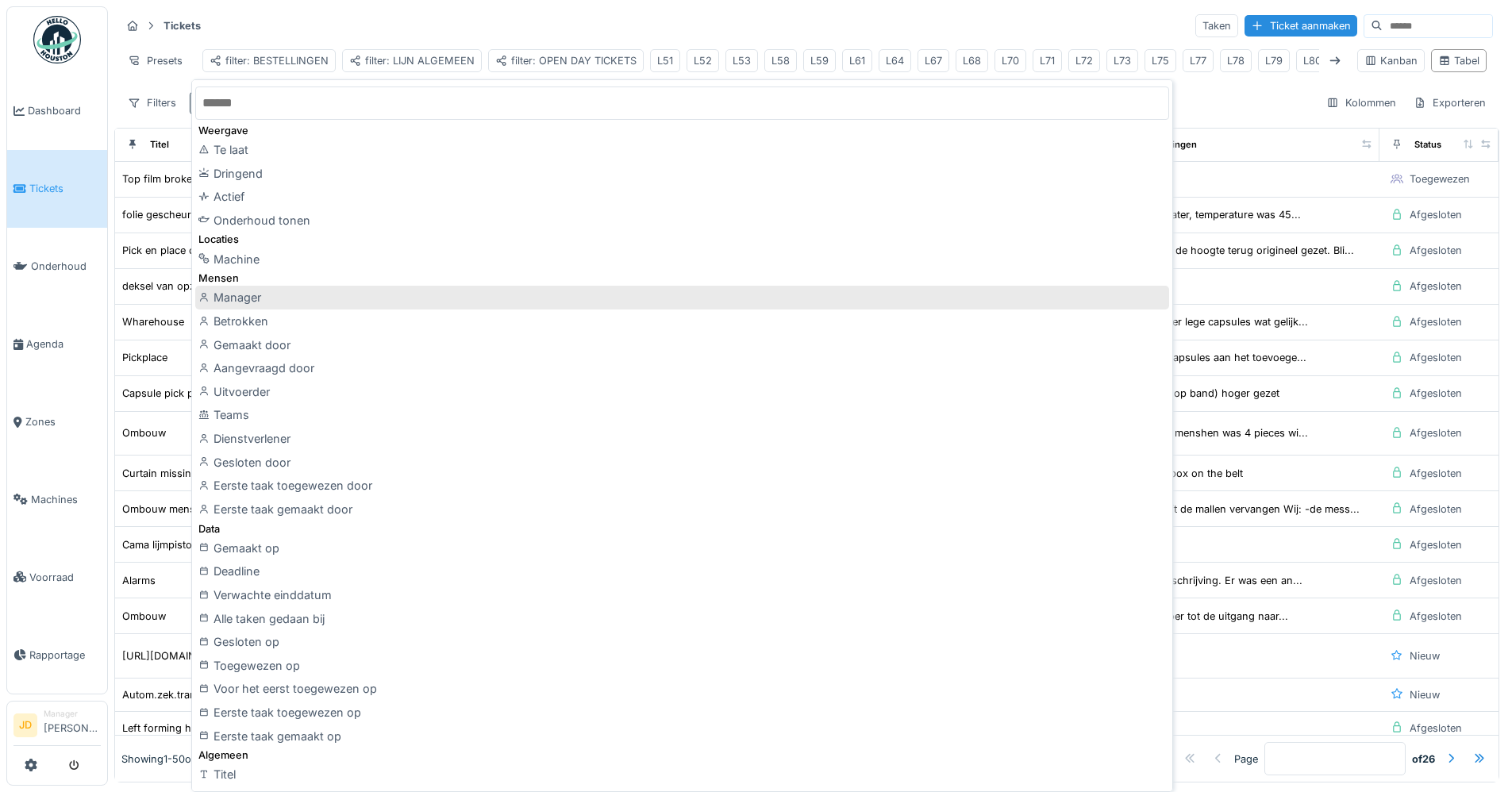
click at [293, 302] on div "Manager" at bounding box center [682, 297] width 974 height 23
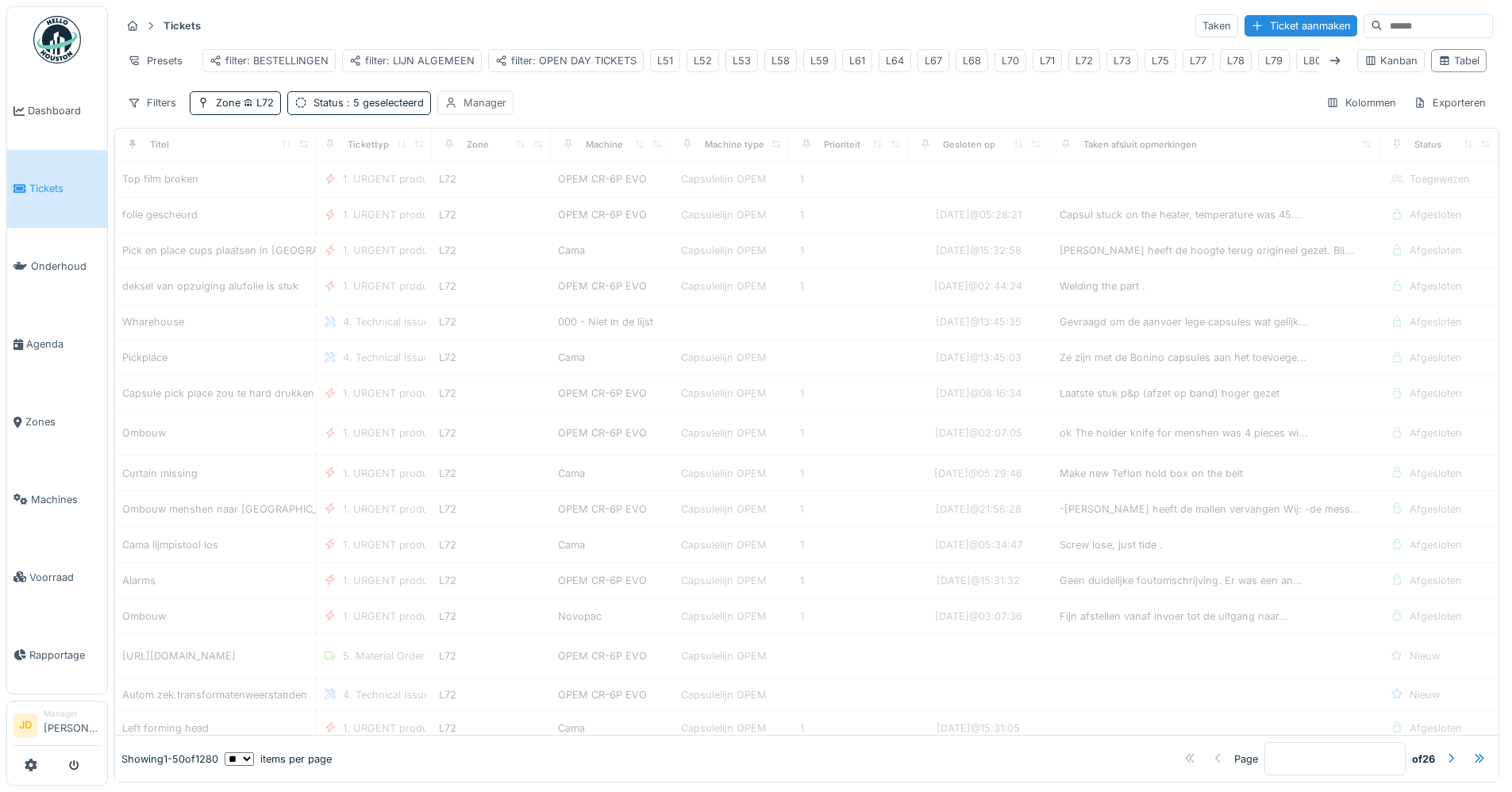
click at [476, 110] on div "Manager" at bounding box center [485, 102] width 43 height 15
click at [486, 217] on div "Ikzelf" at bounding box center [477, 220] width 25 height 15
type input "****"
click at [679, 99] on div "Tickets Taken Ticket aanmaken Presets filter: BESTELLINGEN filter: LIJN ALGEMEE…" at bounding box center [807, 64] width 1385 height 115
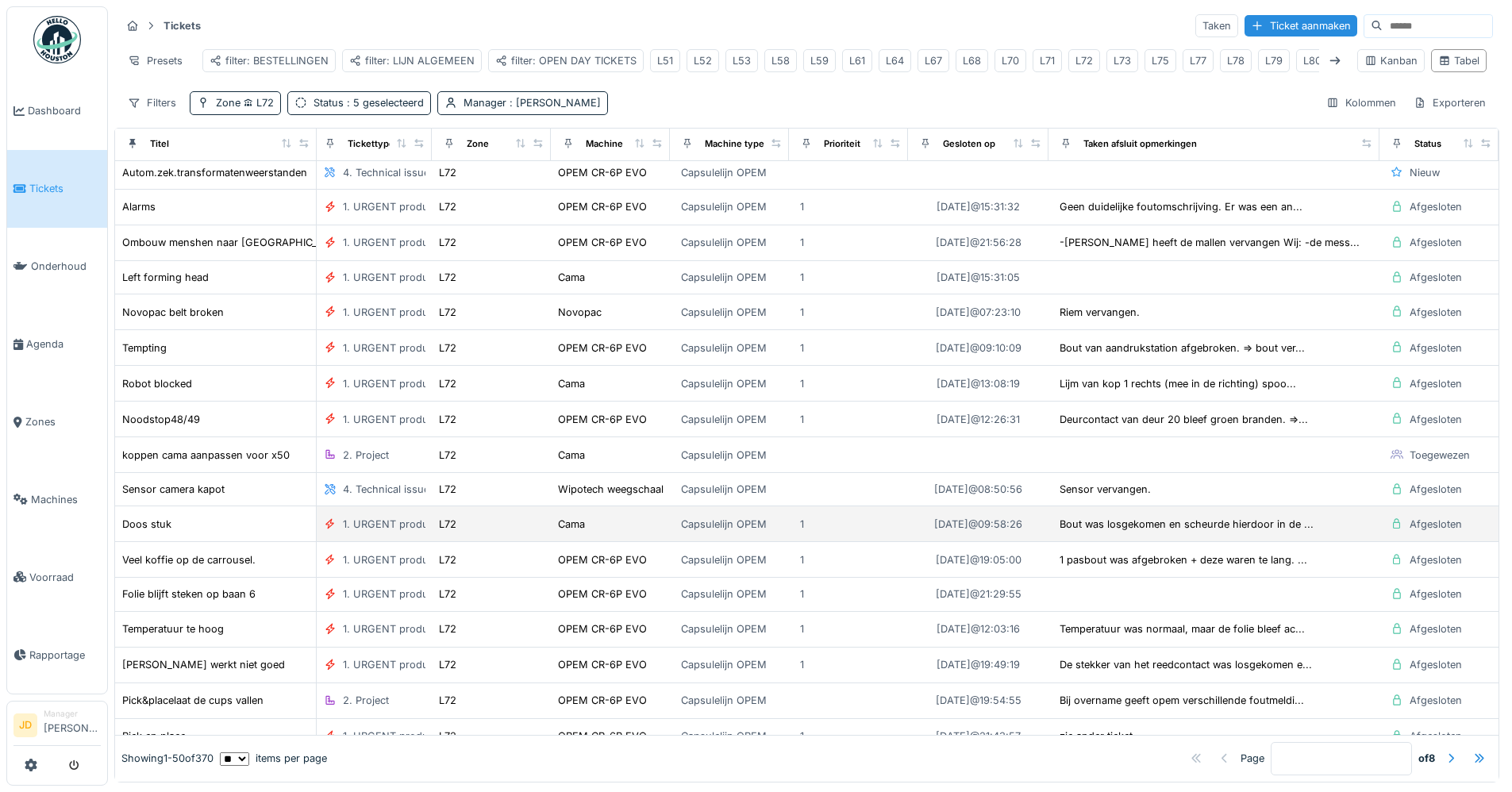
scroll to position [0, 635]
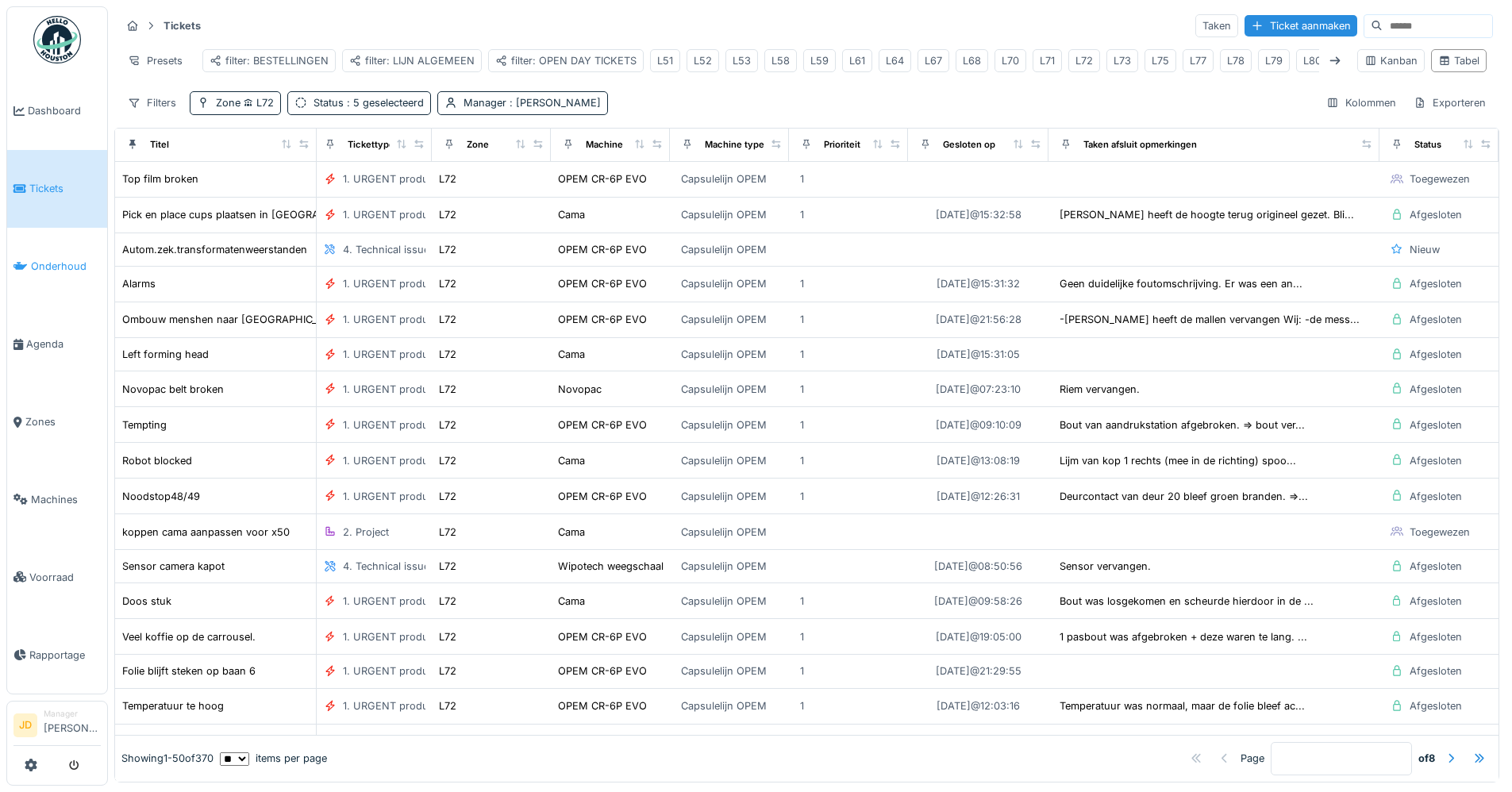
click at [39, 268] on span "Onderhoud" at bounding box center [66, 266] width 70 height 15
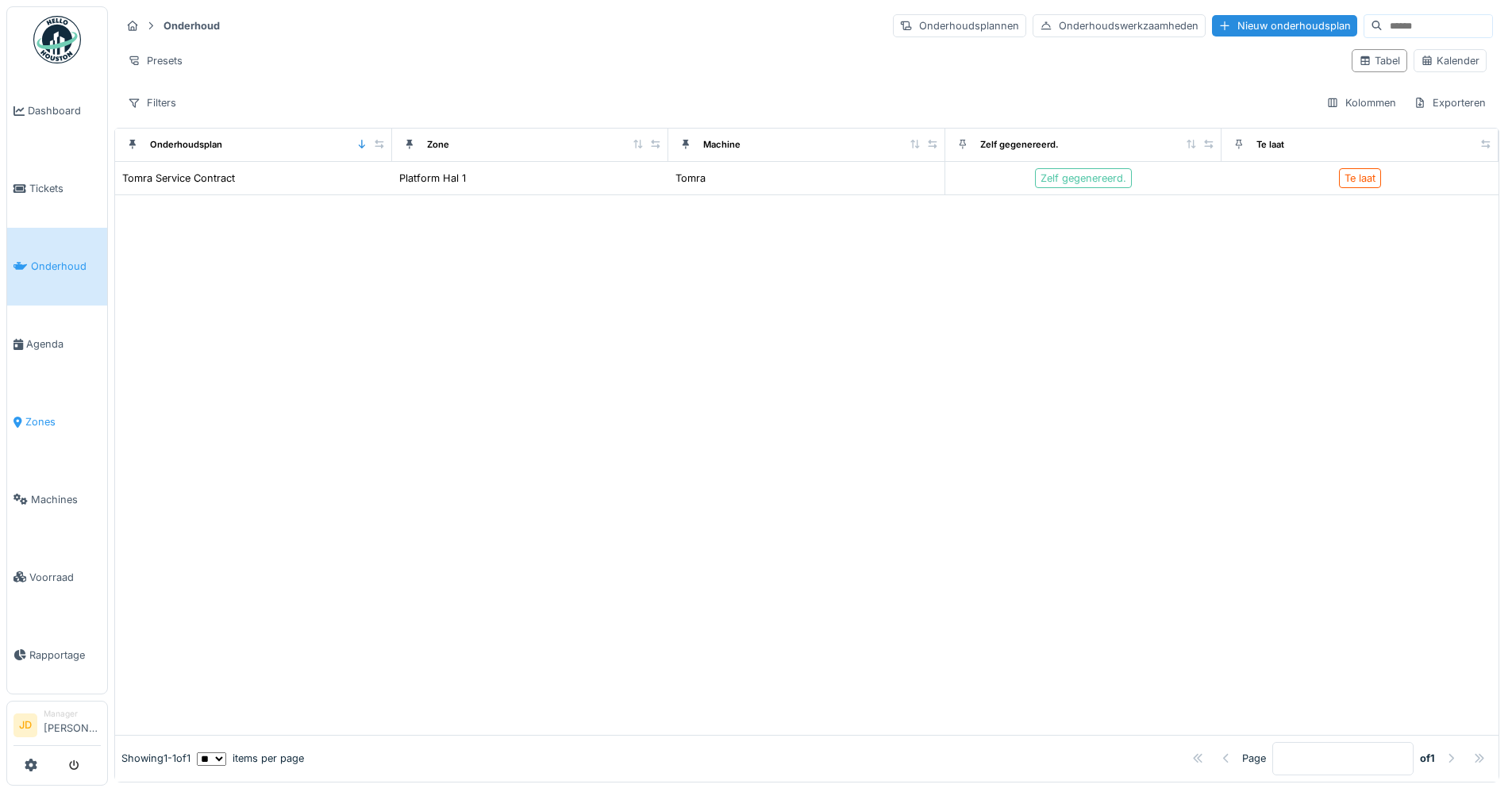
click at [56, 414] on span "Zones" at bounding box center [63, 422] width 75 height 15
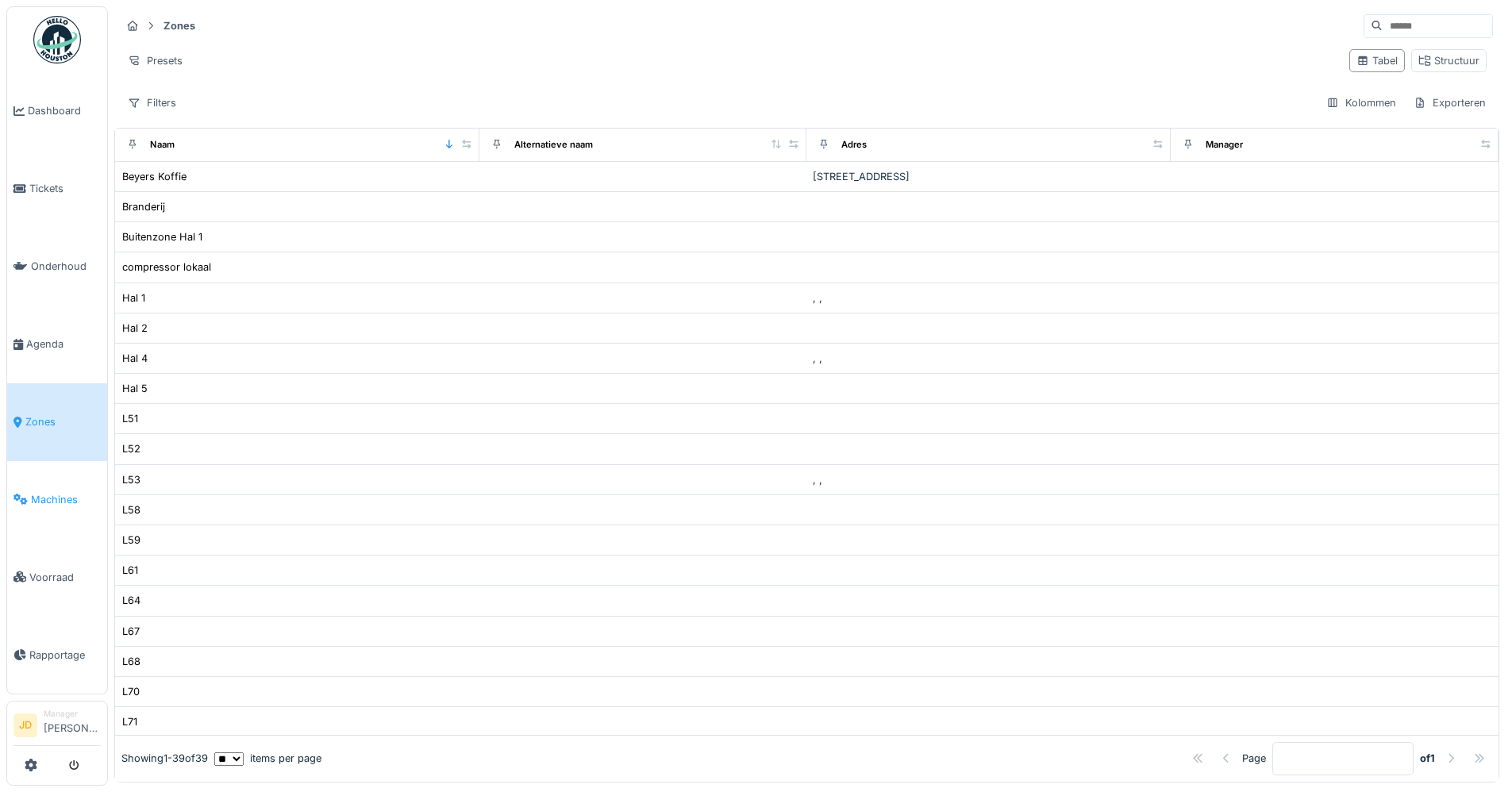
click at [55, 493] on span "Machines" at bounding box center [66, 500] width 70 height 15
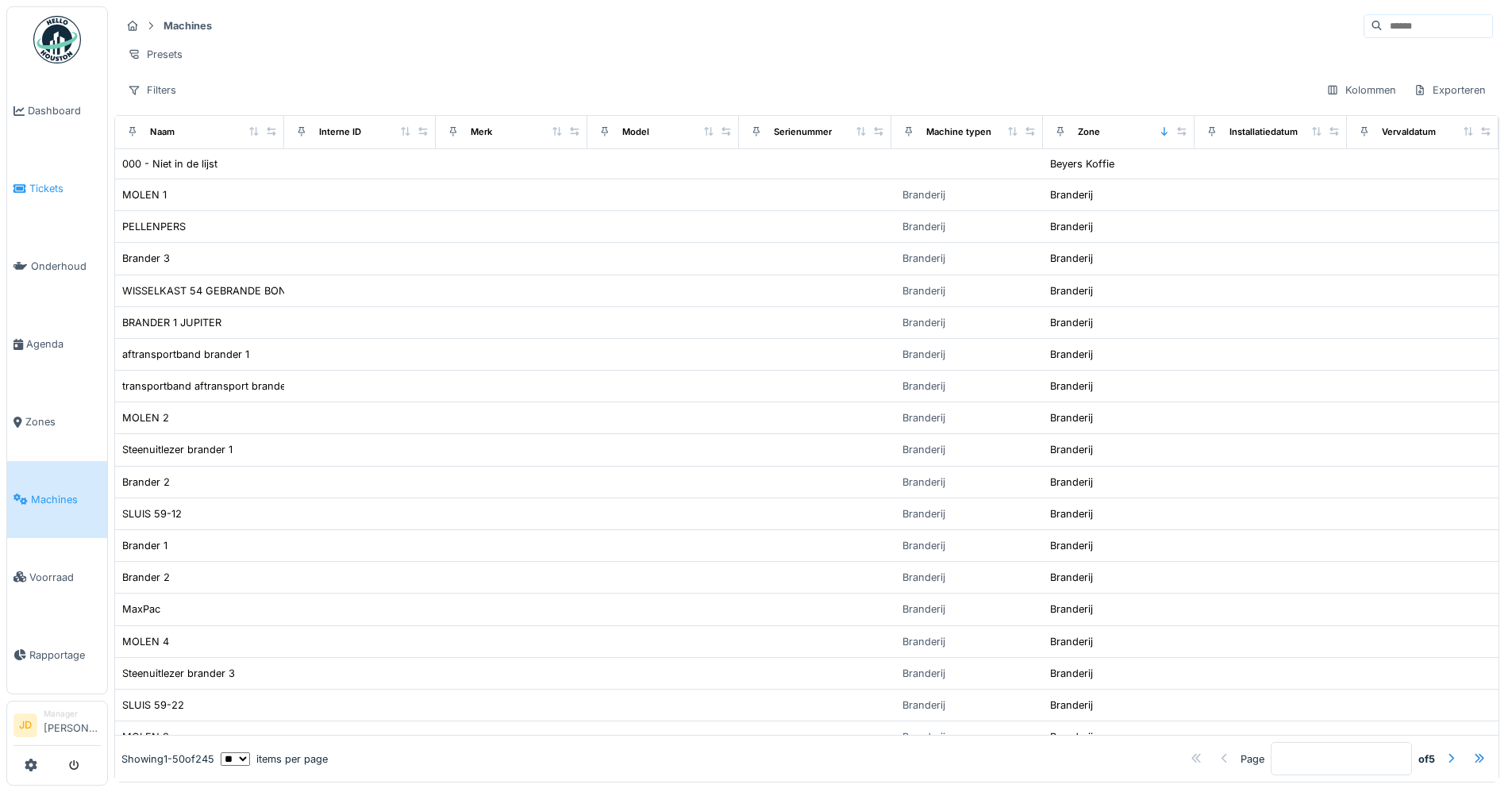
click at [33, 193] on span "Tickets" at bounding box center [65, 189] width 71 height 15
